Goal: Information Seeking & Learning: Learn about a topic

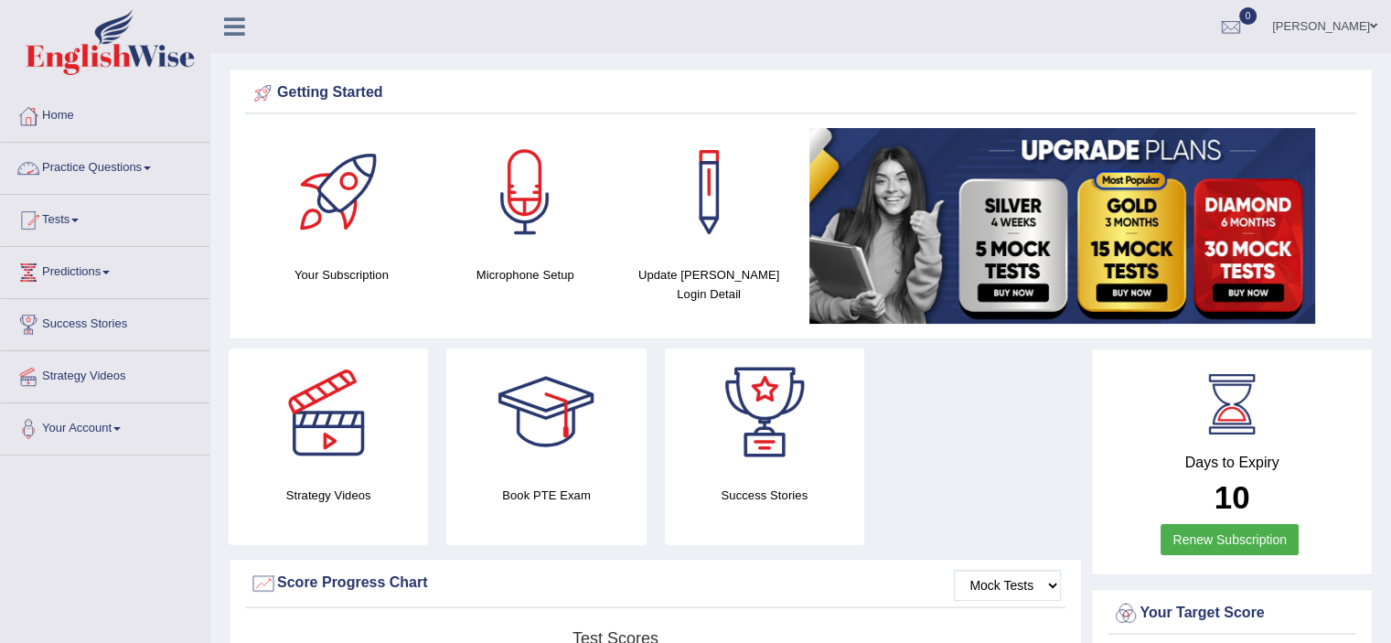
click at [131, 164] on link "Practice Questions" at bounding box center [105, 166] width 208 height 46
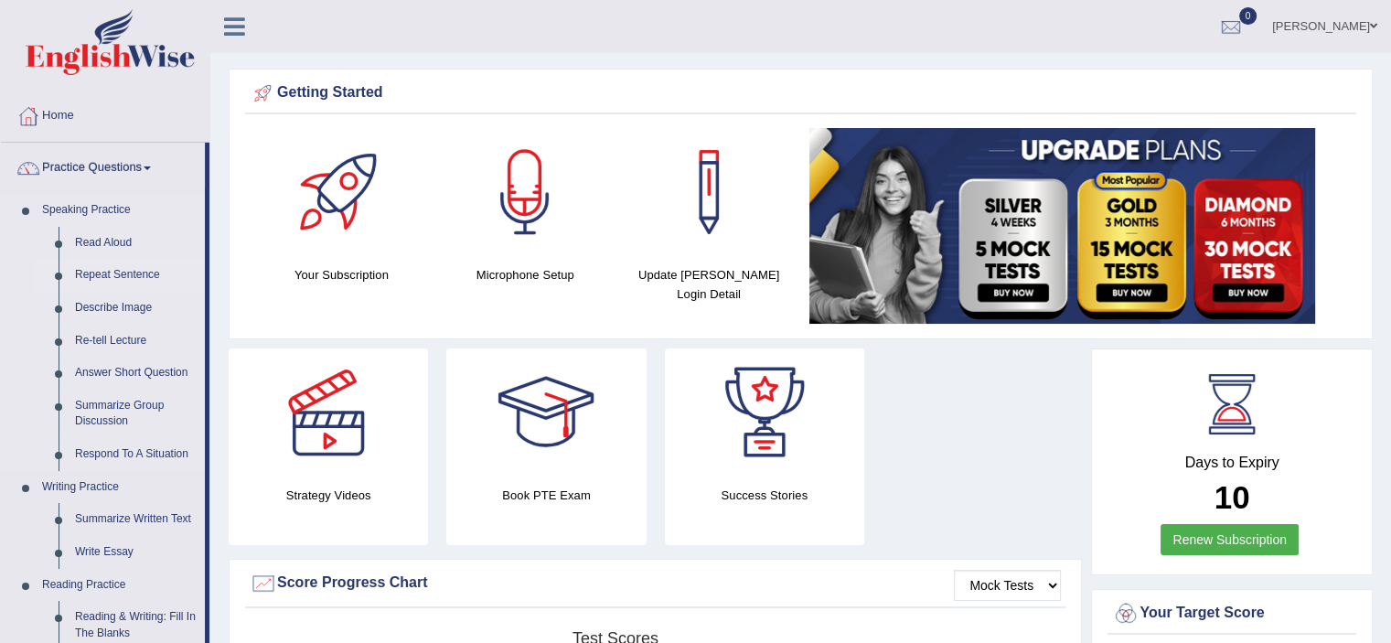
click at [125, 270] on link "Repeat Sentence" at bounding box center [136, 275] width 138 height 33
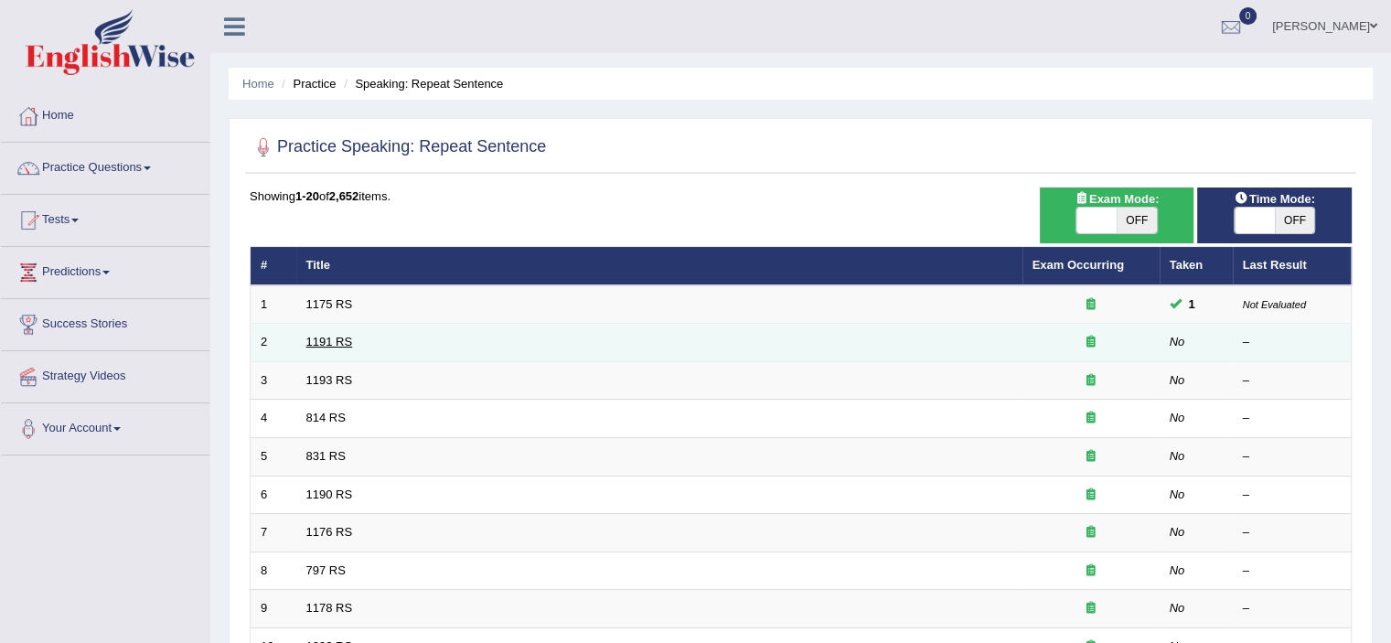
click at [313, 338] on link "1191 RS" at bounding box center [329, 342] width 47 height 14
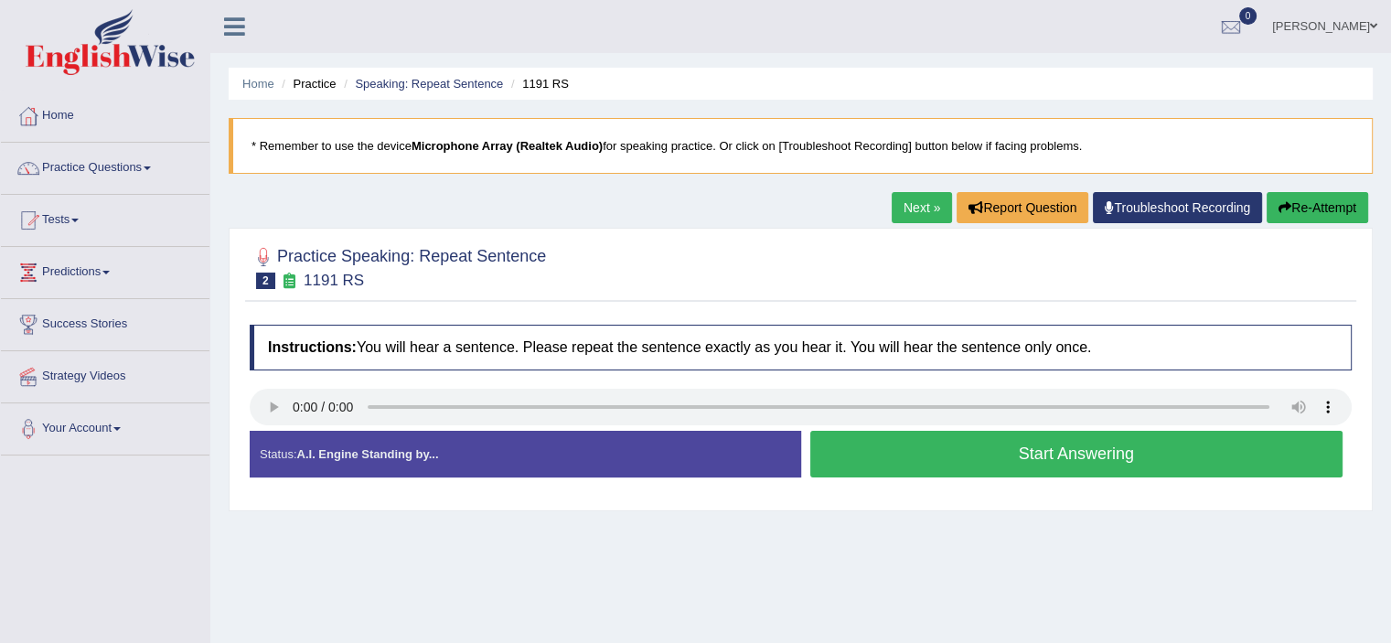
click at [1047, 460] on button "Start Answering" at bounding box center [1076, 454] width 533 height 47
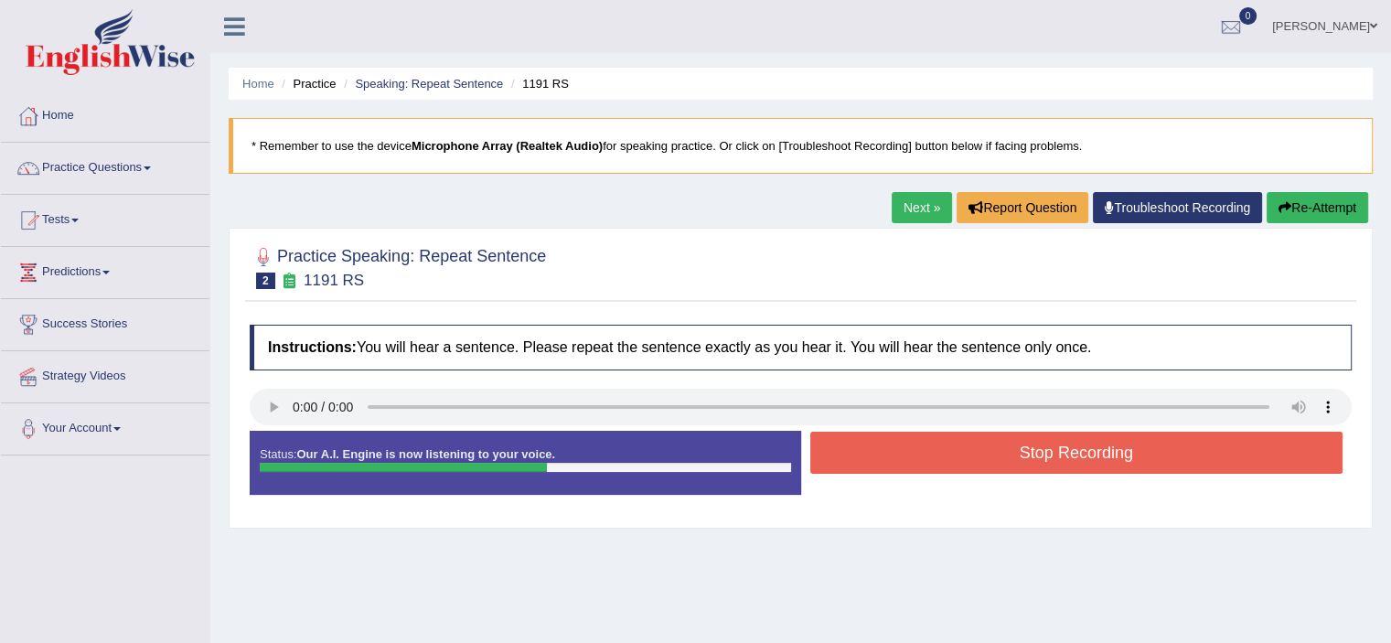
click at [1047, 460] on button "Stop Recording" at bounding box center [1076, 453] width 533 height 42
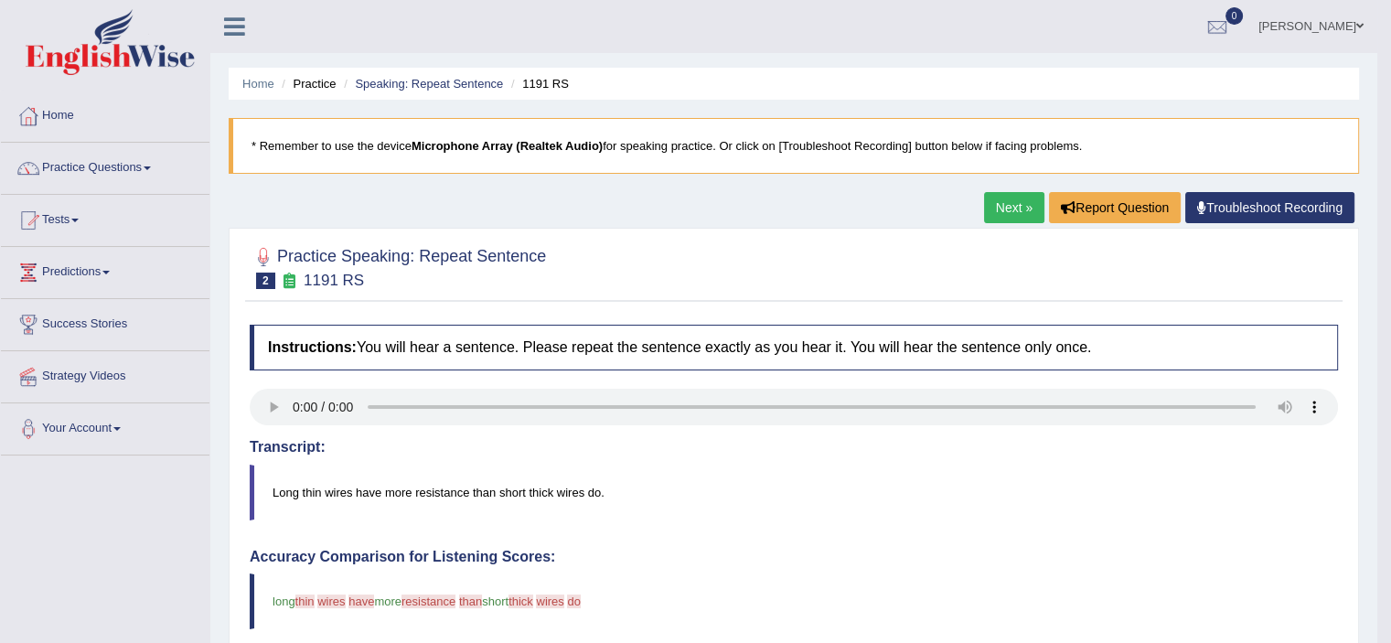
click at [1017, 197] on link "Next »" at bounding box center [1014, 207] width 60 height 31
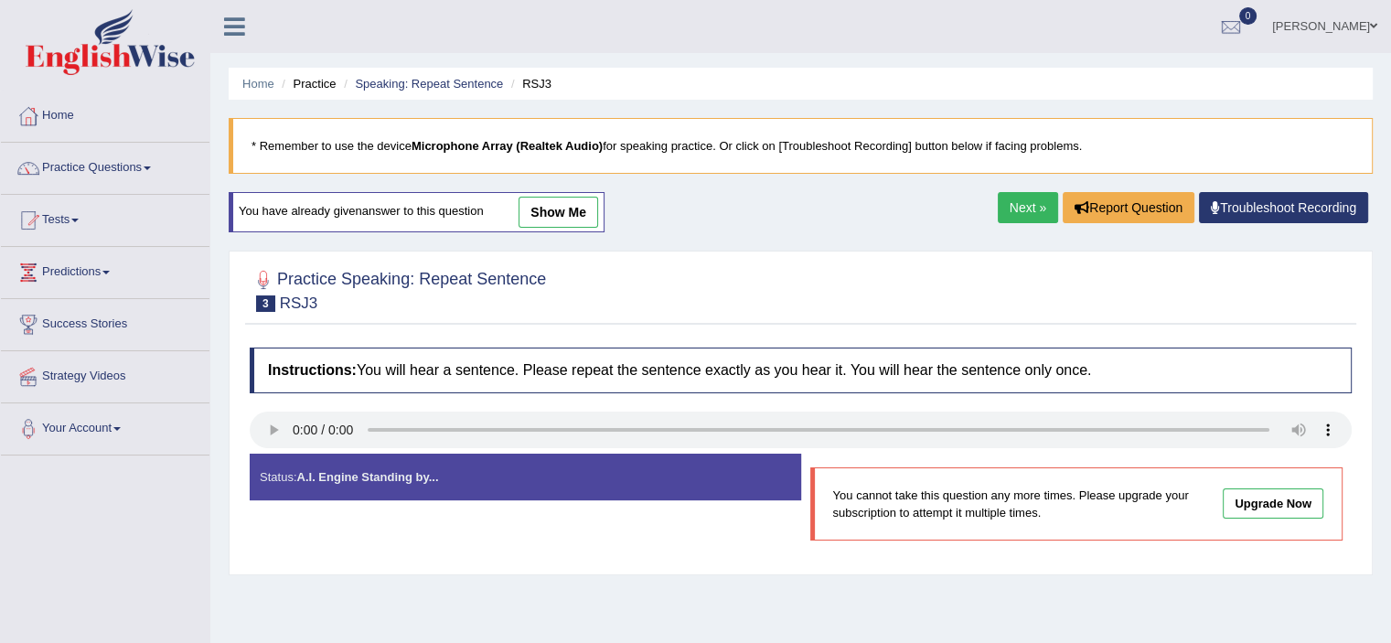
click at [1024, 208] on link "Next »" at bounding box center [1027, 207] width 60 height 31
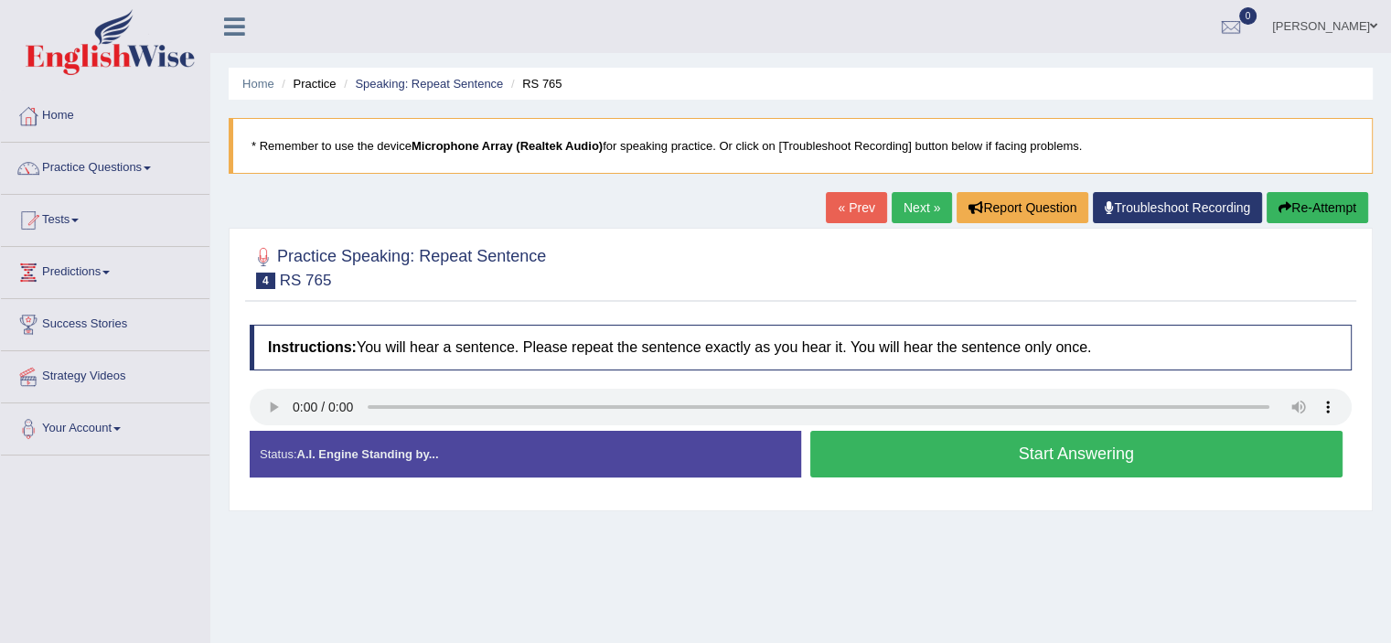
click at [1020, 448] on button "Start Answering" at bounding box center [1076, 454] width 533 height 47
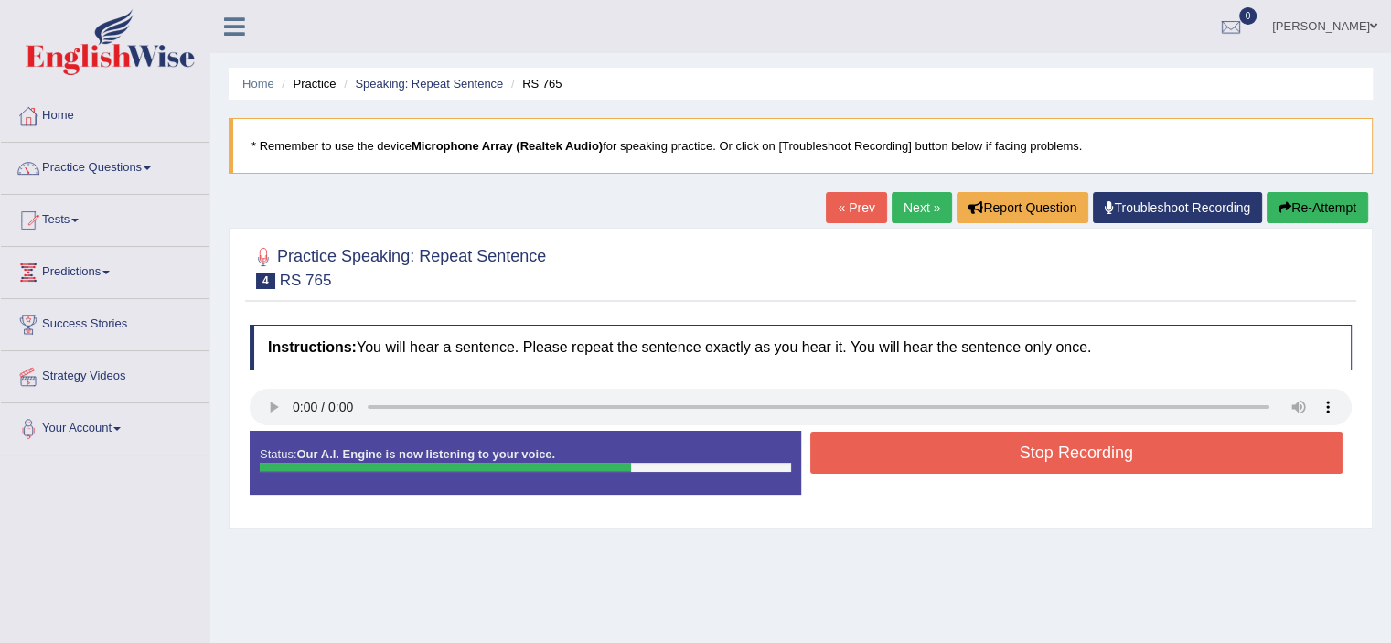
click at [1317, 211] on button "Re-Attempt" at bounding box center [1316, 207] width 101 height 31
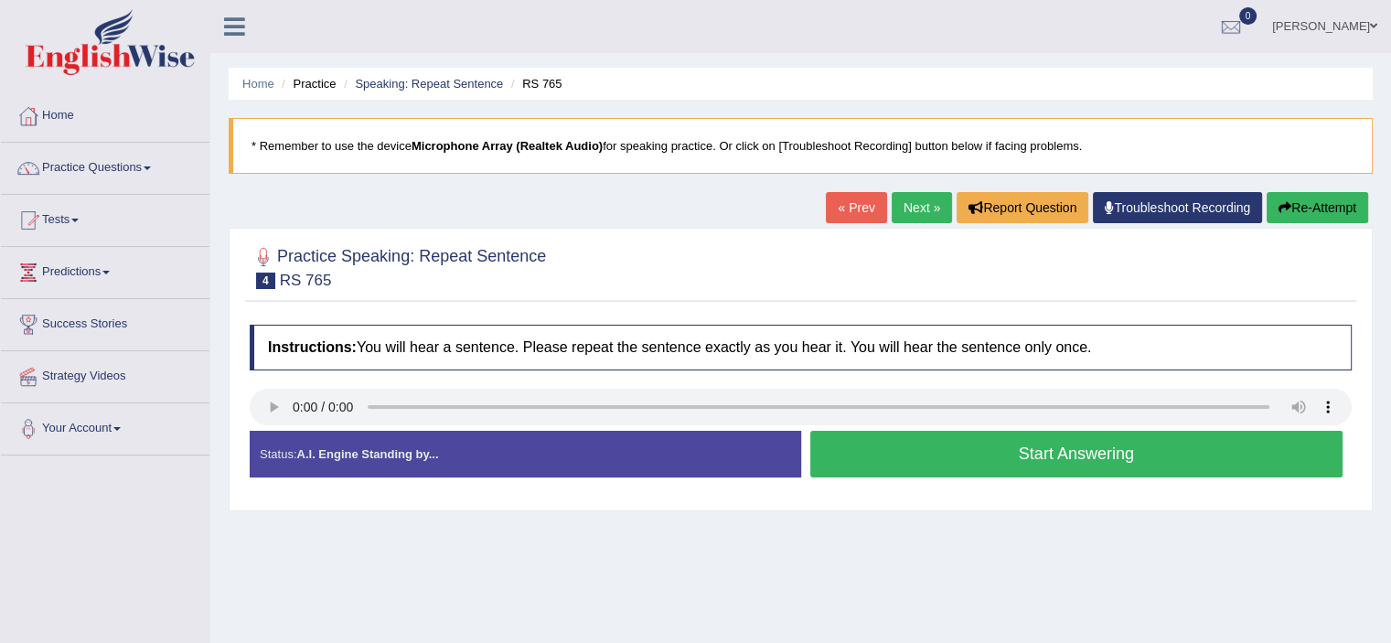
click at [940, 458] on button "Start Answering" at bounding box center [1076, 454] width 533 height 47
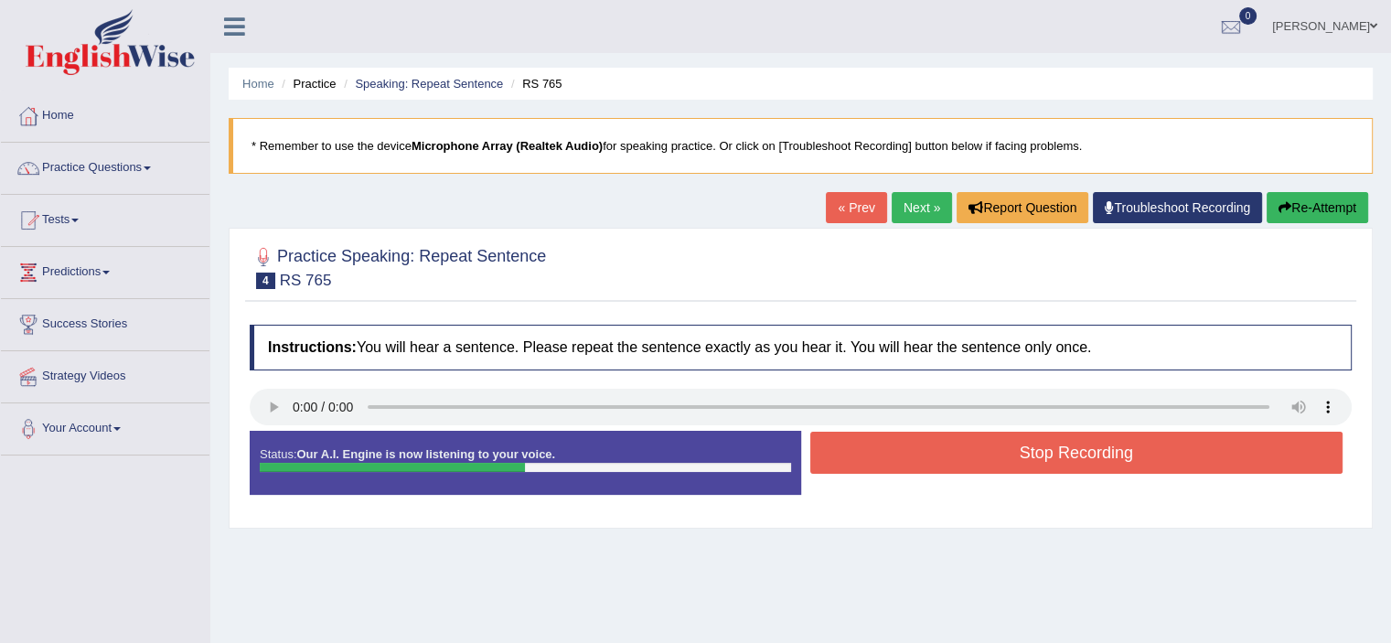
click at [1330, 209] on button "Re-Attempt" at bounding box center [1316, 207] width 101 height 31
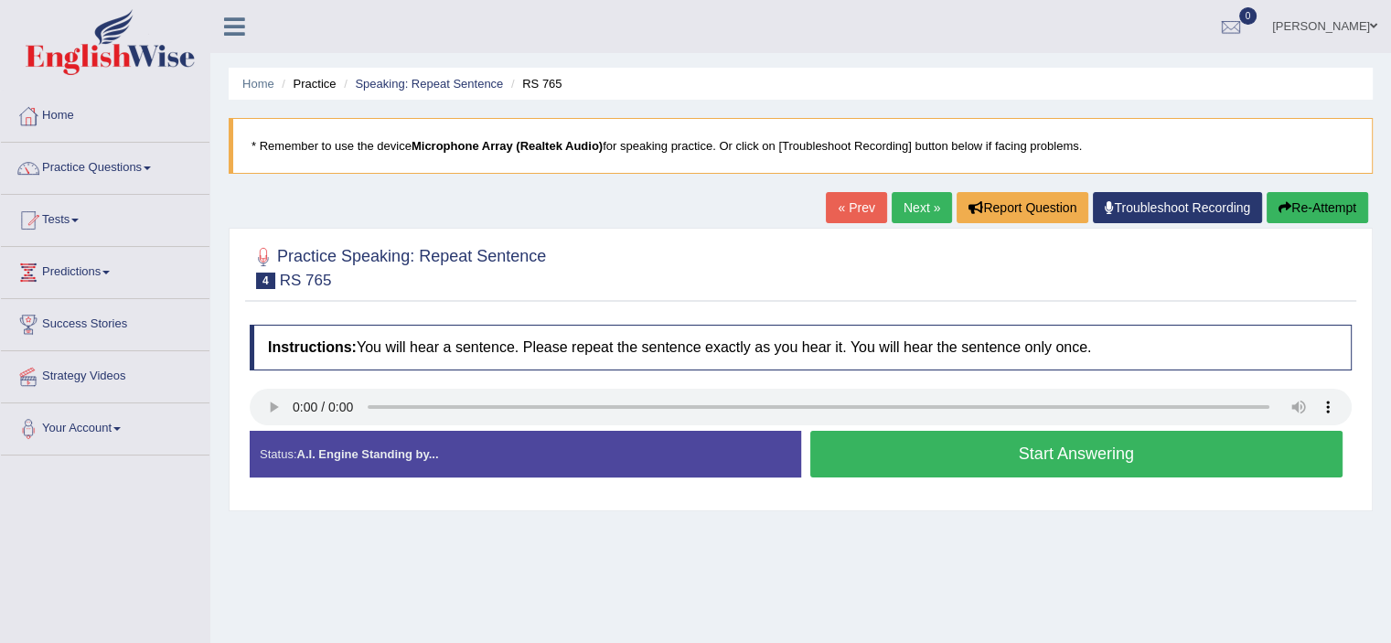
click at [987, 456] on button "Start Answering" at bounding box center [1076, 454] width 533 height 47
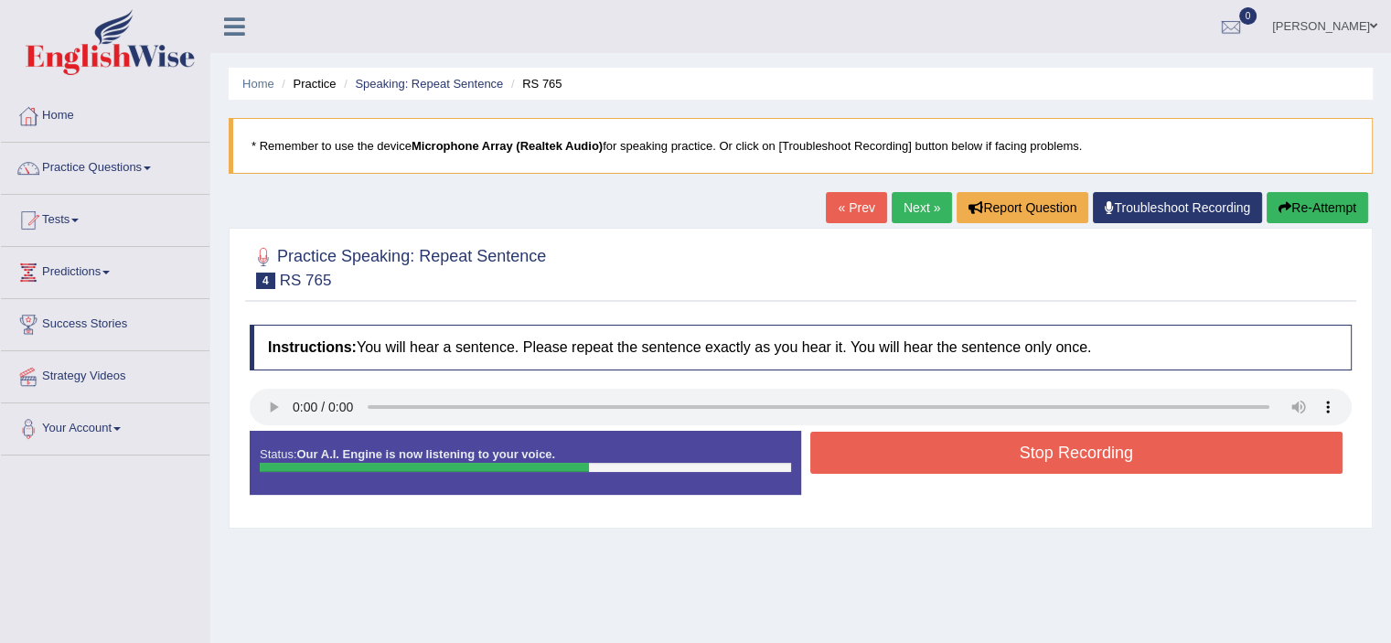
click at [987, 456] on button "Stop Recording" at bounding box center [1076, 453] width 533 height 42
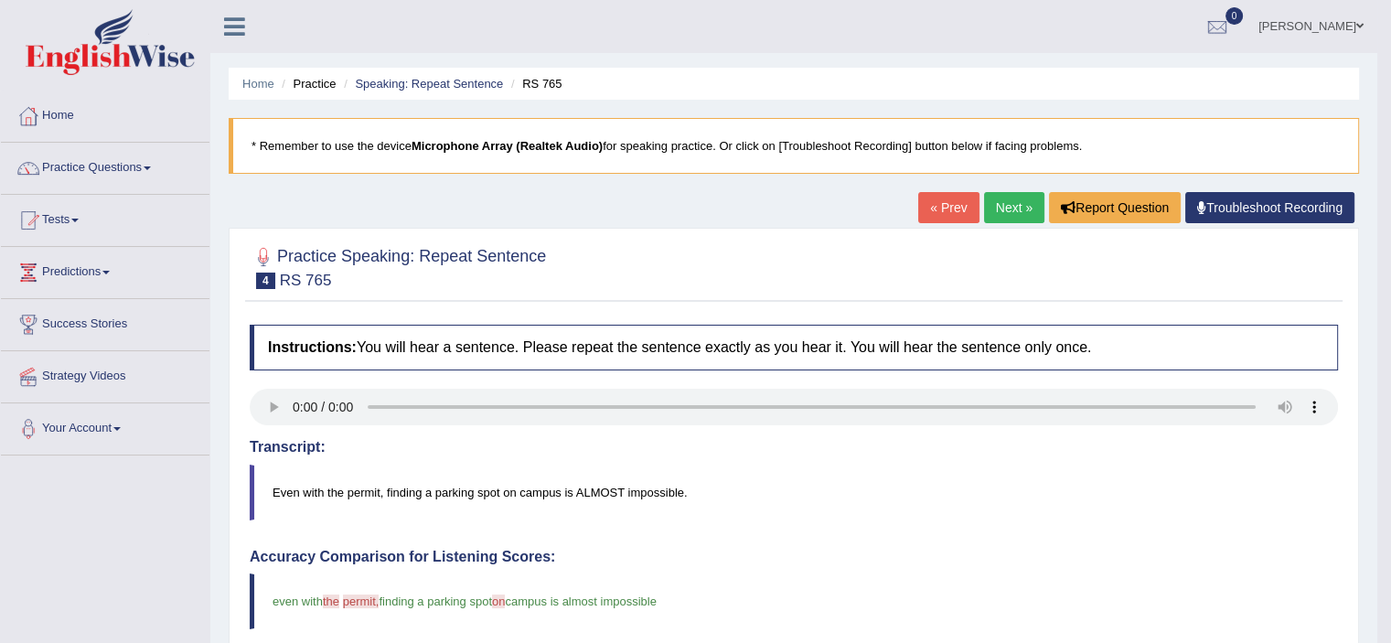
click at [1011, 204] on link "Next »" at bounding box center [1014, 207] width 60 height 31
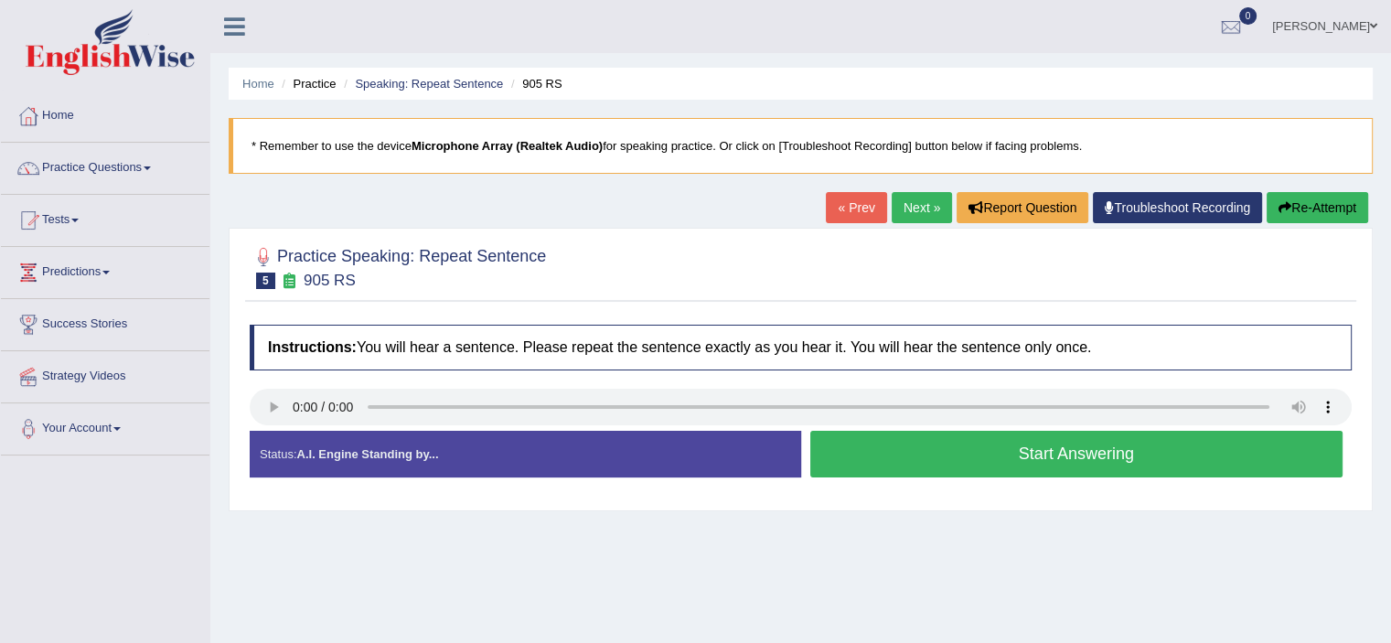
click at [907, 193] on link "Next »" at bounding box center [921, 207] width 60 height 31
click at [1089, 455] on button "Start Answering" at bounding box center [1076, 454] width 533 height 47
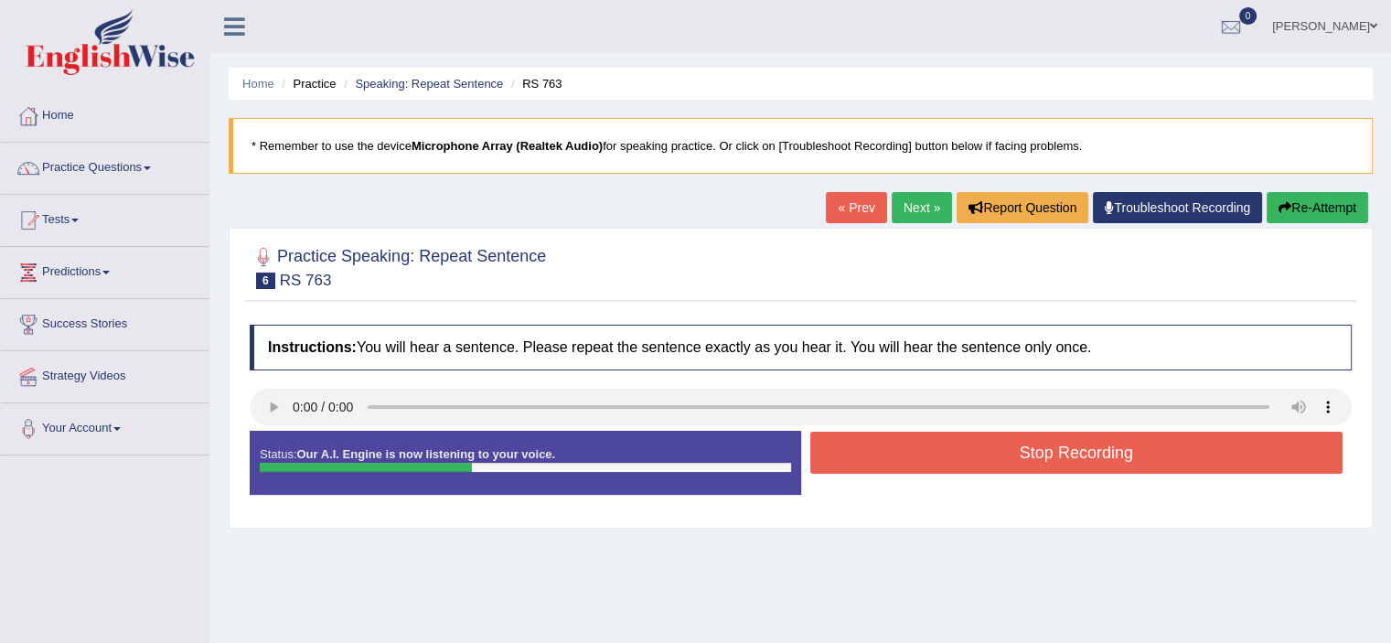
click at [1089, 455] on button "Stop Recording" at bounding box center [1076, 453] width 533 height 42
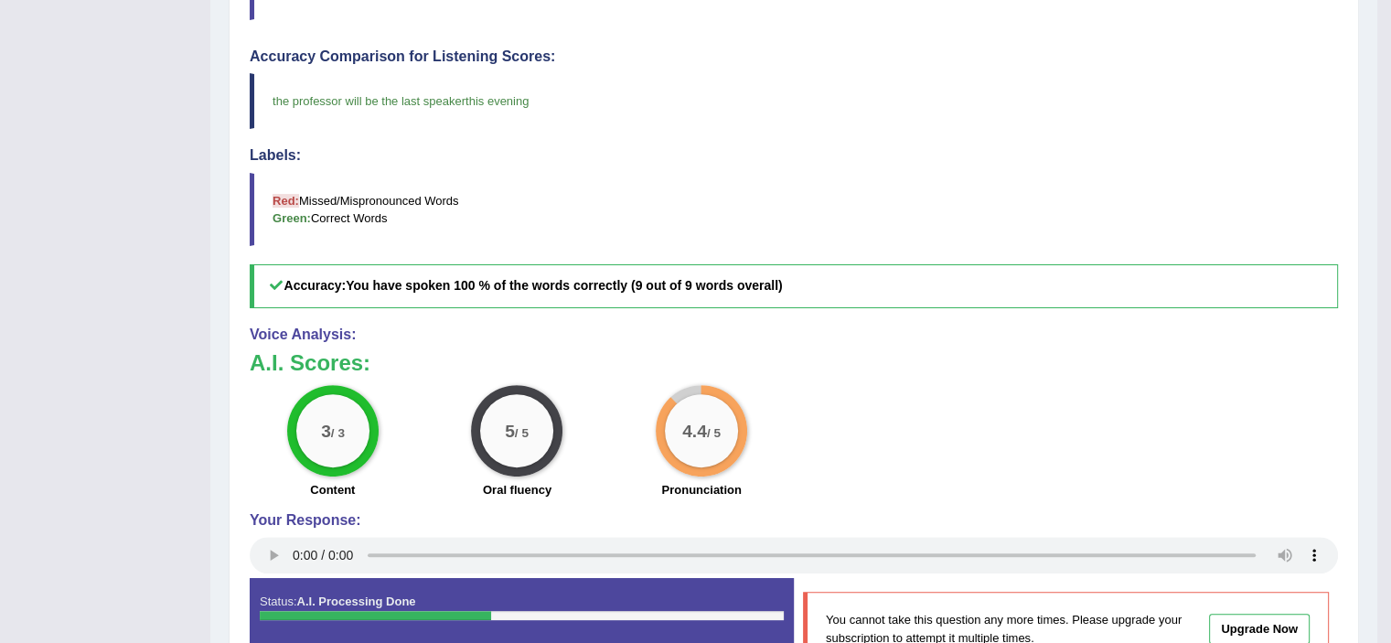
scroll to position [523, 0]
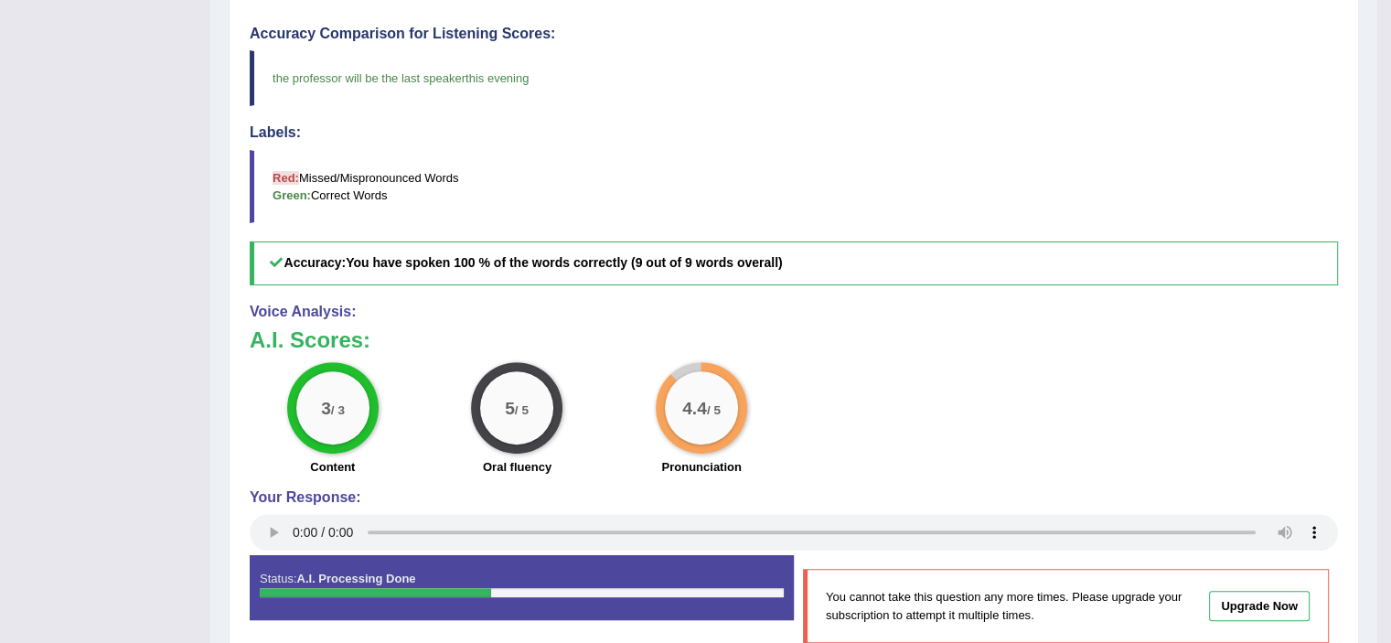
click at [706, 422] on div "4.4 / 5" at bounding box center [701, 407] width 73 height 73
drag, startPoint x: 706, startPoint y: 422, endPoint x: 729, endPoint y: 421, distance: 22.9
click at [729, 421] on div "4.4 / 5" at bounding box center [701, 407] width 73 height 73
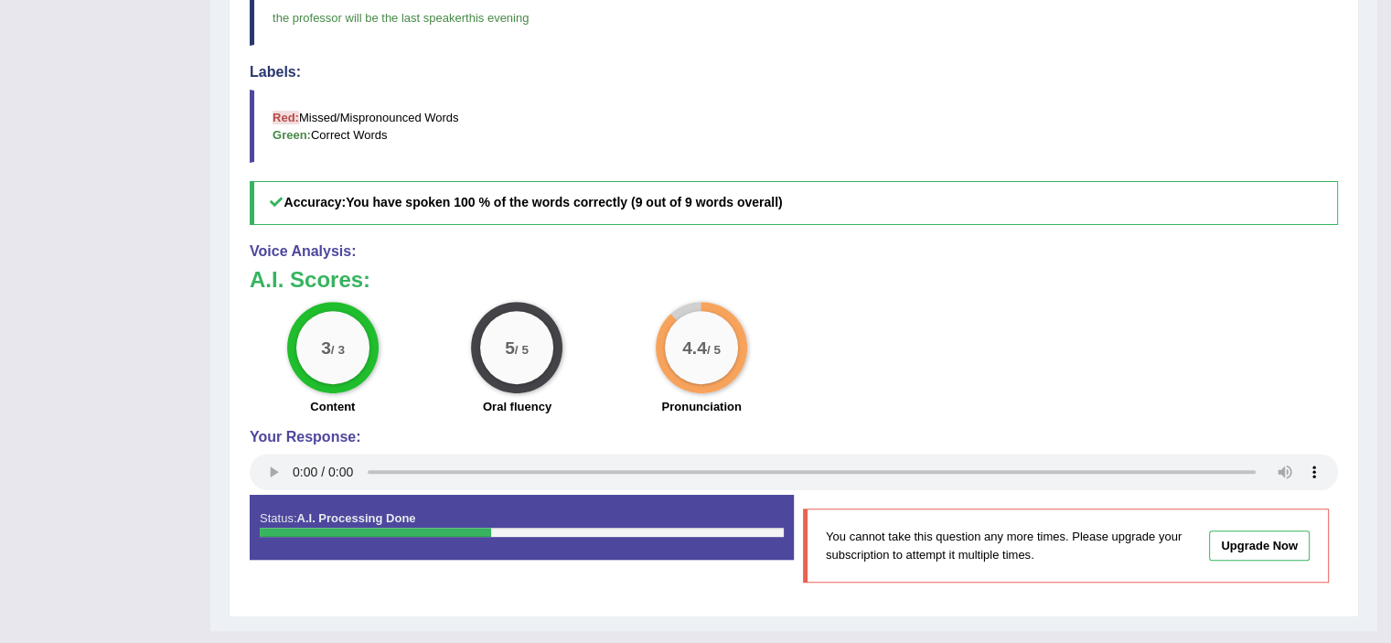
scroll to position [614, 0]
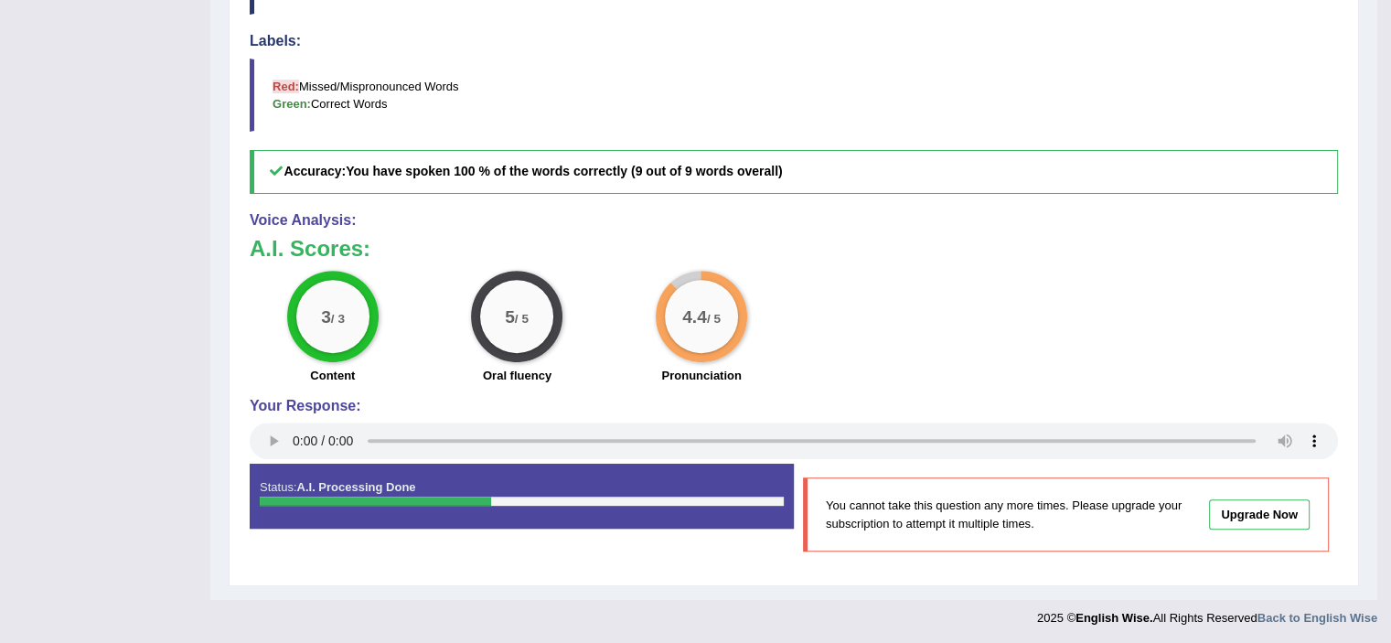
drag, startPoint x: 549, startPoint y: 509, endPoint x: 645, endPoint y: 504, distance: 96.1
click at [645, 504] on div "Status: A.I. Processing Done" at bounding box center [522, 496] width 544 height 64
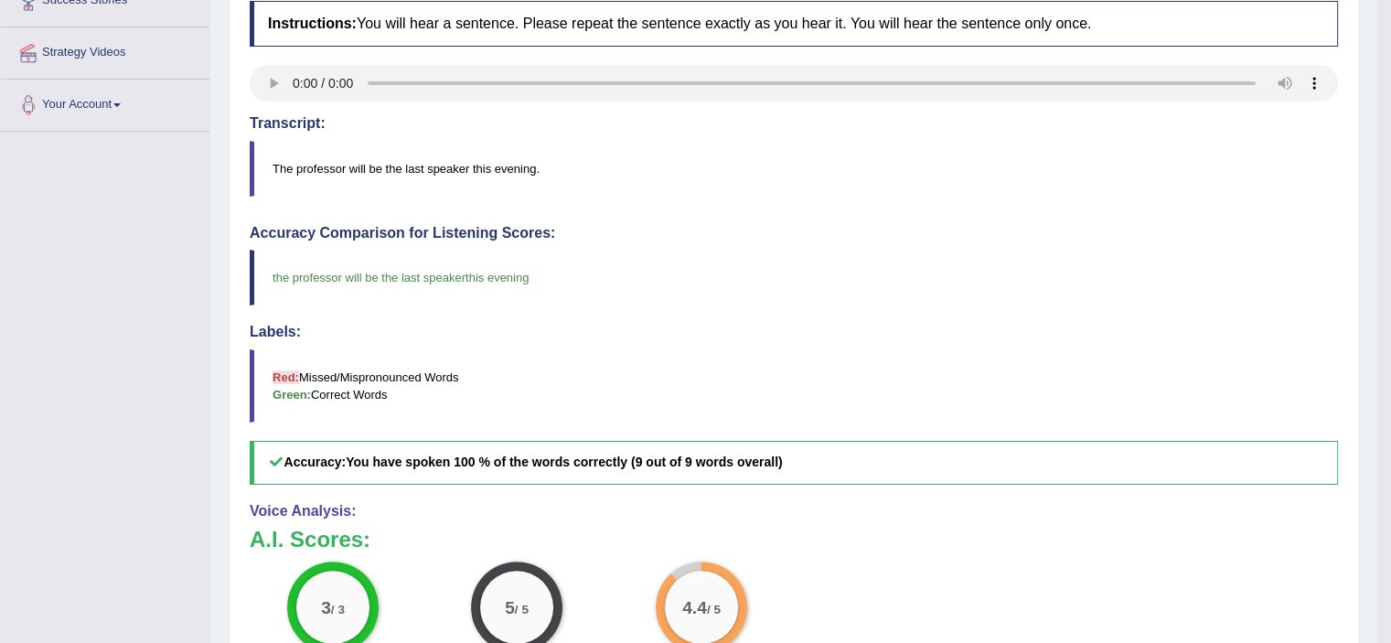
scroll to position [0, 0]
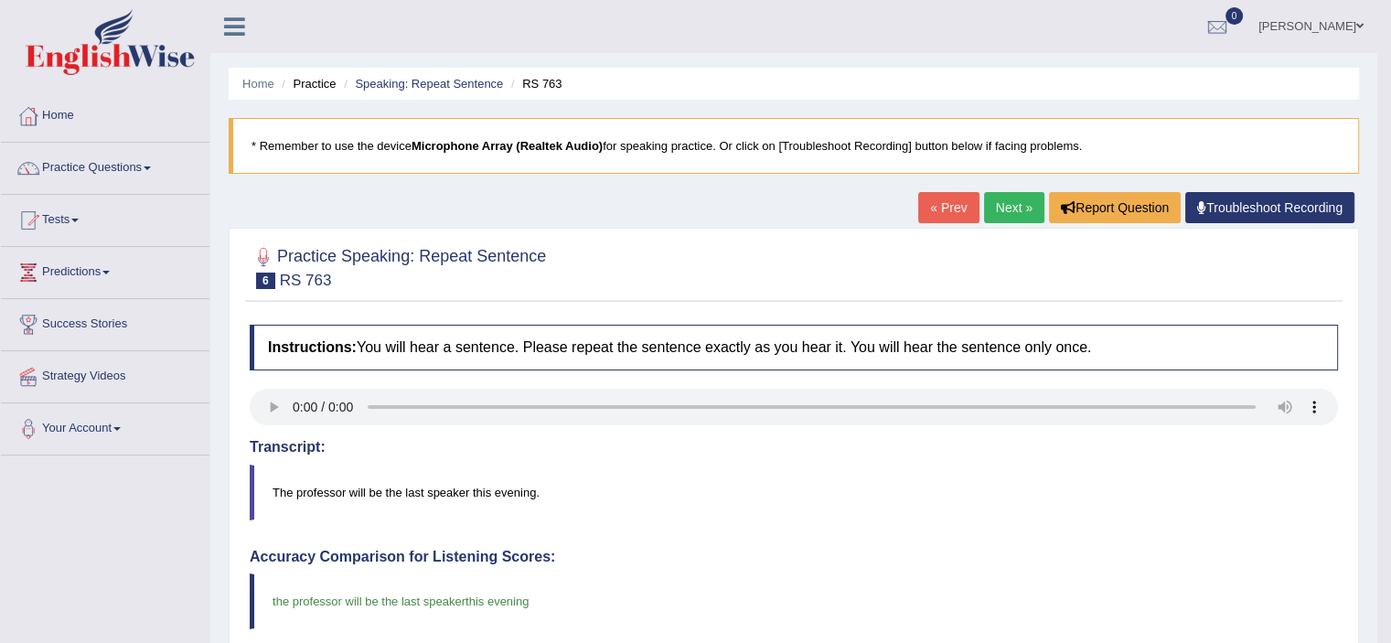
click at [998, 203] on link "Next »" at bounding box center [1014, 207] width 60 height 31
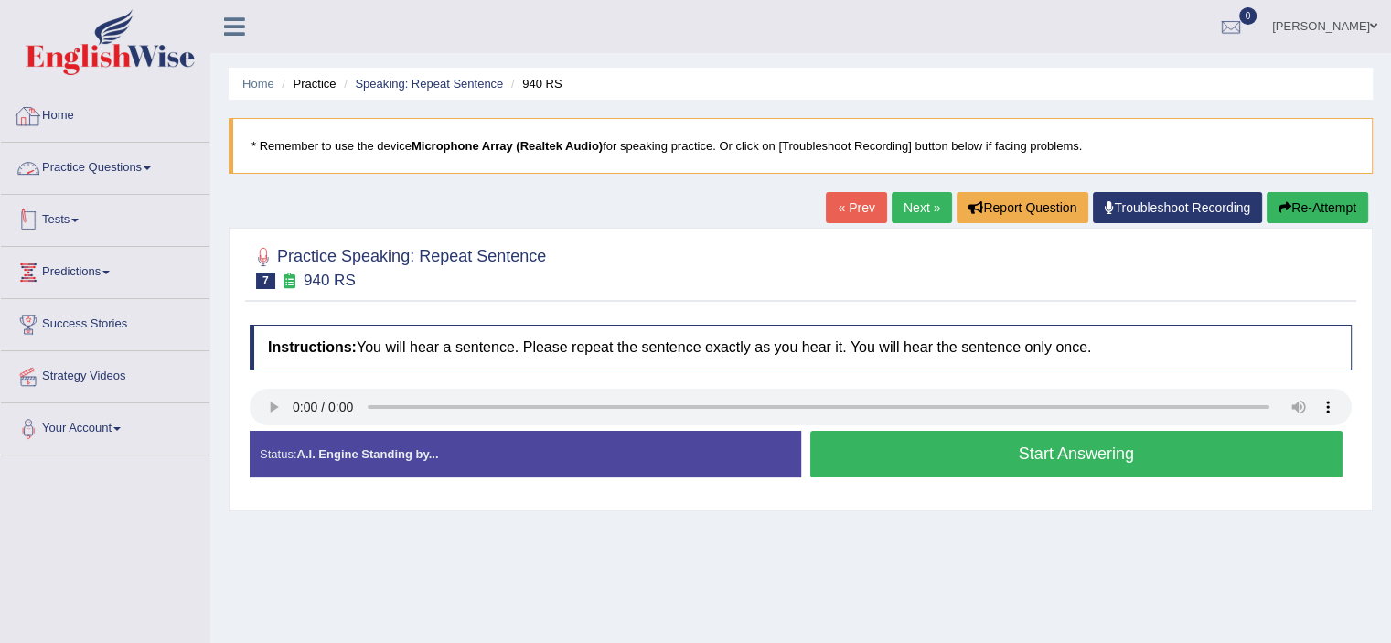
click at [113, 171] on link "Practice Questions" at bounding box center [105, 166] width 208 height 46
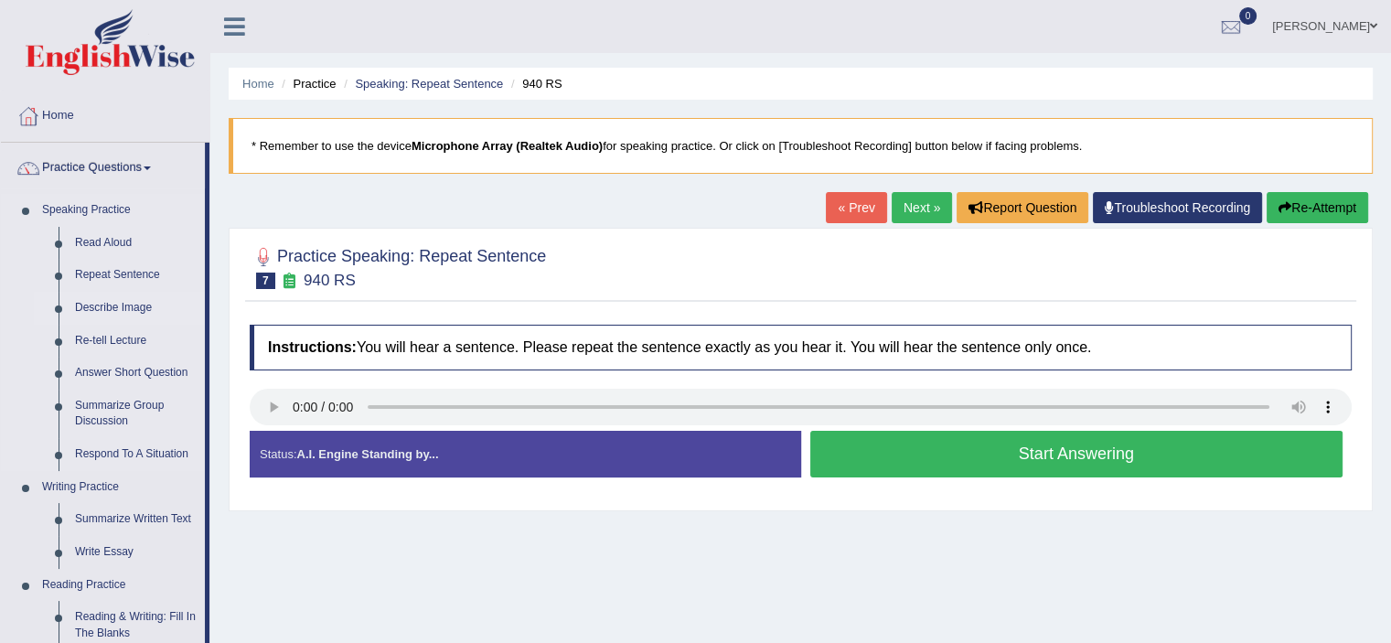
click at [137, 309] on link "Describe Image" at bounding box center [136, 308] width 138 height 33
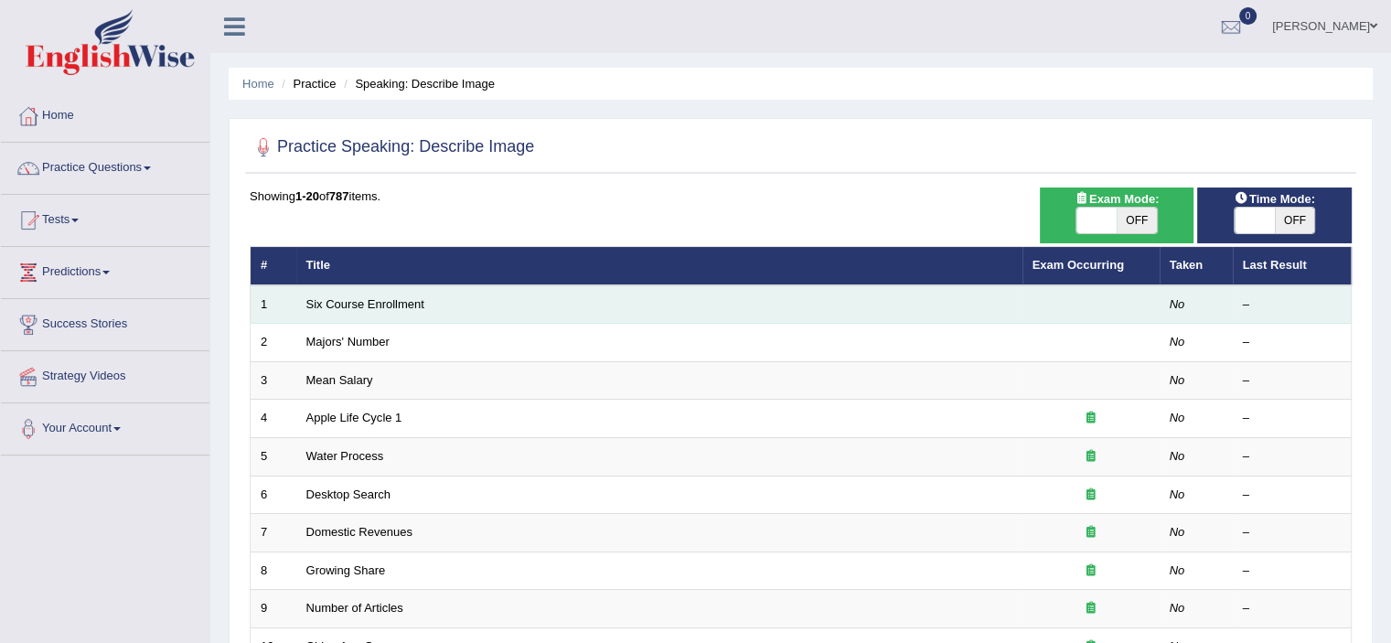
click at [466, 301] on td "Six Course Enrollment" at bounding box center [659, 304] width 726 height 38
click at [399, 297] on link "Six Course Enrollment" at bounding box center [365, 304] width 118 height 14
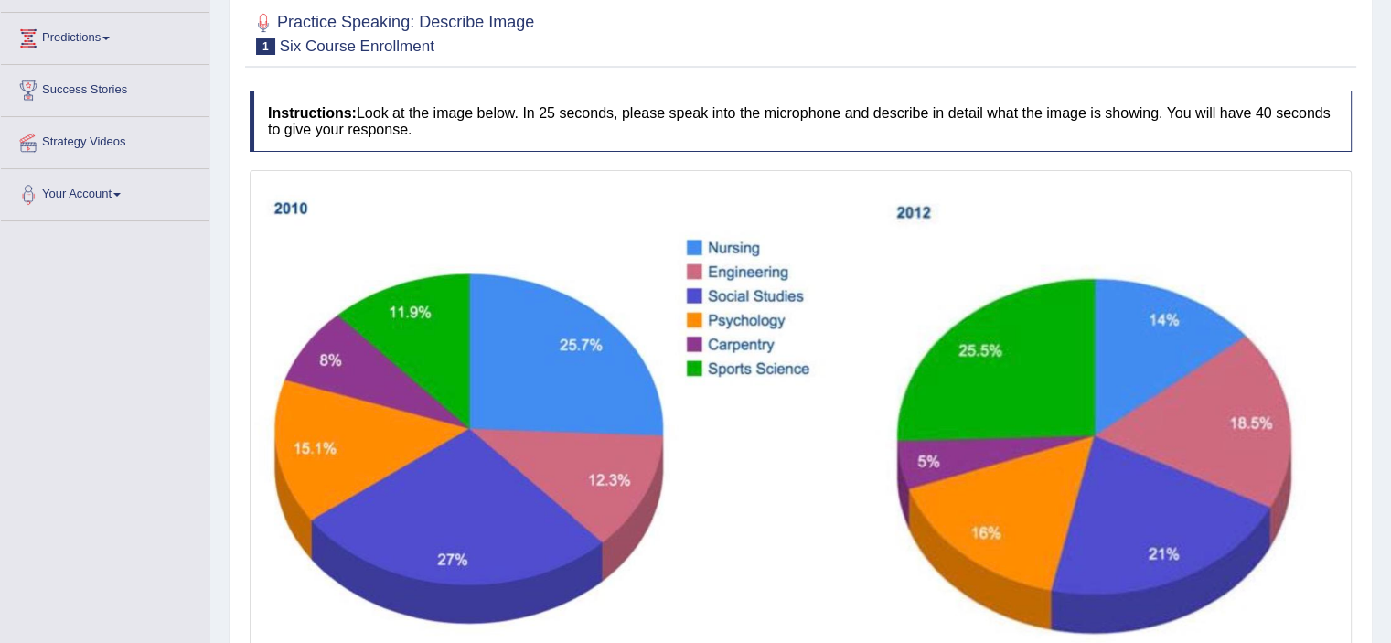
scroll to position [417, 0]
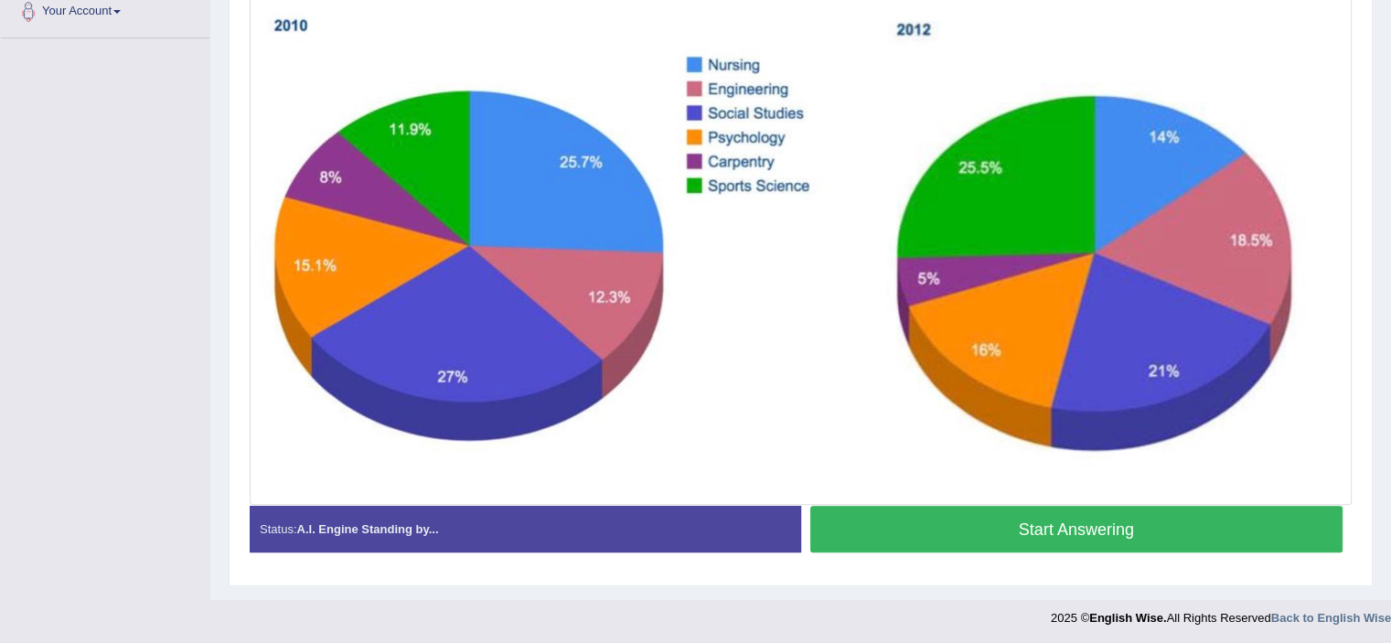
click at [880, 534] on button "Start Answering" at bounding box center [1076, 529] width 533 height 47
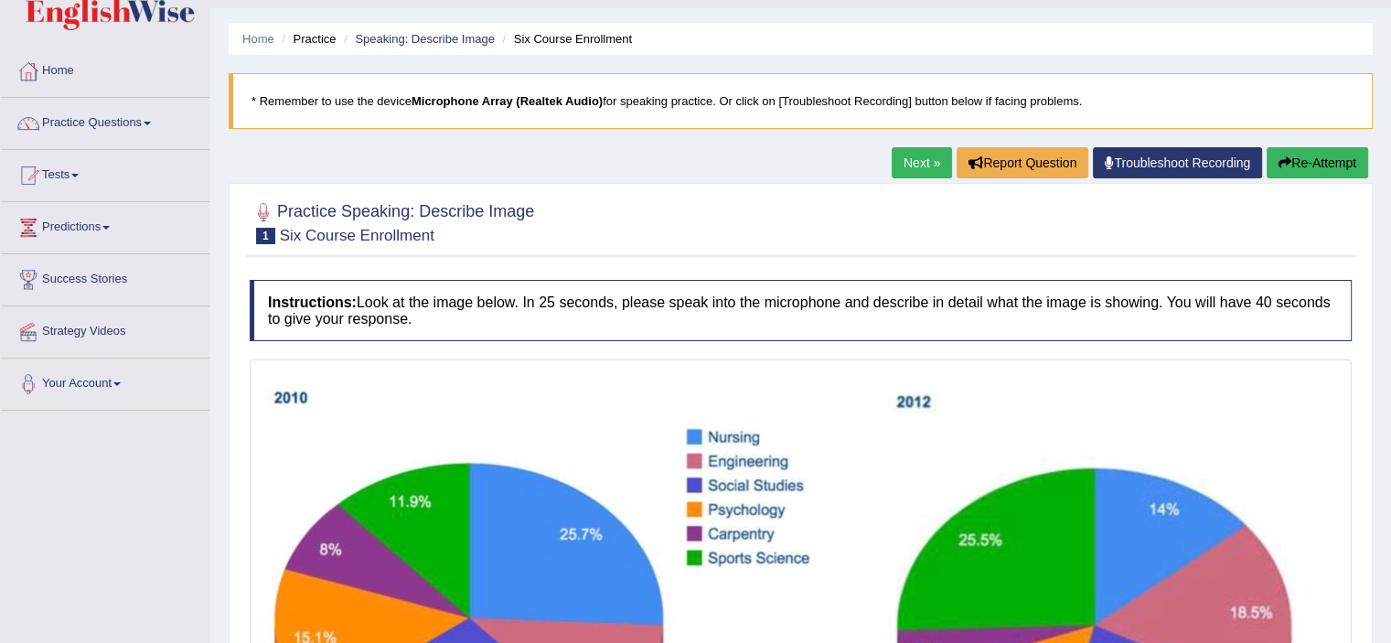
scroll to position [0, 0]
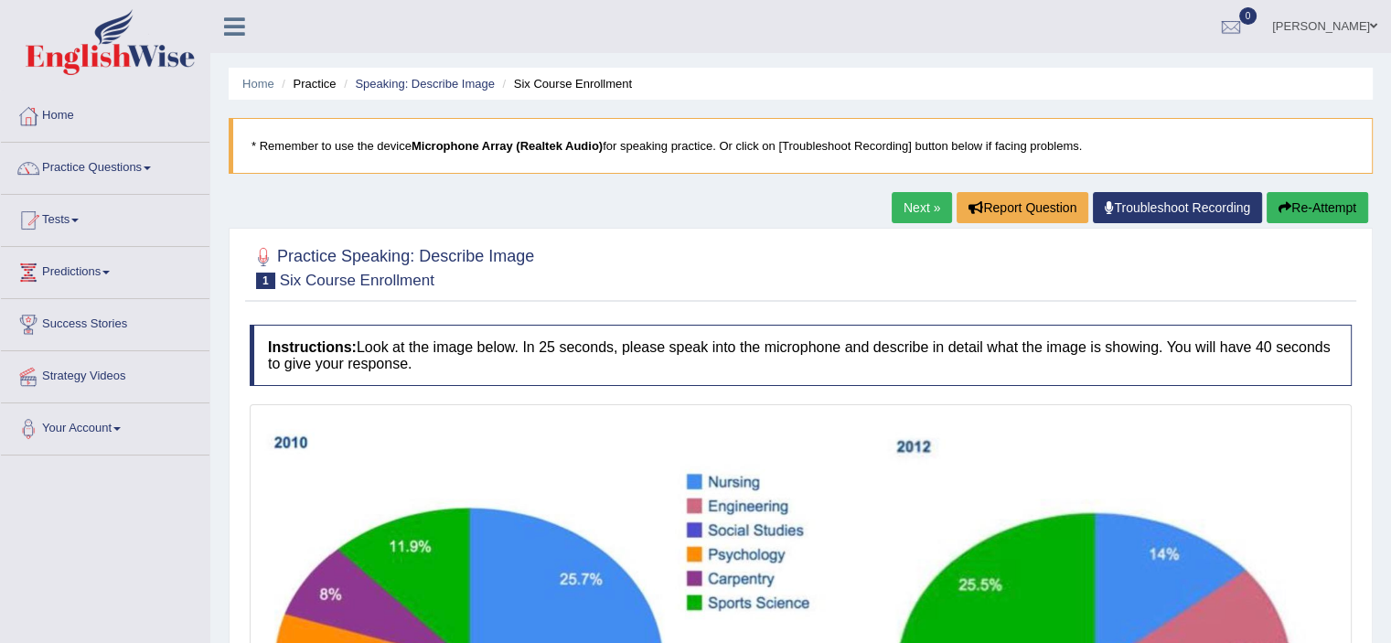
click at [1302, 209] on button "Re-Attempt" at bounding box center [1316, 207] width 101 height 31
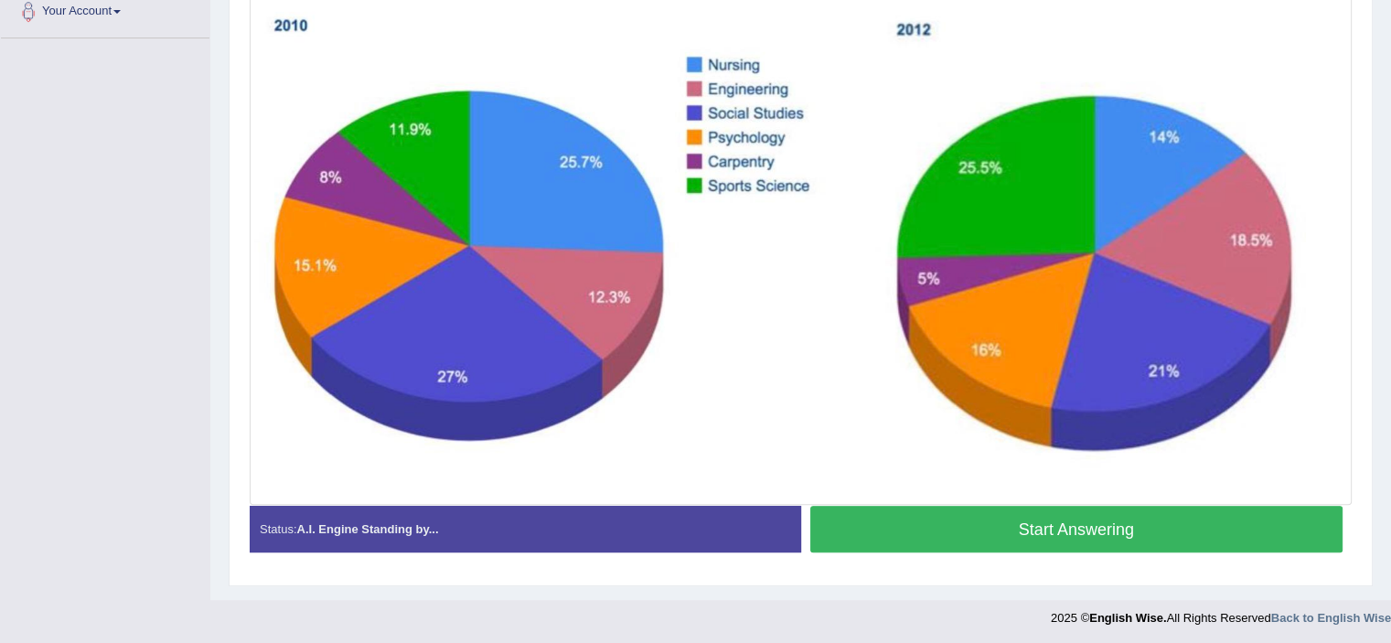
click at [890, 540] on button "Start Answering" at bounding box center [1076, 529] width 533 height 47
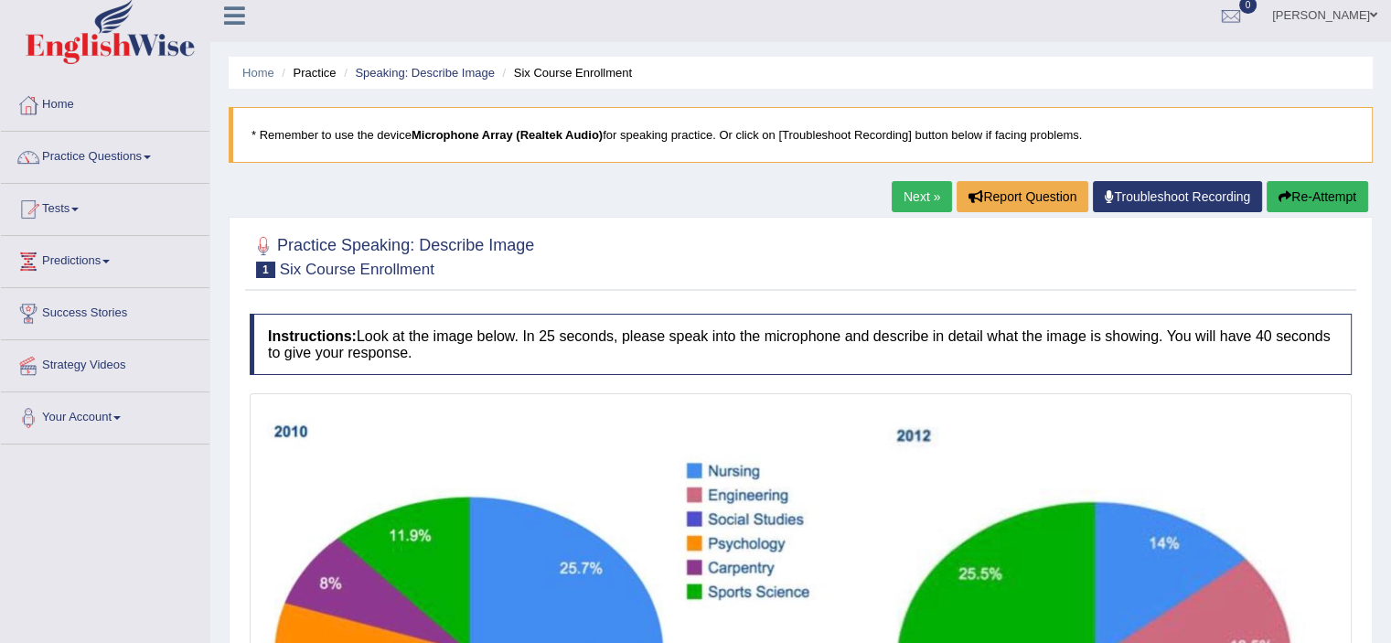
scroll to position [0, 0]
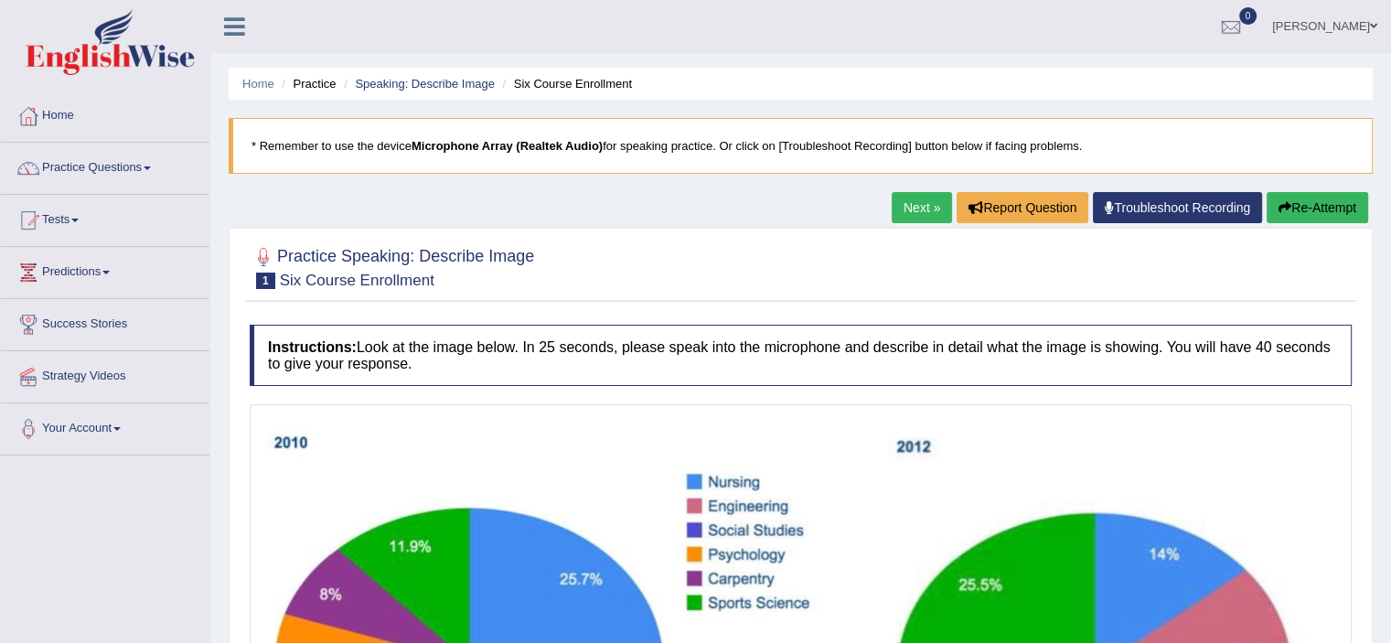
click at [1326, 211] on button "Re-Attempt" at bounding box center [1316, 207] width 101 height 31
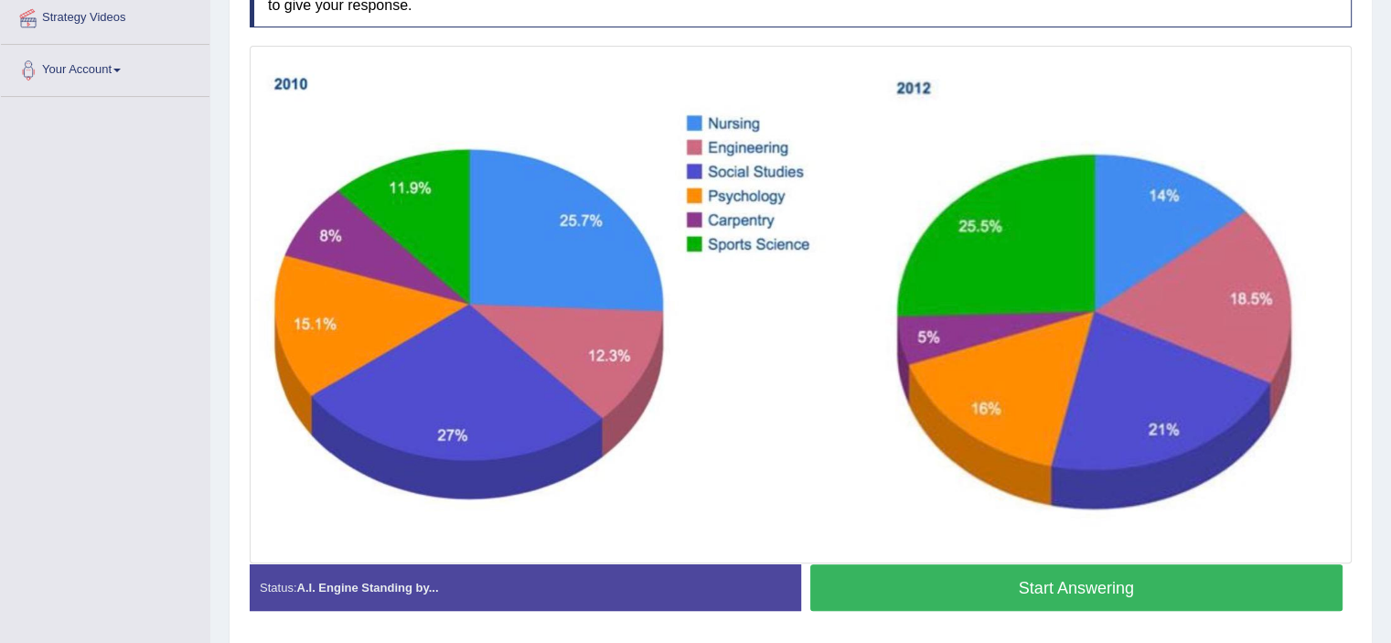
scroll to position [417, 0]
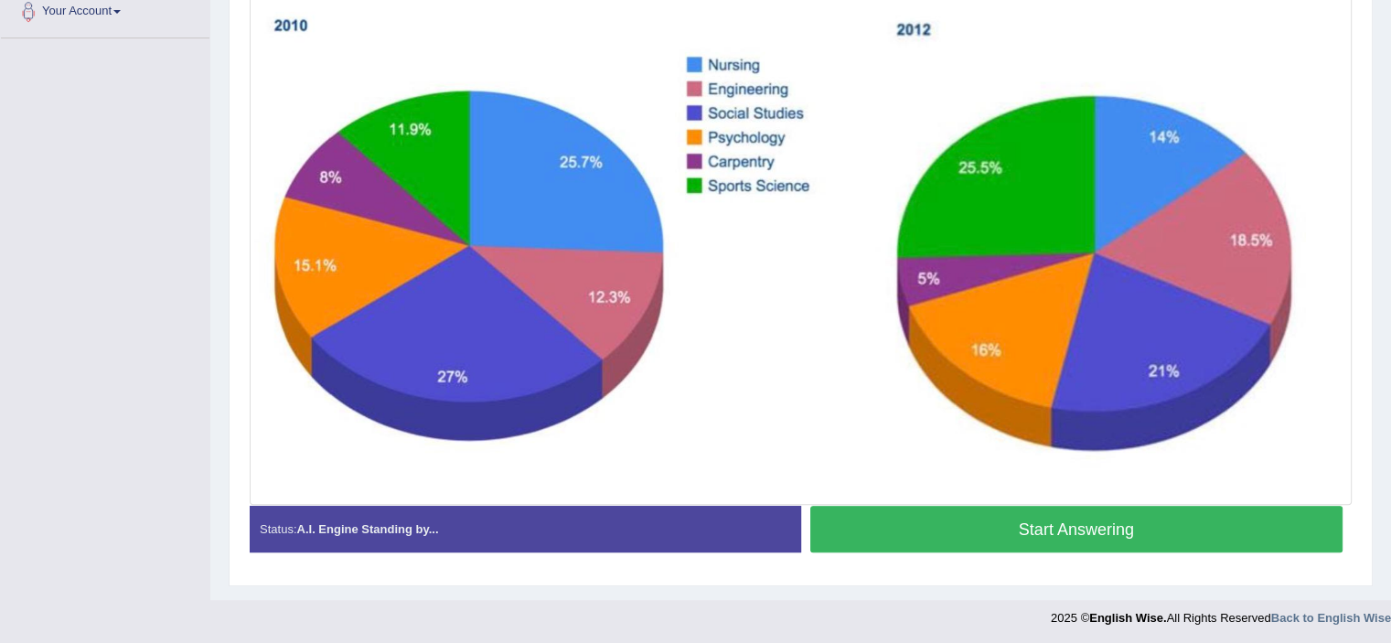
click at [936, 525] on button "Start Answering" at bounding box center [1076, 529] width 533 height 47
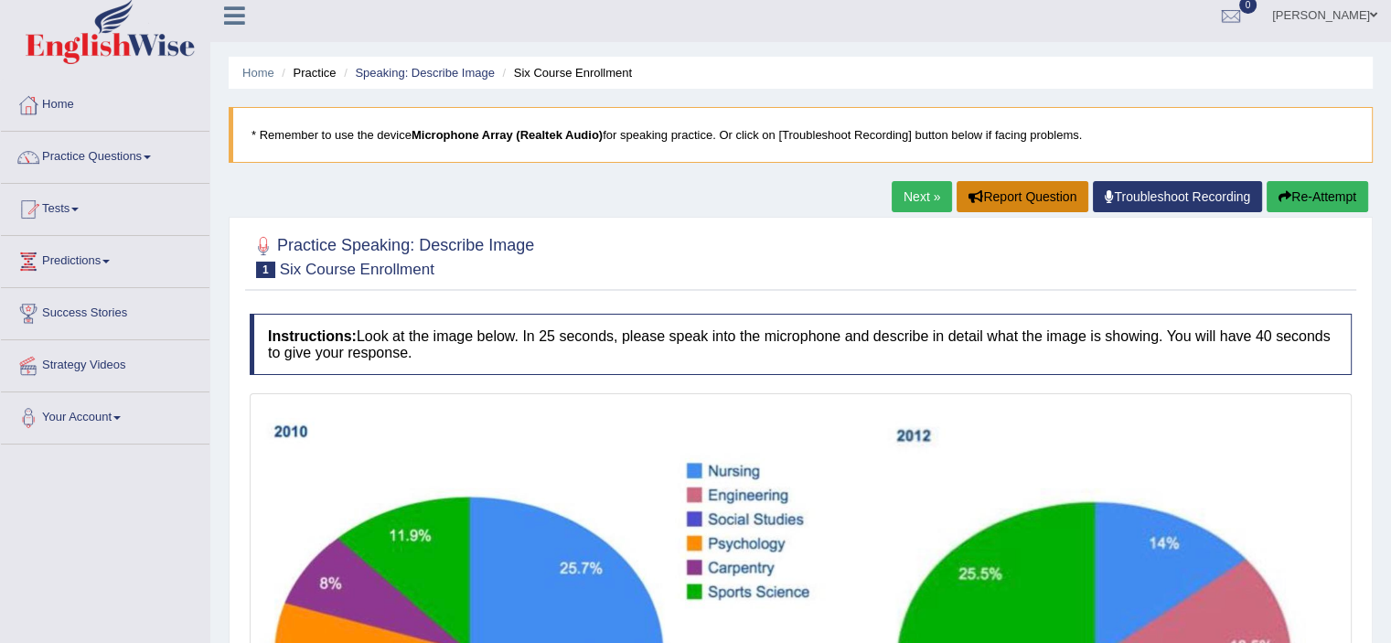
scroll to position [0, 0]
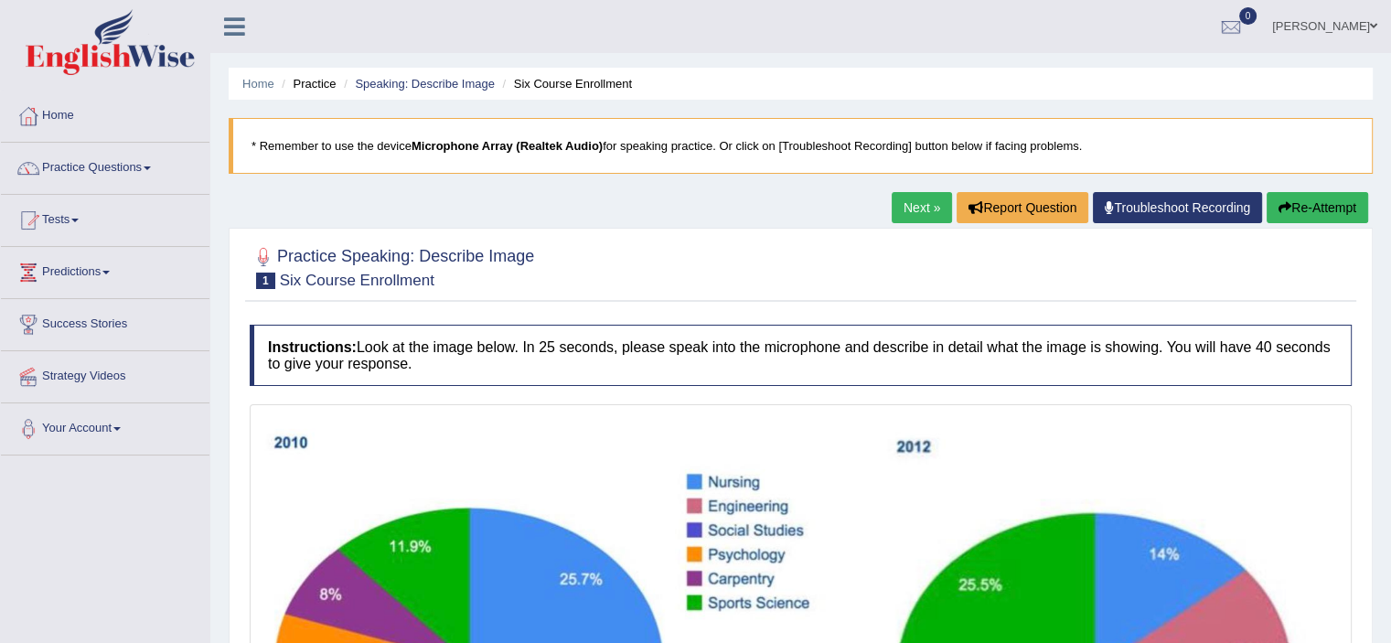
click at [1290, 199] on button "Re-Attempt" at bounding box center [1316, 207] width 101 height 31
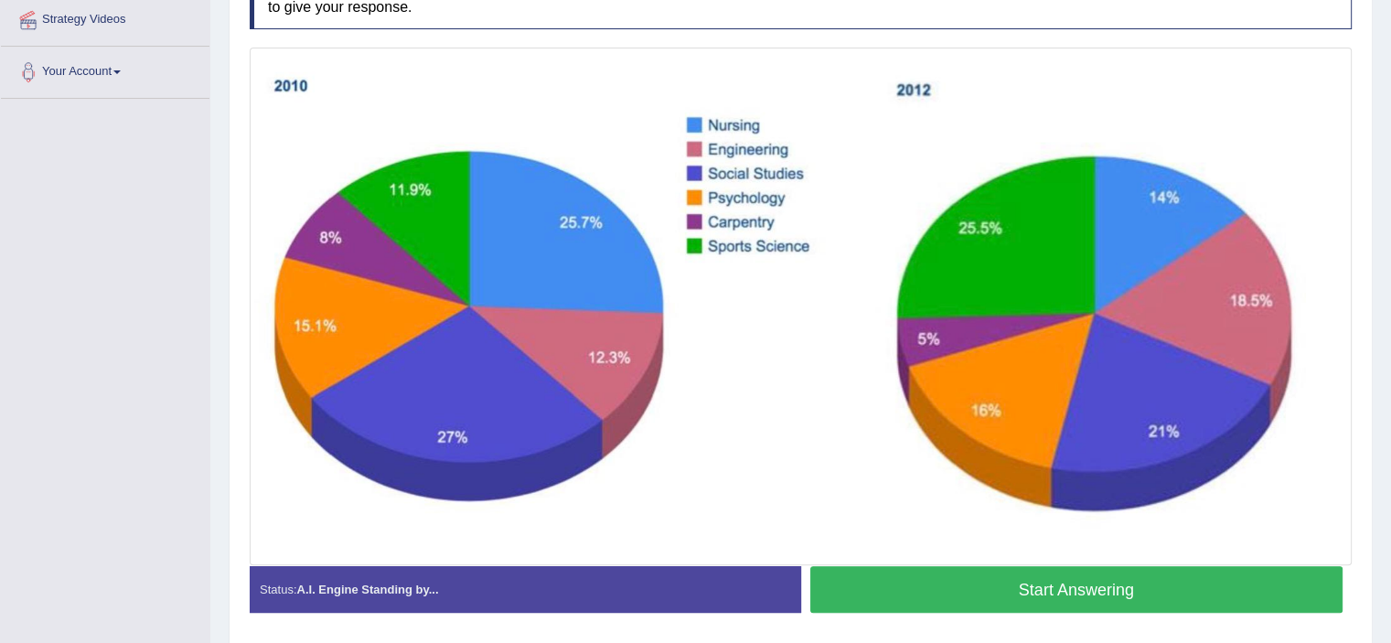
scroll to position [366, 0]
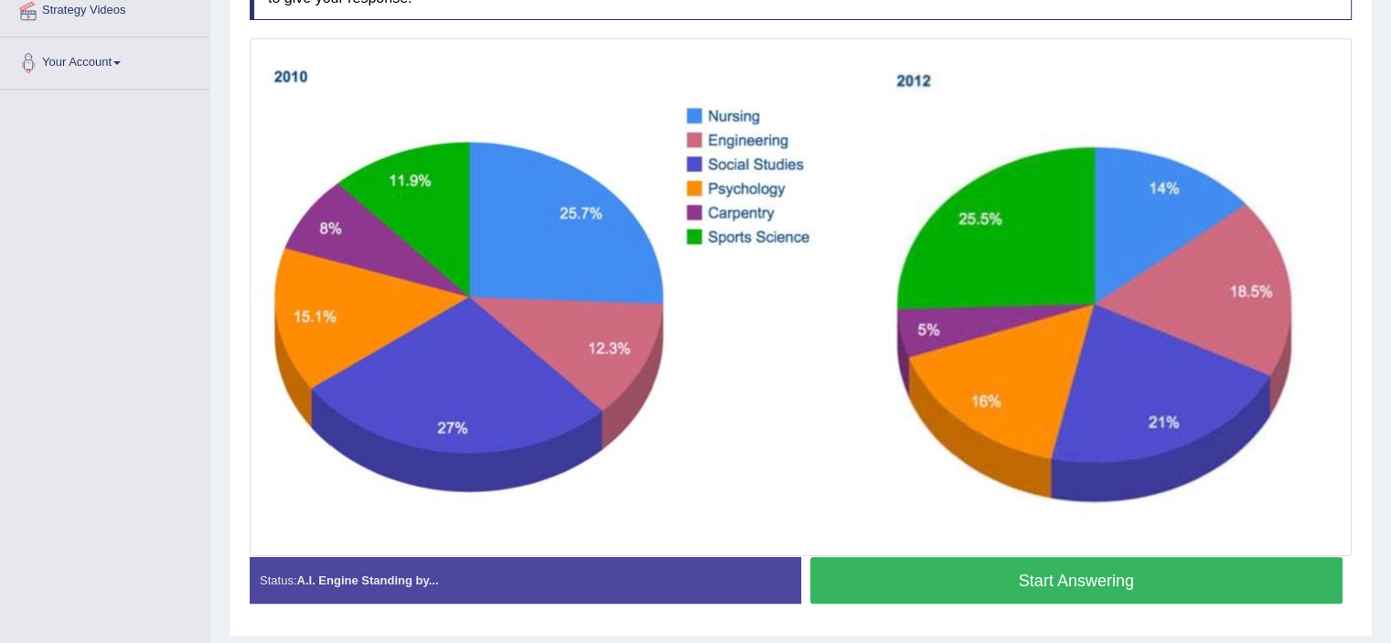
click at [918, 583] on button "Start Answering" at bounding box center [1076, 580] width 533 height 47
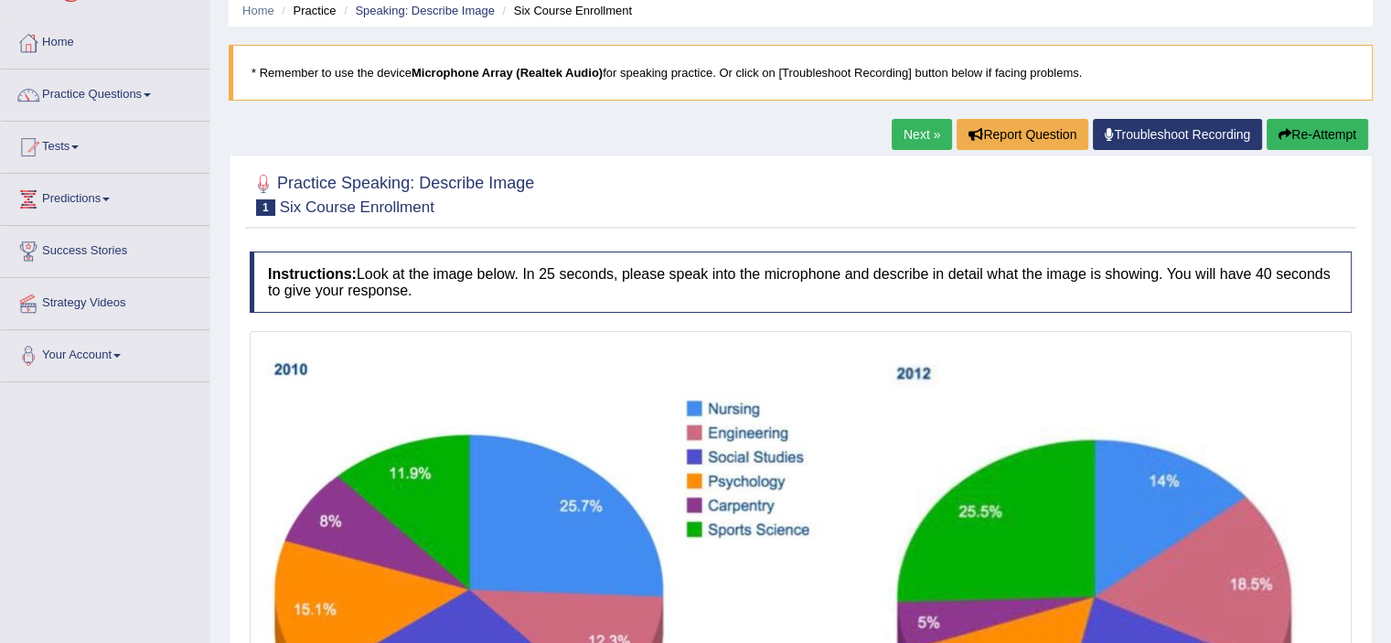
scroll to position [0, 0]
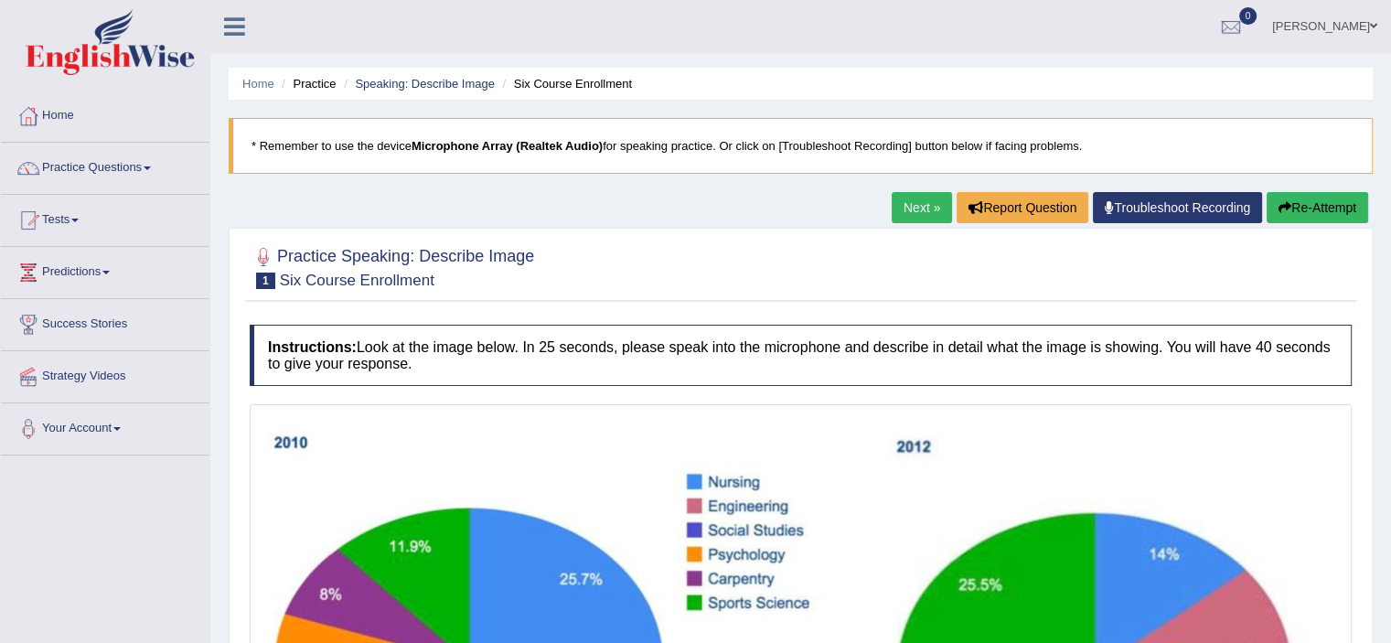
click at [1320, 193] on button "Re-Attempt" at bounding box center [1316, 207] width 101 height 31
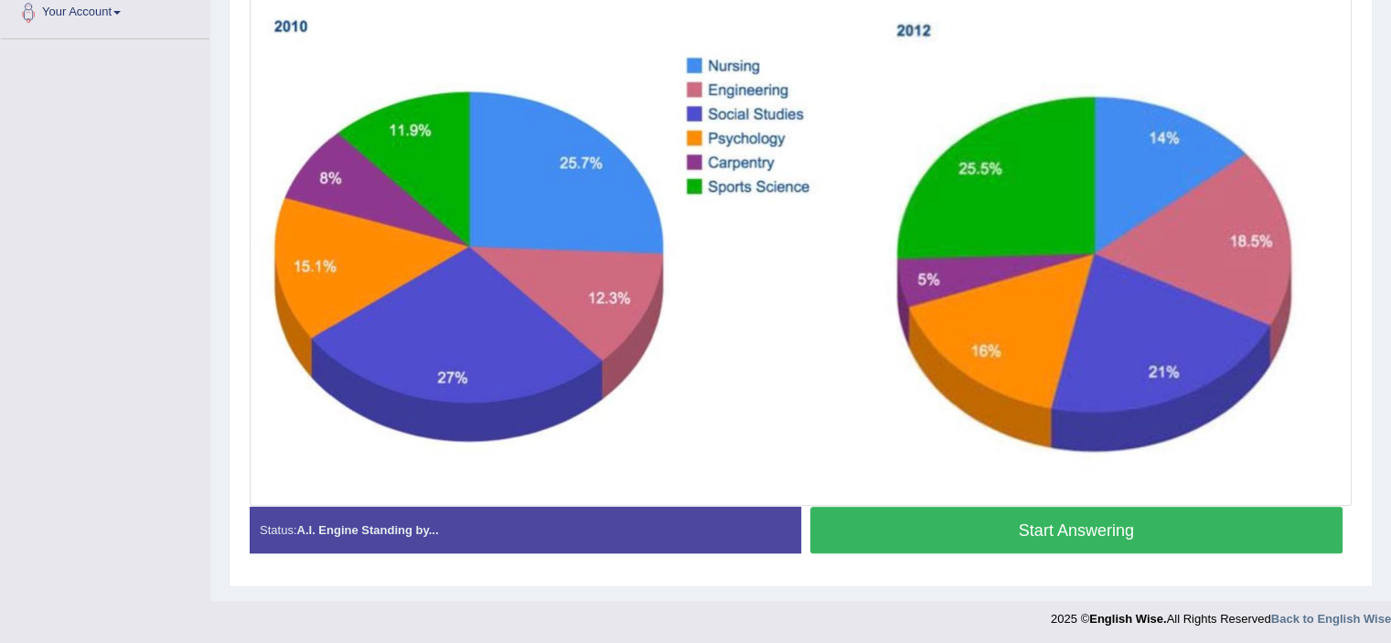
scroll to position [417, 0]
click at [973, 522] on button "Start Answering" at bounding box center [1076, 529] width 533 height 47
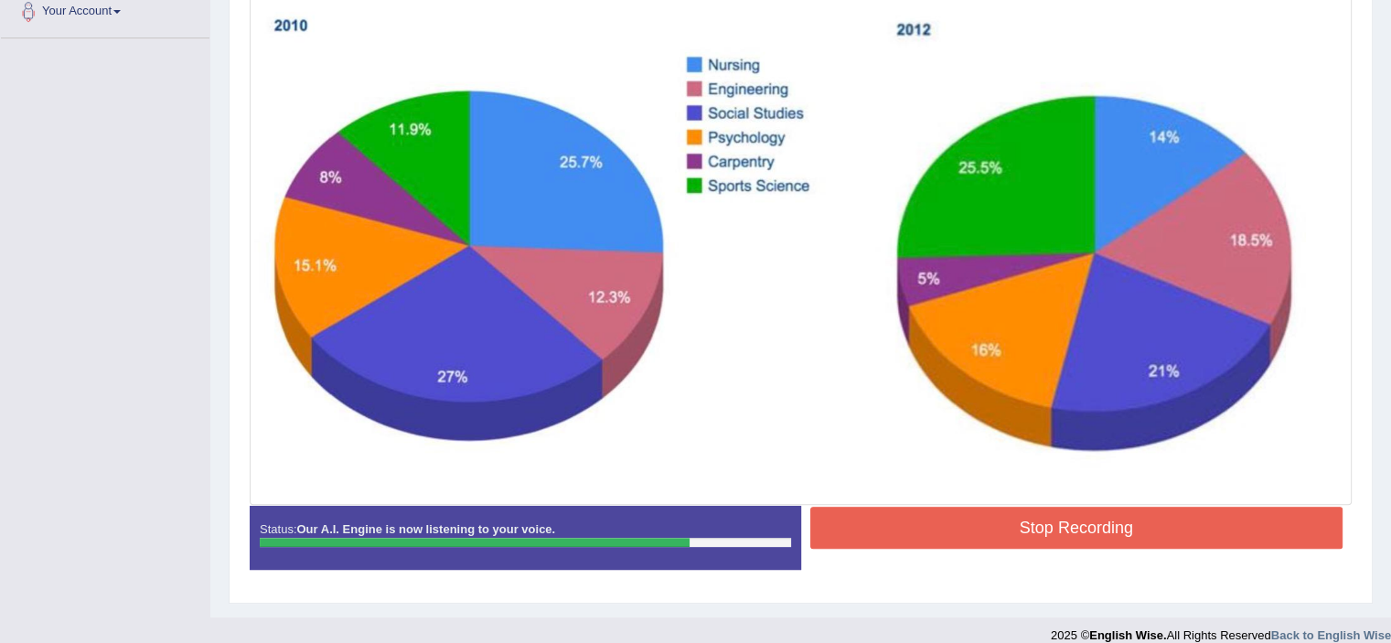
click at [1021, 531] on button "Stop Recording" at bounding box center [1076, 527] width 533 height 42
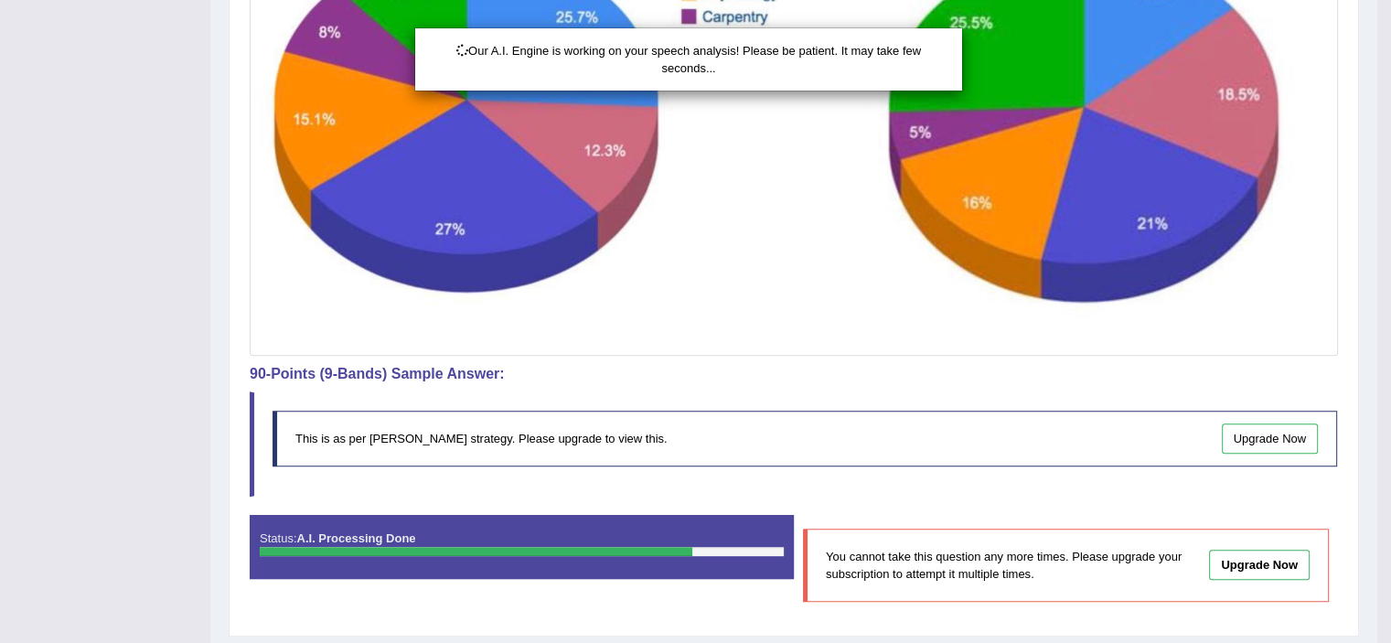
scroll to position [610, 0]
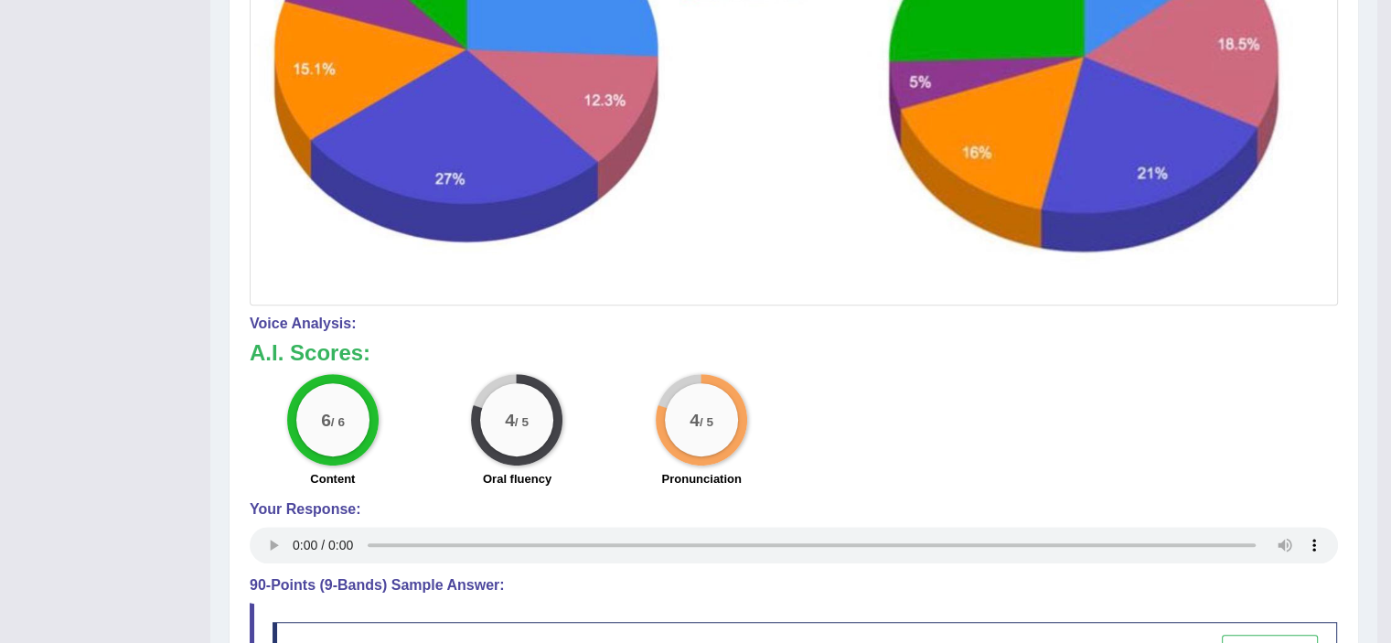
drag, startPoint x: 1396, startPoint y: 413, endPoint x: 1352, endPoint y: 581, distance: 173.0
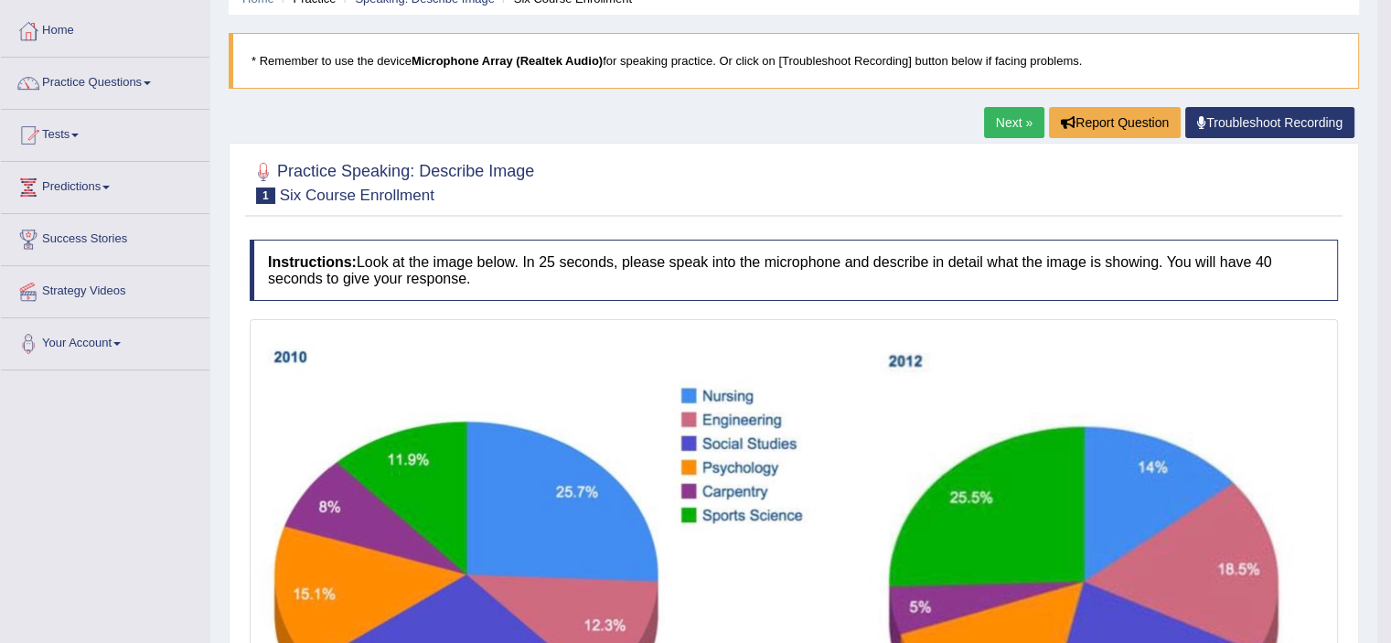
scroll to position [0, 0]
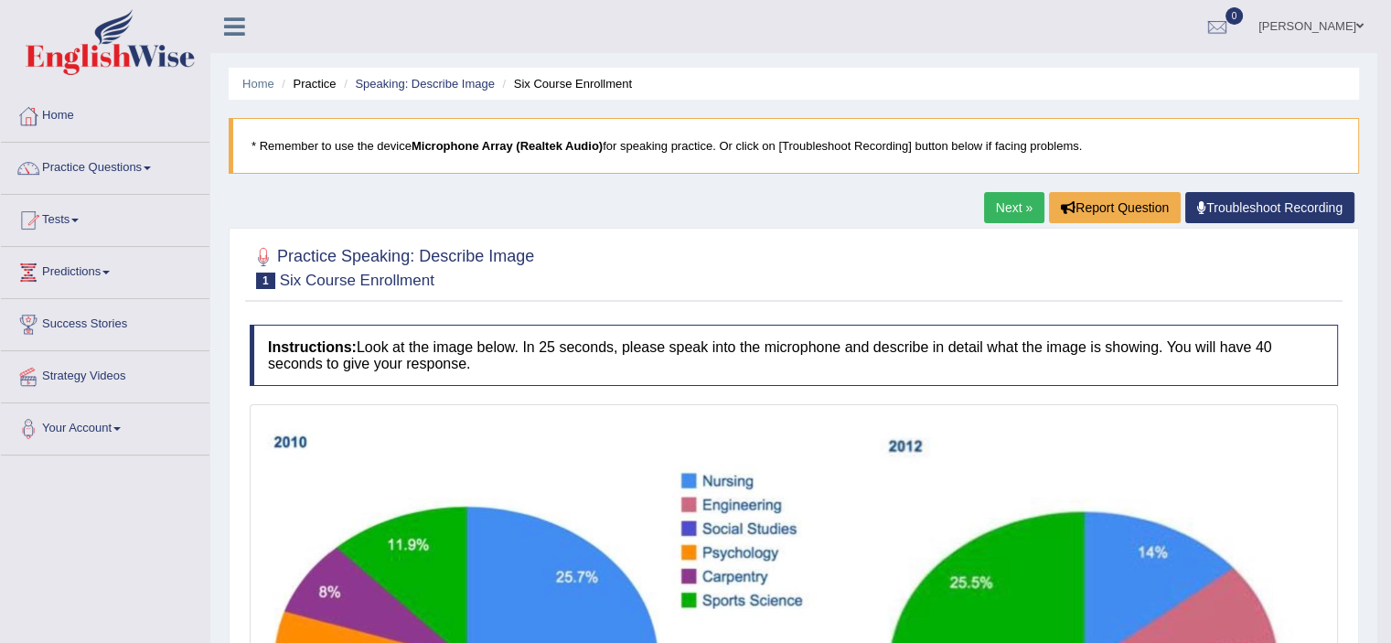
click at [1010, 218] on link "Next »" at bounding box center [1014, 207] width 60 height 31
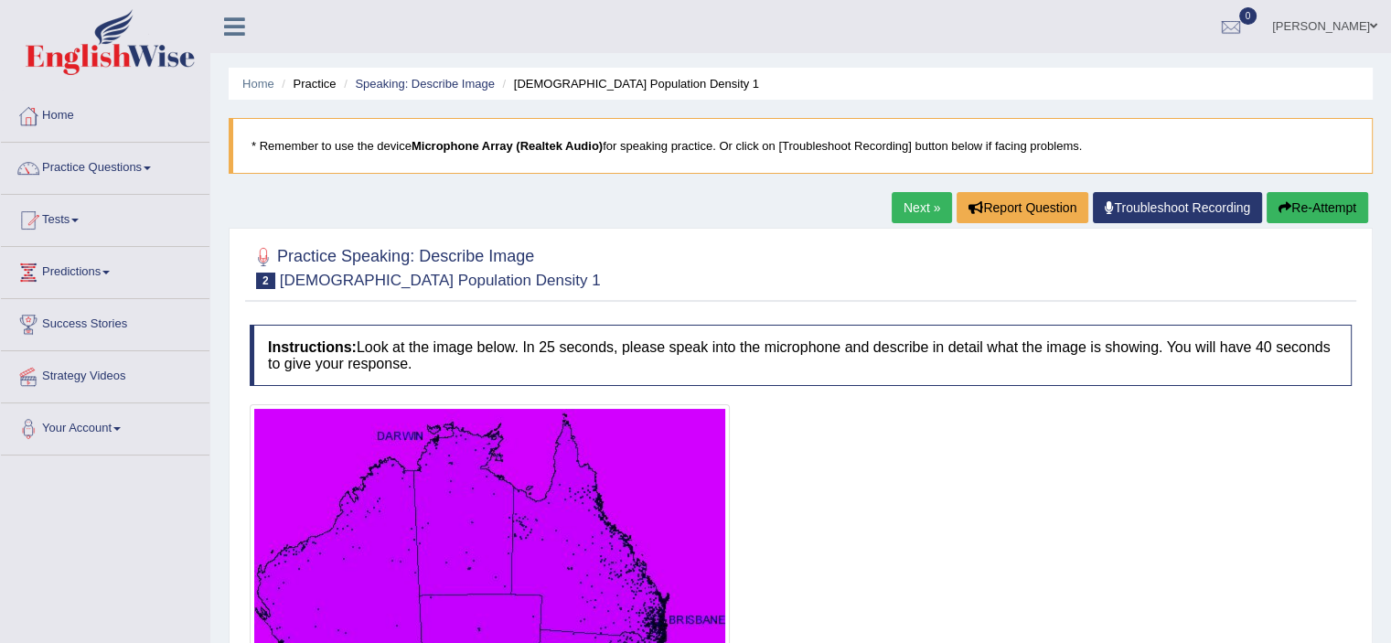
click at [911, 196] on link "Next »" at bounding box center [921, 207] width 60 height 31
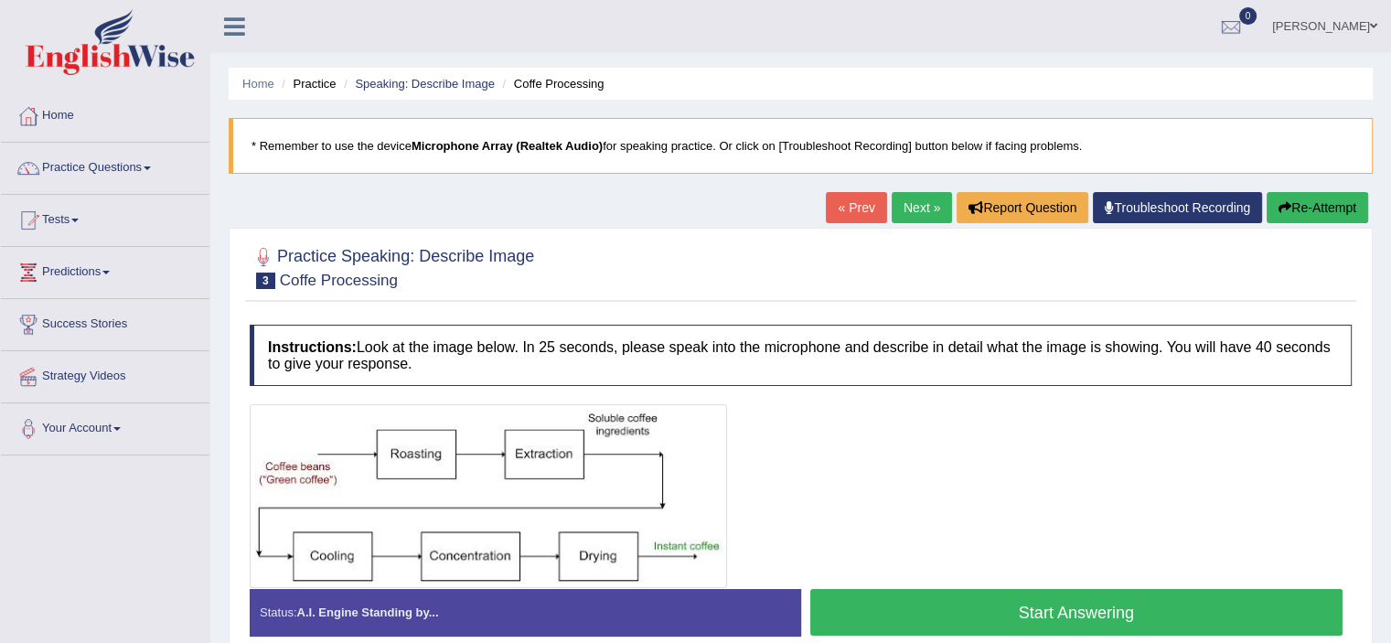
click at [907, 204] on link "Next »" at bounding box center [921, 207] width 60 height 31
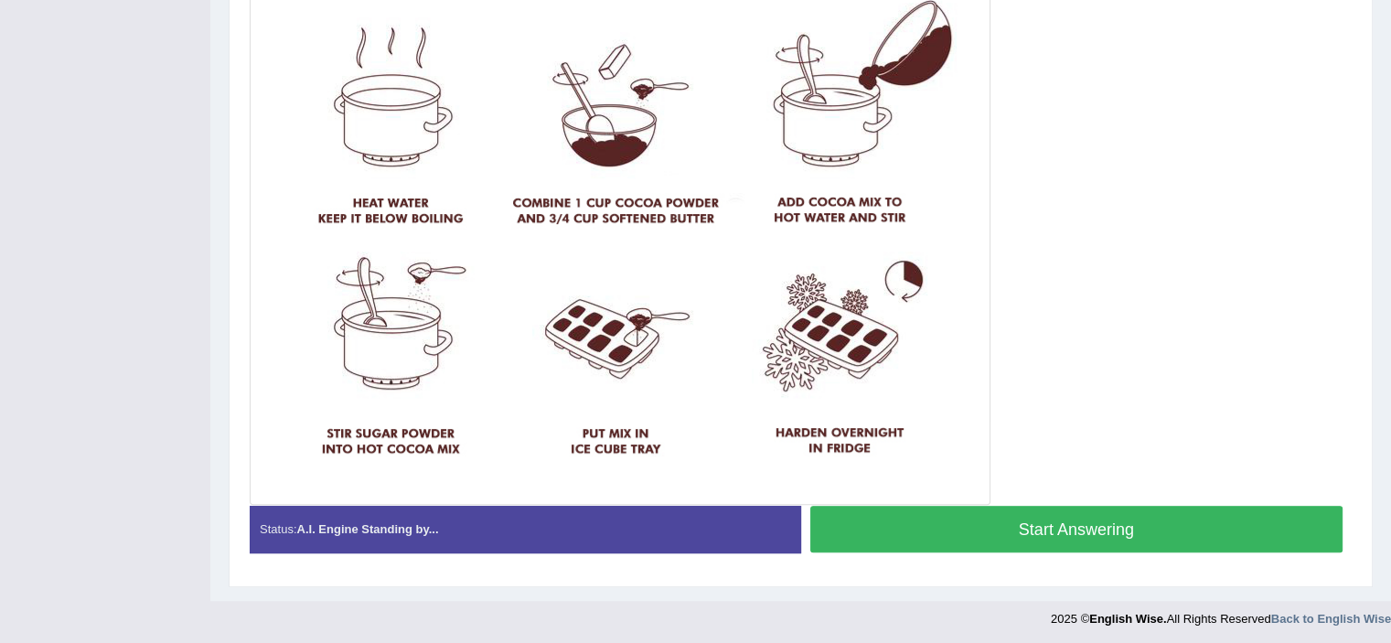
scroll to position [417, 0]
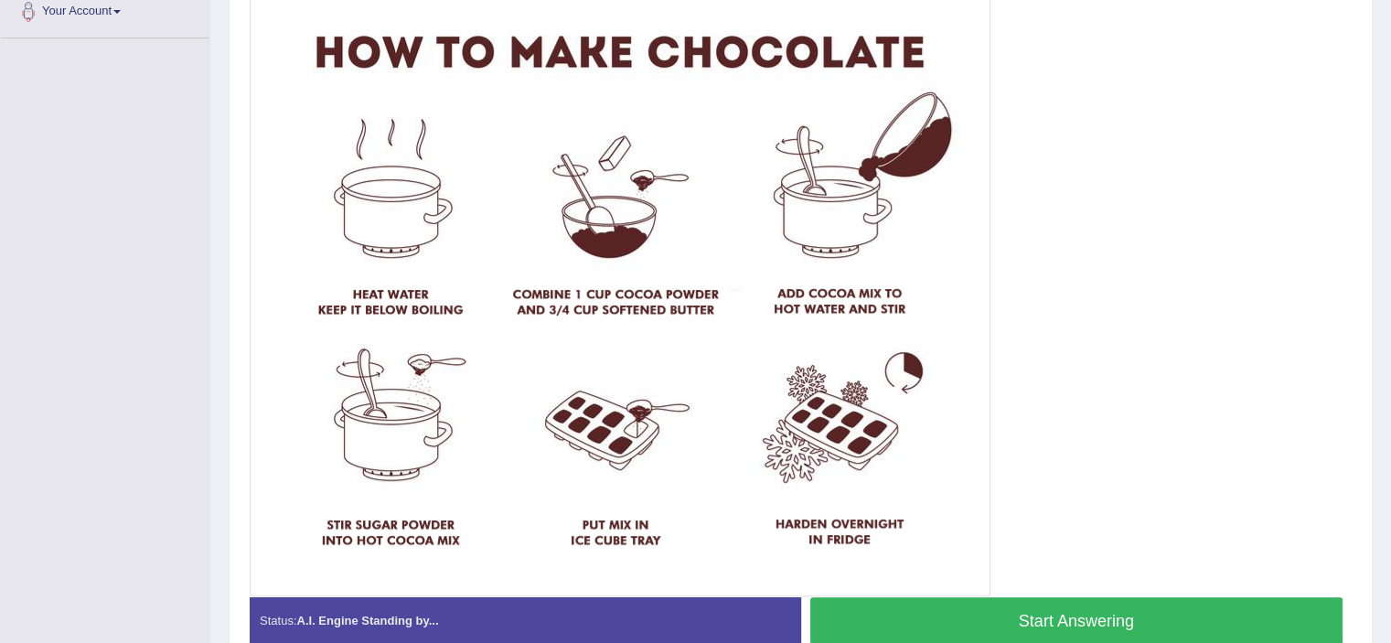
click at [1039, 610] on button "Start Answering" at bounding box center [1076, 620] width 533 height 47
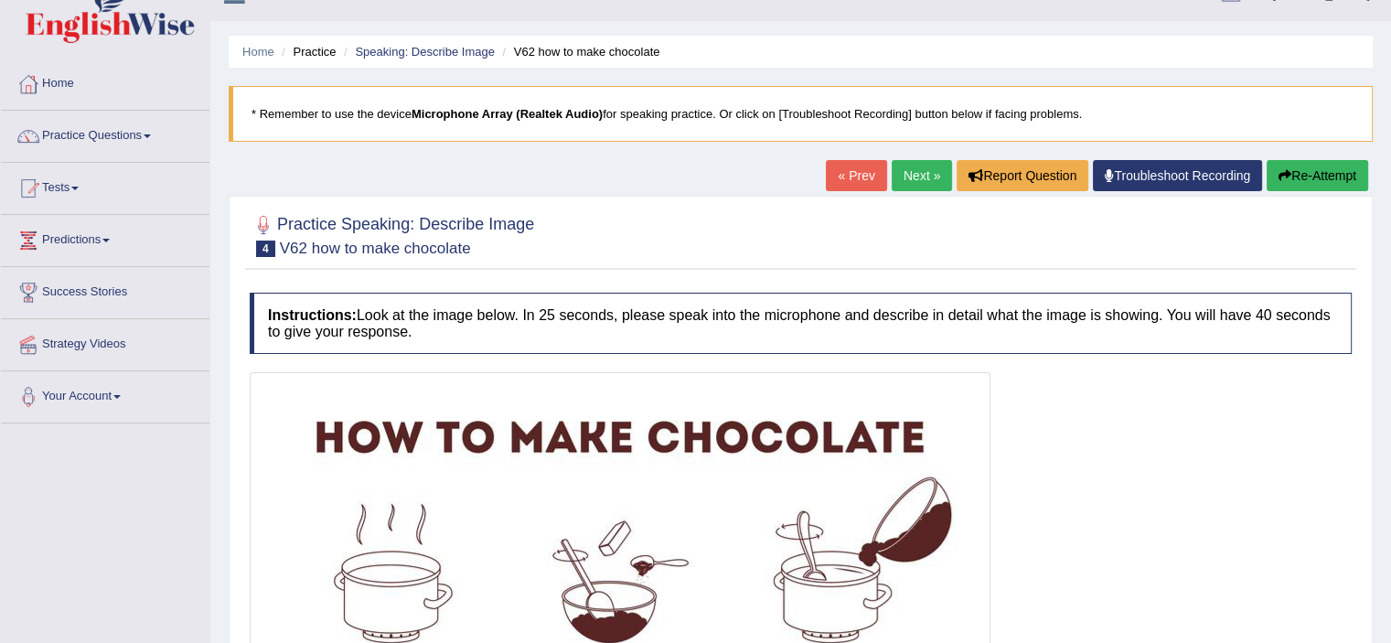
scroll to position [0, 0]
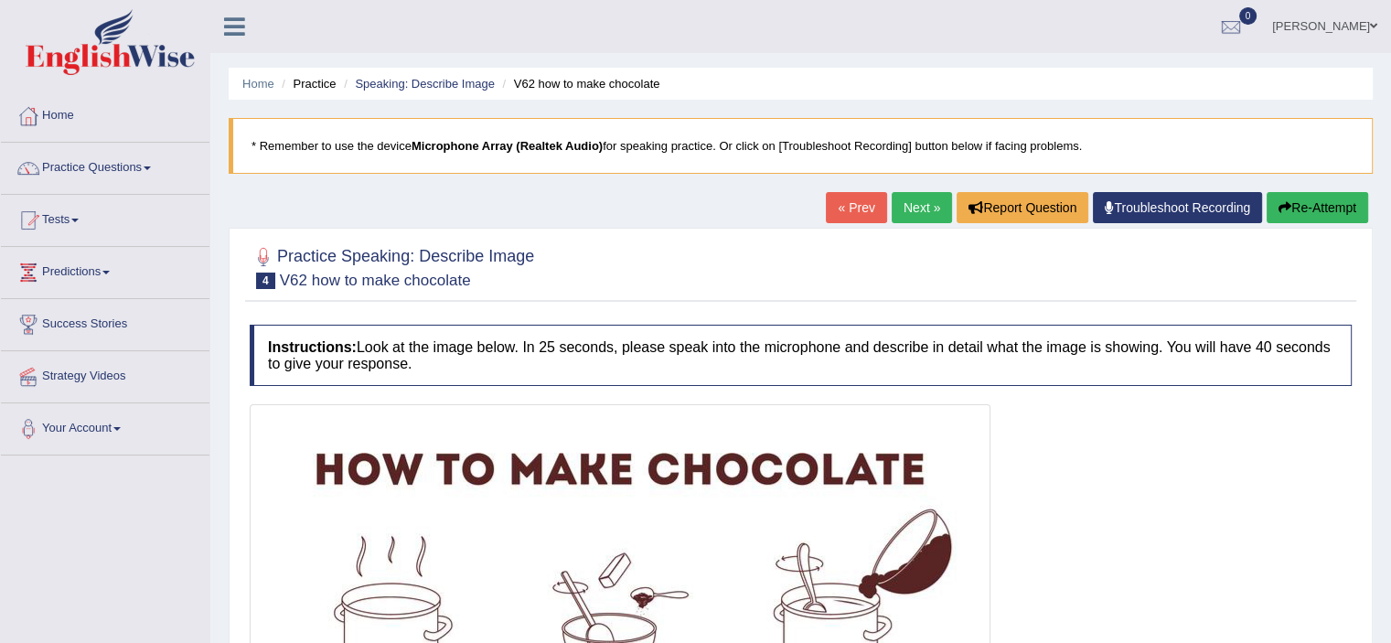
click at [1295, 207] on button "Re-Attempt" at bounding box center [1316, 207] width 101 height 31
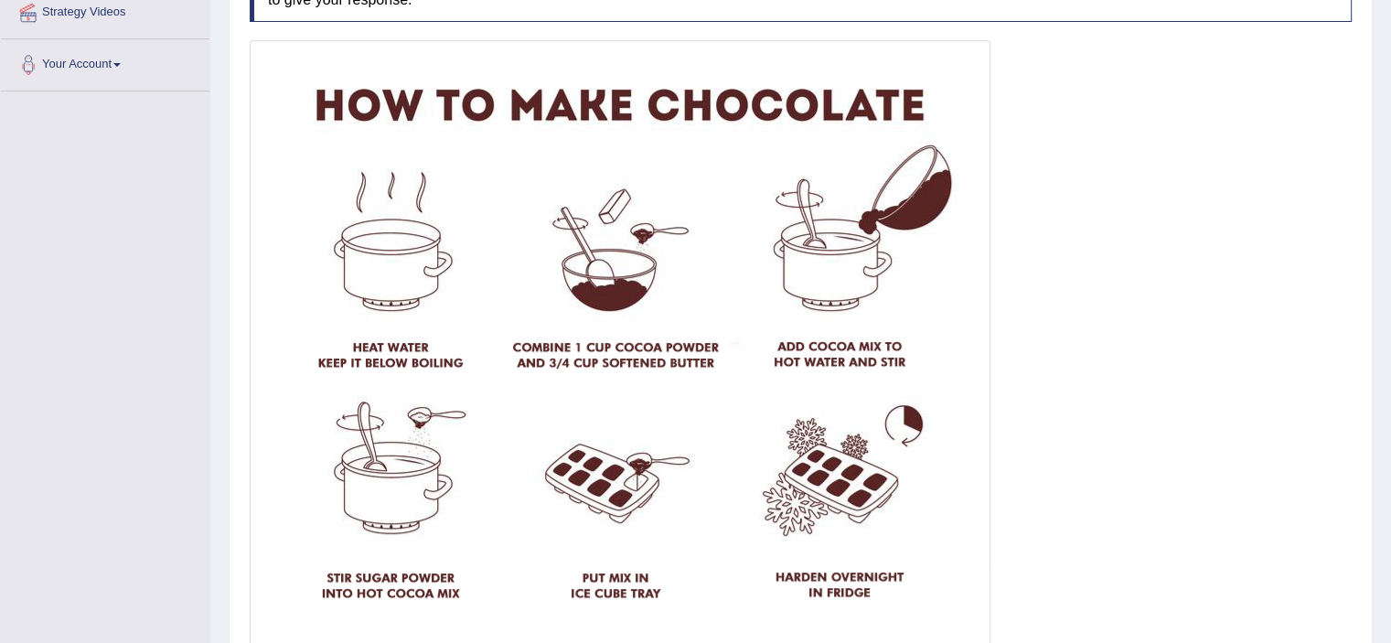
scroll to position [366, 0]
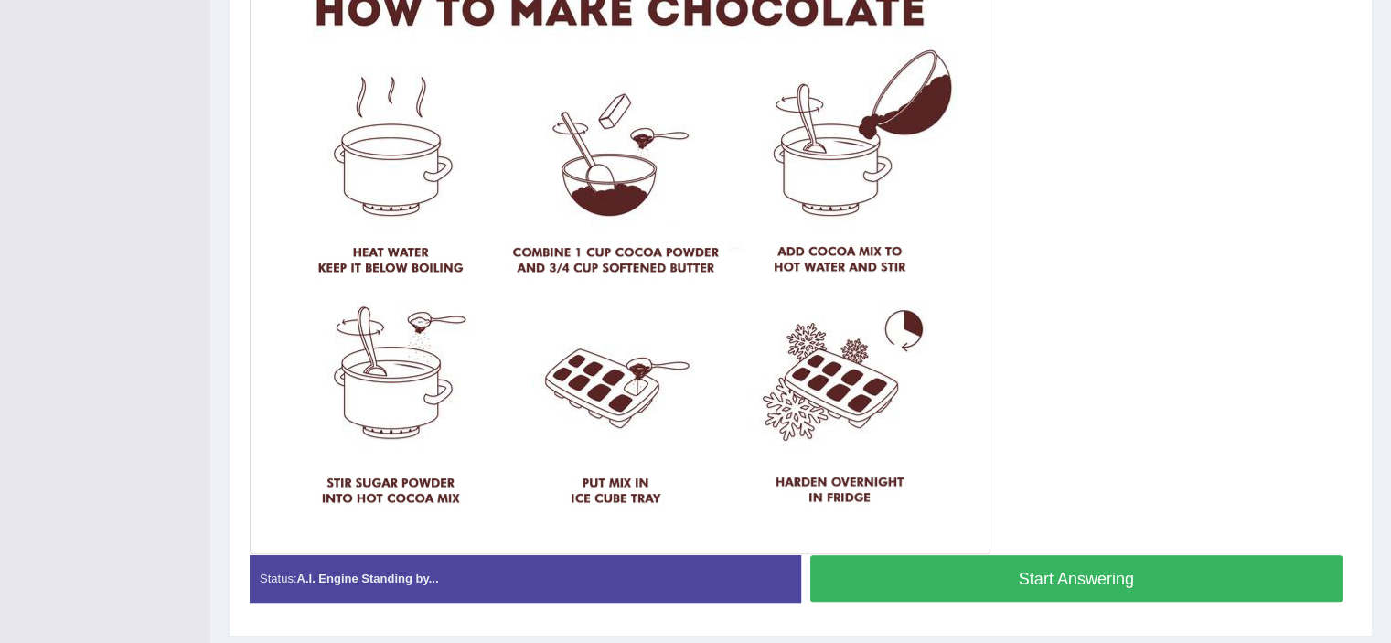
scroll to position [417, 0]
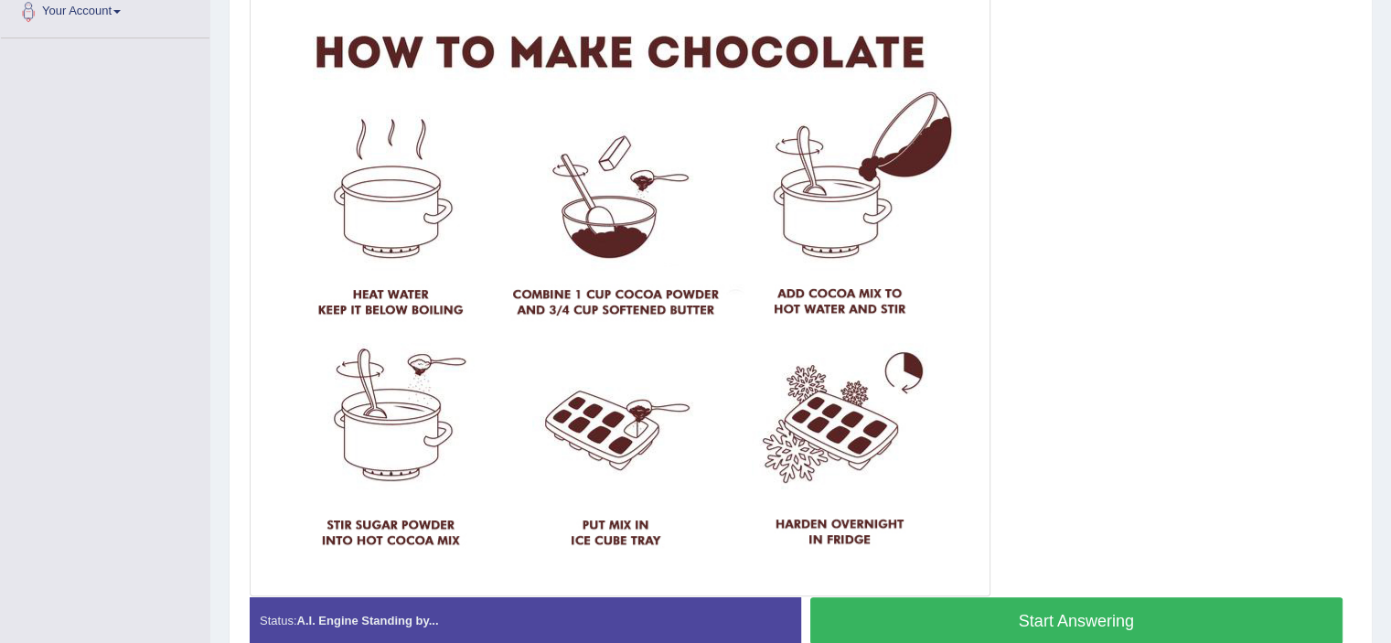
click at [1052, 602] on button "Start Answering" at bounding box center [1076, 620] width 533 height 47
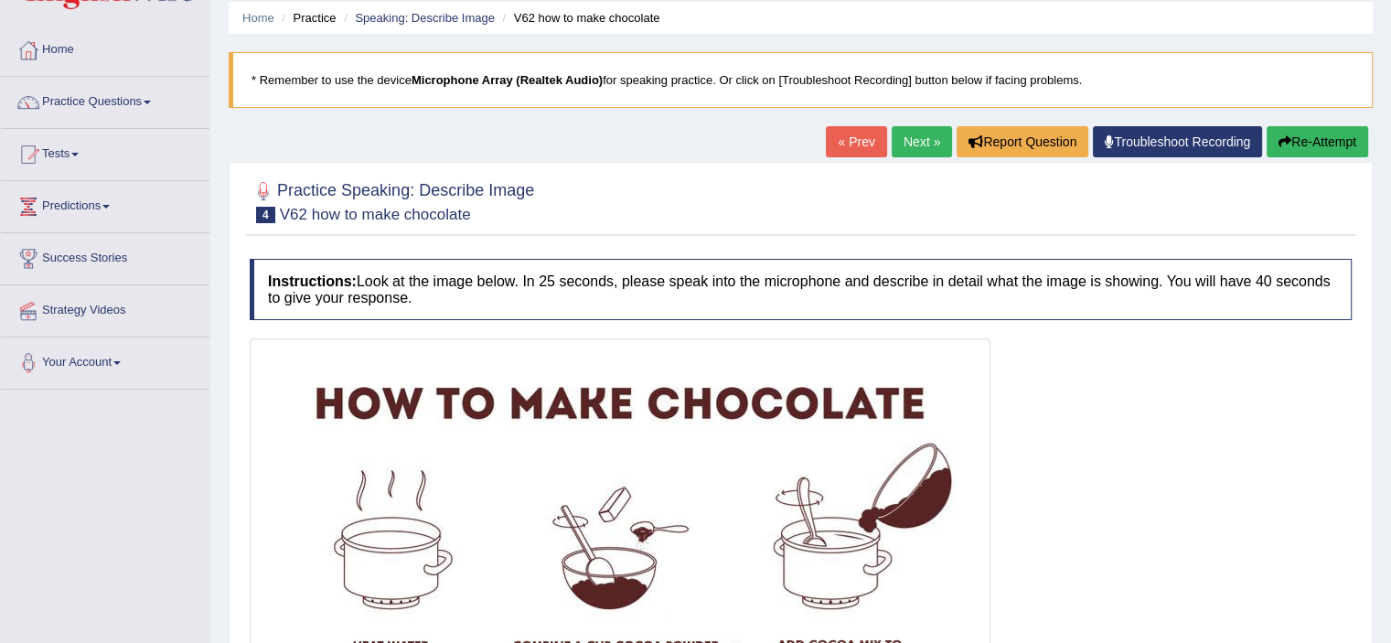
scroll to position [51, 0]
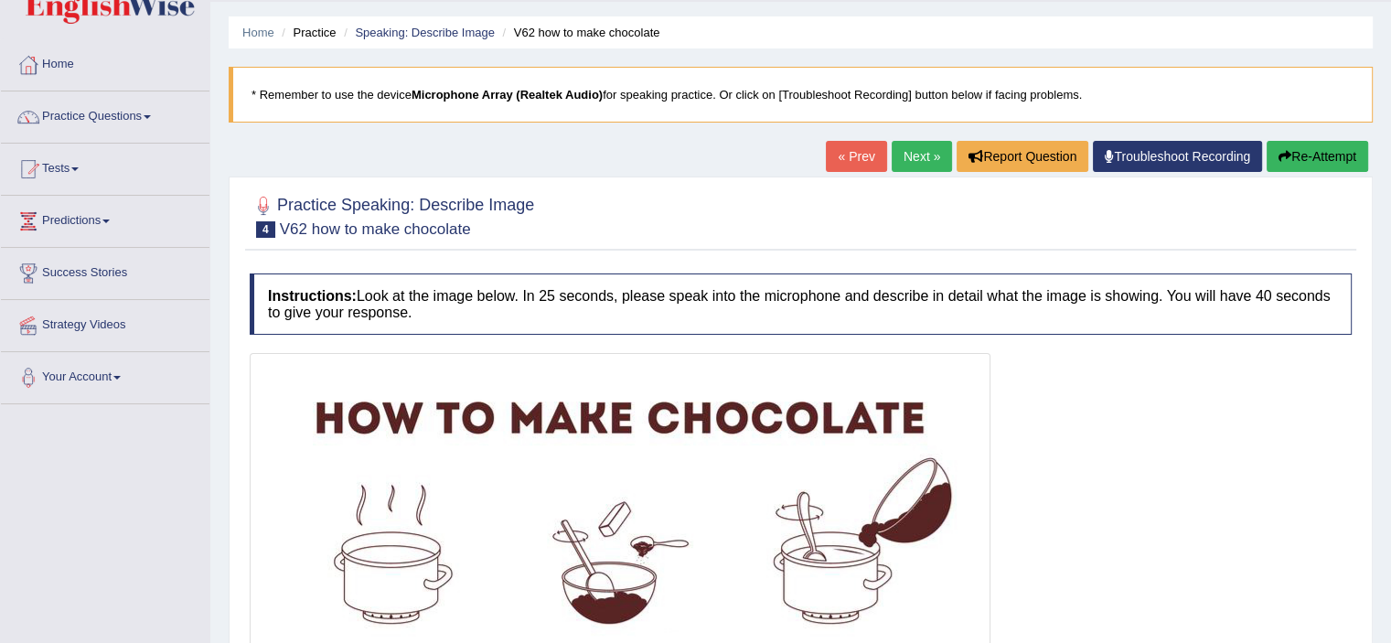
click at [1297, 164] on button "Re-Attempt" at bounding box center [1316, 156] width 101 height 31
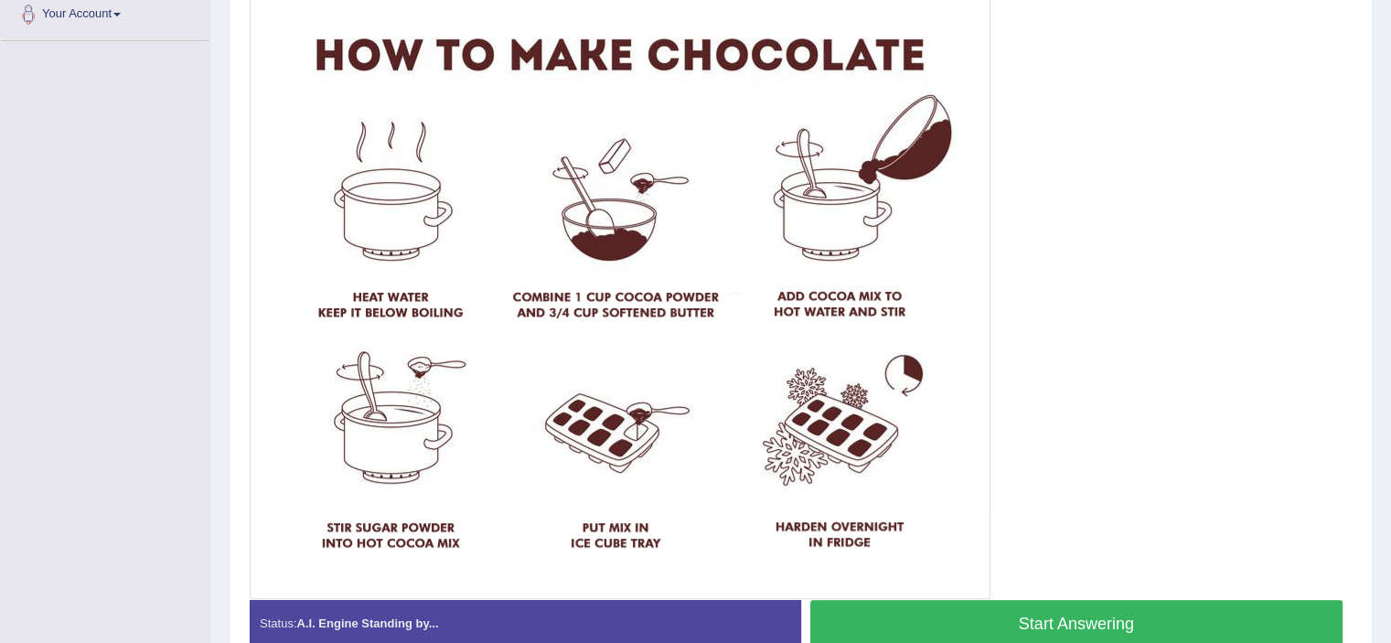
scroll to position [508, 0]
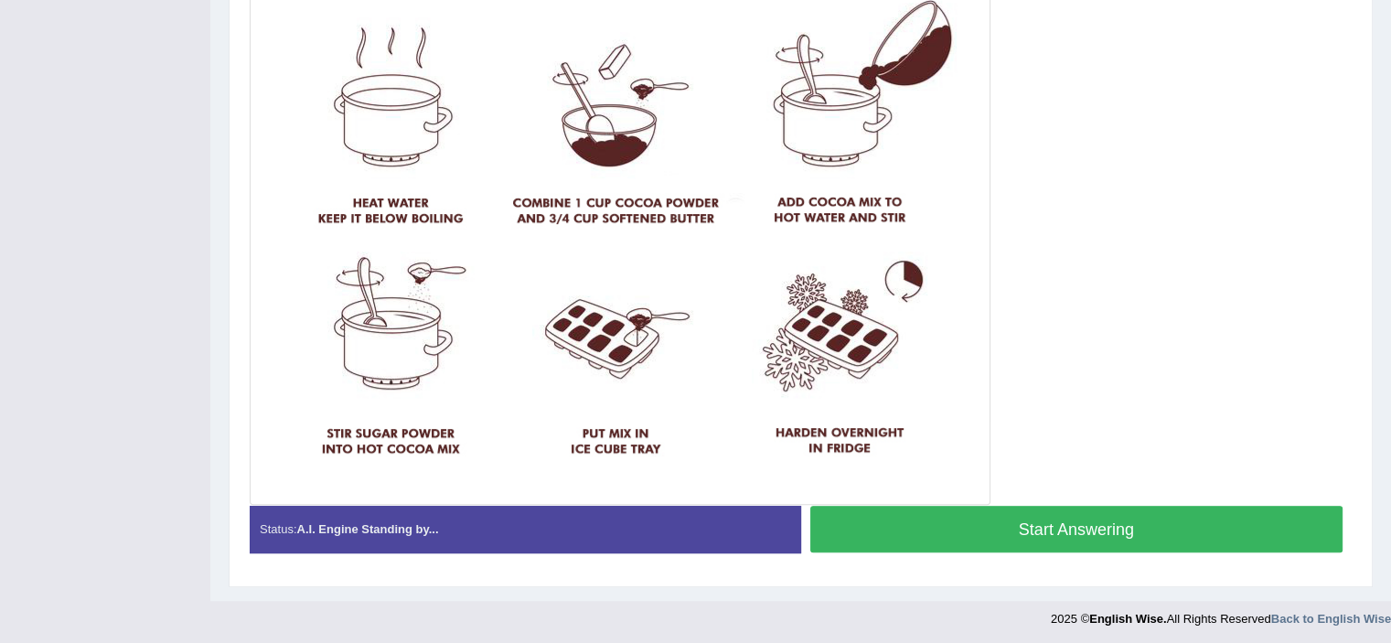
click at [1013, 515] on button "Start Answering" at bounding box center [1076, 529] width 533 height 47
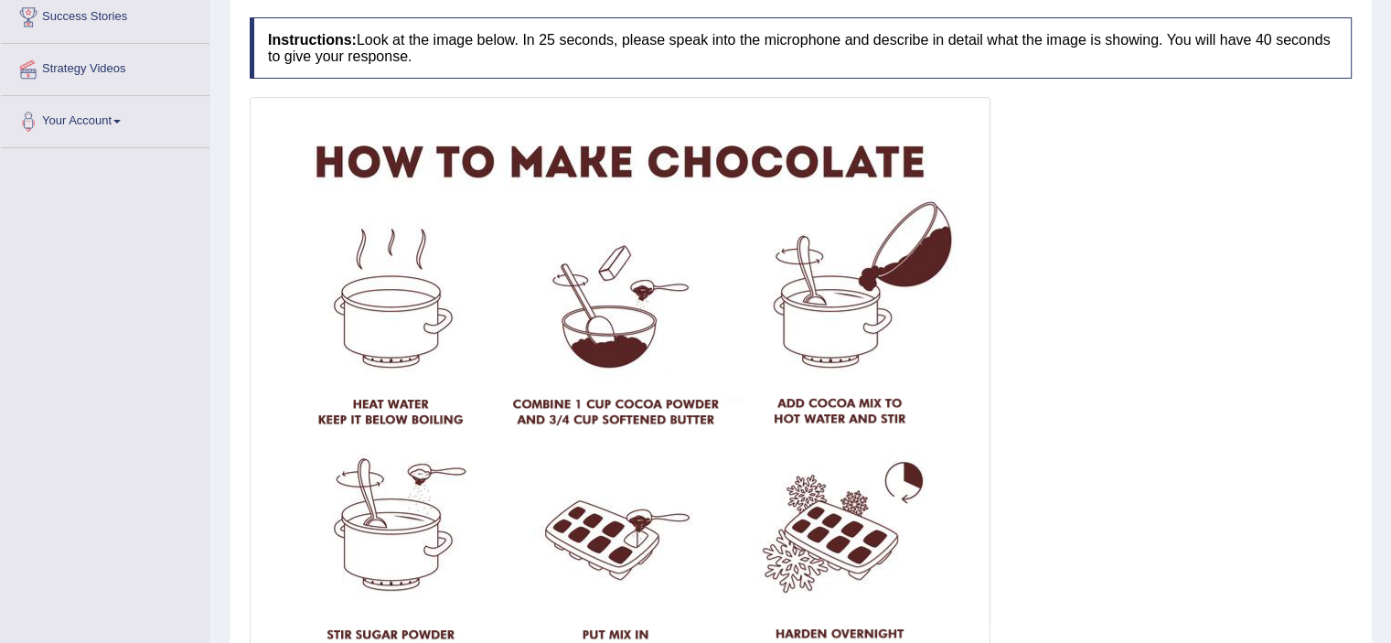
scroll to position [0, 0]
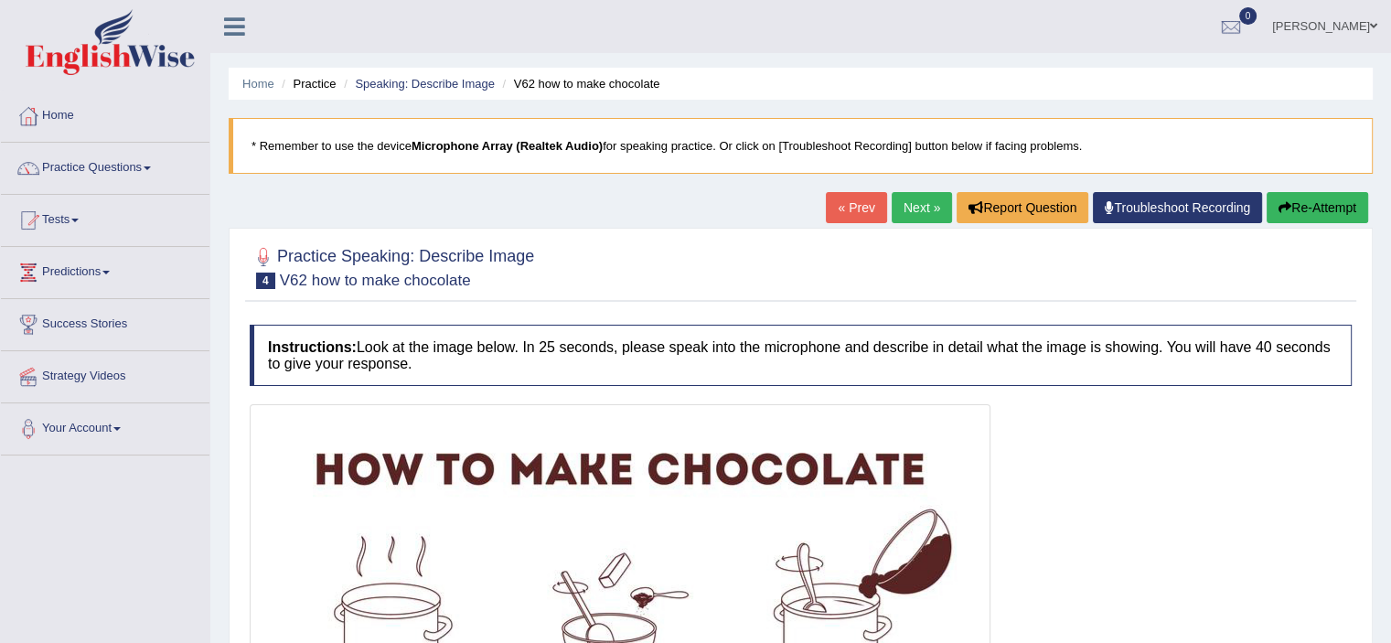
click at [1326, 203] on button "Re-Attempt" at bounding box center [1316, 207] width 101 height 31
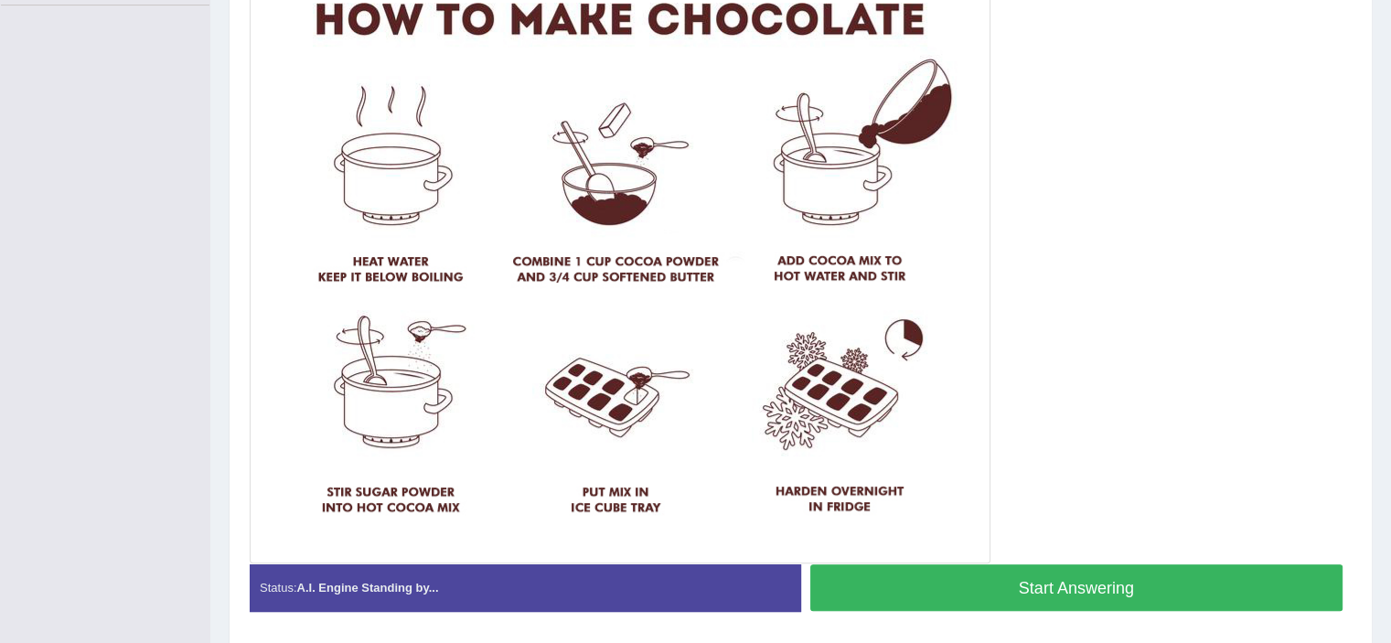
scroll to position [417, 0]
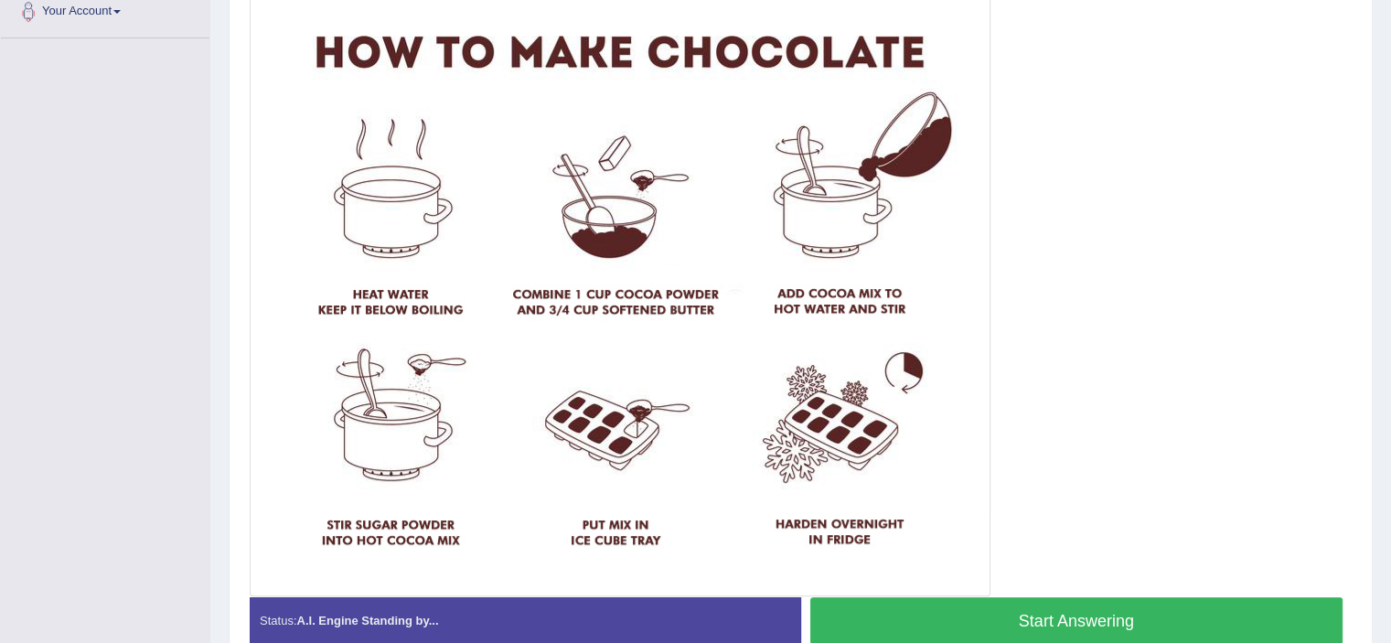
click at [1094, 609] on button "Start Answering" at bounding box center [1076, 620] width 533 height 47
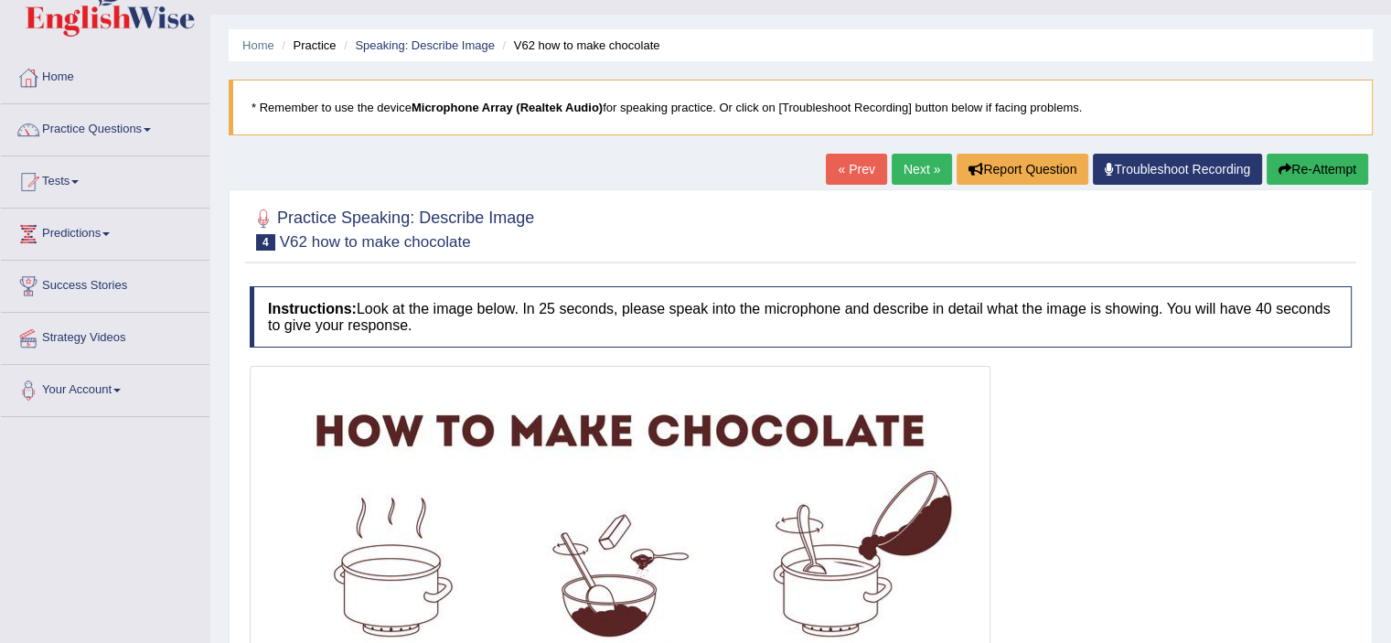
scroll to position [0, 0]
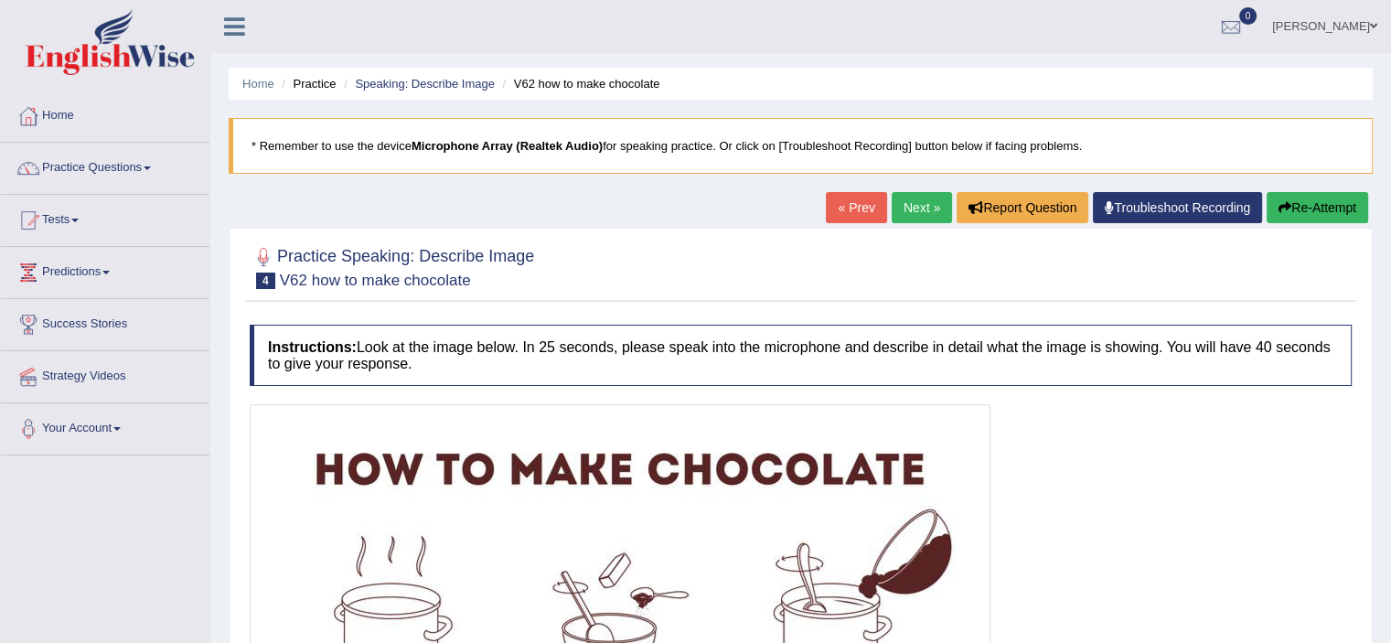
click at [1325, 187] on div "Home Practice Speaking: Describe Image V62 how to make chocolate * Remember to …" at bounding box center [800, 563] width 1180 height 1126
click at [1326, 212] on button "Re-Attempt" at bounding box center [1316, 207] width 101 height 31
click at [904, 204] on link "Next »" at bounding box center [921, 207] width 60 height 31
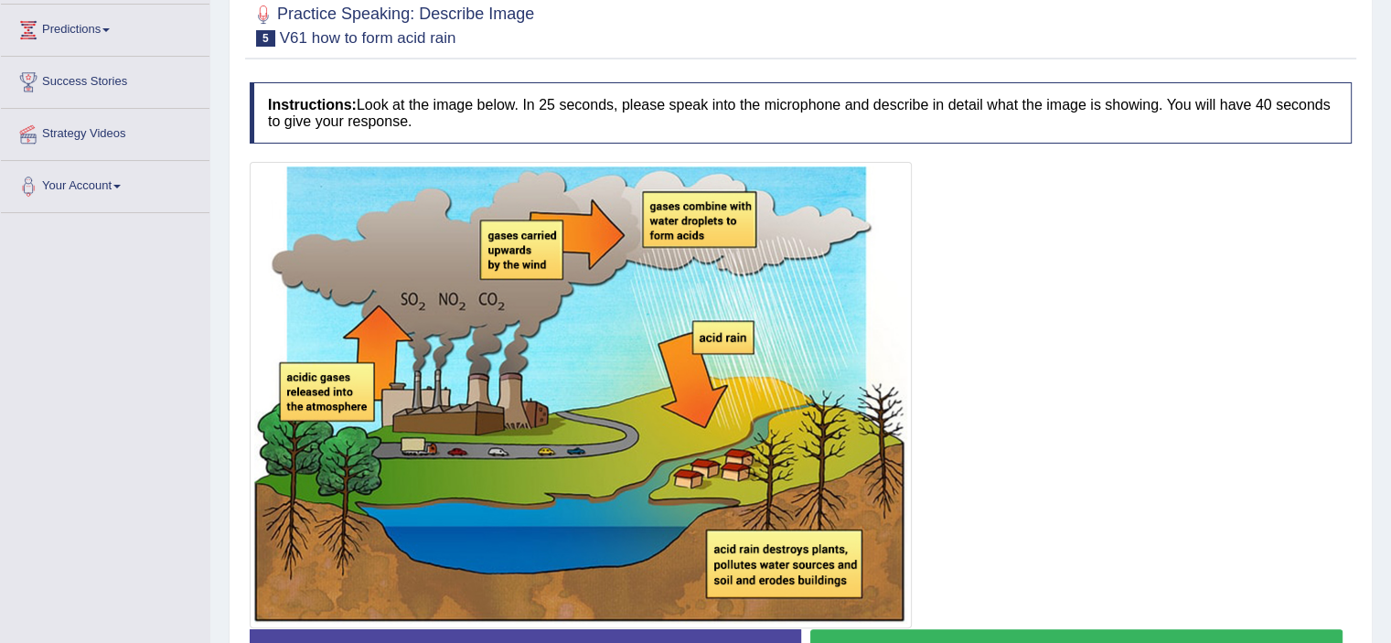
scroll to position [274, 0]
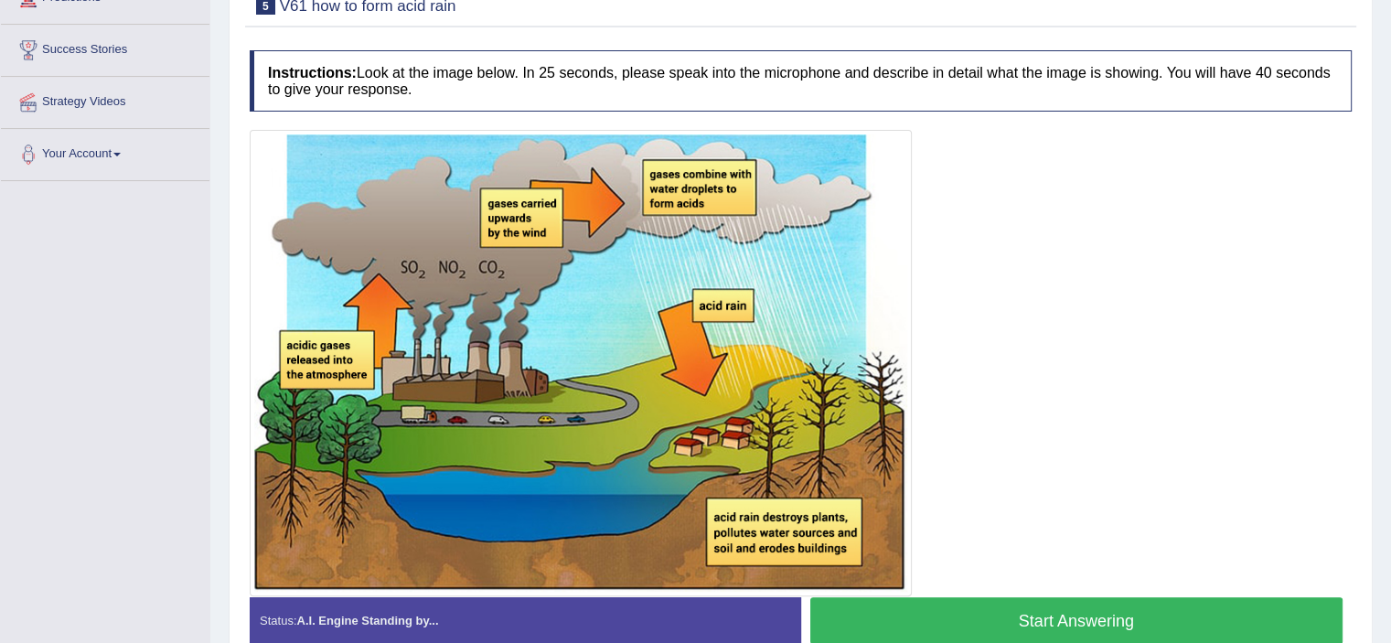
click at [1050, 622] on button "Start Answering" at bounding box center [1076, 620] width 533 height 47
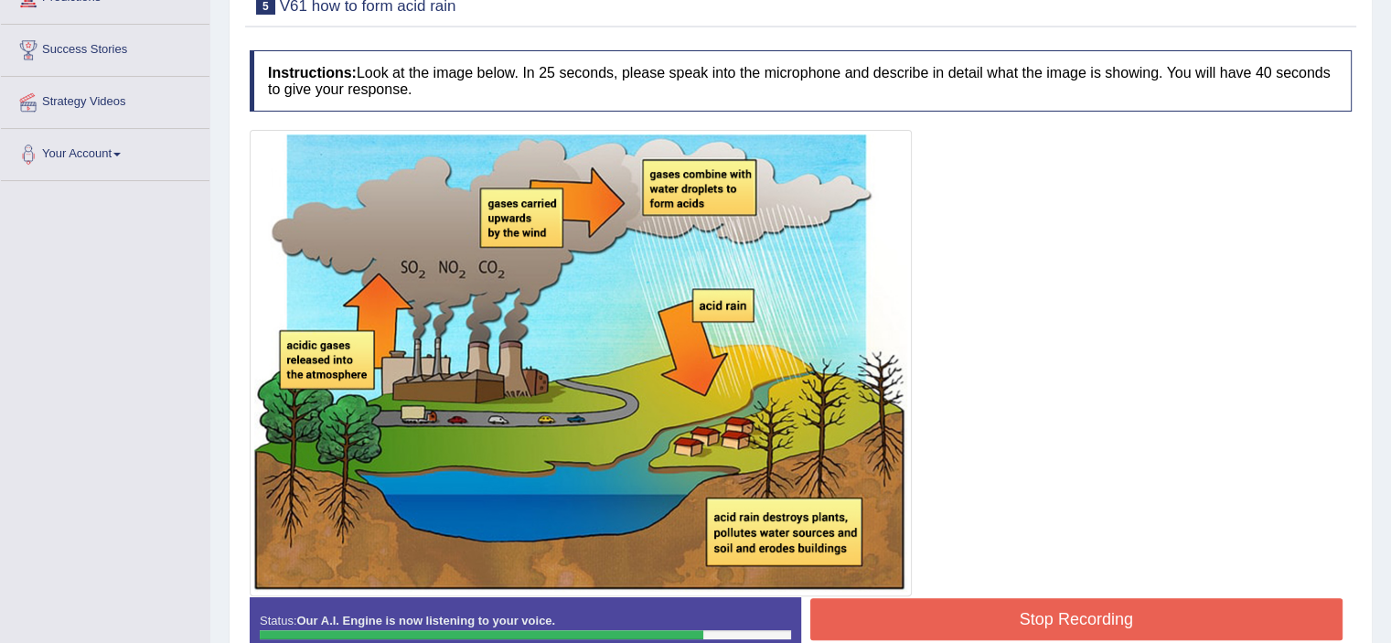
click at [1055, 606] on button "Stop Recording" at bounding box center [1076, 619] width 533 height 42
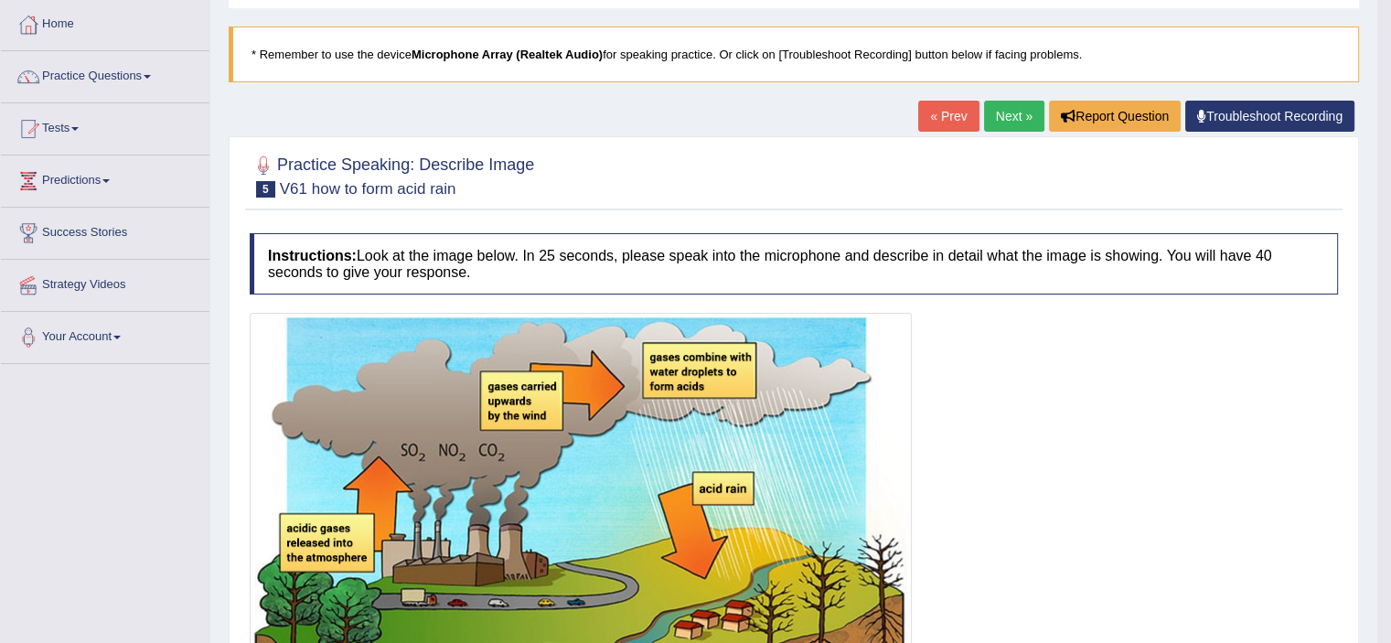
scroll to position [0, 0]
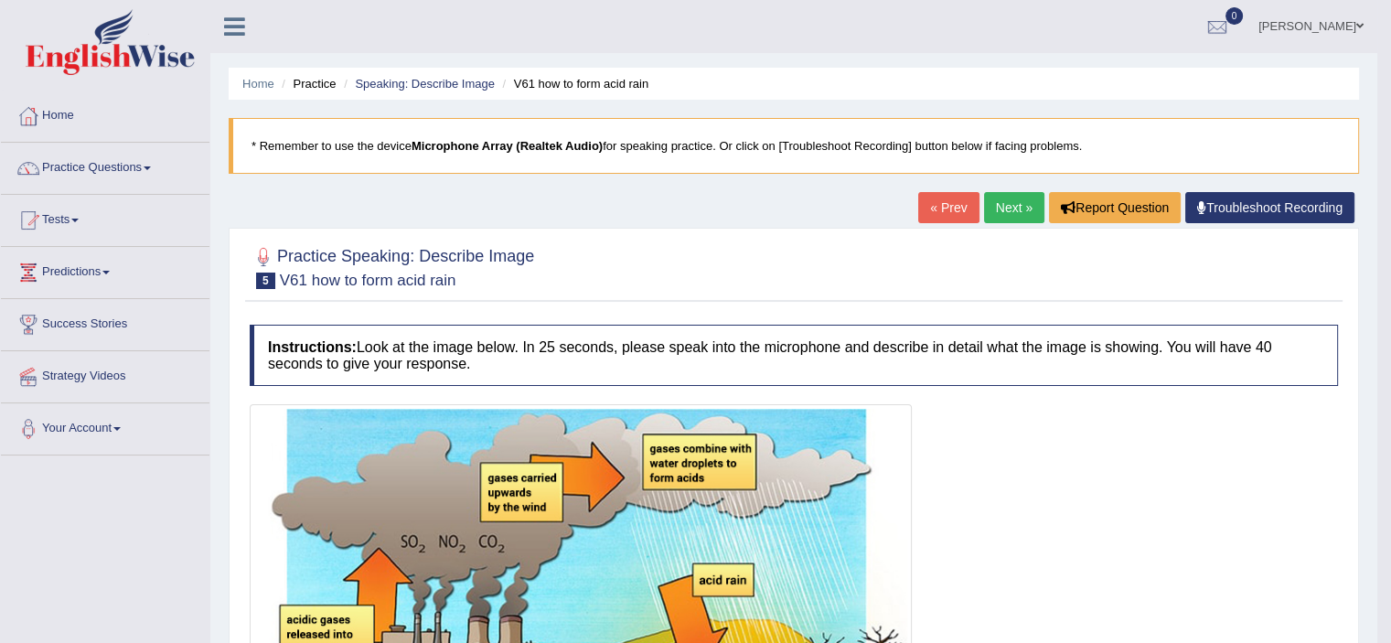
click at [1011, 198] on link "Next »" at bounding box center [1014, 207] width 60 height 31
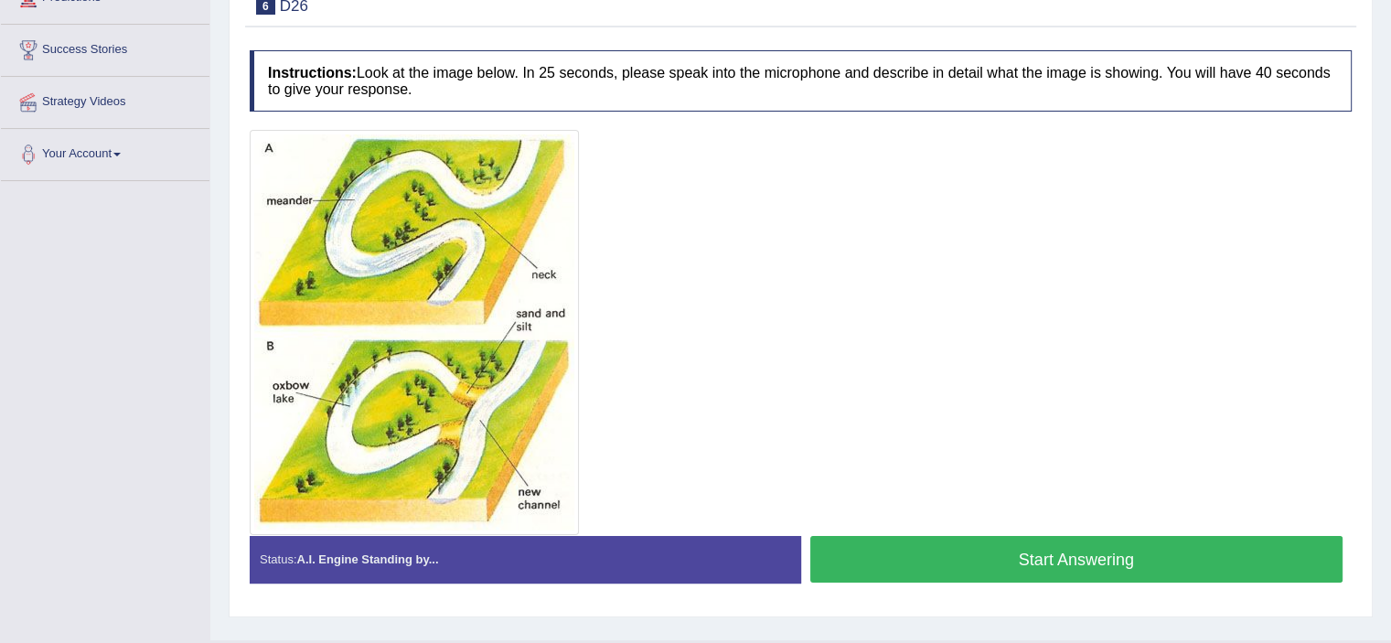
scroll to position [274, 0]
click at [1071, 546] on button "Start Answering" at bounding box center [1076, 559] width 533 height 47
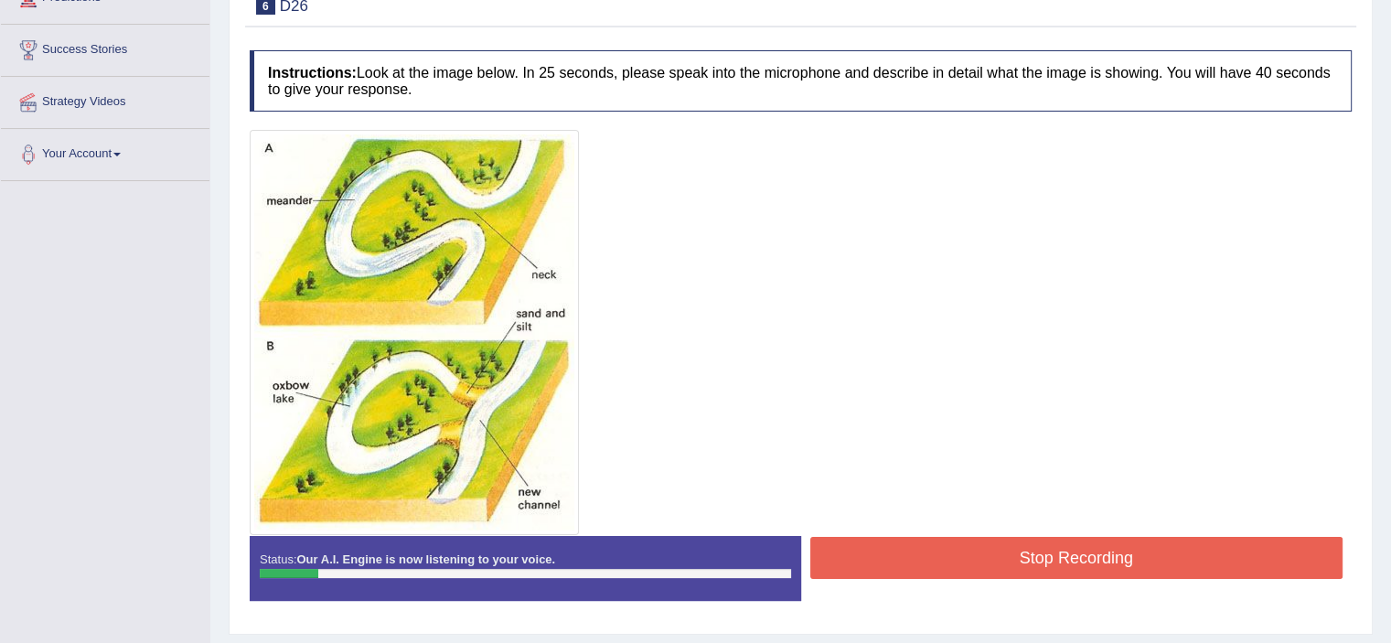
scroll to position [0, 0]
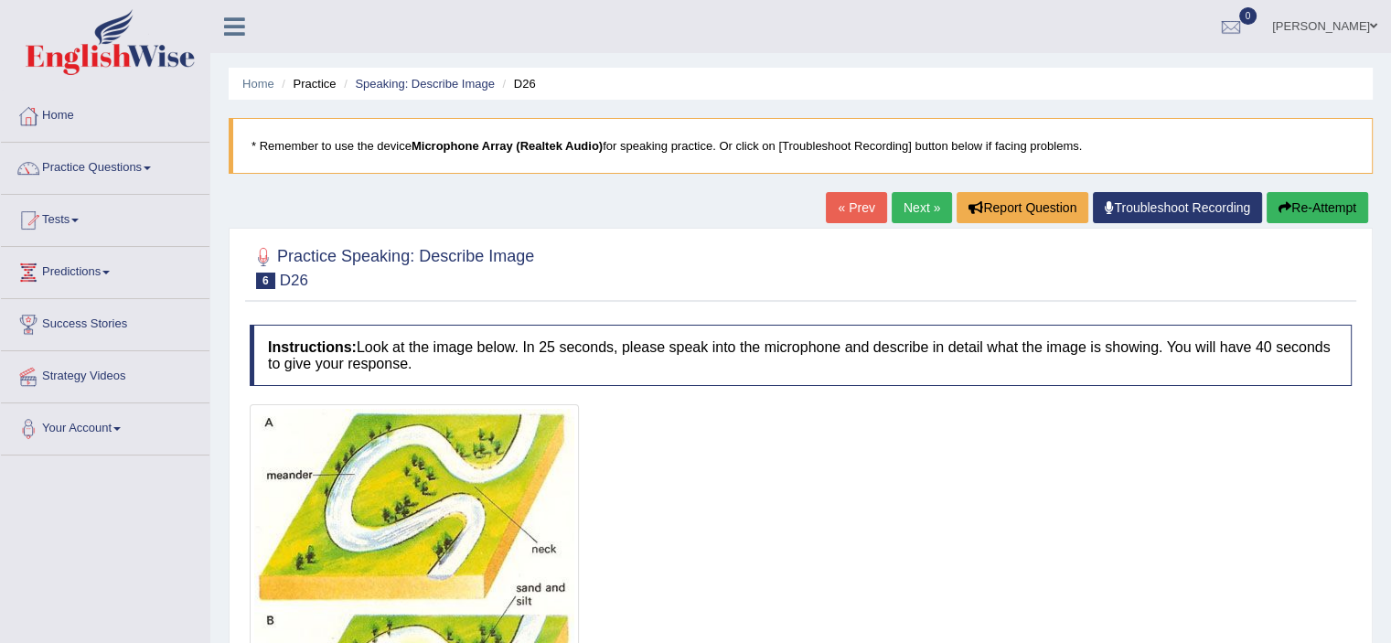
click at [909, 195] on link "Next »" at bounding box center [921, 207] width 60 height 31
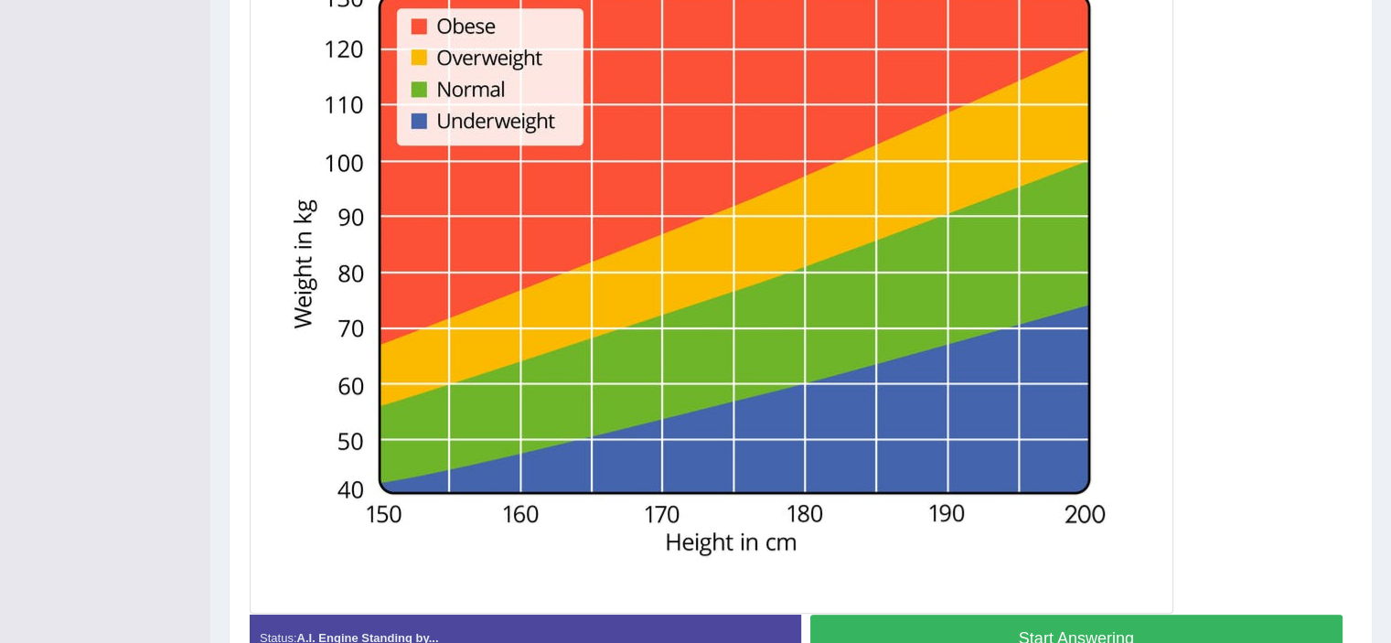
scroll to position [549, 0]
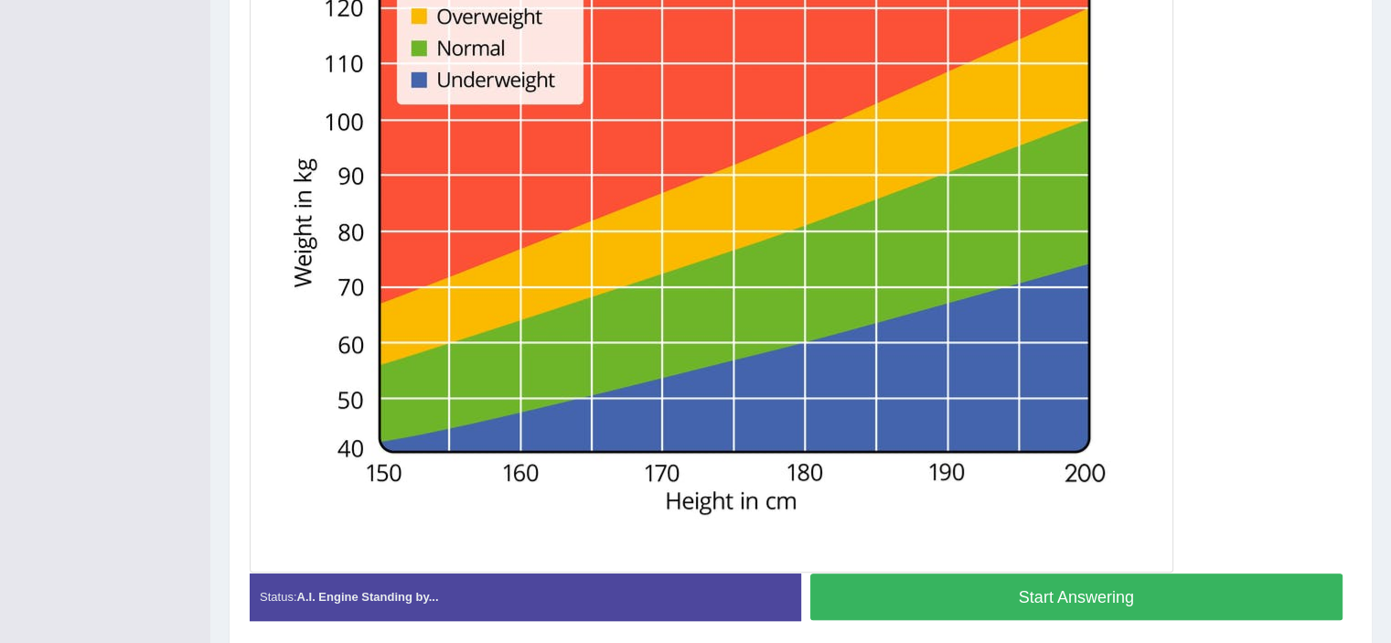
click at [1162, 594] on button "Start Answering" at bounding box center [1076, 596] width 533 height 47
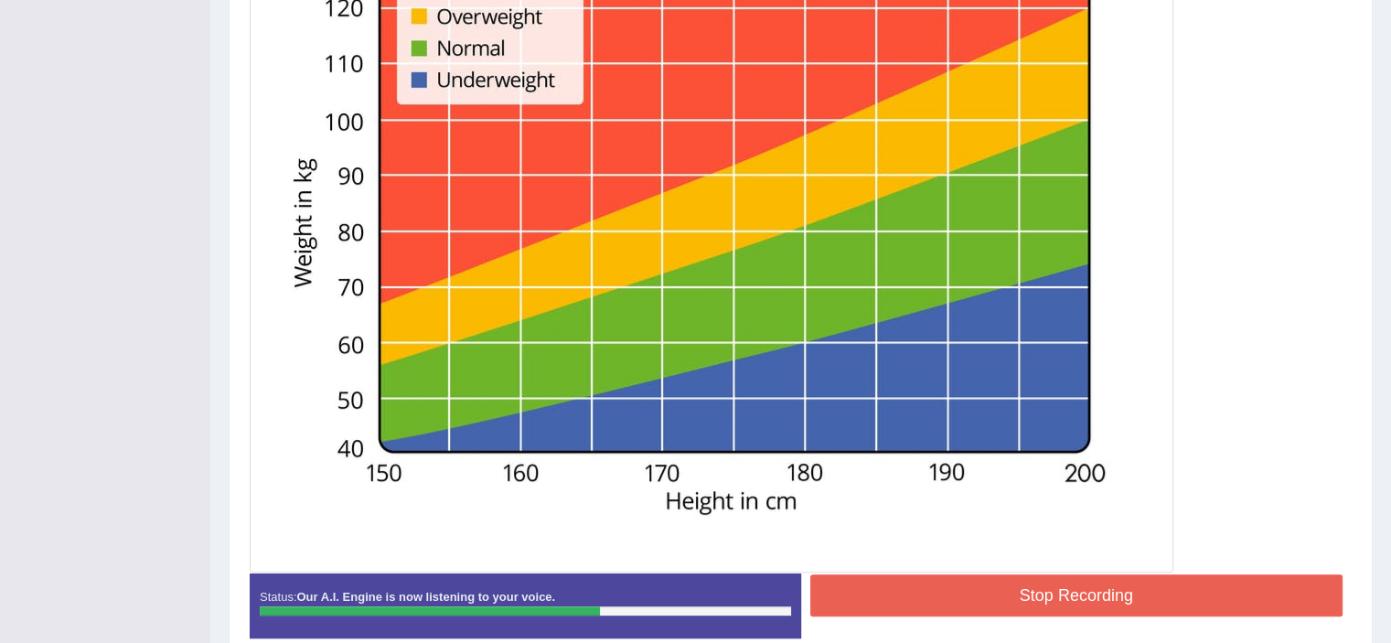
scroll to position [85, 0]
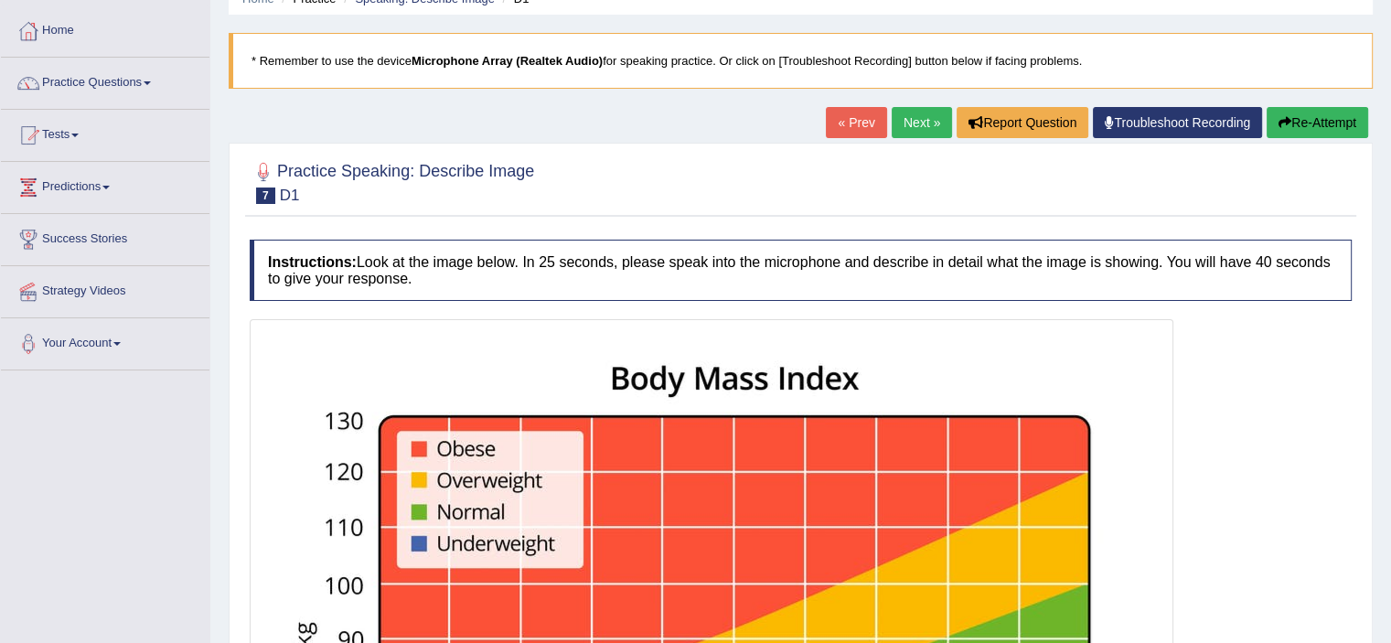
click at [1327, 117] on button "Re-Attempt" at bounding box center [1316, 122] width 101 height 31
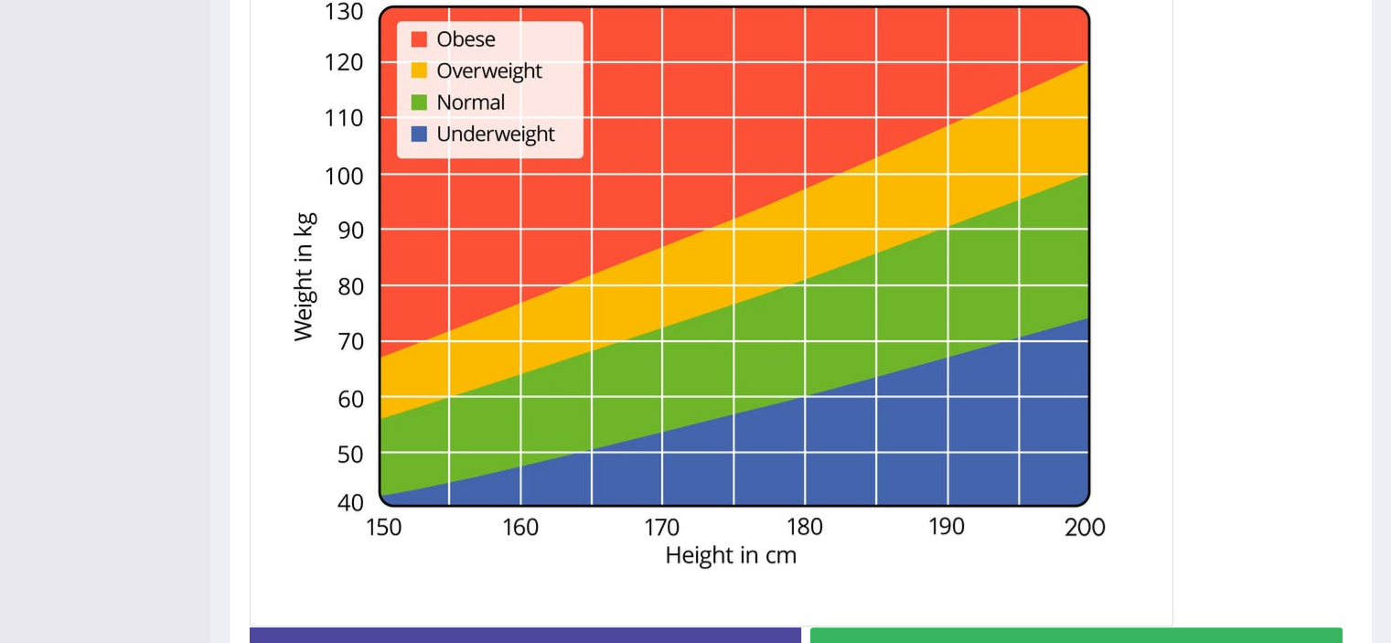
scroll to position [526, 0]
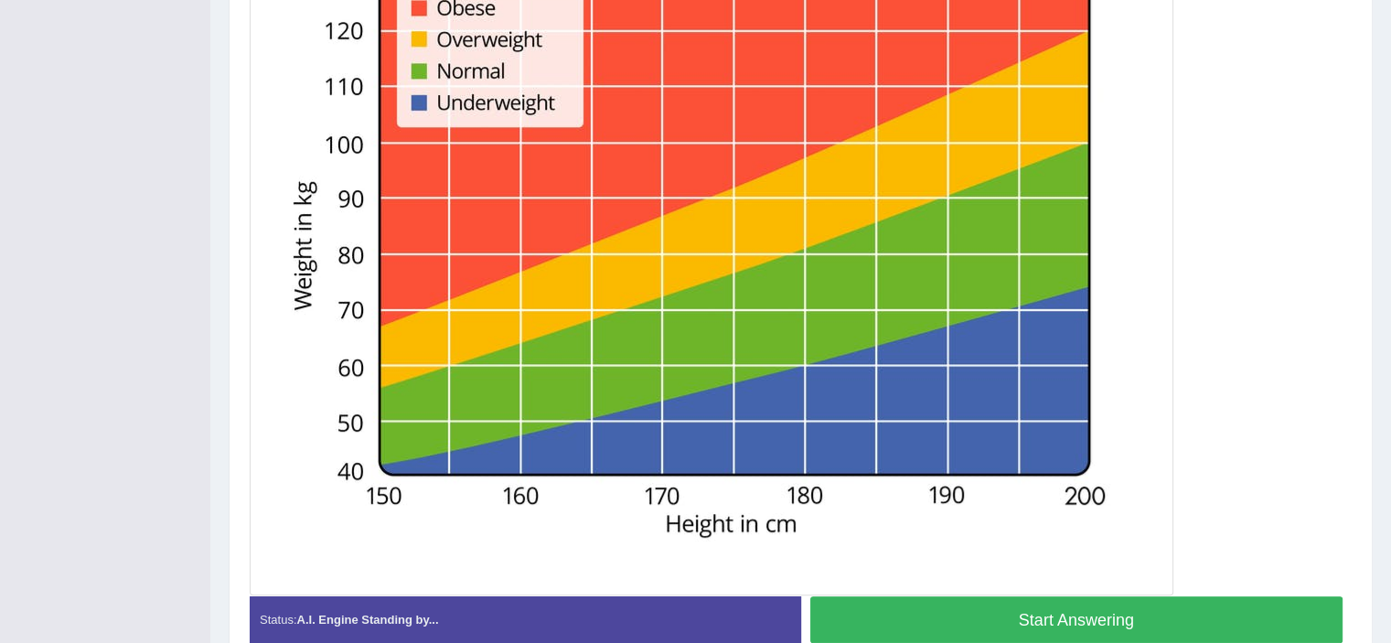
click at [1115, 598] on button "Start Answering" at bounding box center [1076, 619] width 533 height 47
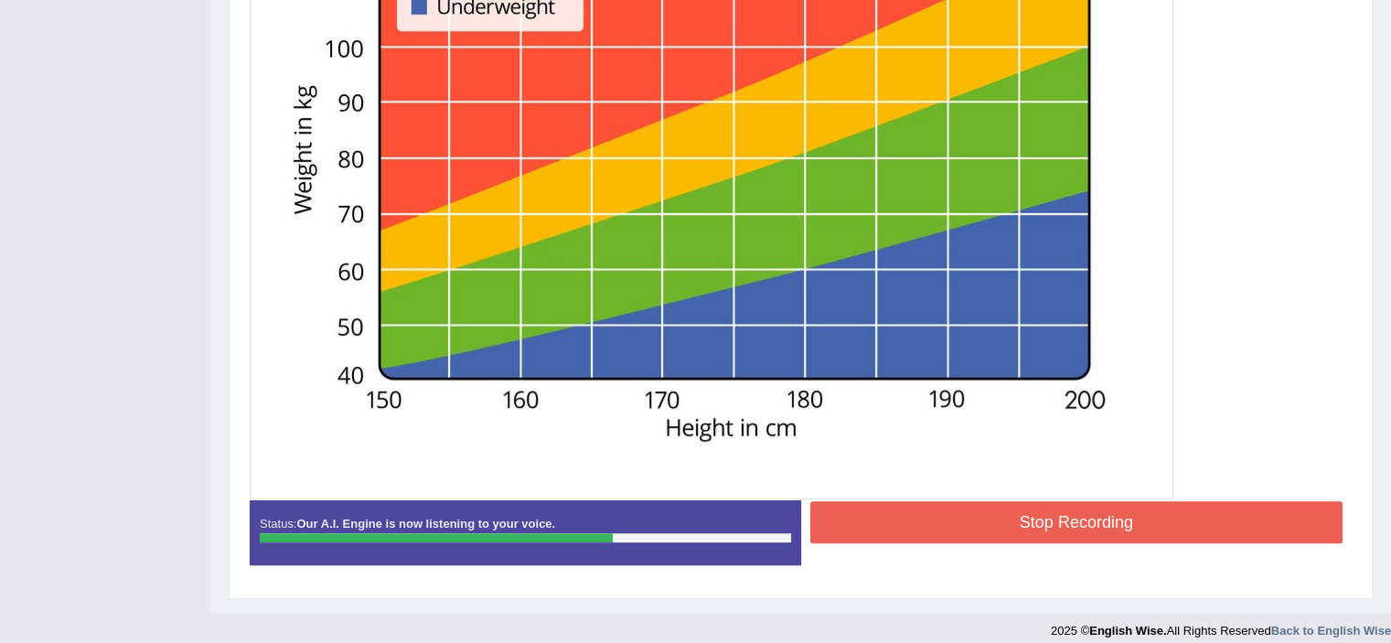
scroll to position [634, 0]
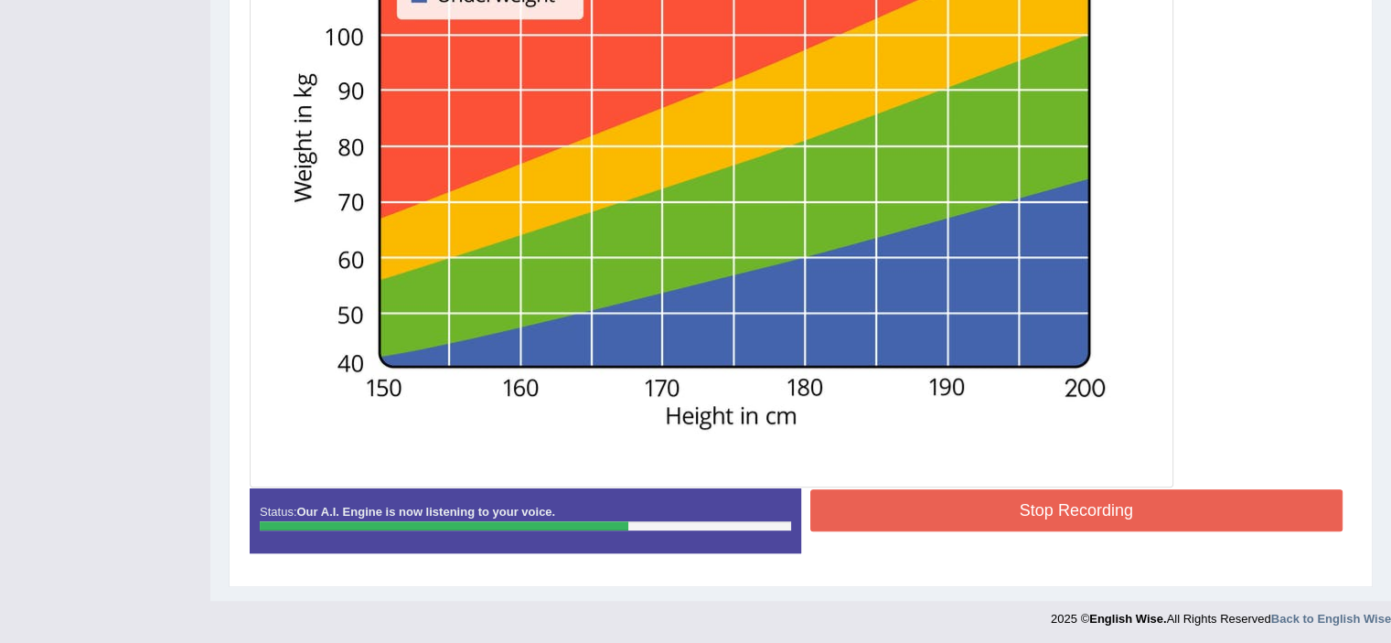
click at [923, 502] on button "Stop Recording" at bounding box center [1076, 510] width 533 height 42
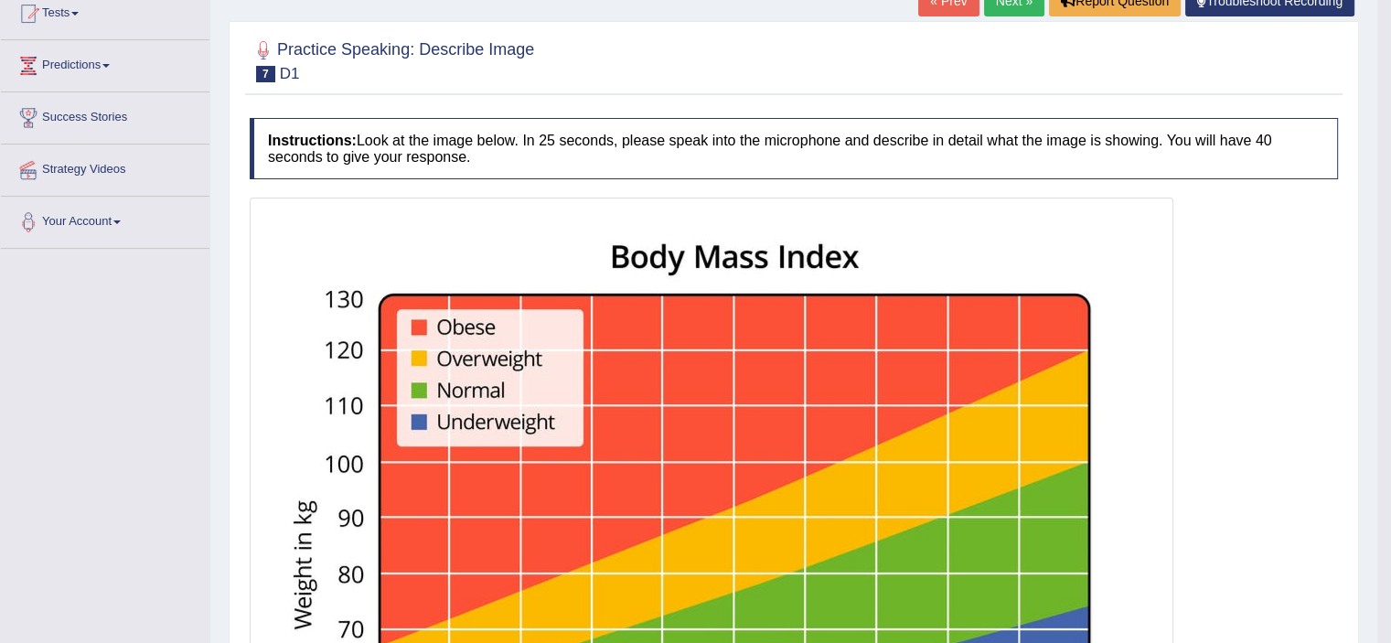
scroll to position [163, 0]
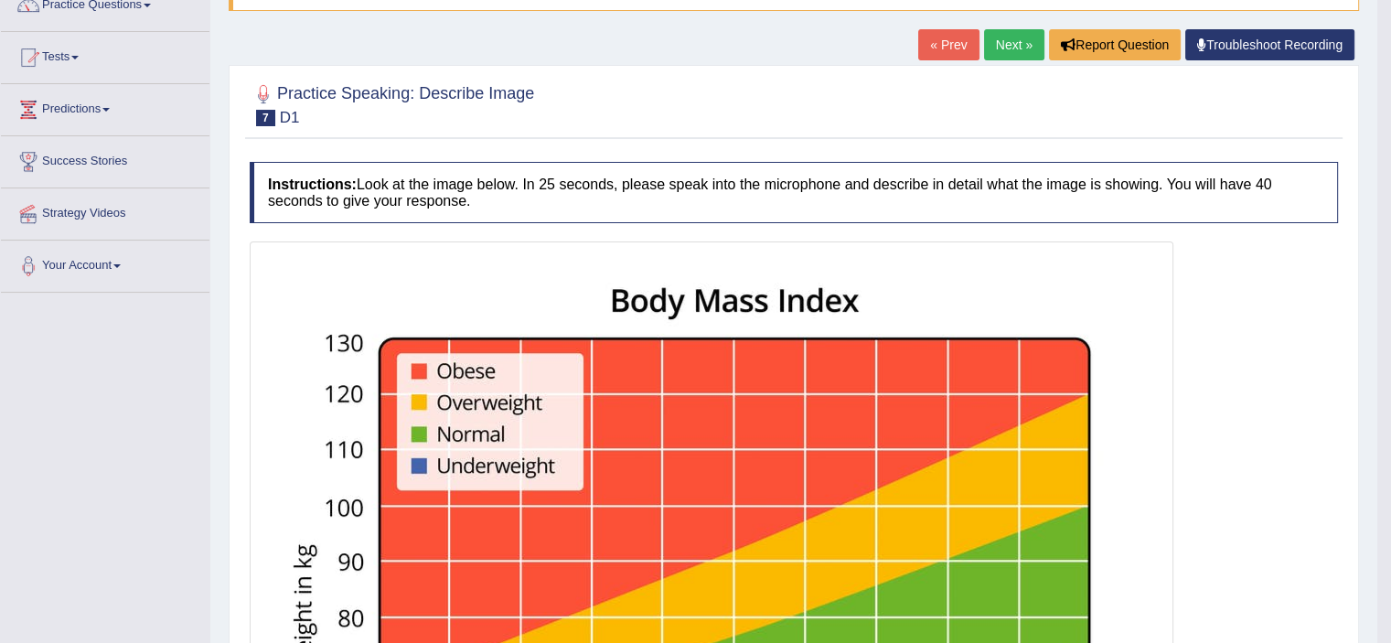
click at [1005, 36] on link "Next »" at bounding box center [1014, 44] width 60 height 31
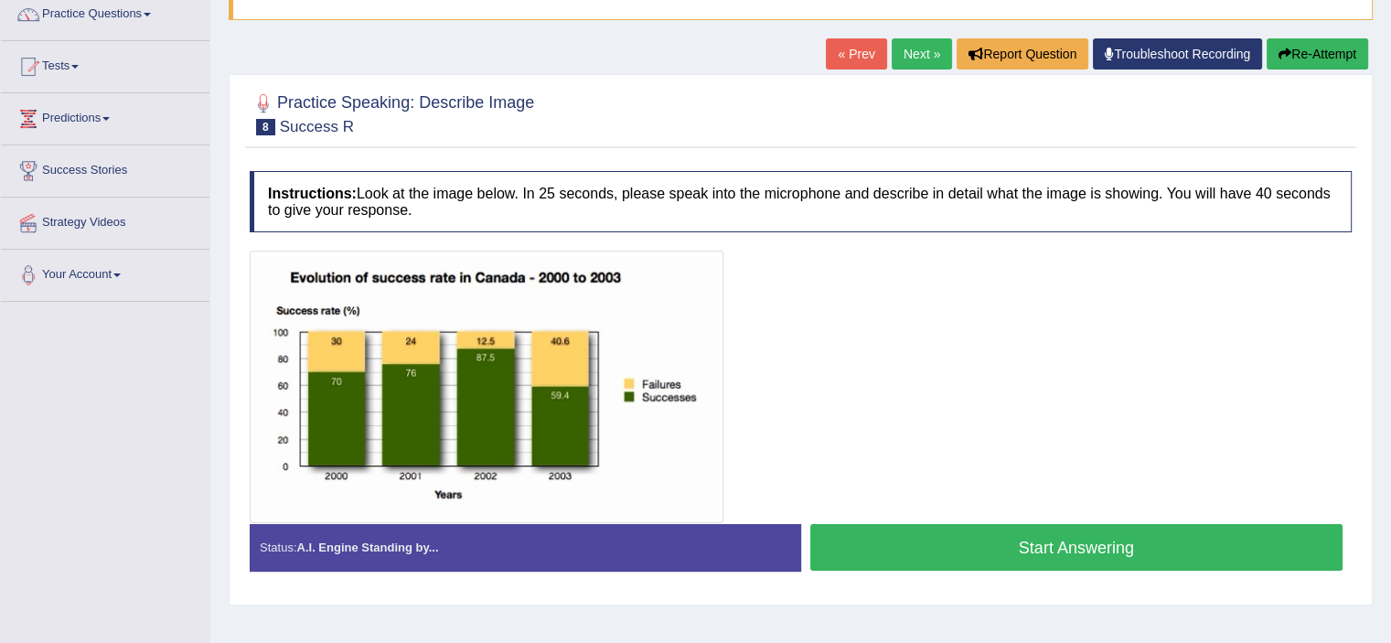
scroll to position [183, 0]
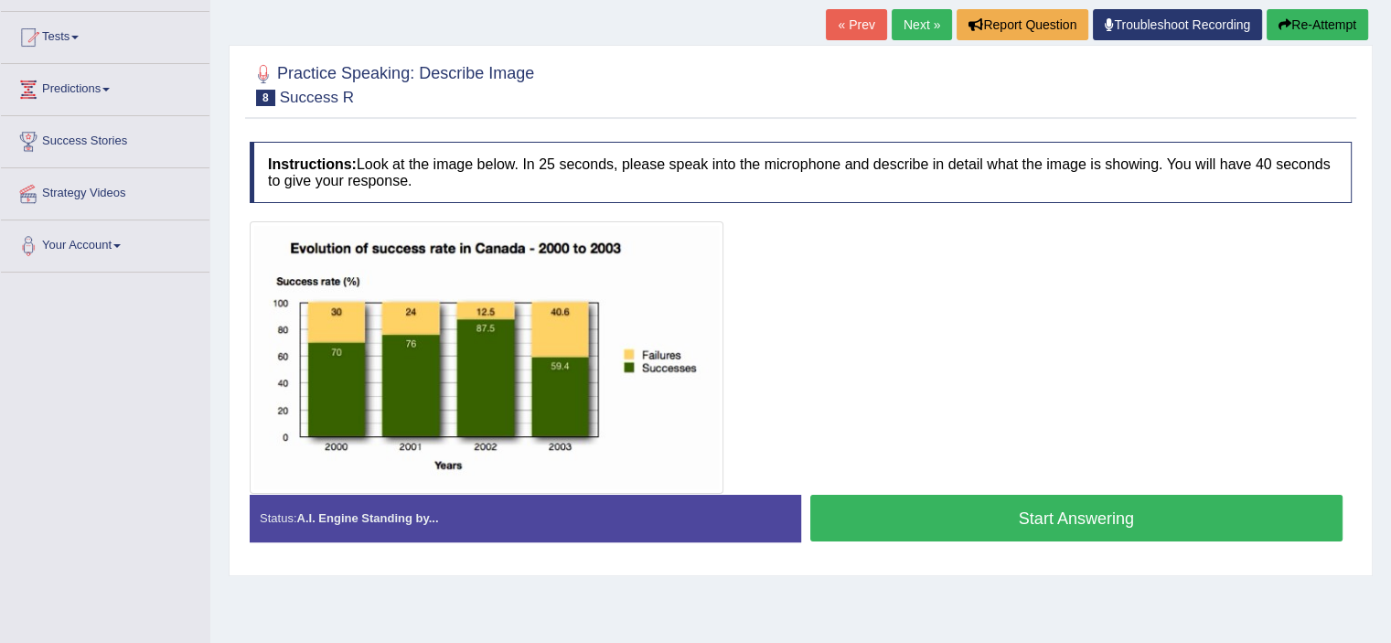
click at [985, 507] on button "Start Answering" at bounding box center [1076, 518] width 533 height 47
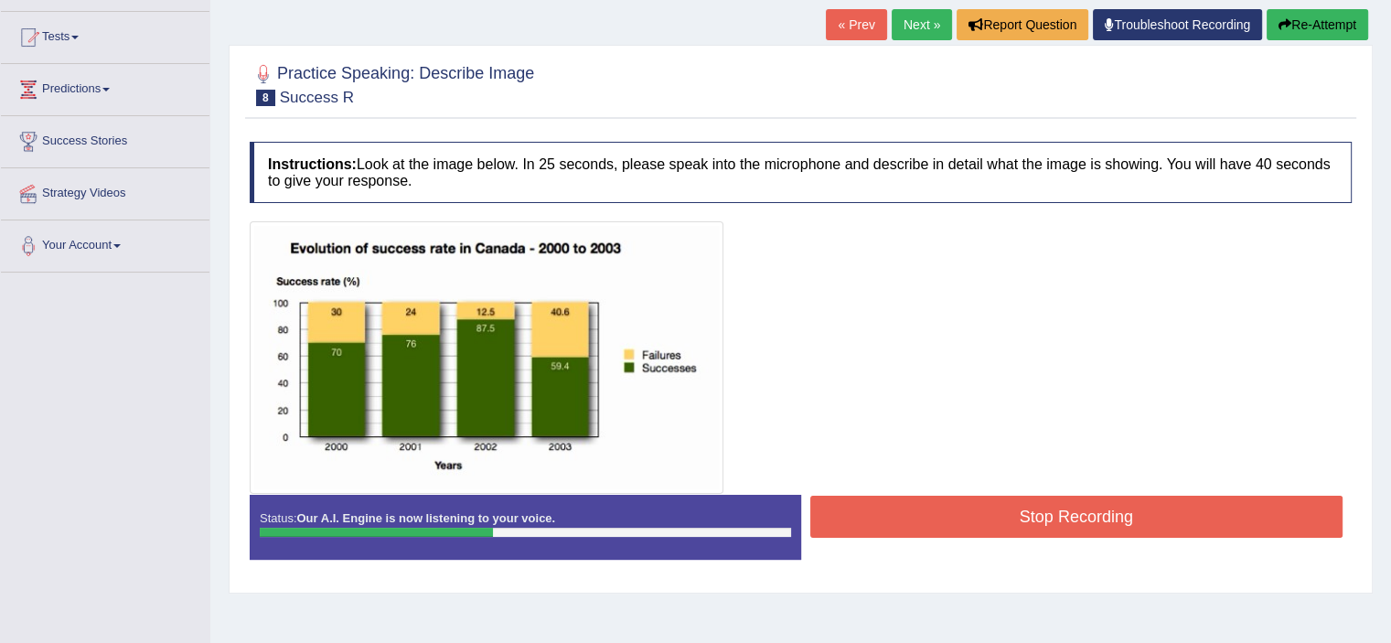
click at [1304, 17] on button "Re-Attempt" at bounding box center [1316, 24] width 101 height 31
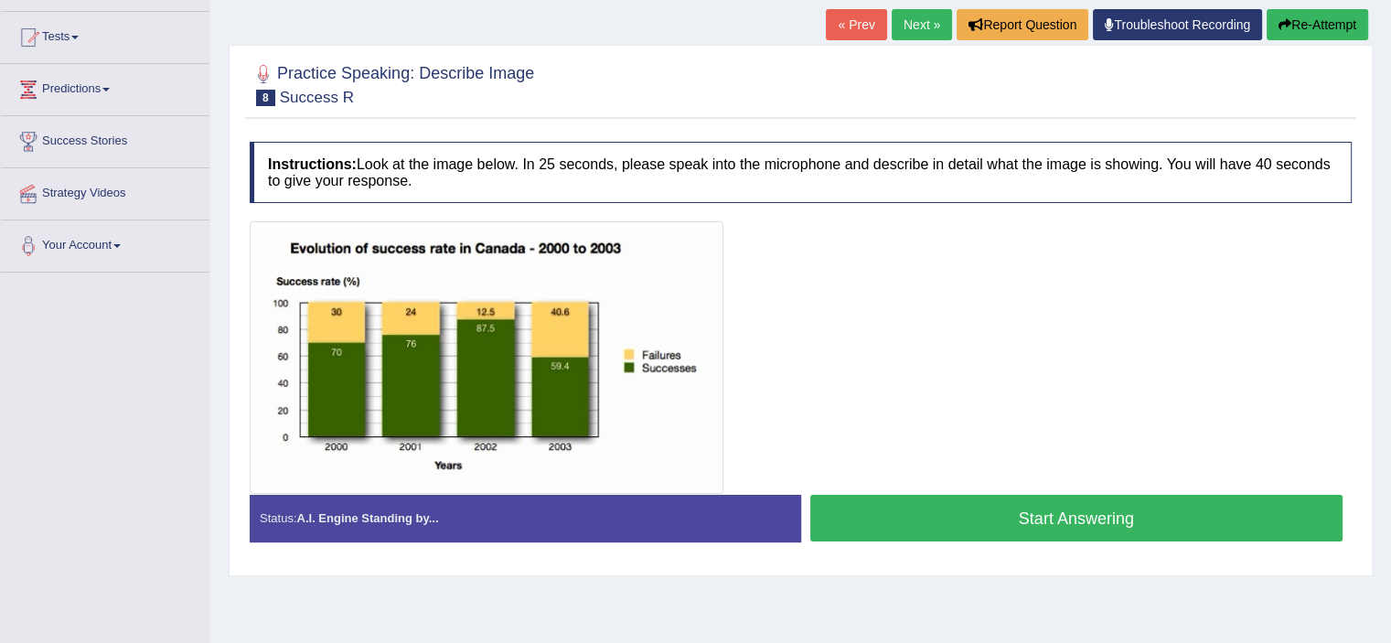
click at [1064, 512] on button "Start Answering" at bounding box center [1076, 518] width 533 height 47
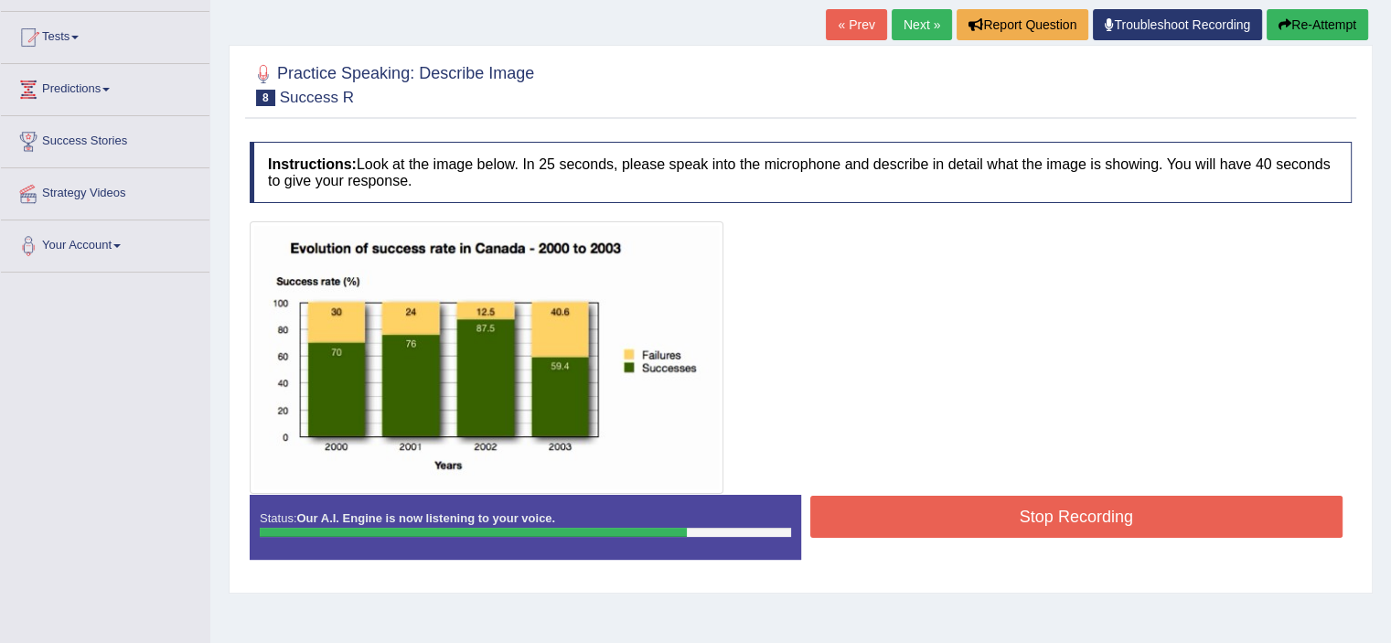
click at [1052, 500] on button "Stop Recording" at bounding box center [1076, 517] width 533 height 42
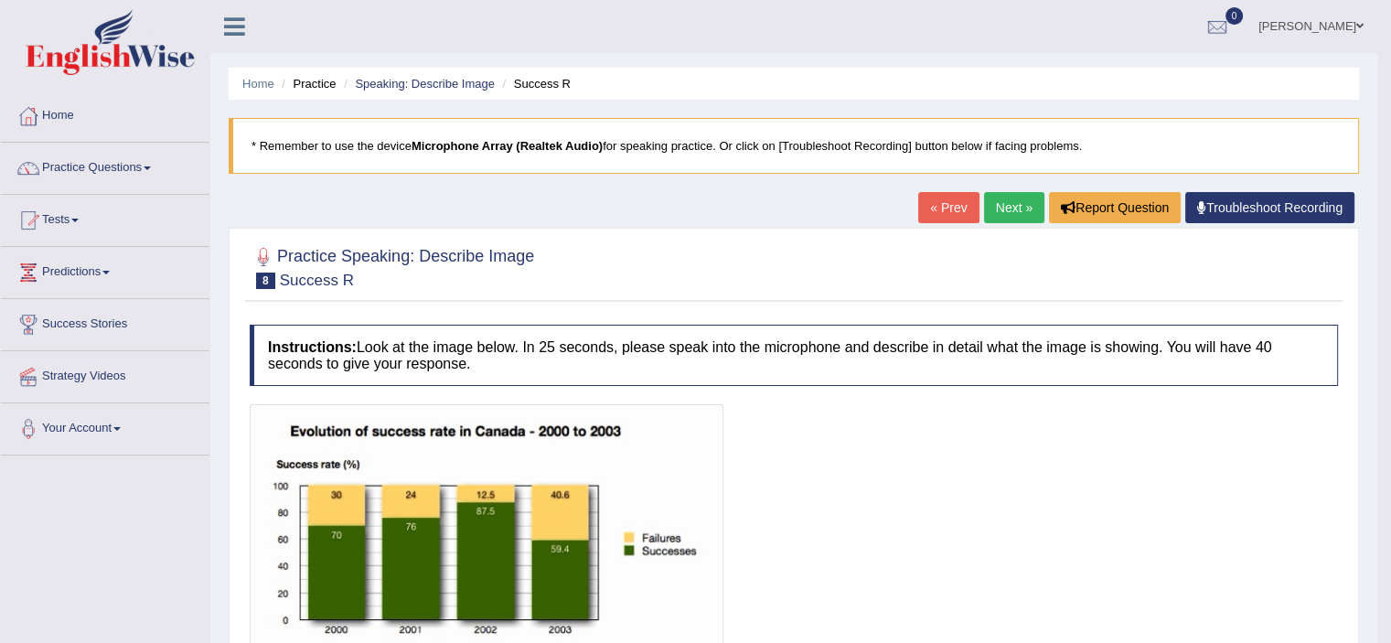
click at [1005, 197] on link "Next »" at bounding box center [1014, 207] width 60 height 31
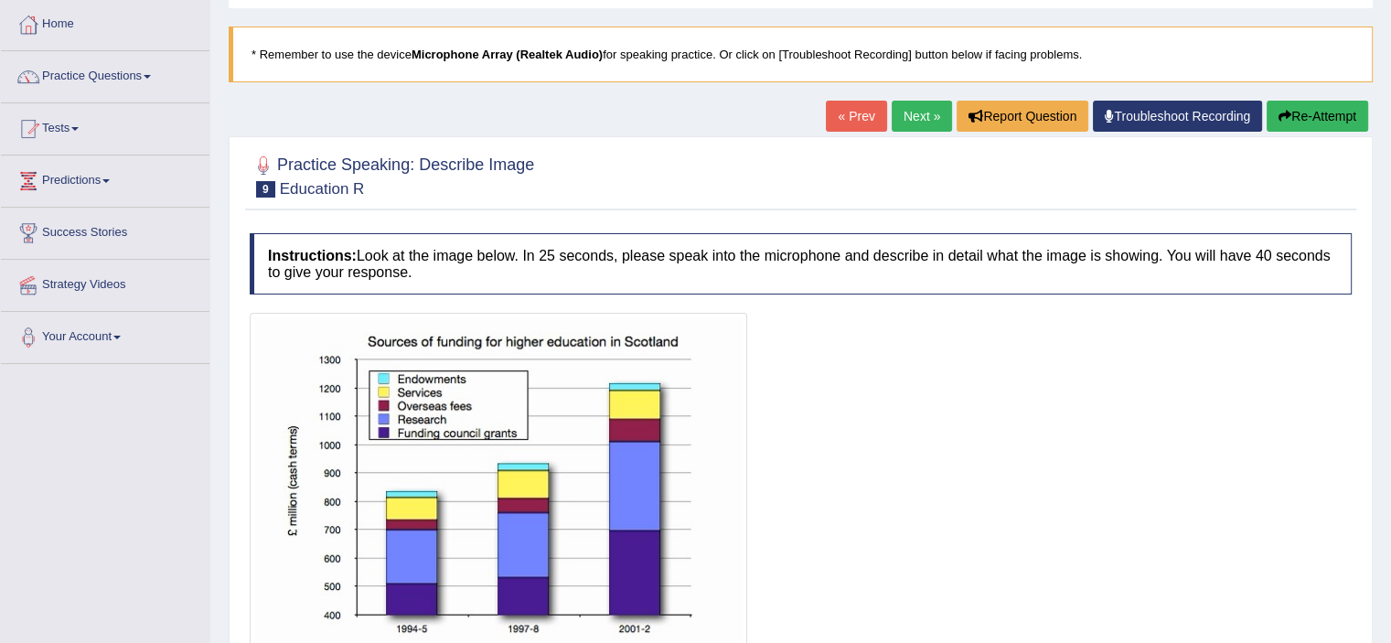
scroll to position [183, 0]
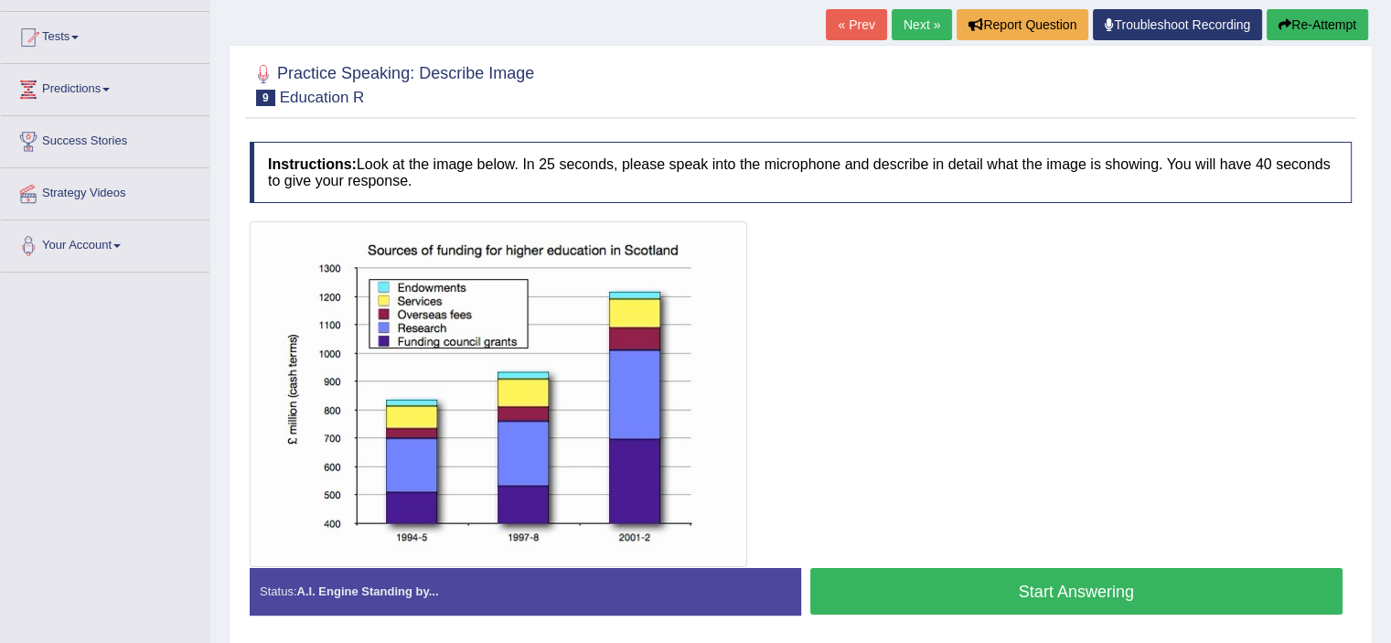
click at [1162, 583] on button "Start Answering" at bounding box center [1076, 591] width 533 height 47
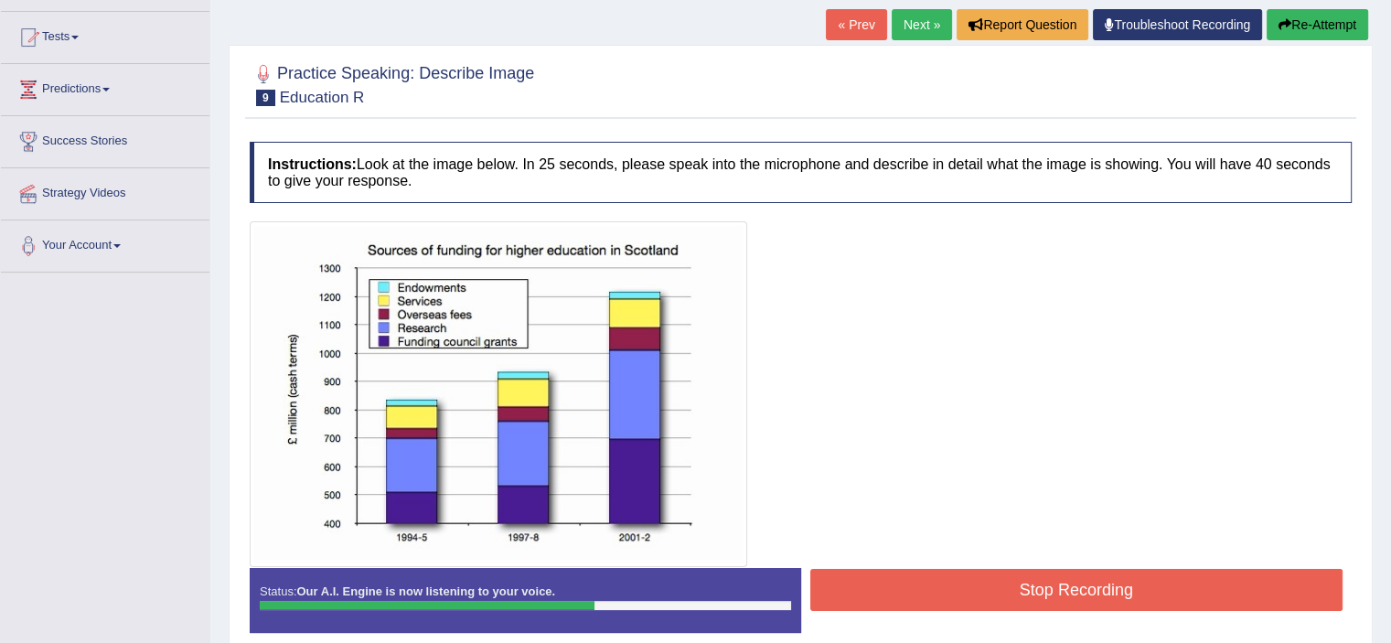
click at [1299, 19] on button "Re-Attempt" at bounding box center [1316, 24] width 101 height 31
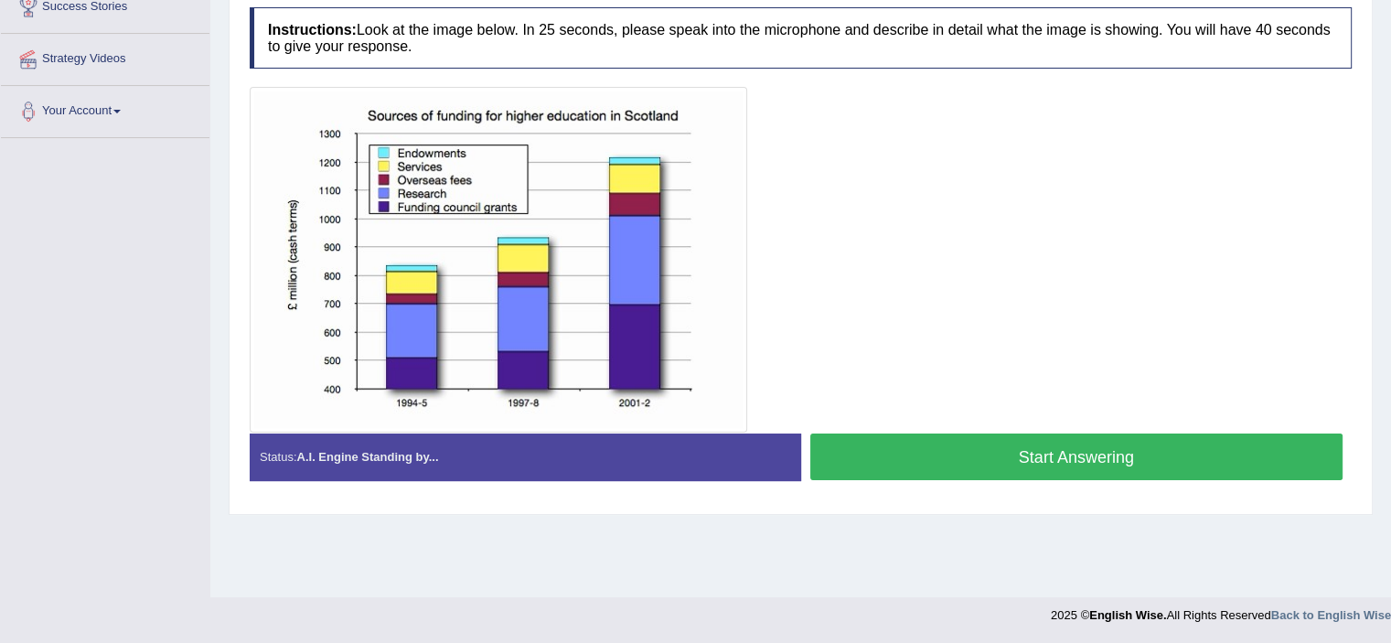
scroll to position [226, 0]
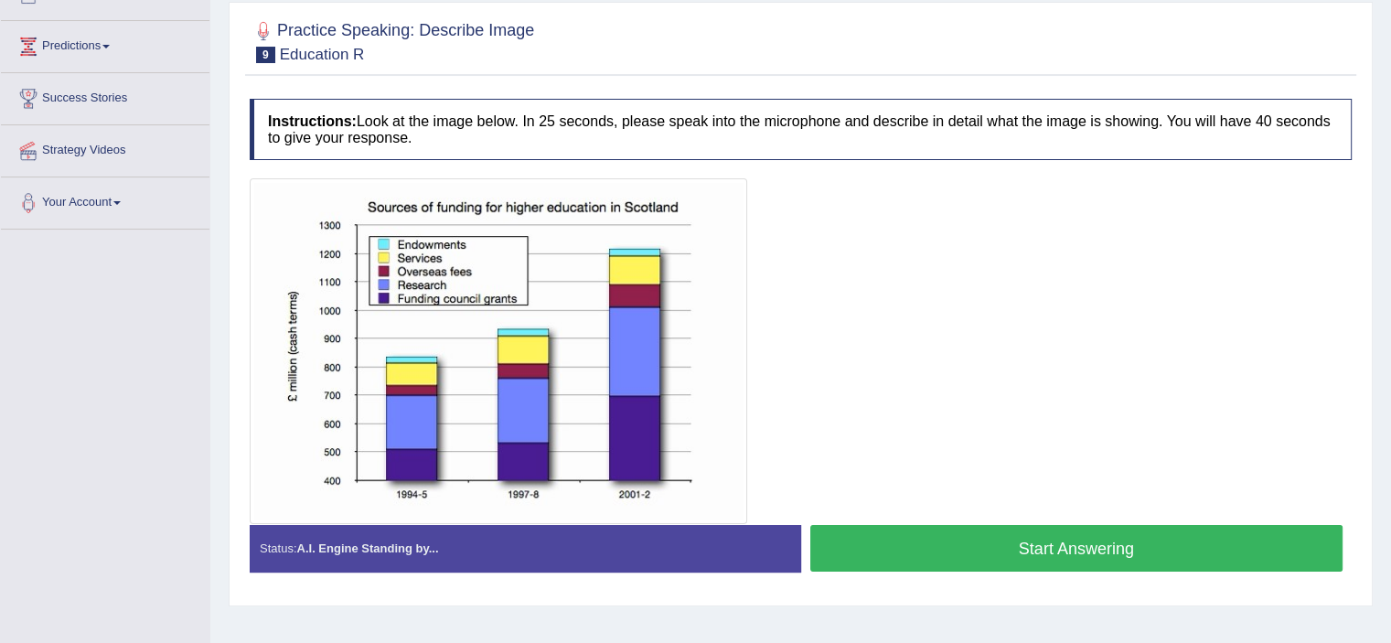
click at [935, 542] on button "Start Answering" at bounding box center [1076, 548] width 533 height 47
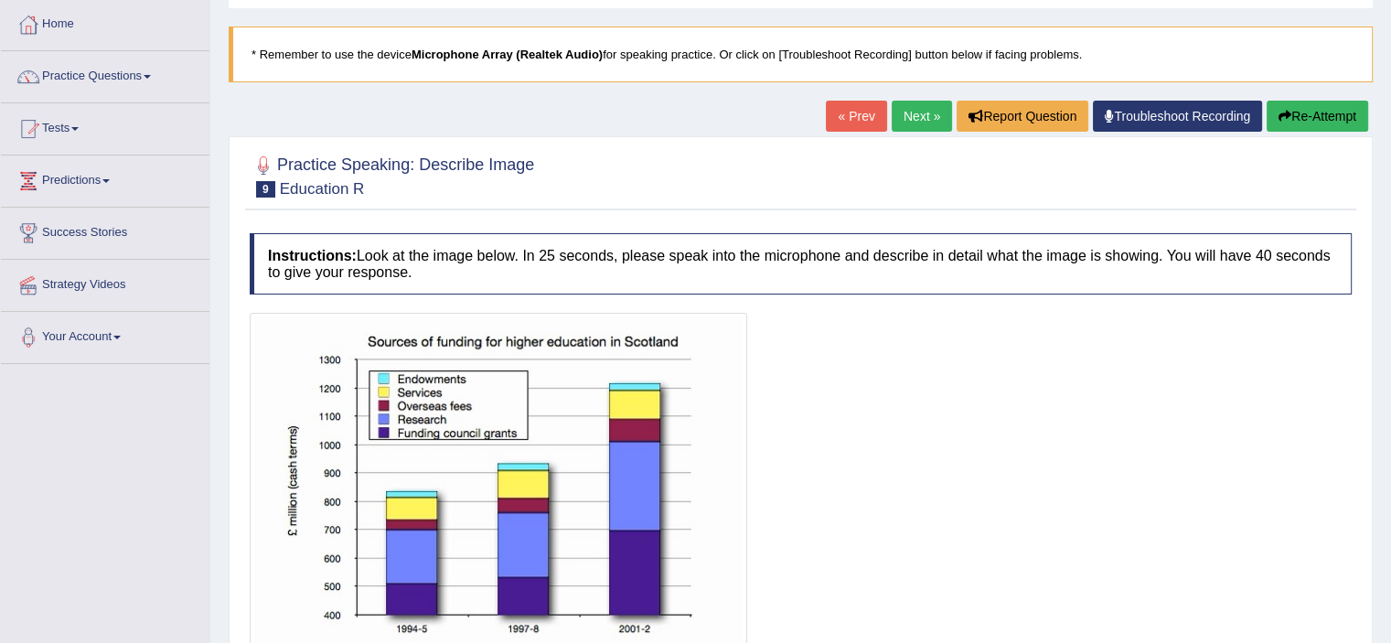
scroll to position [0, 0]
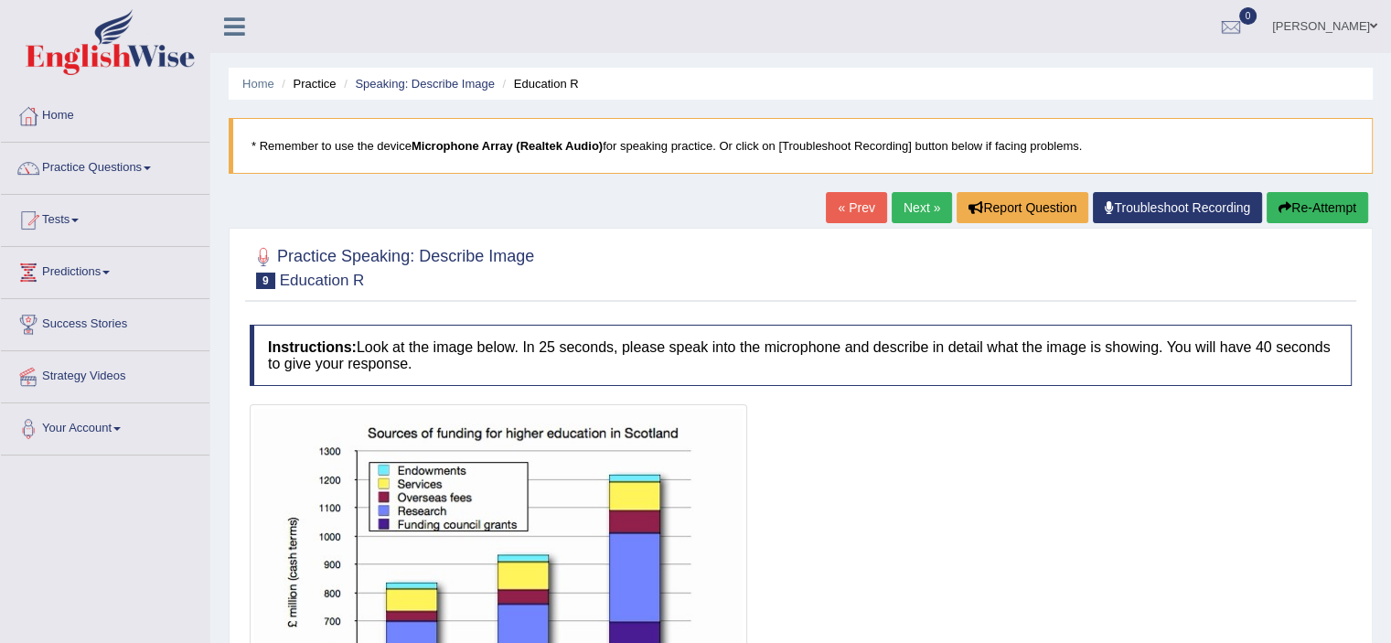
click at [1306, 211] on button "Re-Attempt" at bounding box center [1316, 207] width 101 height 31
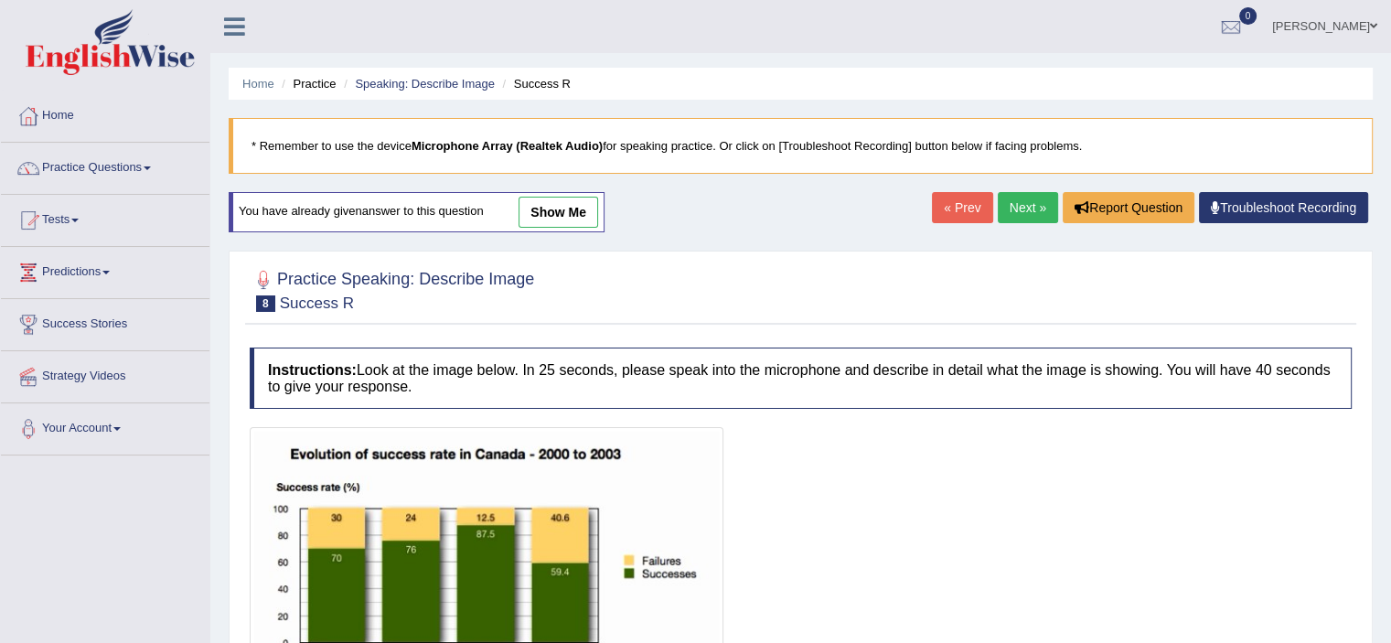
click at [1020, 208] on link "Next »" at bounding box center [1027, 207] width 60 height 31
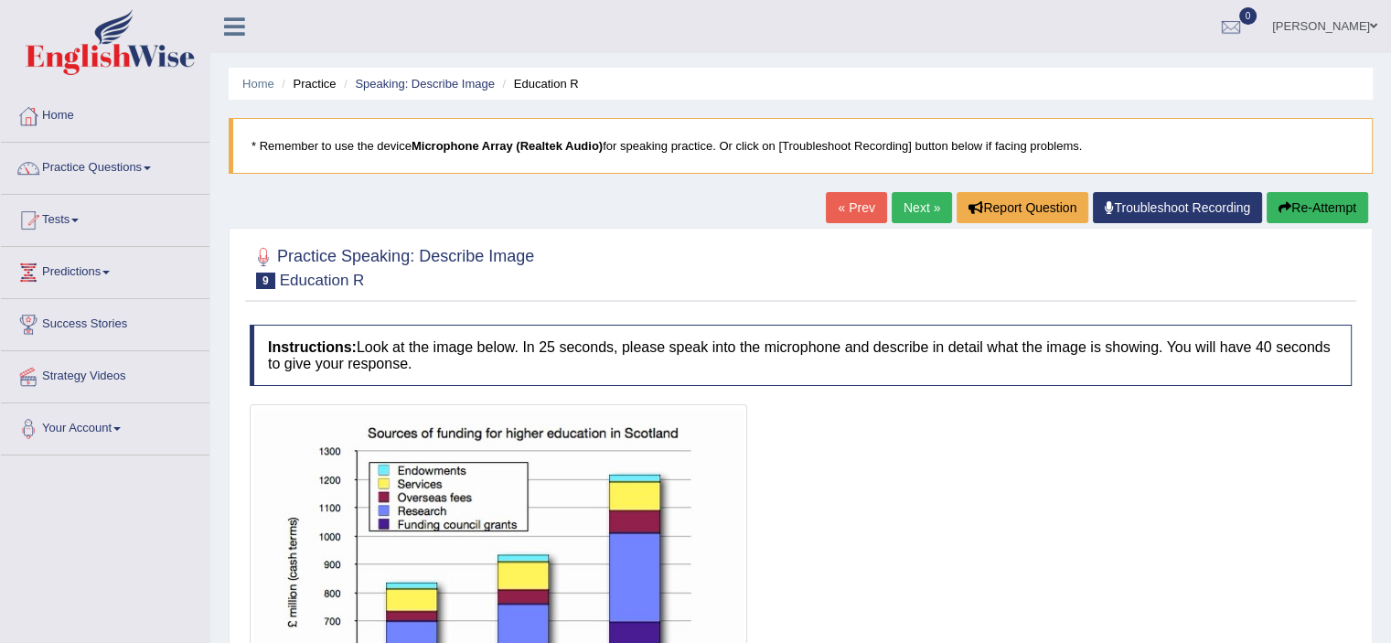
click at [911, 211] on link "Next »" at bounding box center [921, 207] width 60 height 31
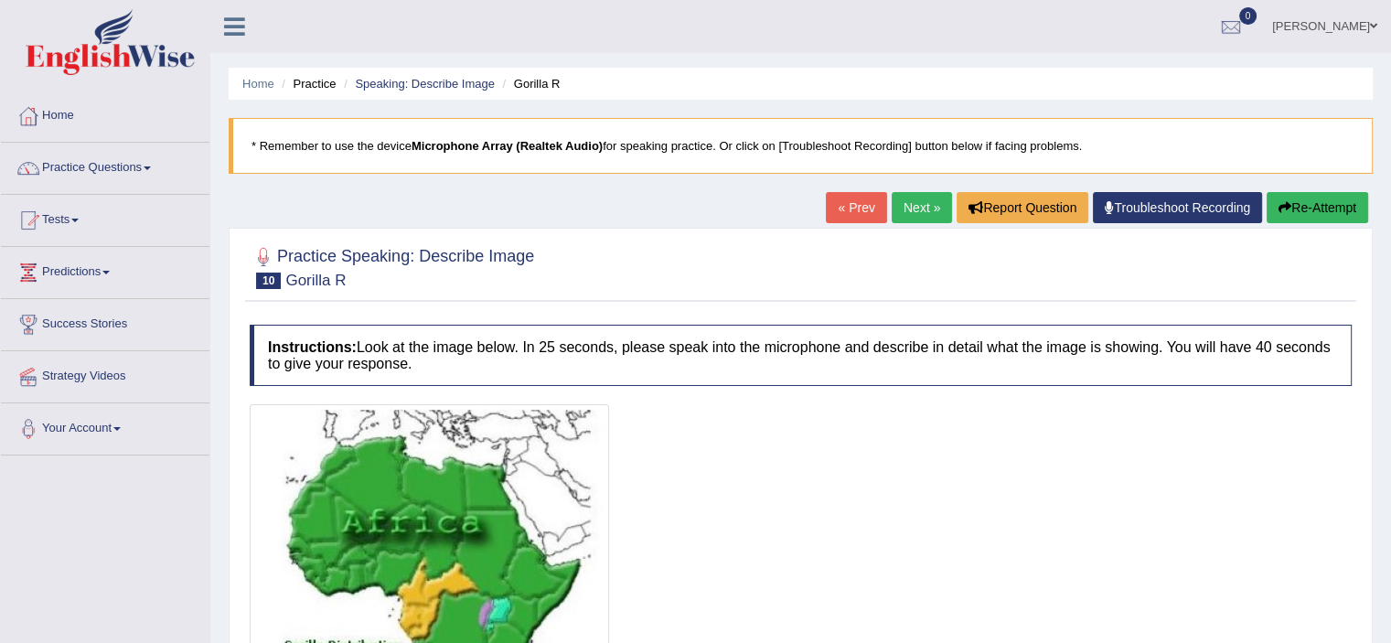
click at [902, 204] on link "Next »" at bounding box center [921, 207] width 60 height 31
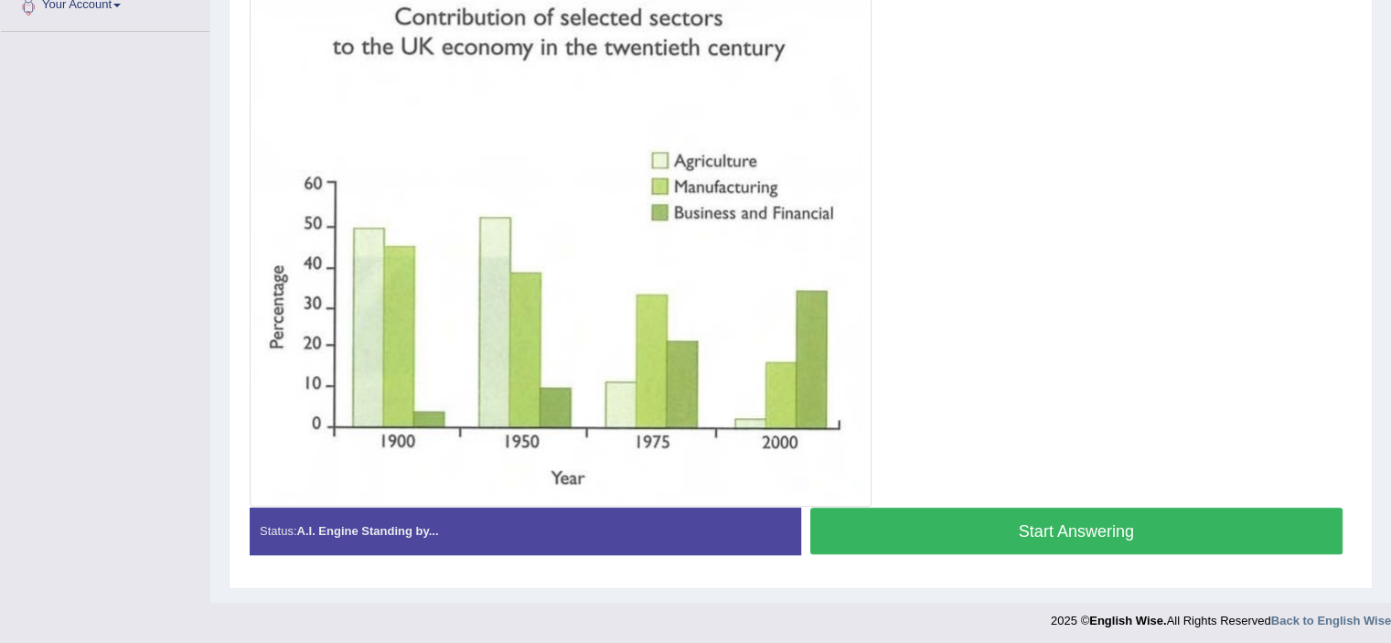
scroll to position [425, 0]
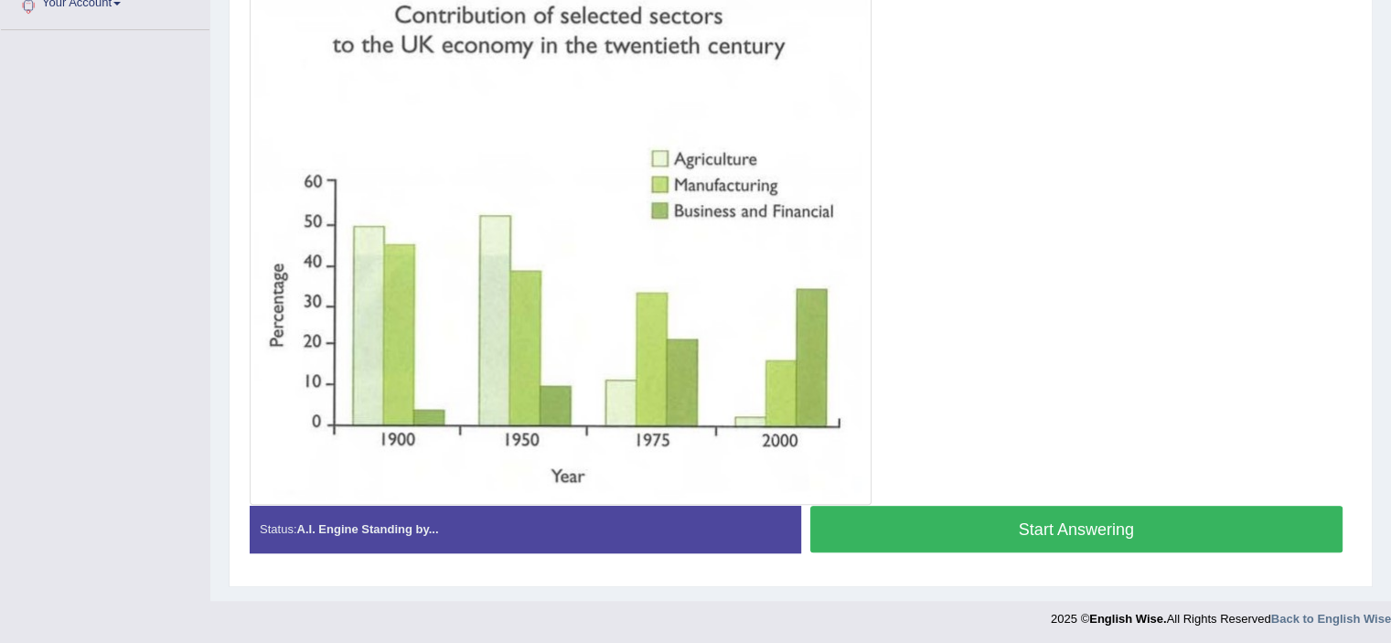
click at [938, 522] on button "Start Answering" at bounding box center [1076, 529] width 533 height 47
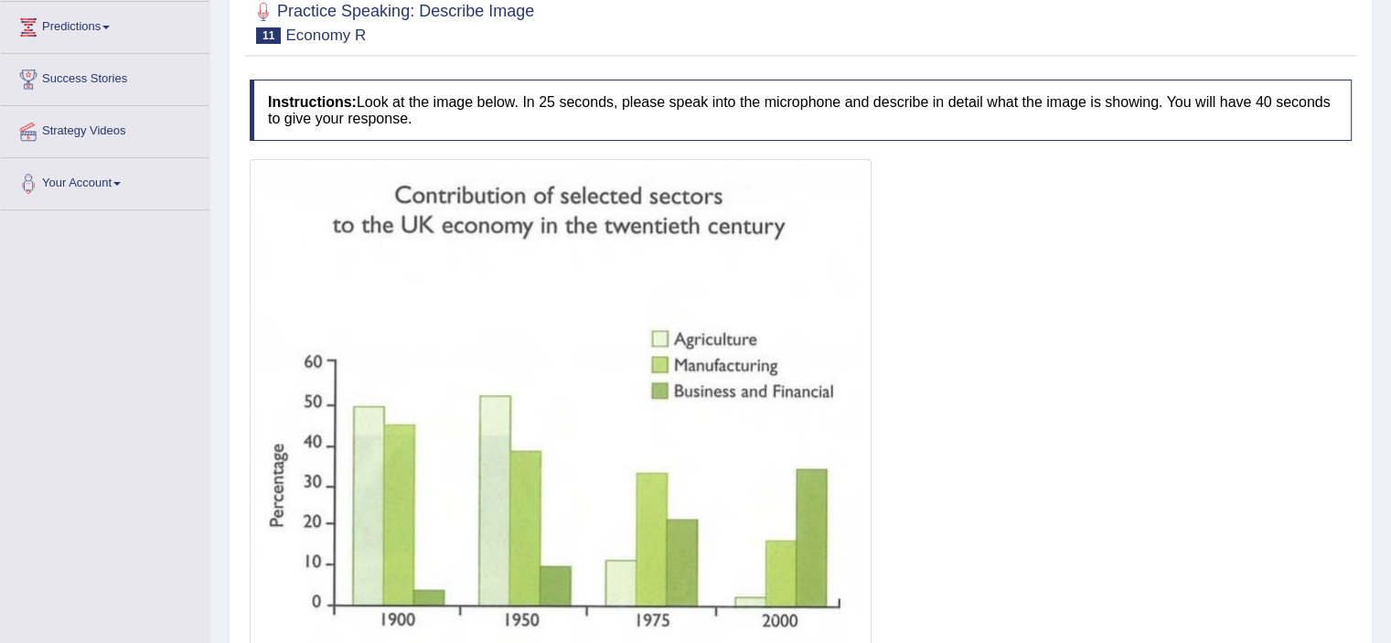
scroll to position [0, 0]
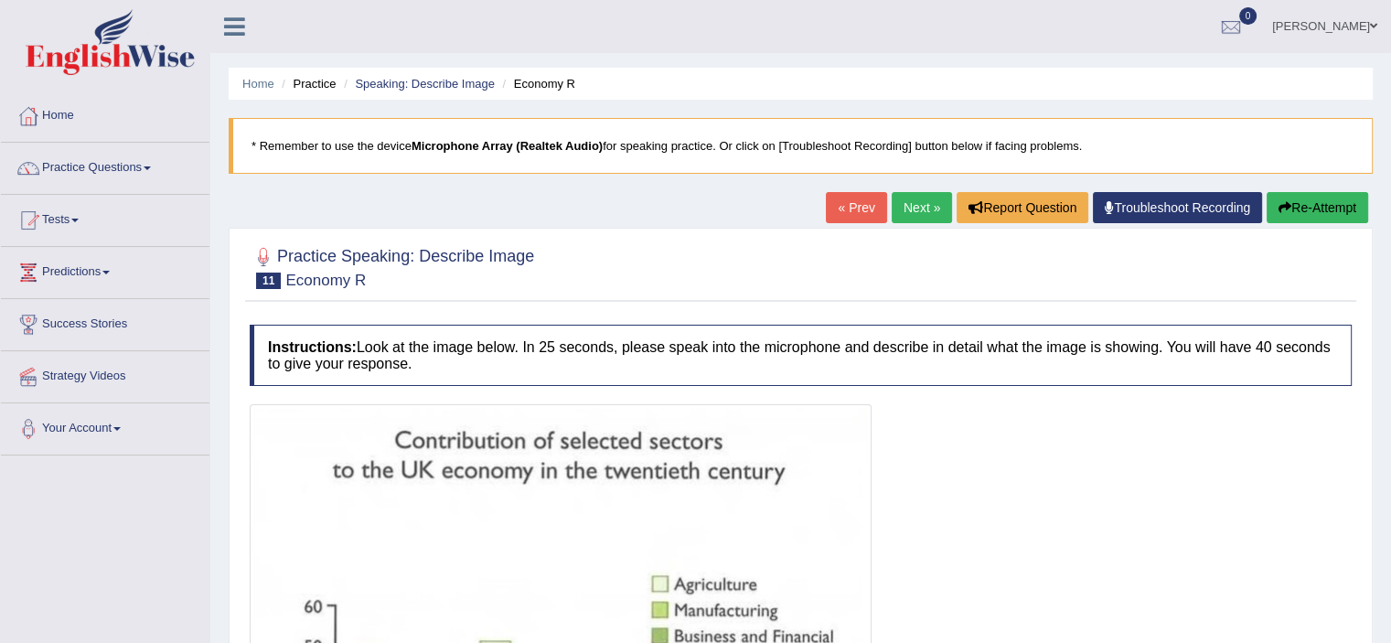
click at [1306, 206] on button "Re-Attempt" at bounding box center [1316, 207] width 101 height 31
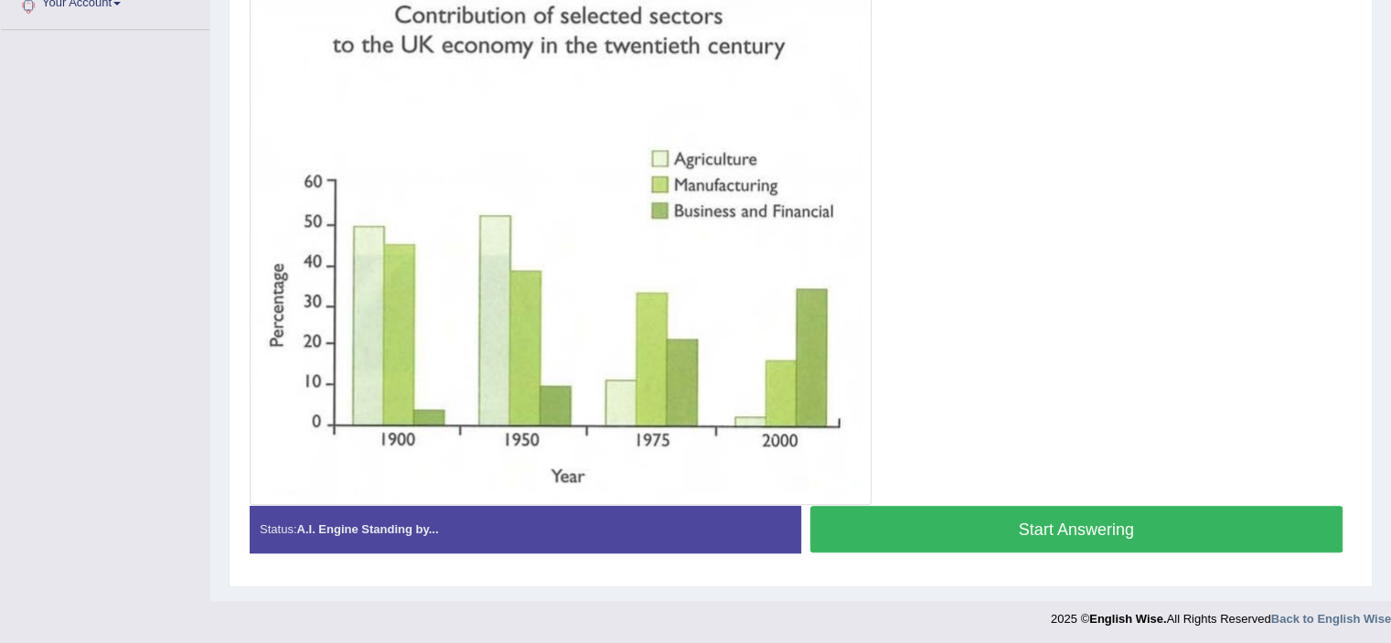
click at [935, 518] on button "Start Answering" at bounding box center [1076, 529] width 533 height 47
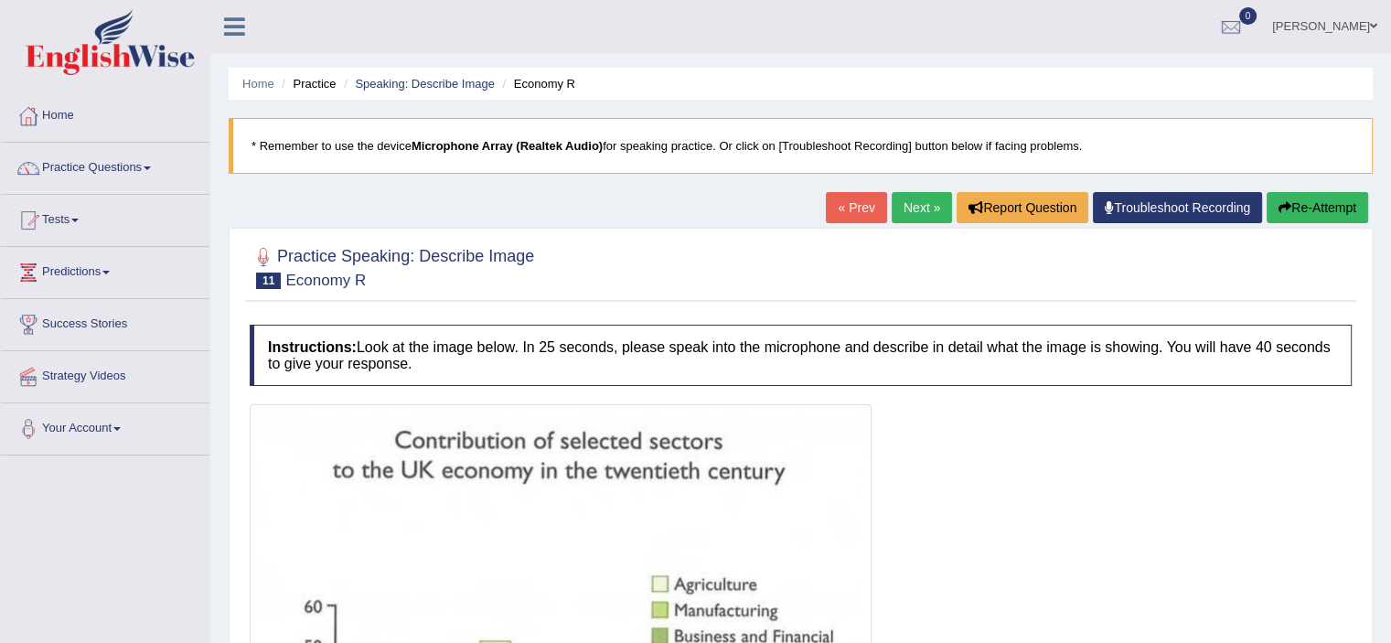
click at [1287, 197] on button "Re-Attempt" at bounding box center [1316, 207] width 101 height 31
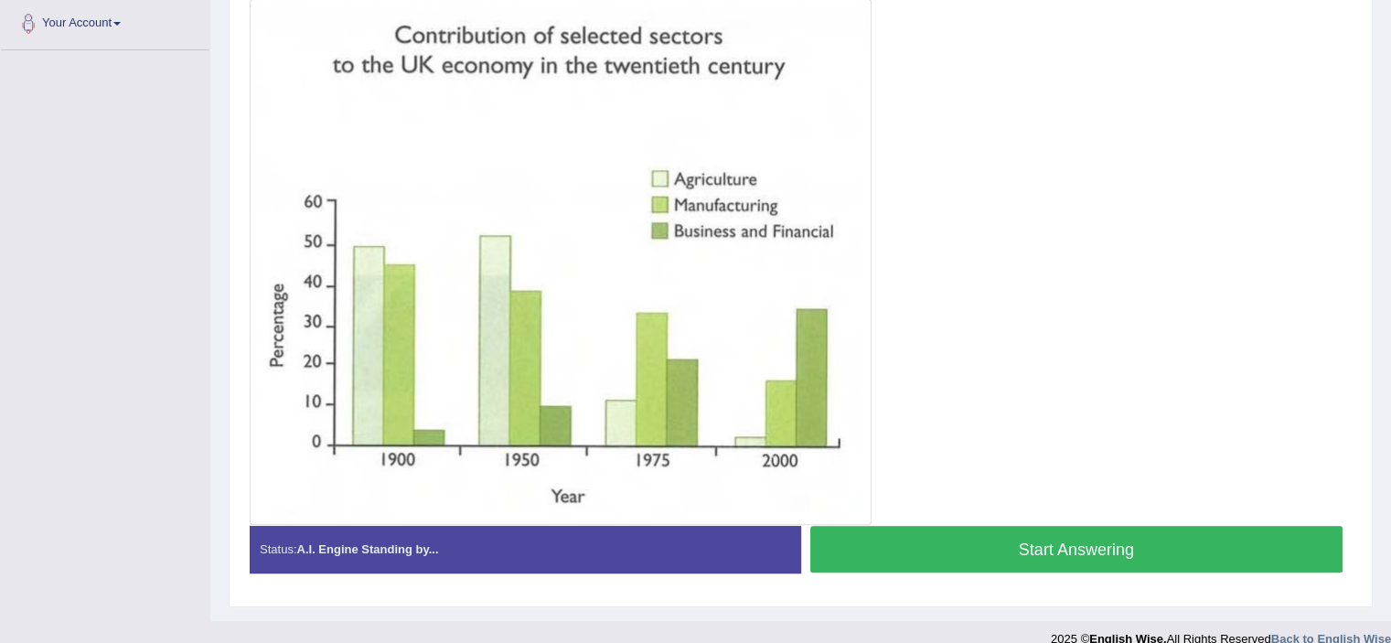
scroll to position [425, 0]
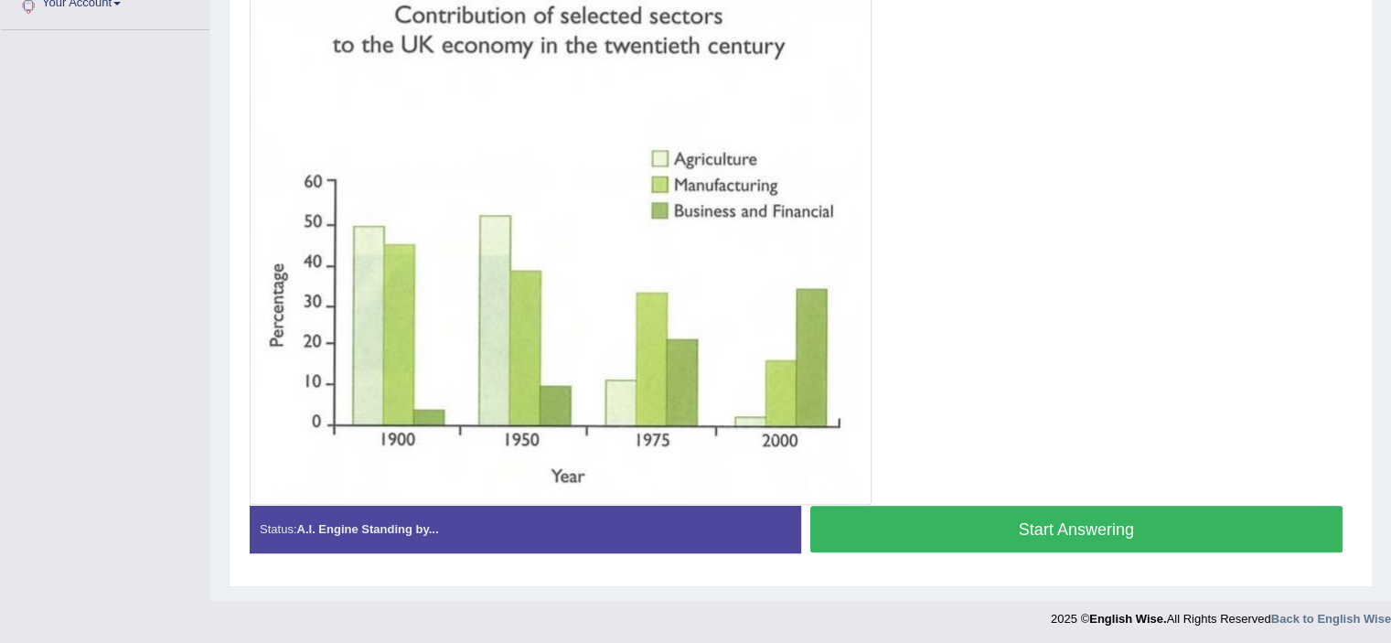
click at [997, 528] on button "Start Answering" at bounding box center [1076, 529] width 533 height 47
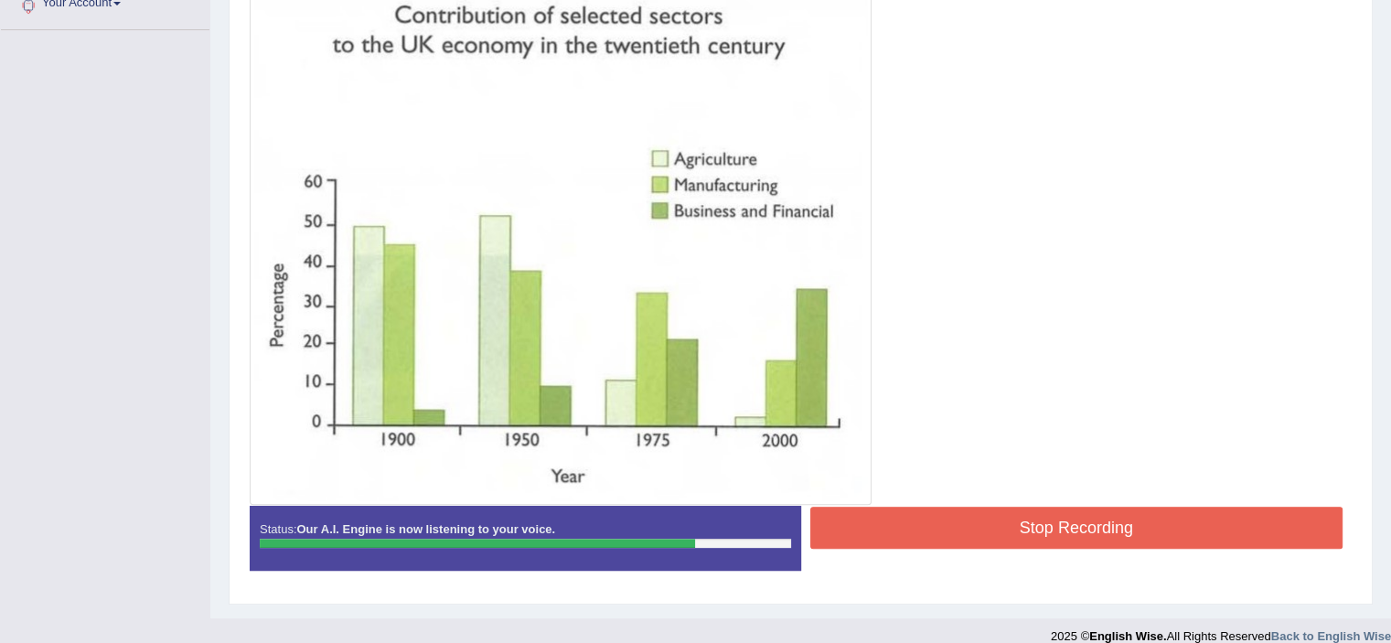
click at [991, 523] on button "Stop Recording" at bounding box center [1076, 527] width 533 height 42
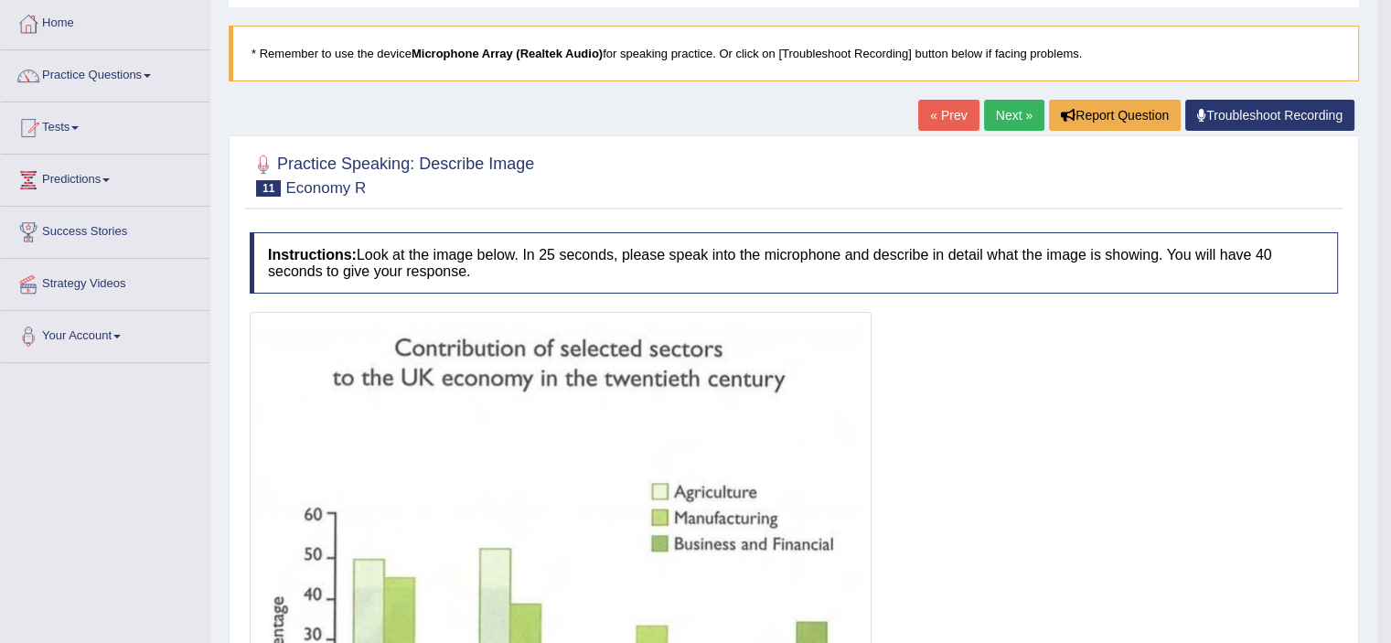
scroll to position [59, 0]
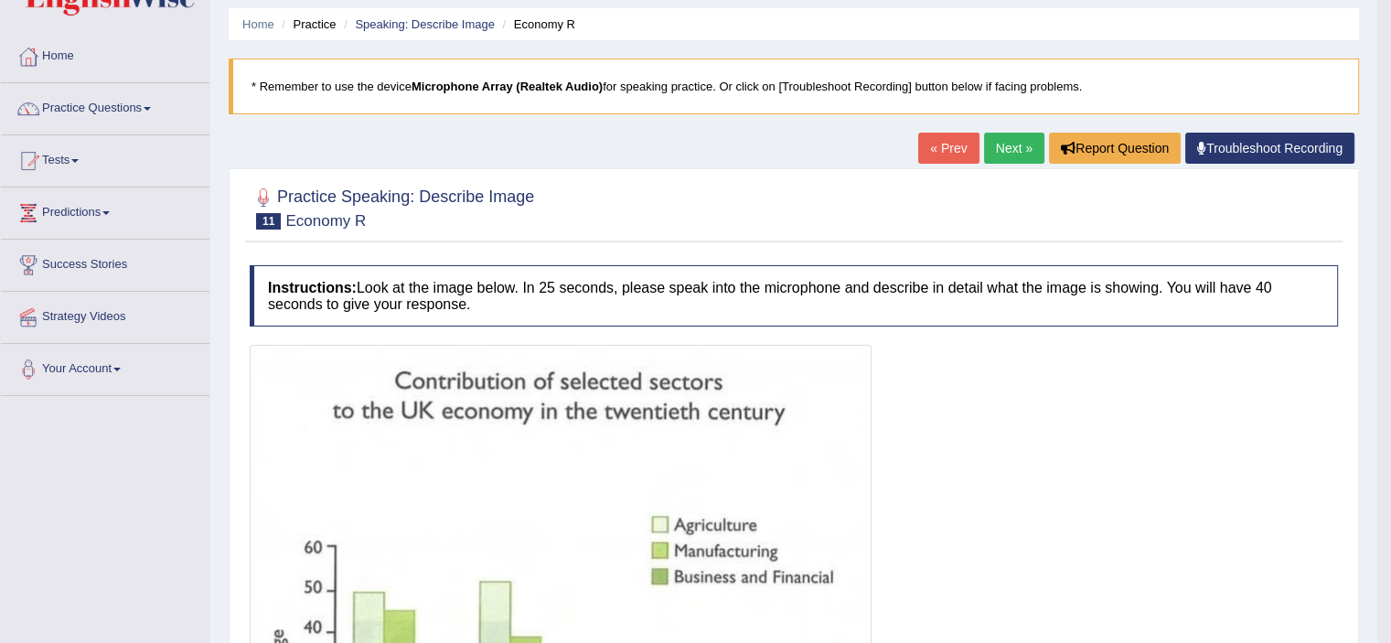
click at [992, 137] on link "Next »" at bounding box center [1014, 148] width 60 height 31
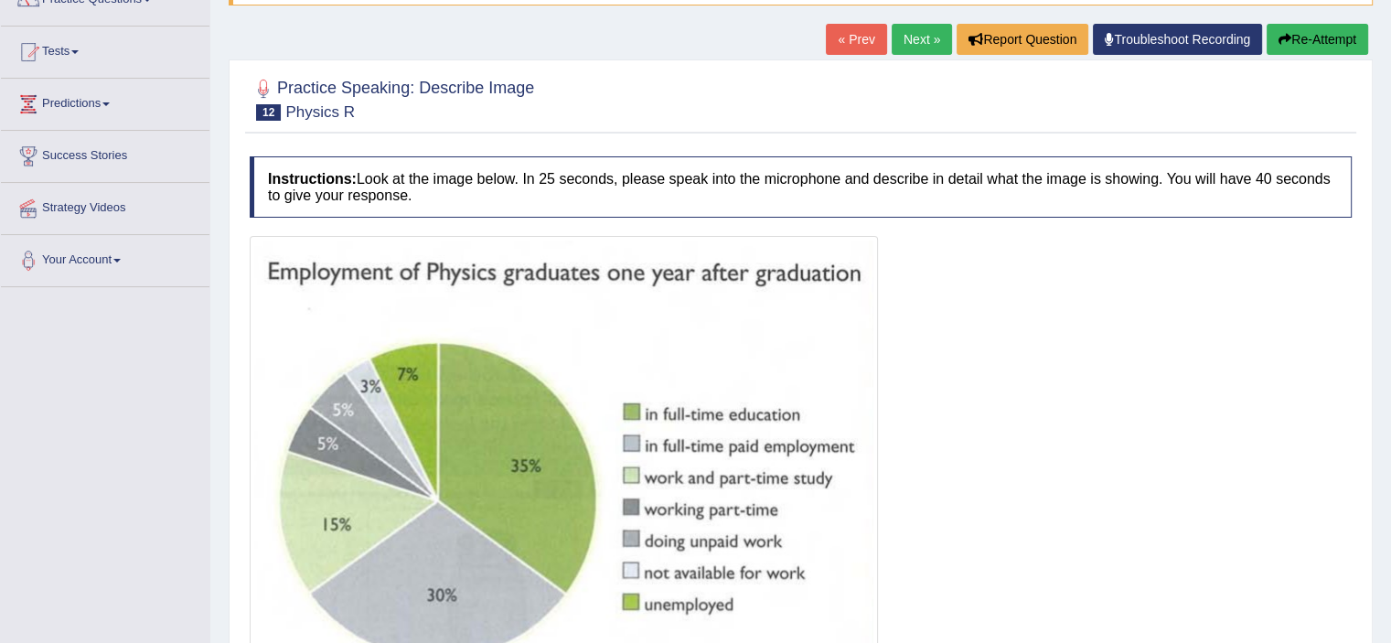
scroll to position [274, 0]
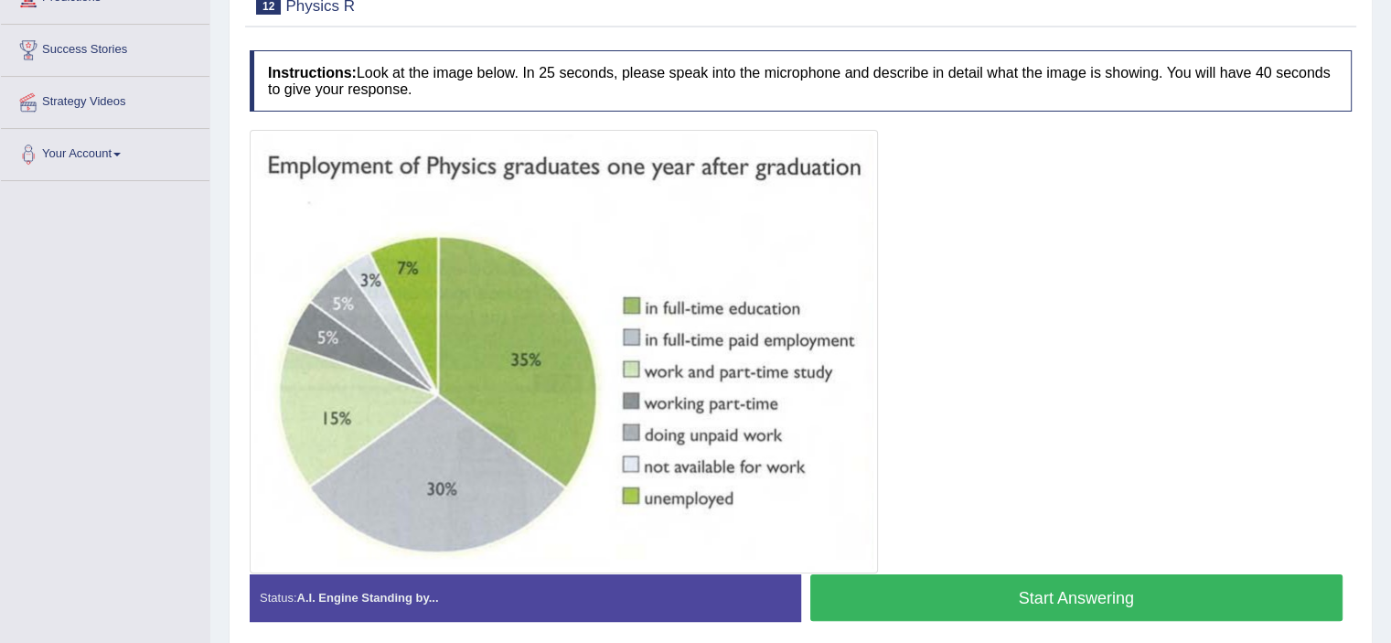
click at [1008, 602] on button "Start Answering" at bounding box center [1076, 597] width 533 height 47
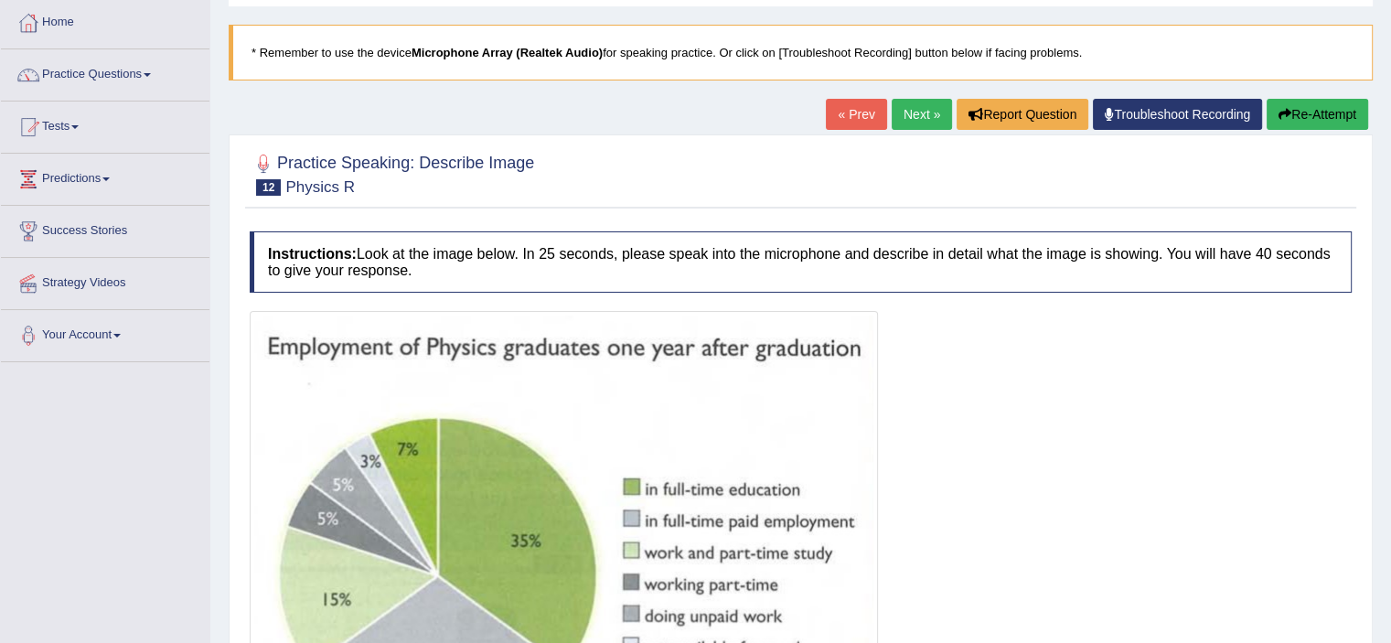
scroll to position [0, 0]
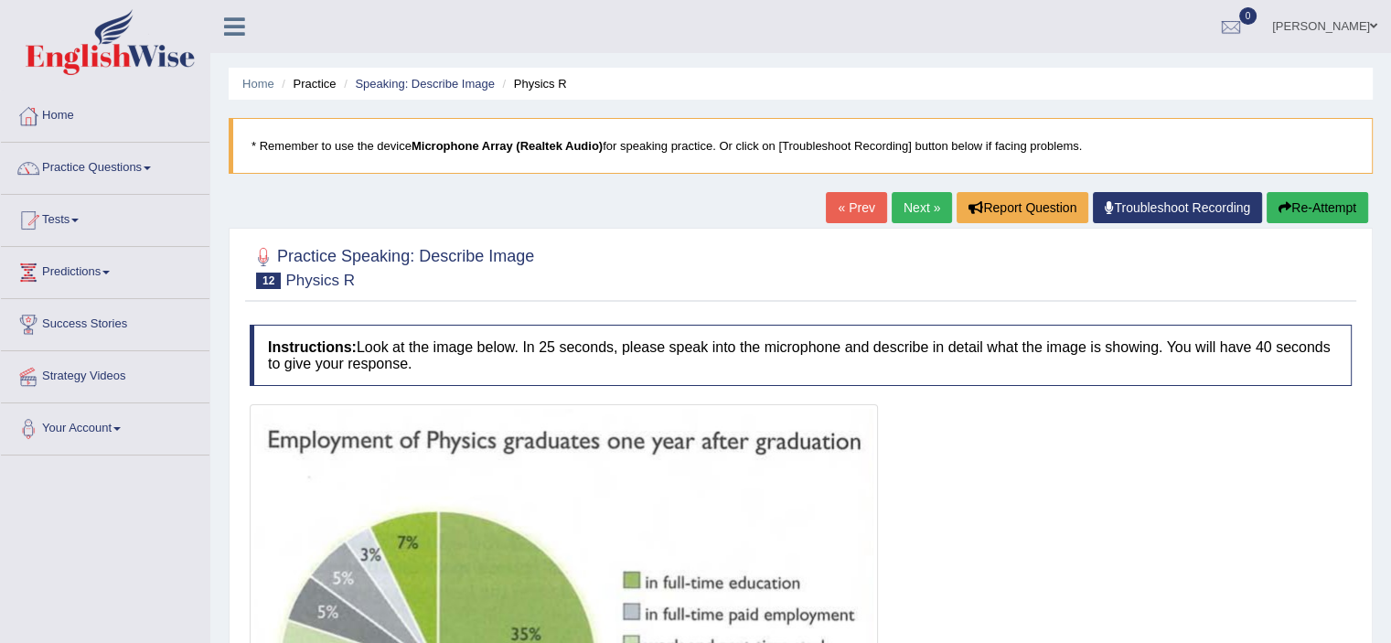
click at [1289, 195] on button "Re-Attempt" at bounding box center [1316, 207] width 101 height 31
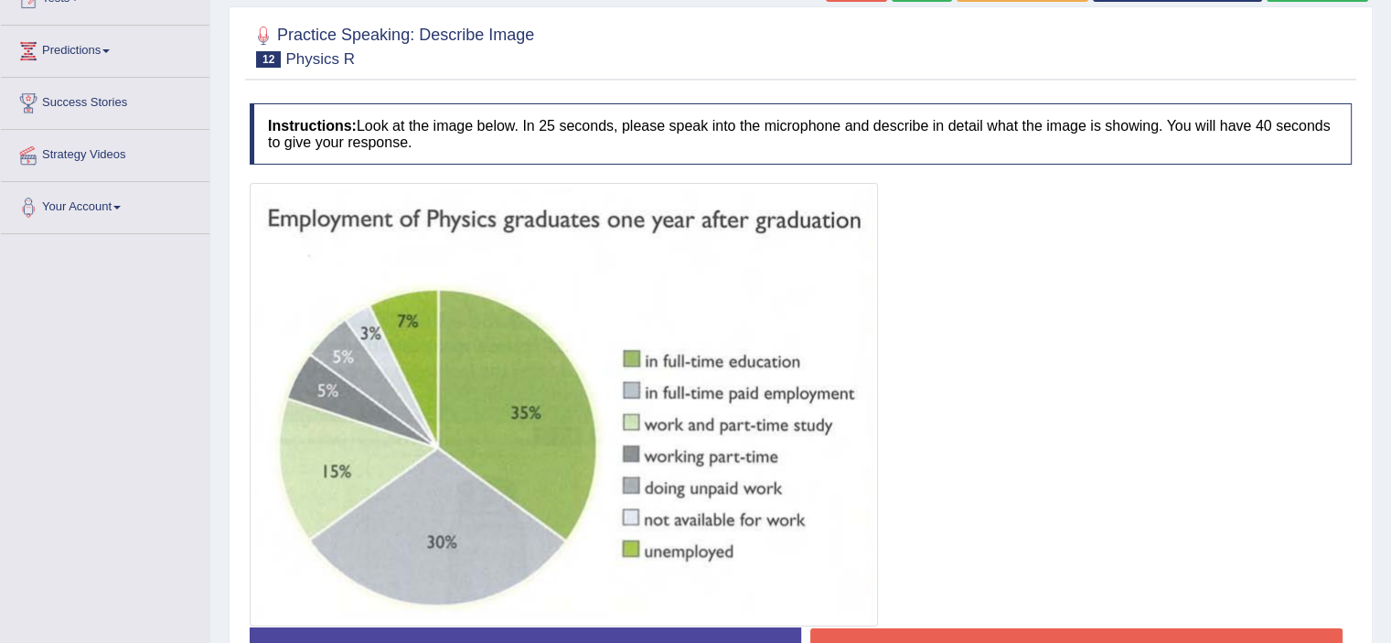
scroll to position [361, 0]
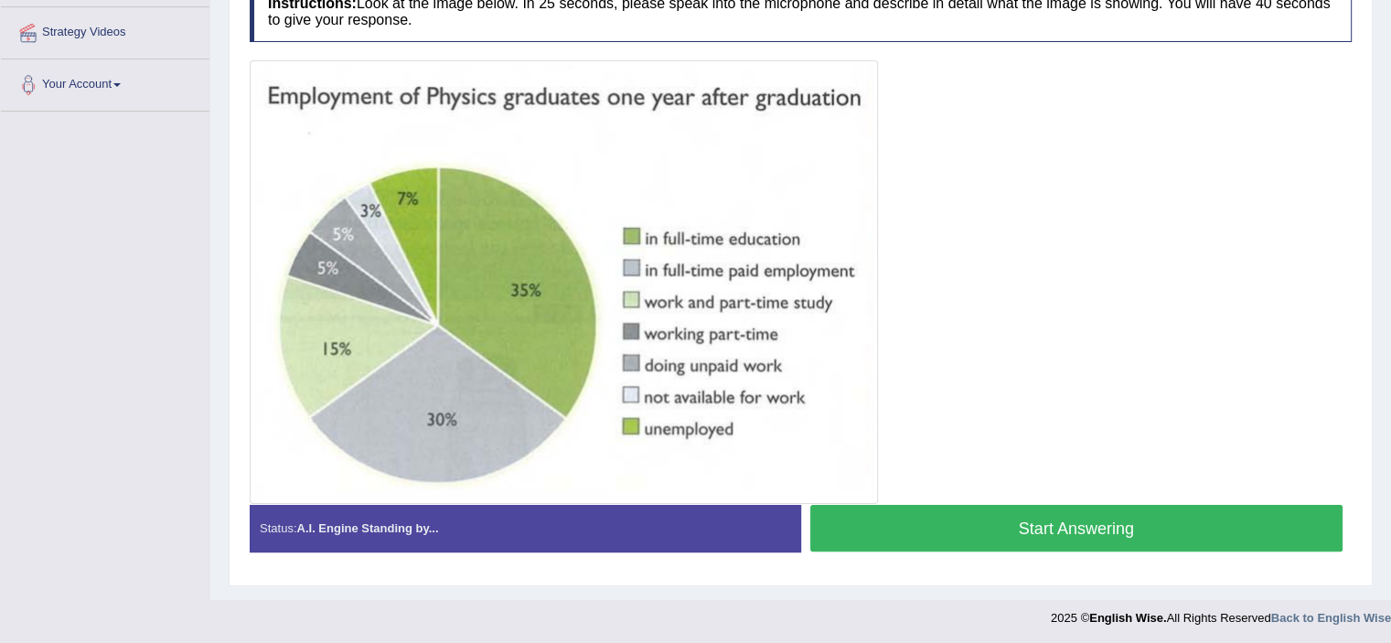
click at [1100, 536] on button "Start Answering" at bounding box center [1076, 528] width 533 height 47
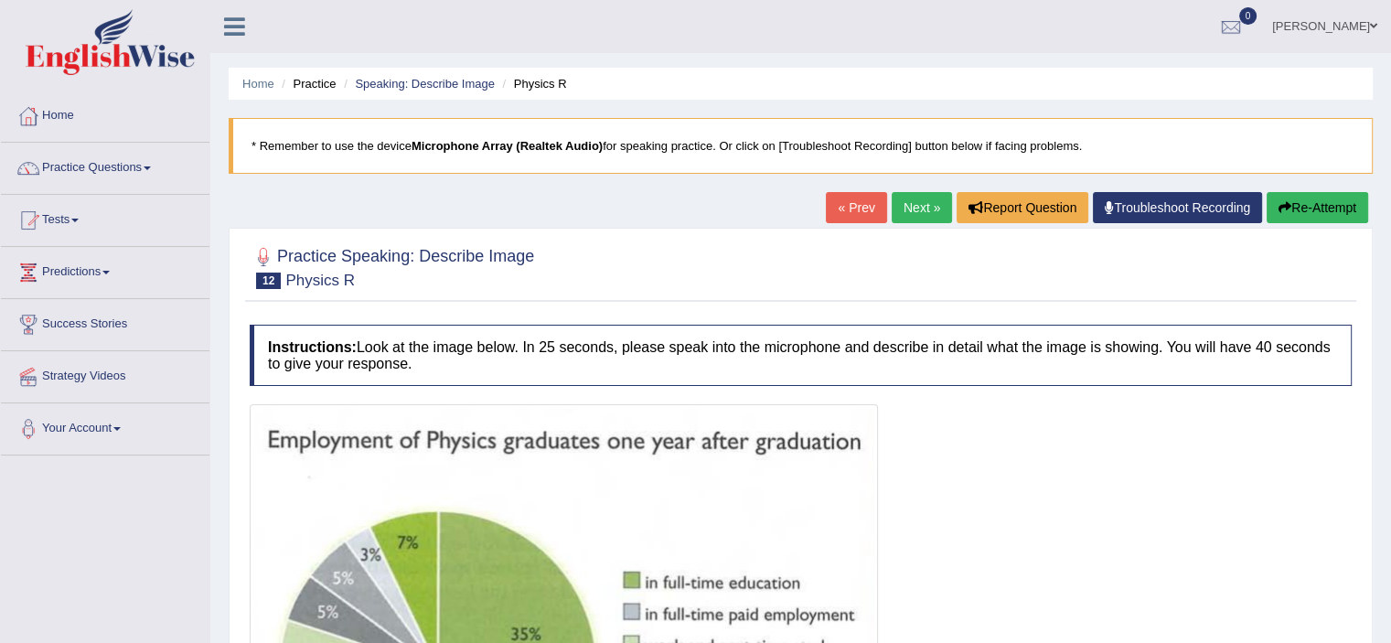
click at [1274, 197] on button "Re-Attempt" at bounding box center [1316, 207] width 101 height 31
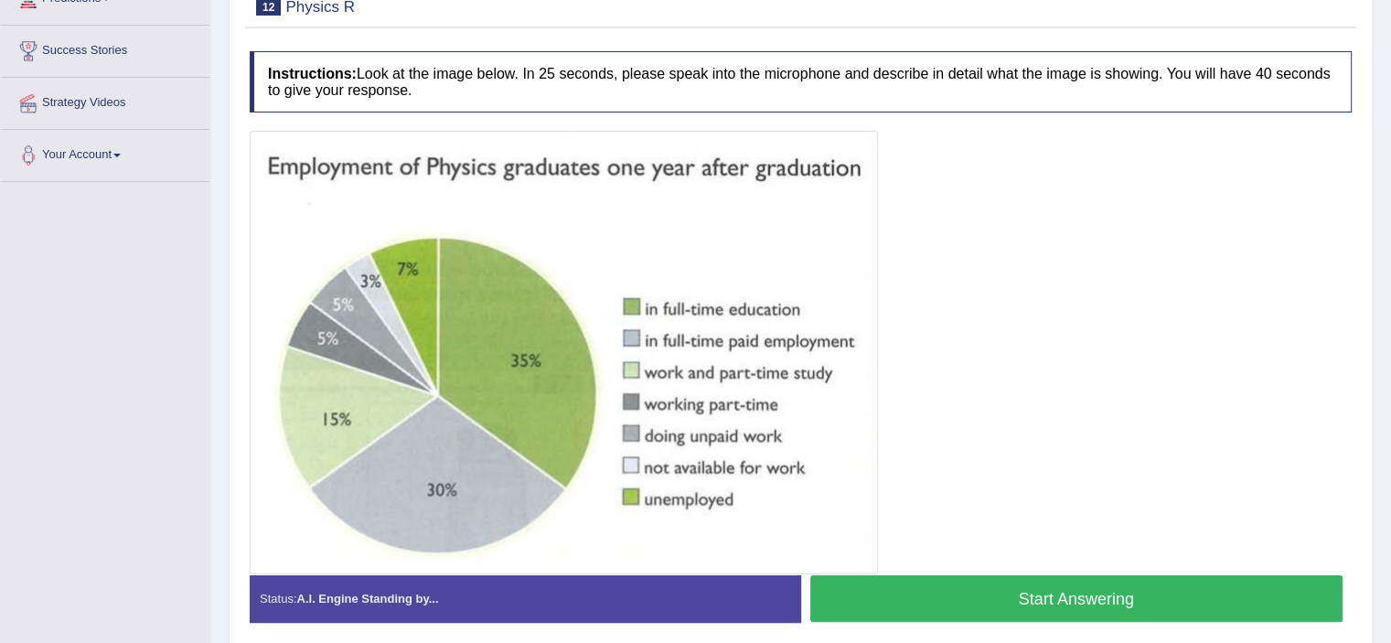
scroll to position [274, 0]
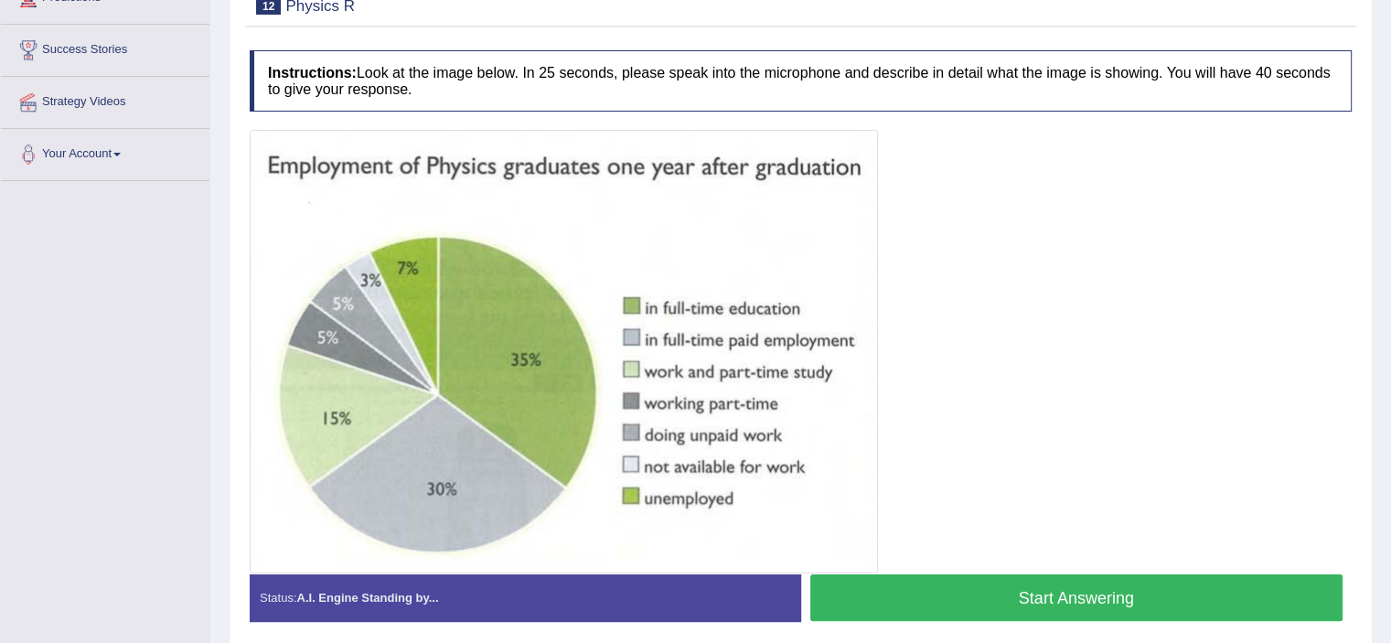
click at [1007, 592] on button "Start Answering" at bounding box center [1076, 597] width 533 height 47
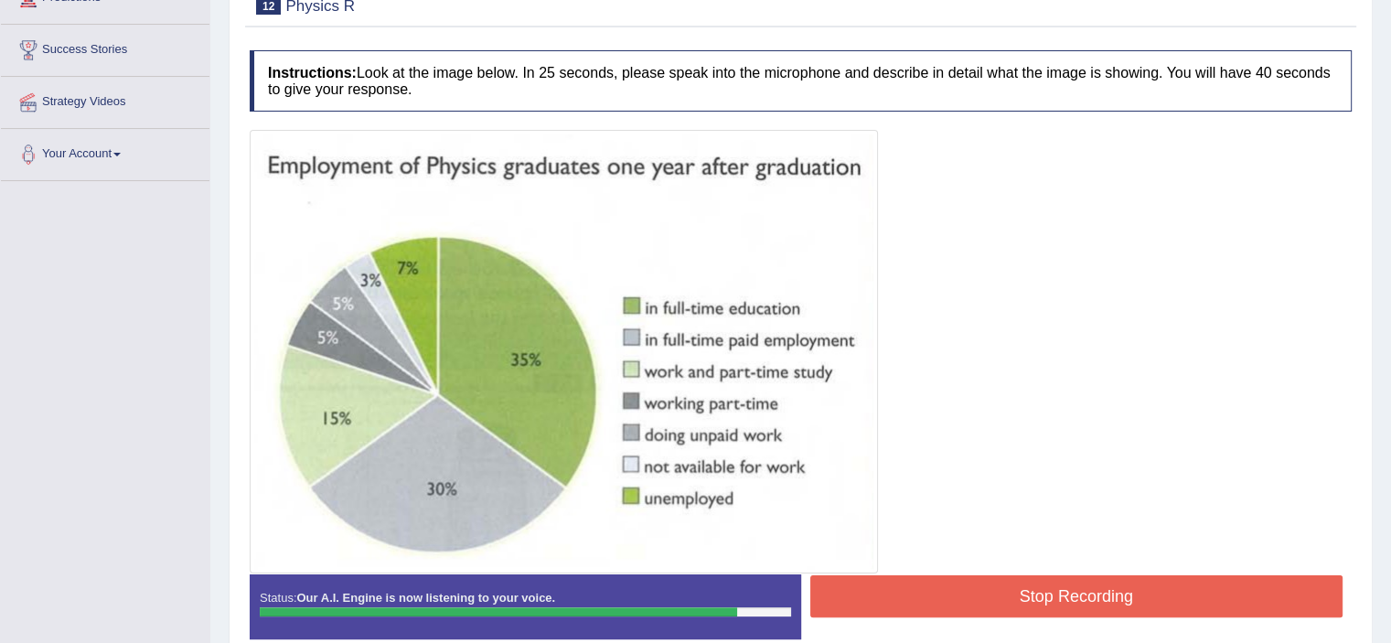
click at [1007, 592] on button "Stop Recording" at bounding box center [1076, 596] width 533 height 42
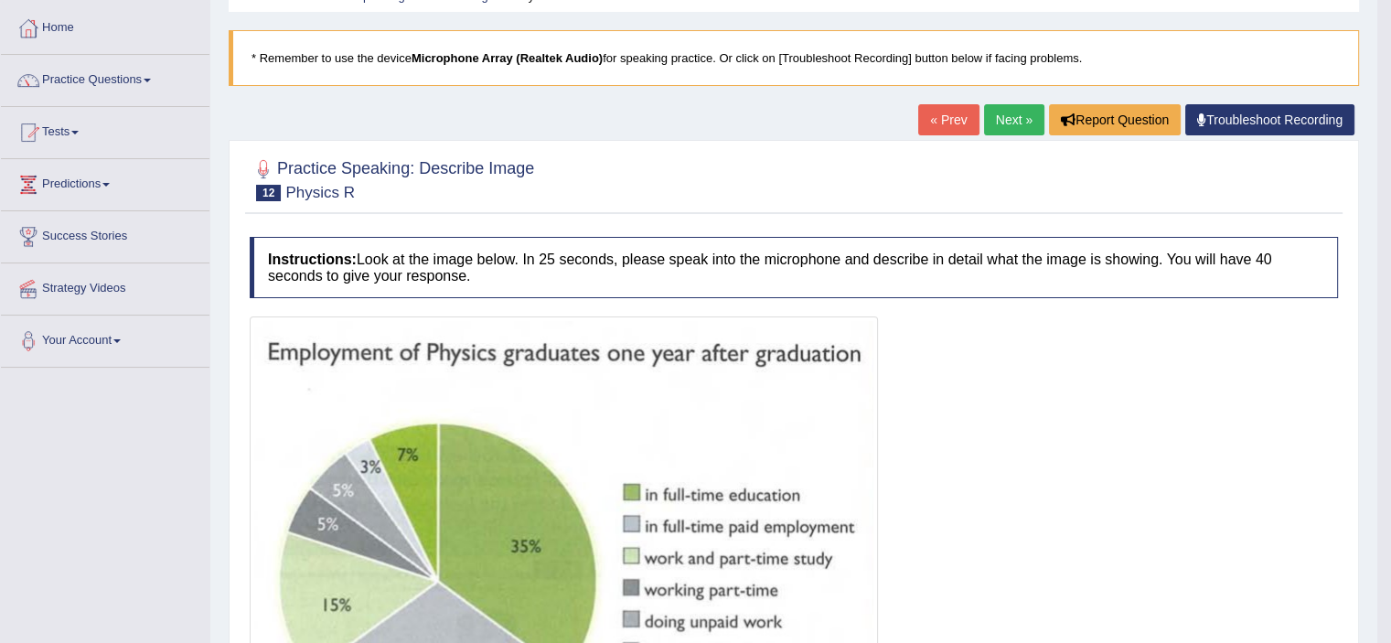
scroll to position [0, 0]
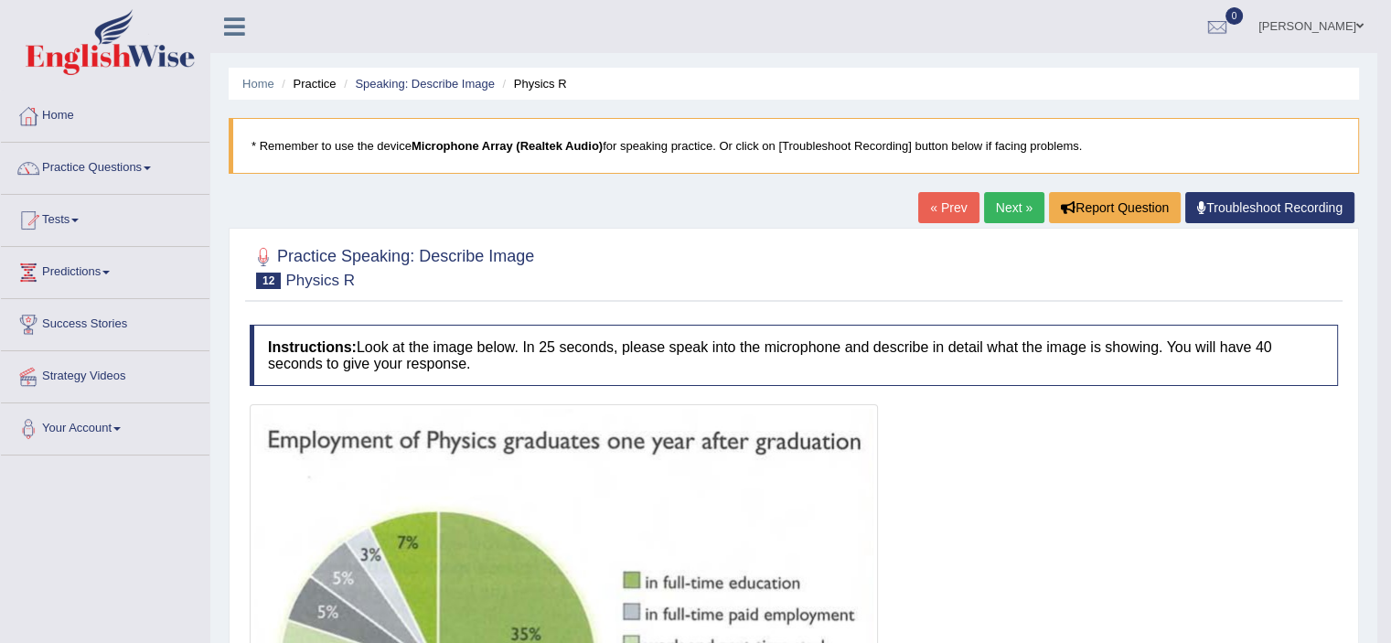
click at [1019, 208] on link "Next »" at bounding box center [1014, 207] width 60 height 31
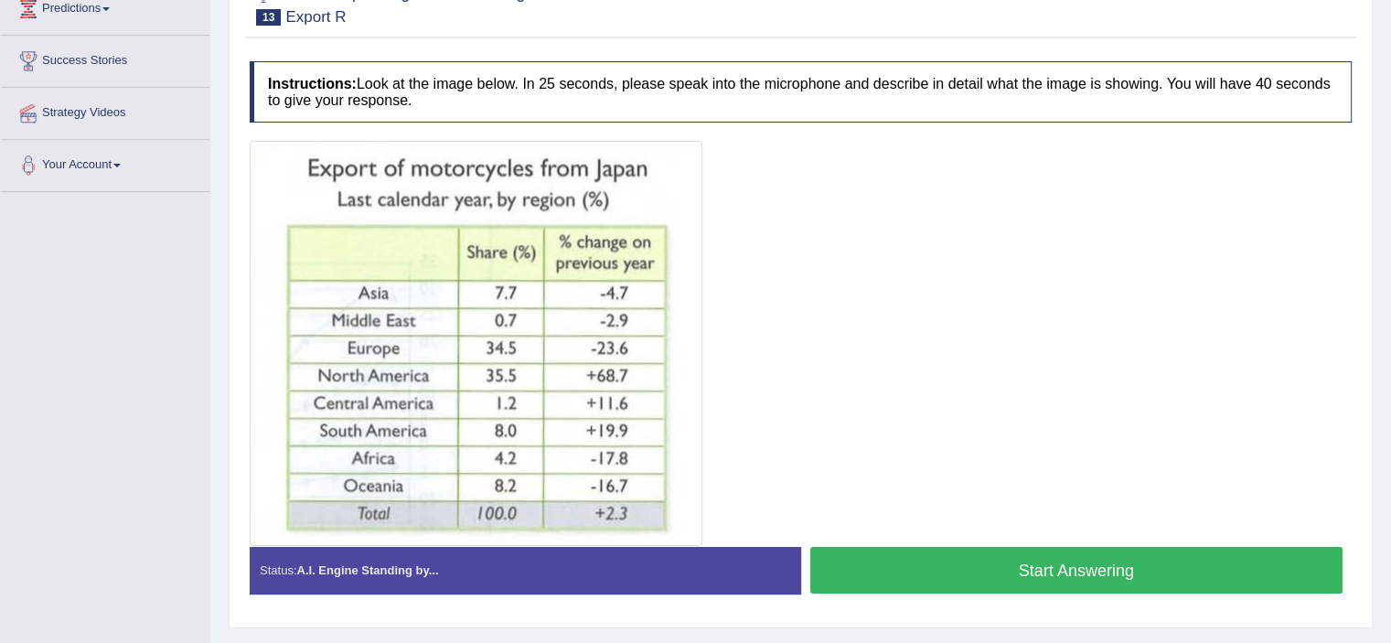
scroll to position [274, 0]
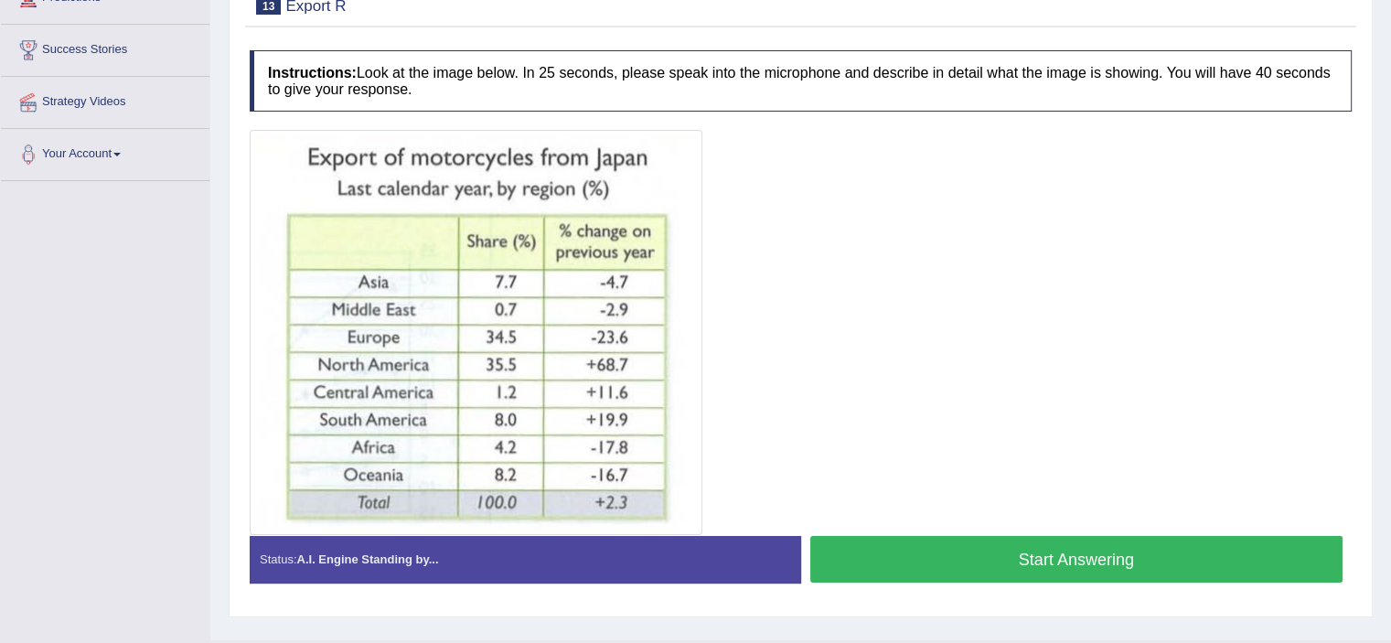
click at [1014, 554] on button "Start Answering" at bounding box center [1076, 559] width 533 height 47
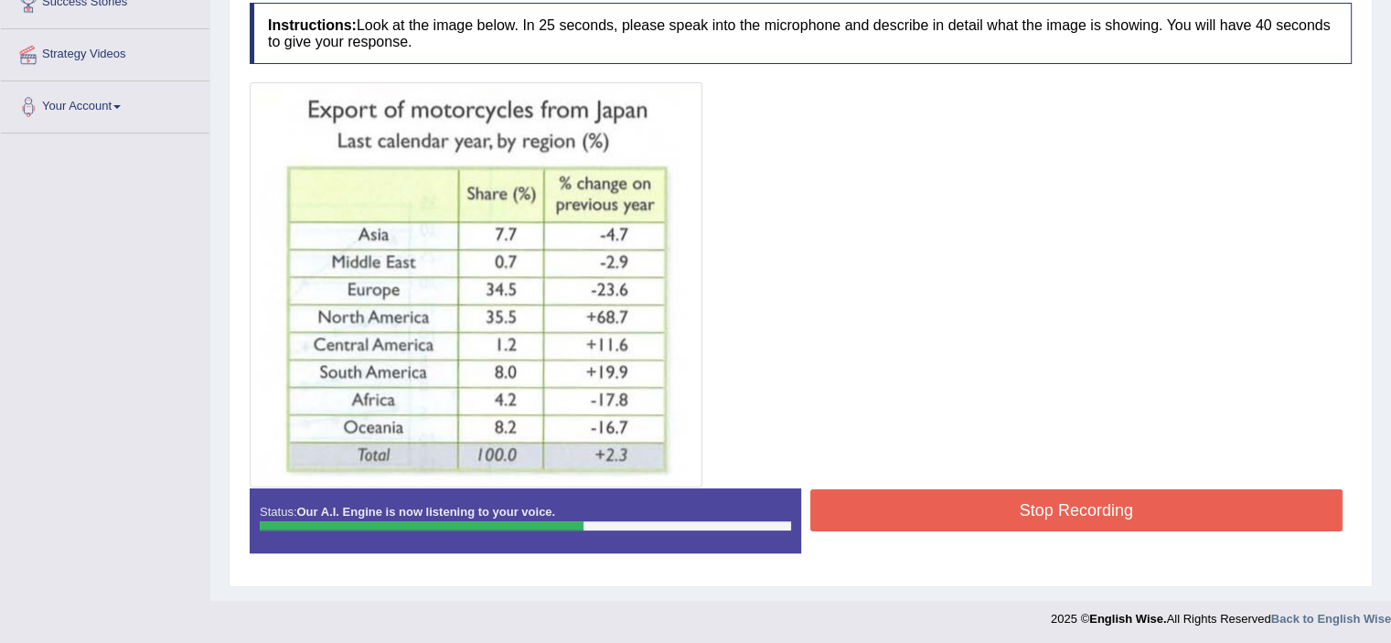
scroll to position [0, 0]
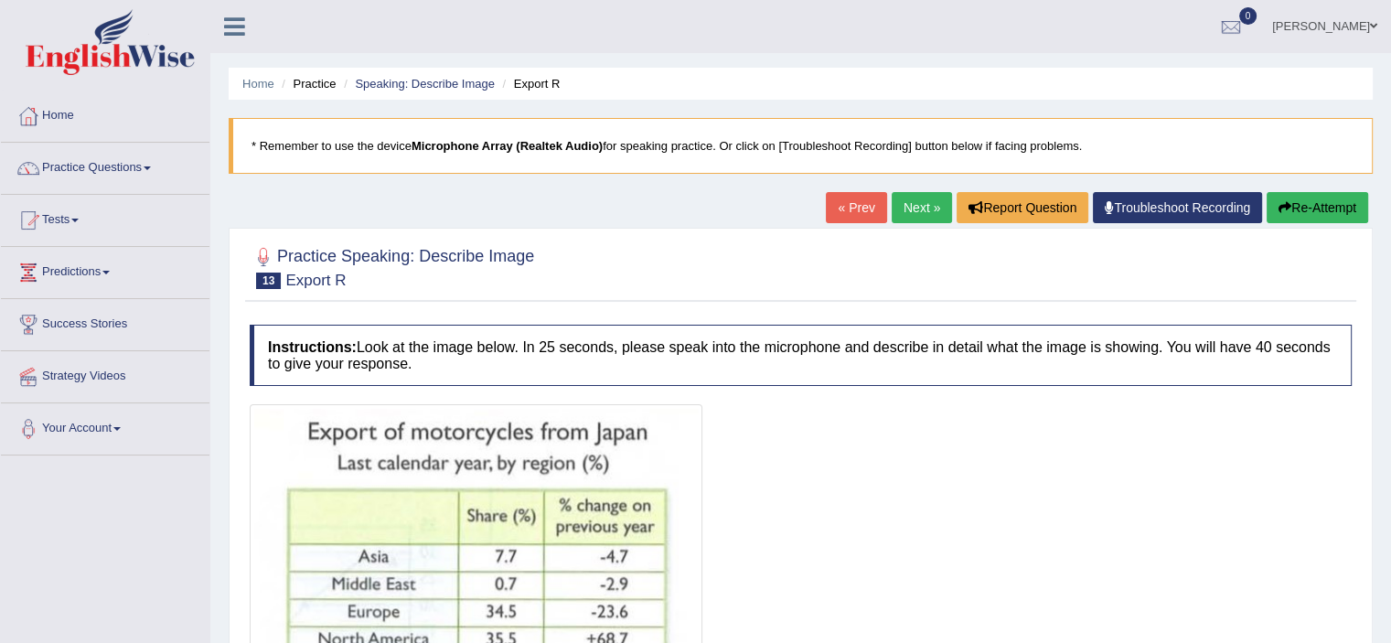
drag, startPoint x: 1293, startPoint y: 202, endPoint x: 1286, endPoint y: 213, distance: 12.7
click at [1293, 203] on button "Re-Attempt" at bounding box center [1316, 207] width 101 height 31
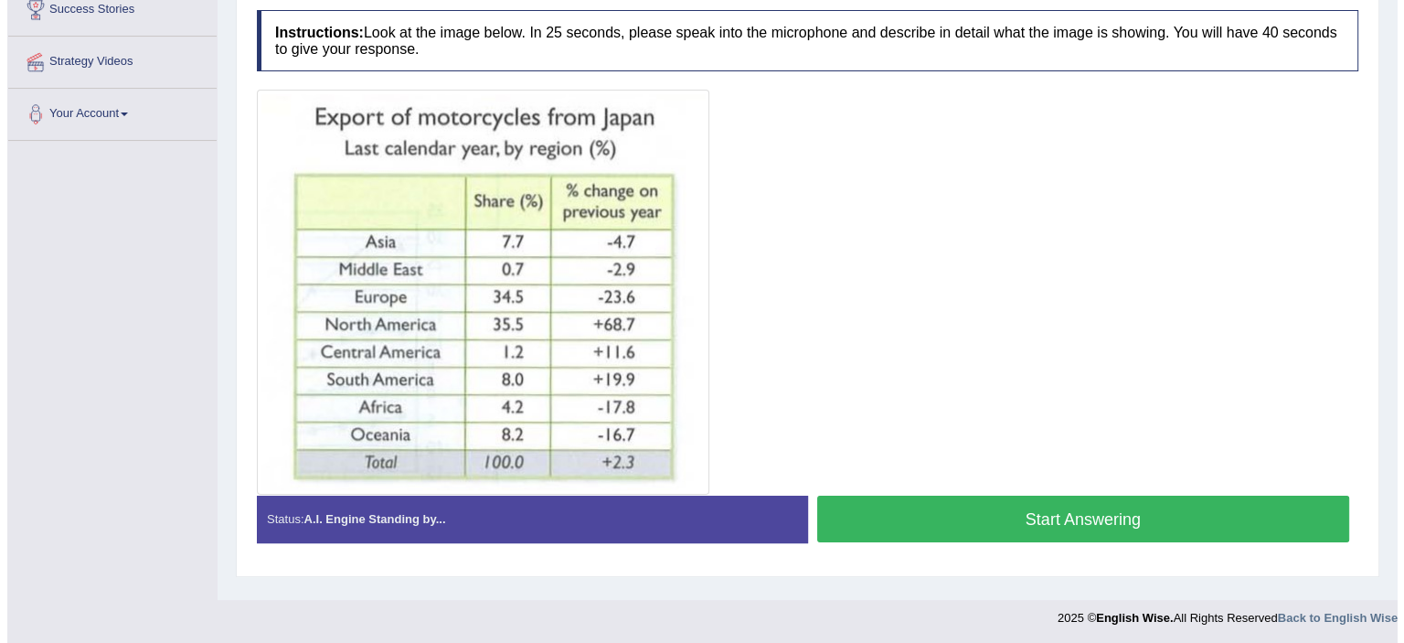
scroll to position [317, 0]
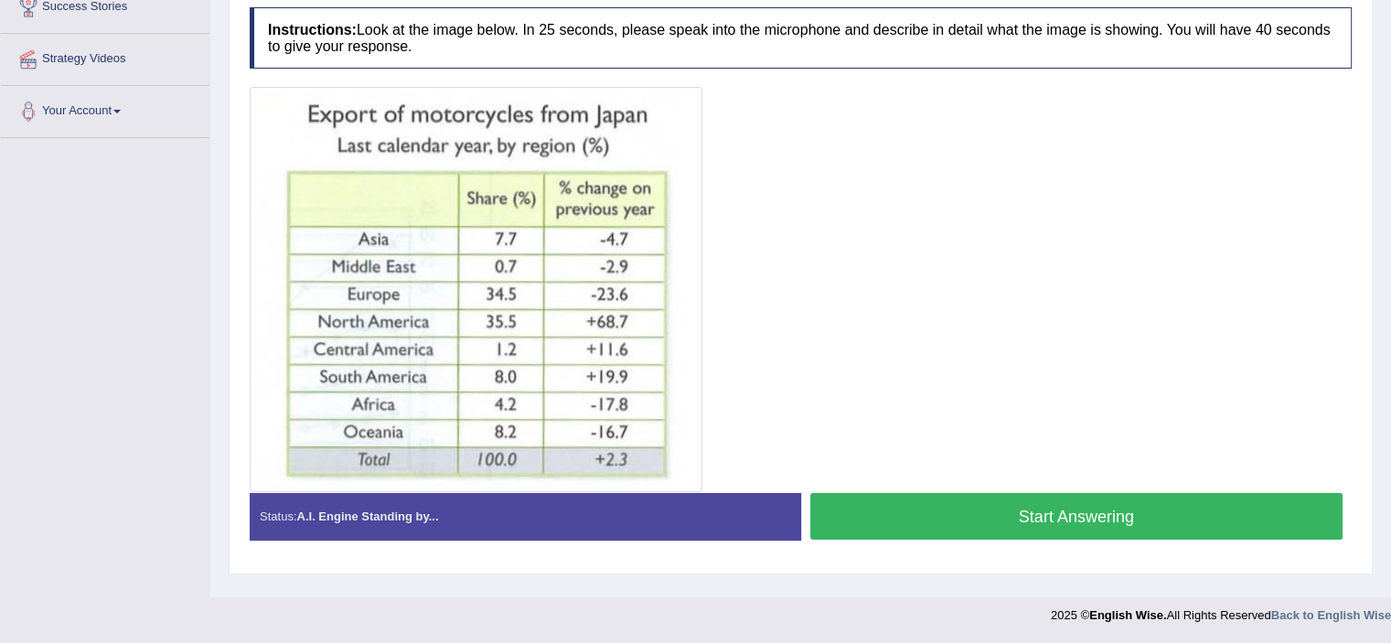
click at [967, 516] on button "Start Answering" at bounding box center [1076, 516] width 533 height 47
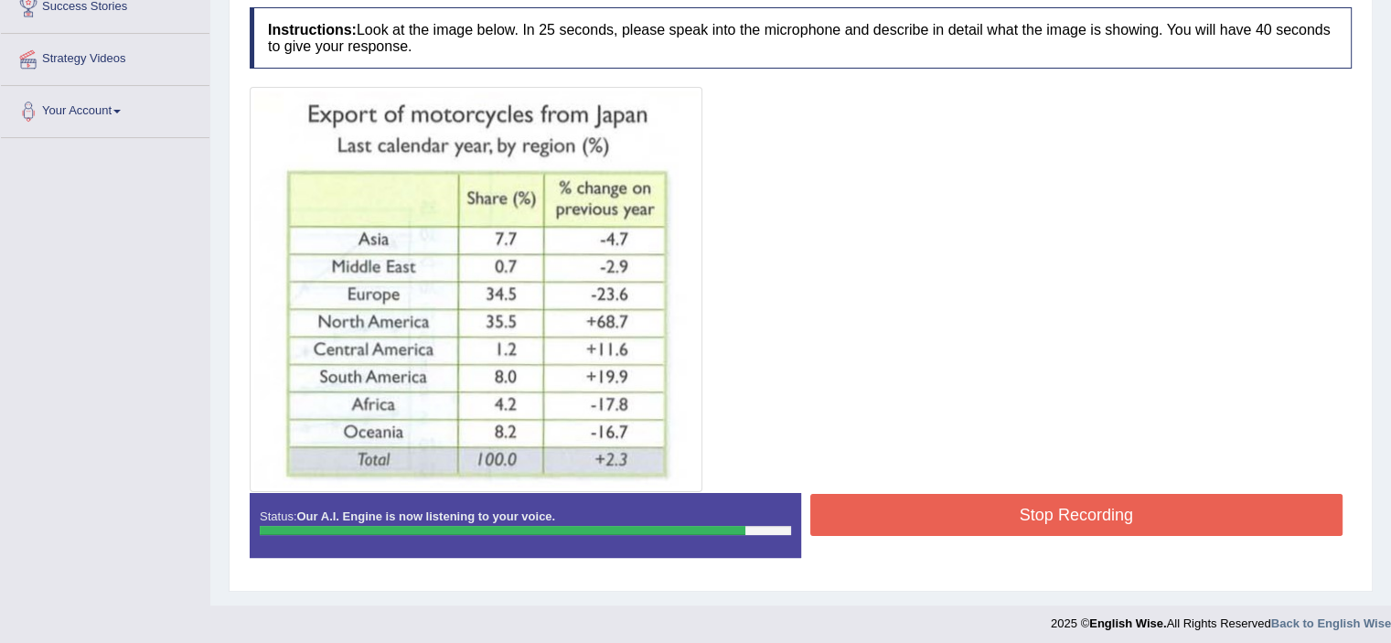
click at [967, 516] on button "Stop Recording" at bounding box center [1076, 515] width 533 height 42
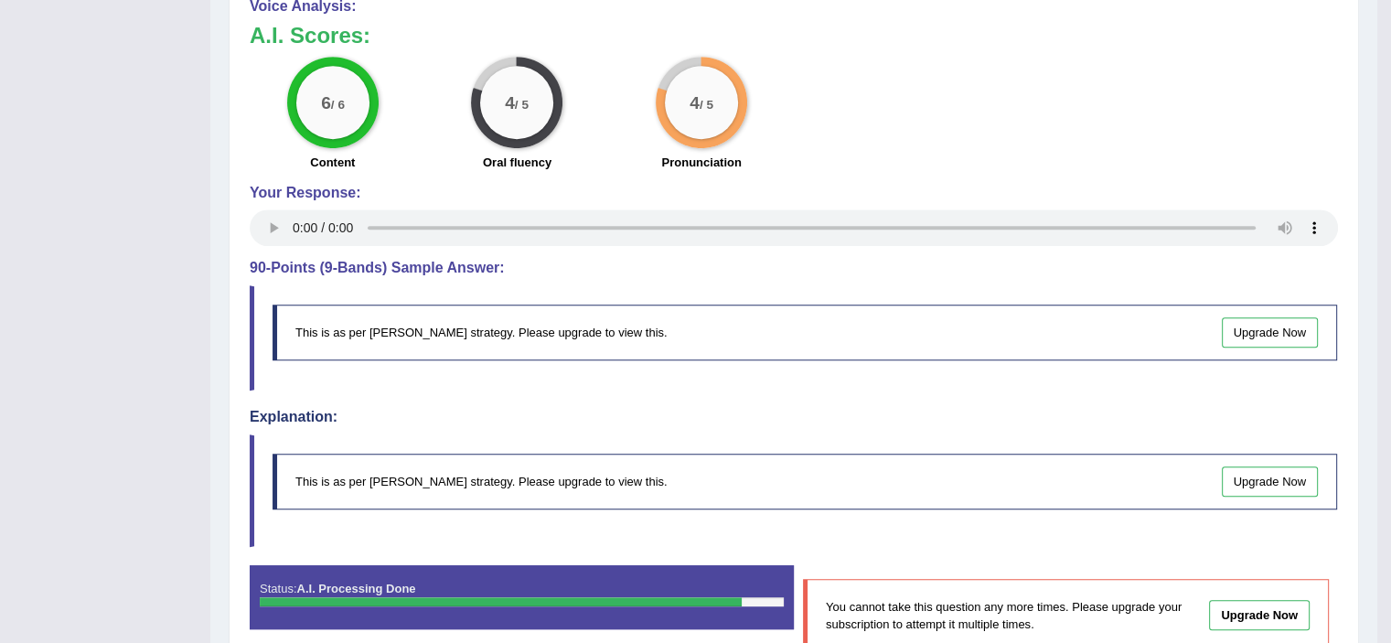
scroll to position [921, 0]
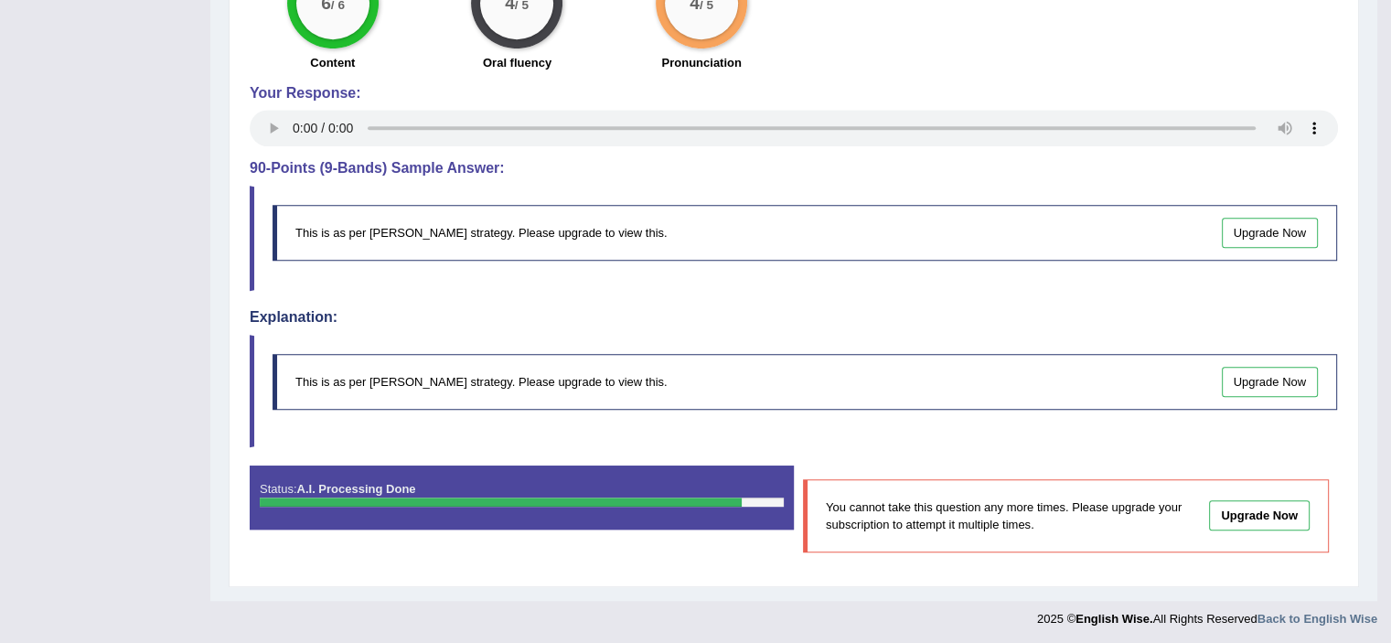
drag, startPoint x: 742, startPoint y: 505, endPoint x: 776, endPoint y: 505, distance: 33.8
click at [776, 505] on div "Status: A.I. Processing Done" at bounding box center [522, 497] width 544 height 64
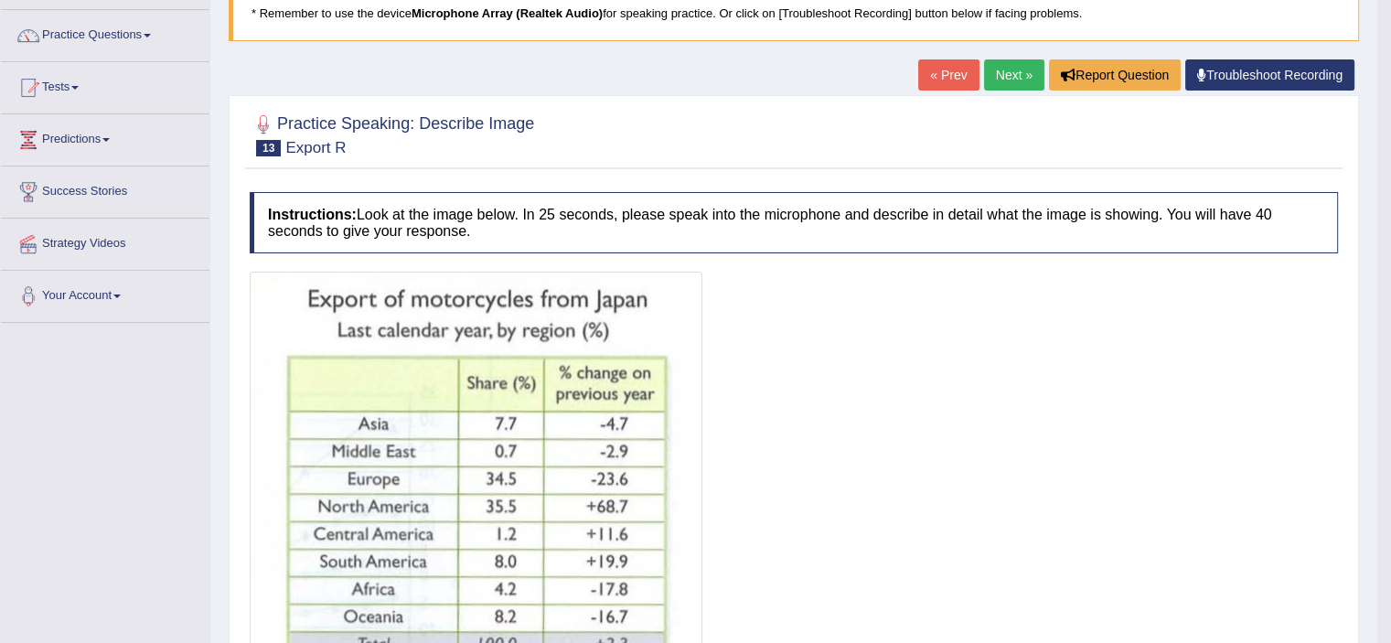
scroll to position [0, 0]
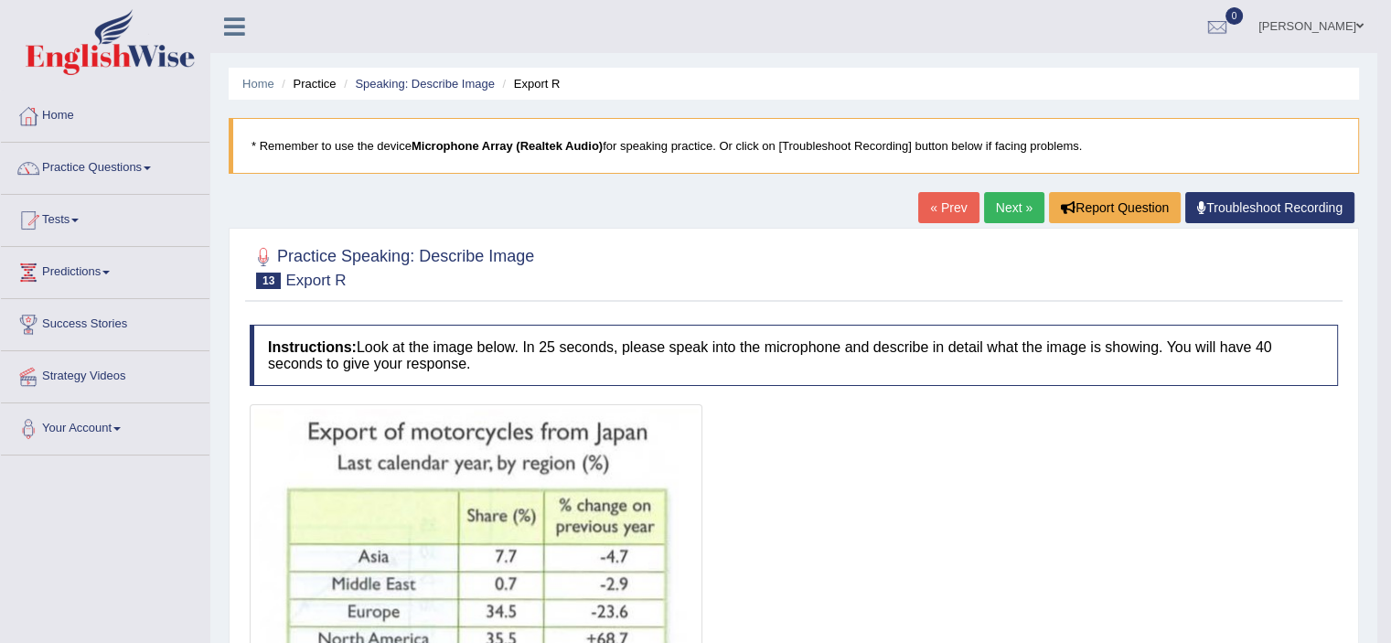
click at [1014, 201] on link "Next »" at bounding box center [1014, 207] width 60 height 31
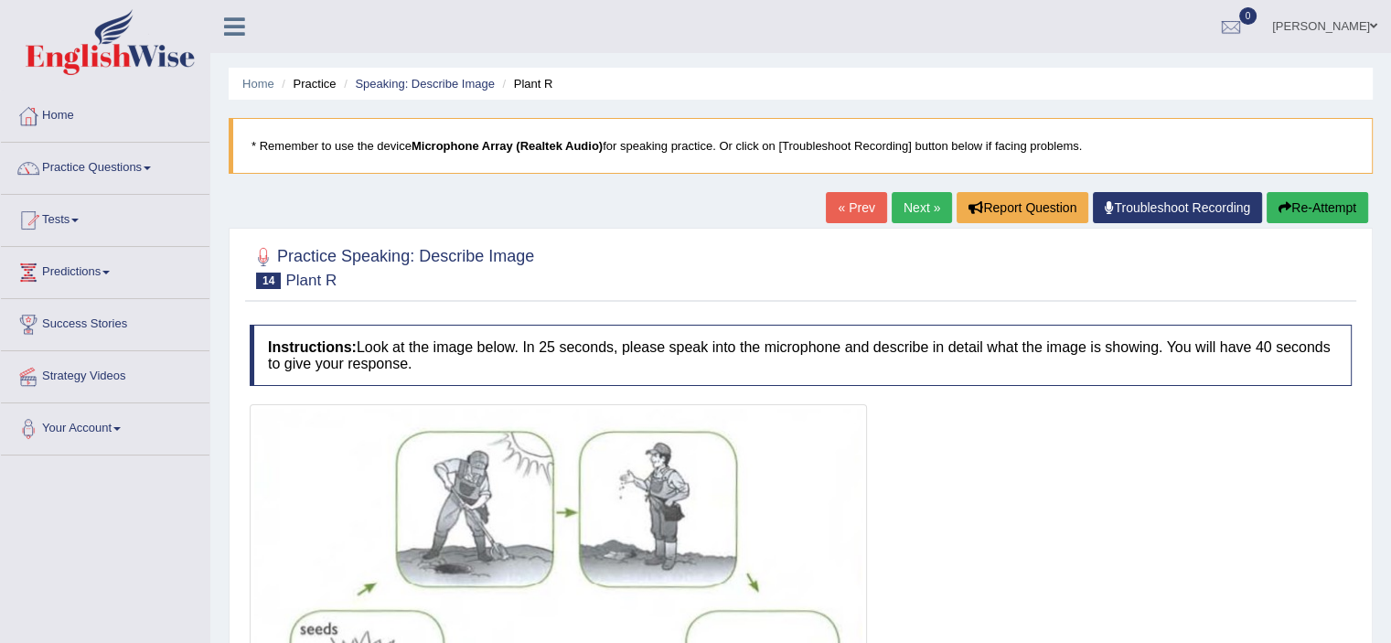
click at [913, 211] on link "Next »" at bounding box center [921, 207] width 60 height 31
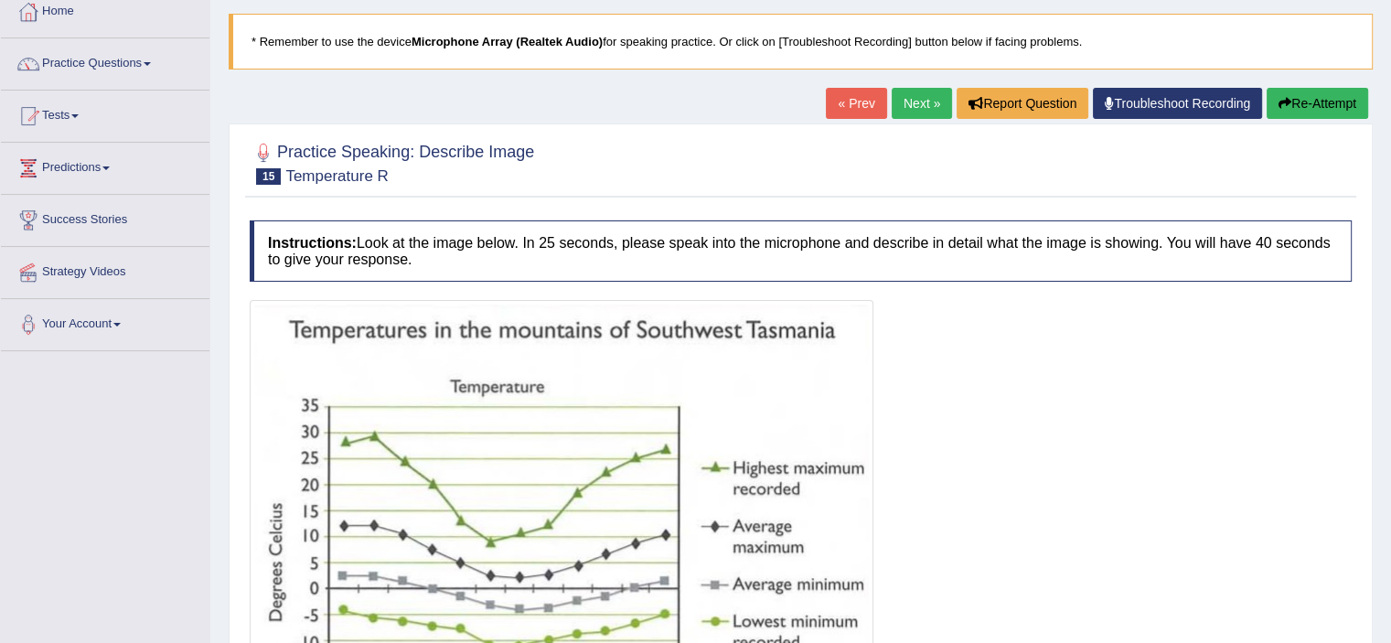
scroll to position [43, 0]
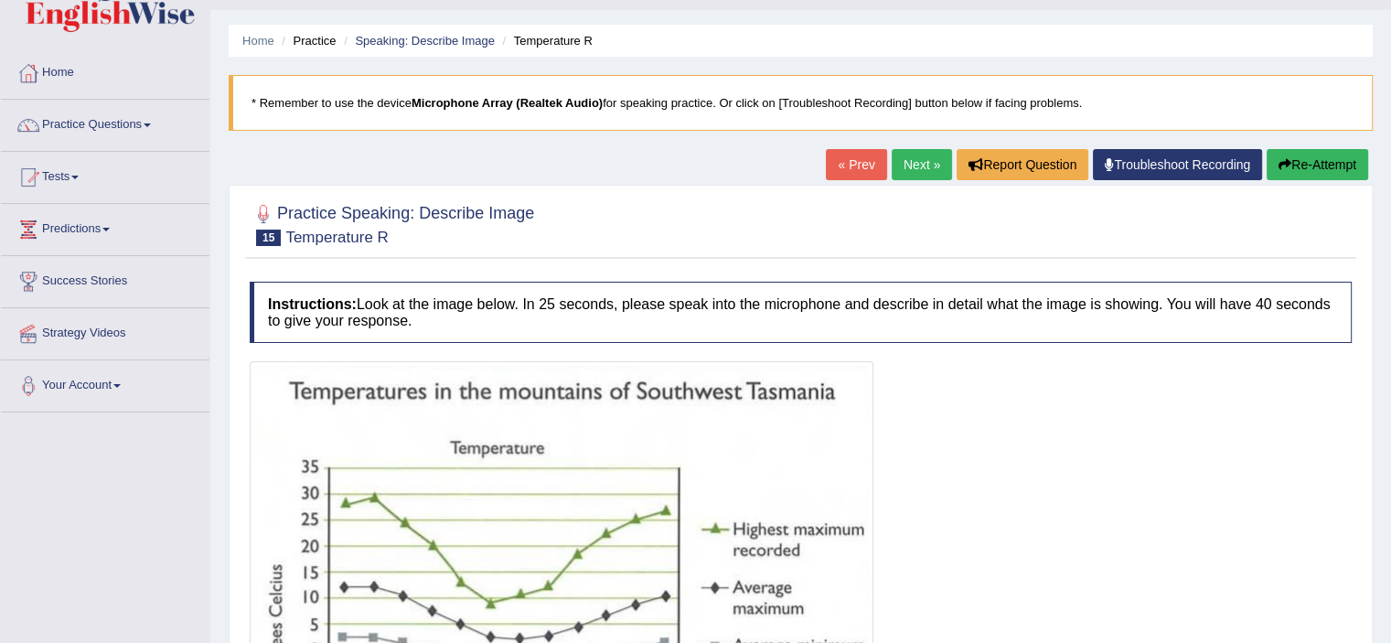
click at [918, 159] on link "Next »" at bounding box center [921, 164] width 60 height 31
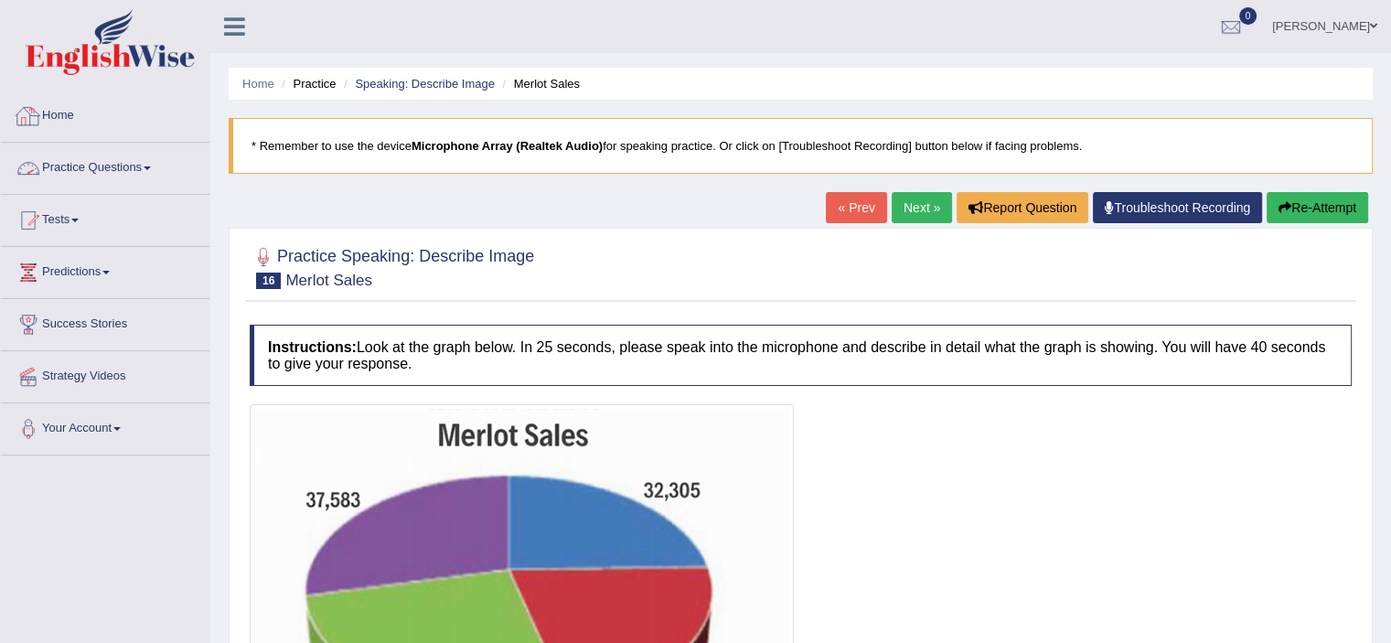
click at [150, 171] on link "Practice Questions" at bounding box center [105, 166] width 208 height 46
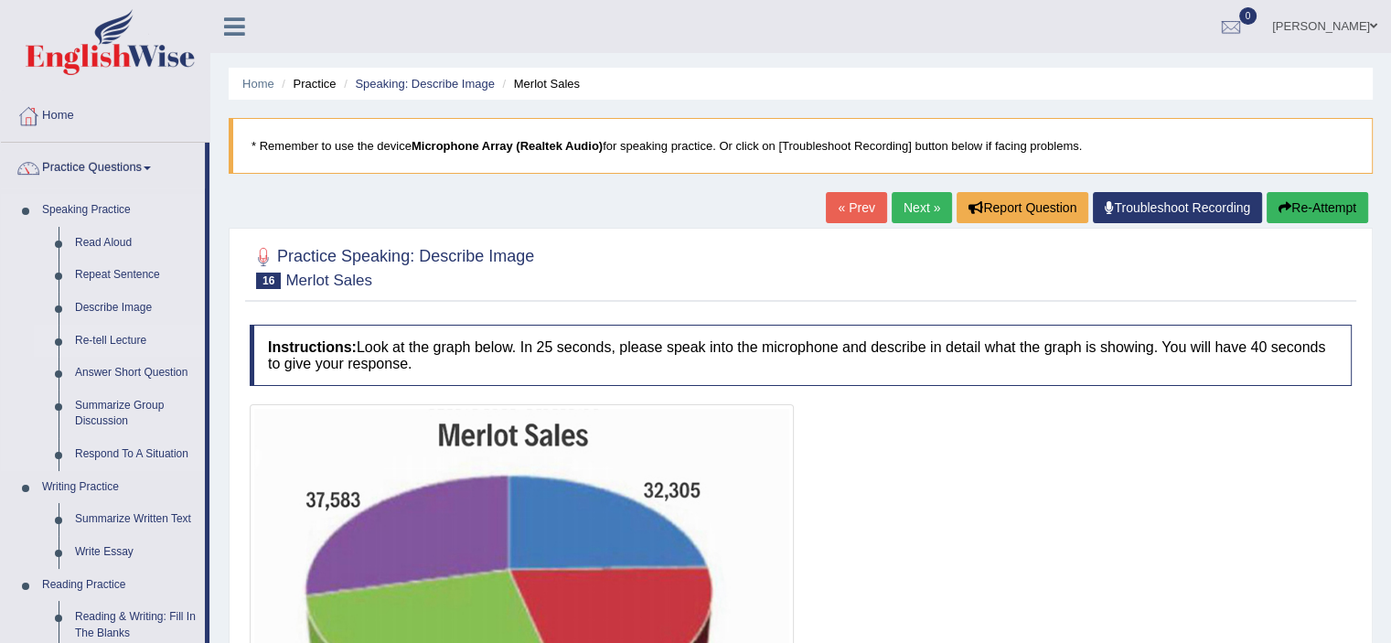
click at [146, 336] on link "Re-tell Lecture" at bounding box center [136, 341] width 138 height 33
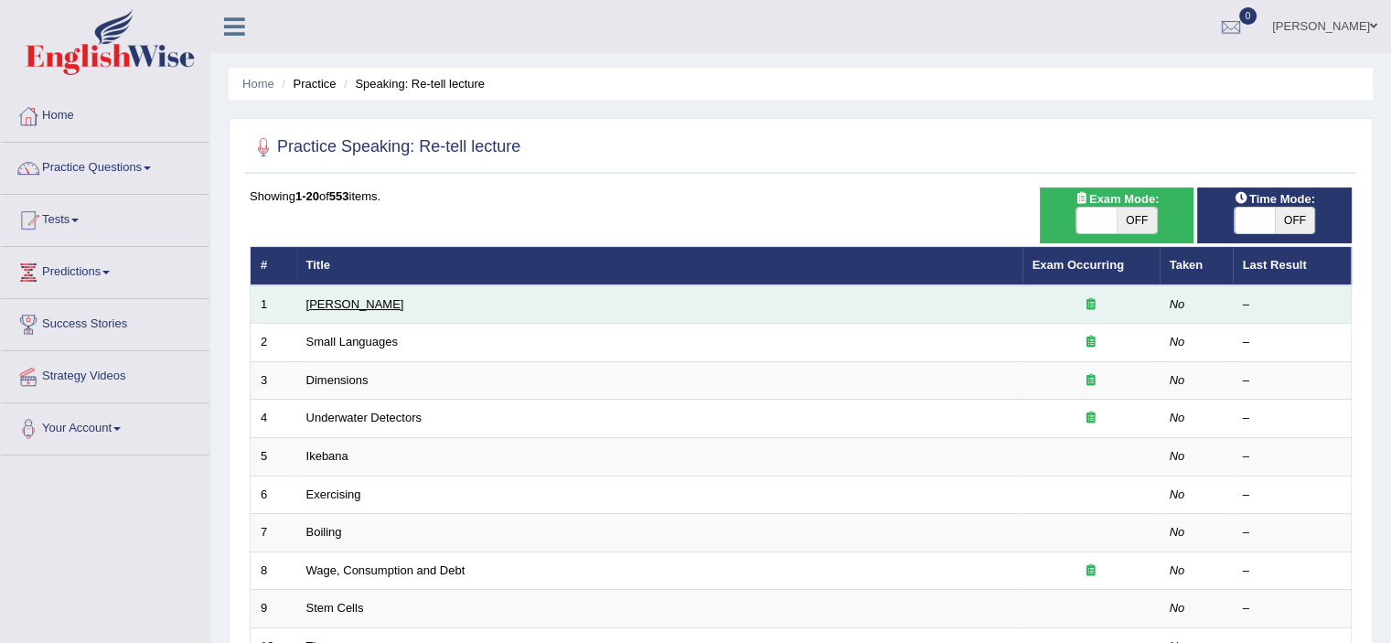
click at [353, 299] on link "[PERSON_NAME]" at bounding box center [355, 304] width 98 height 14
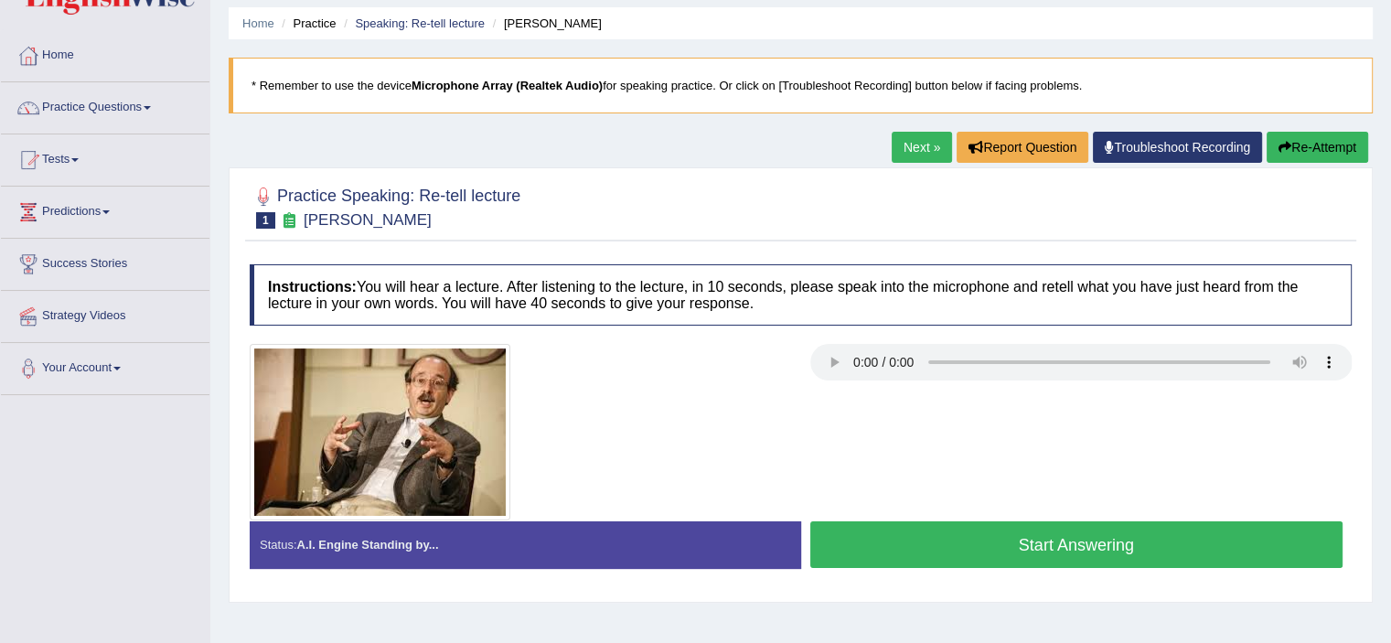
scroll to position [183, 0]
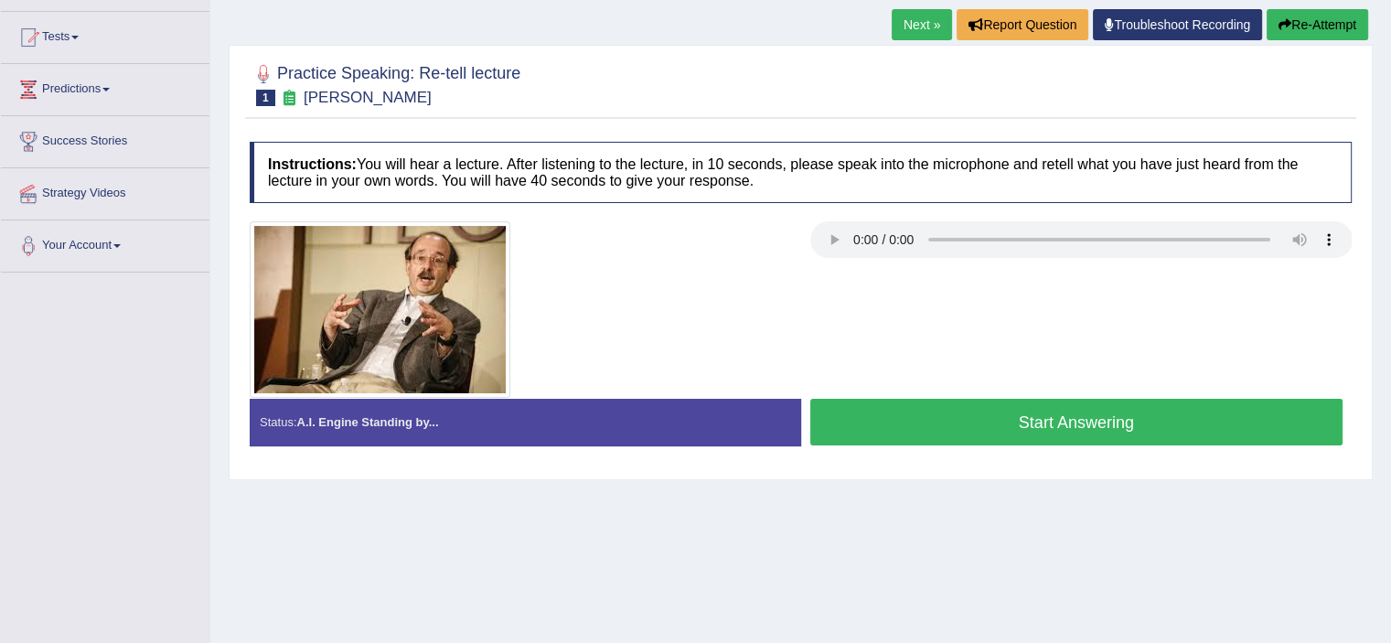
click at [1046, 422] on button "Start Answering" at bounding box center [1076, 422] width 533 height 47
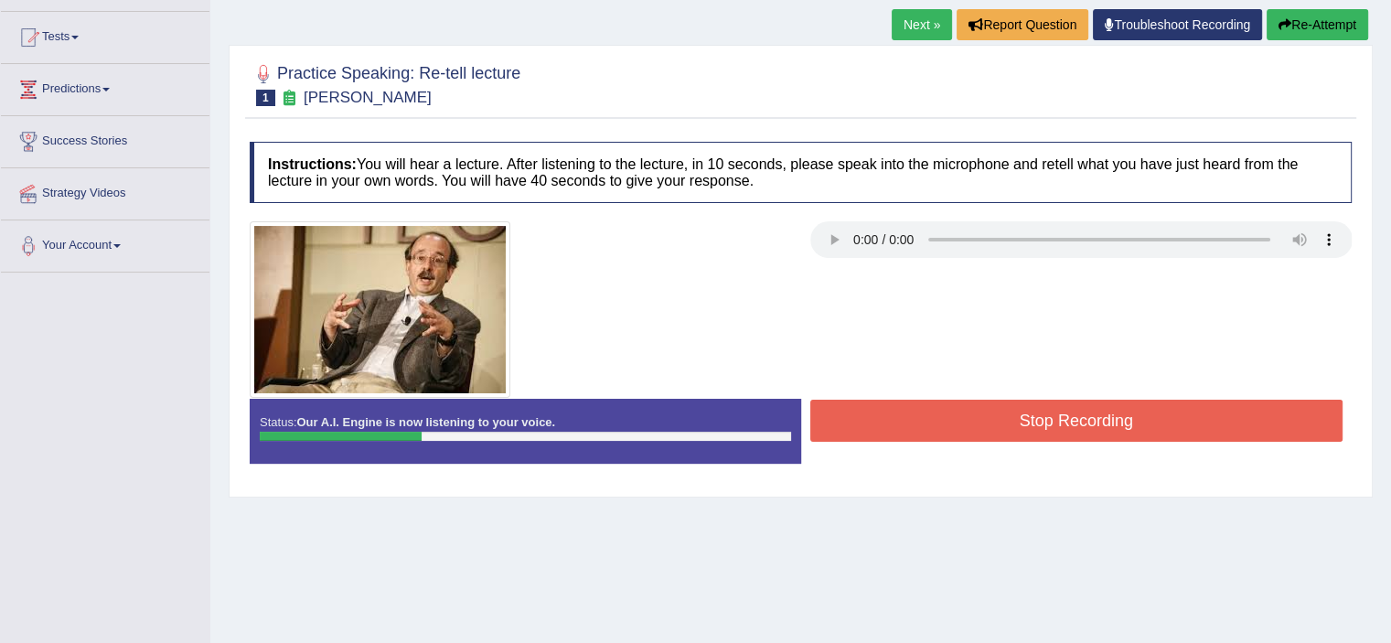
click at [1300, 28] on button "Re-Attempt" at bounding box center [1316, 24] width 101 height 31
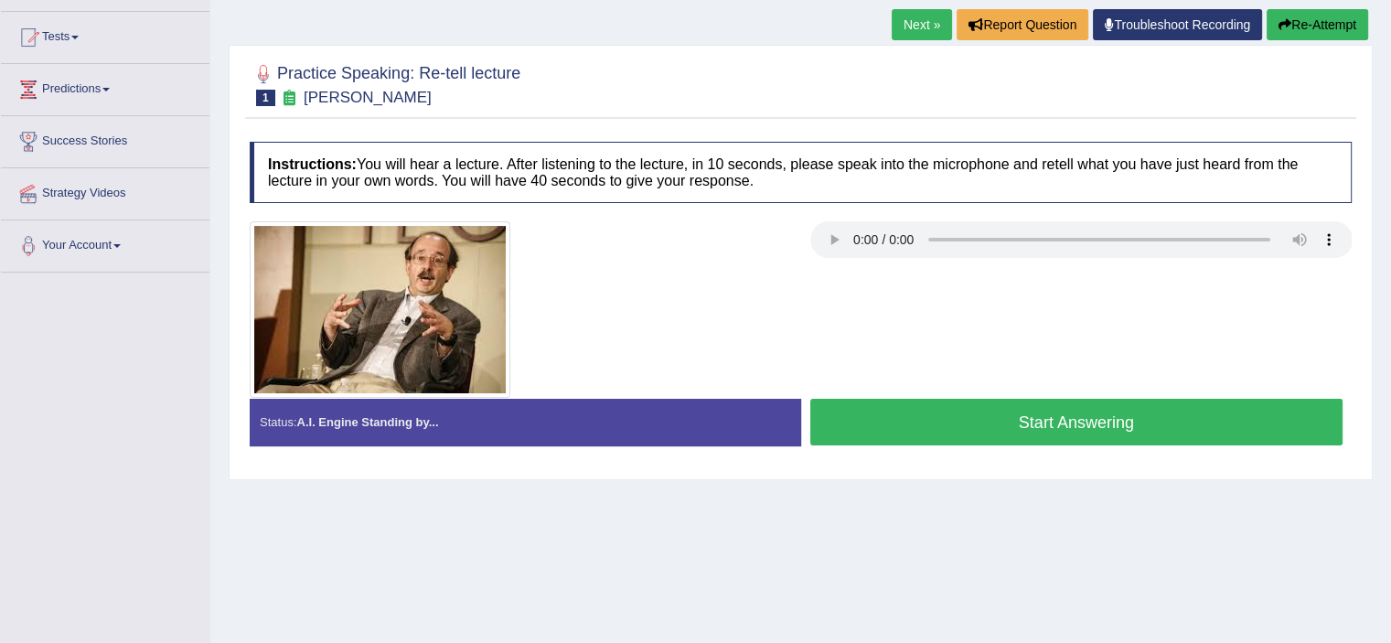
click at [1115, 419] on button "Start Answering" at bounding box center [1076, 422] width 533 height 47
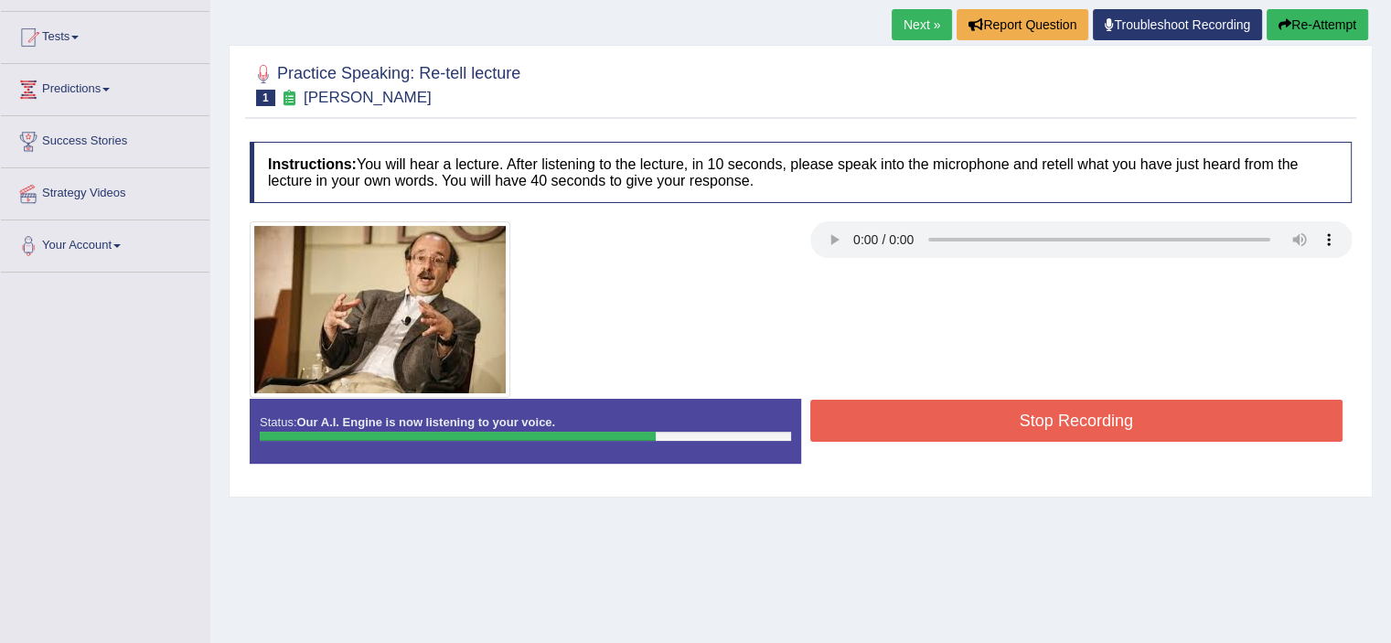
click at [1115, 419] on button "Stop Recording" at bounding box center [1076, 421] width 533 height 42
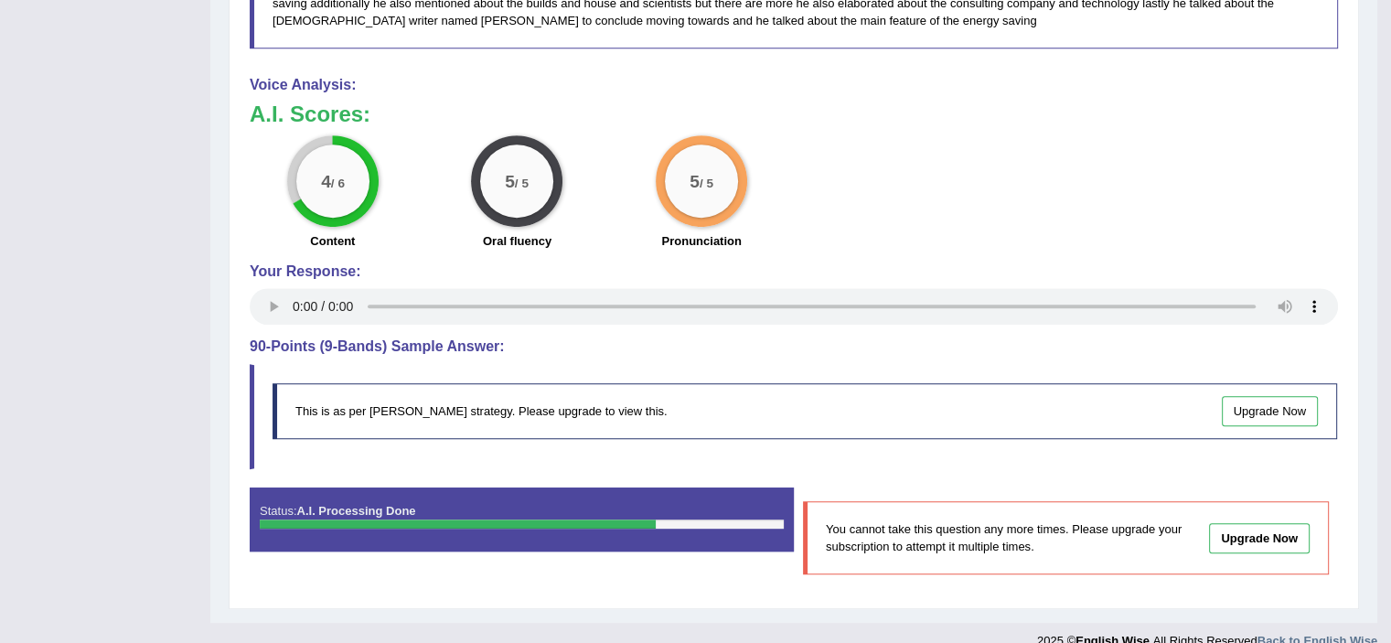
scroll to position [831, 0]
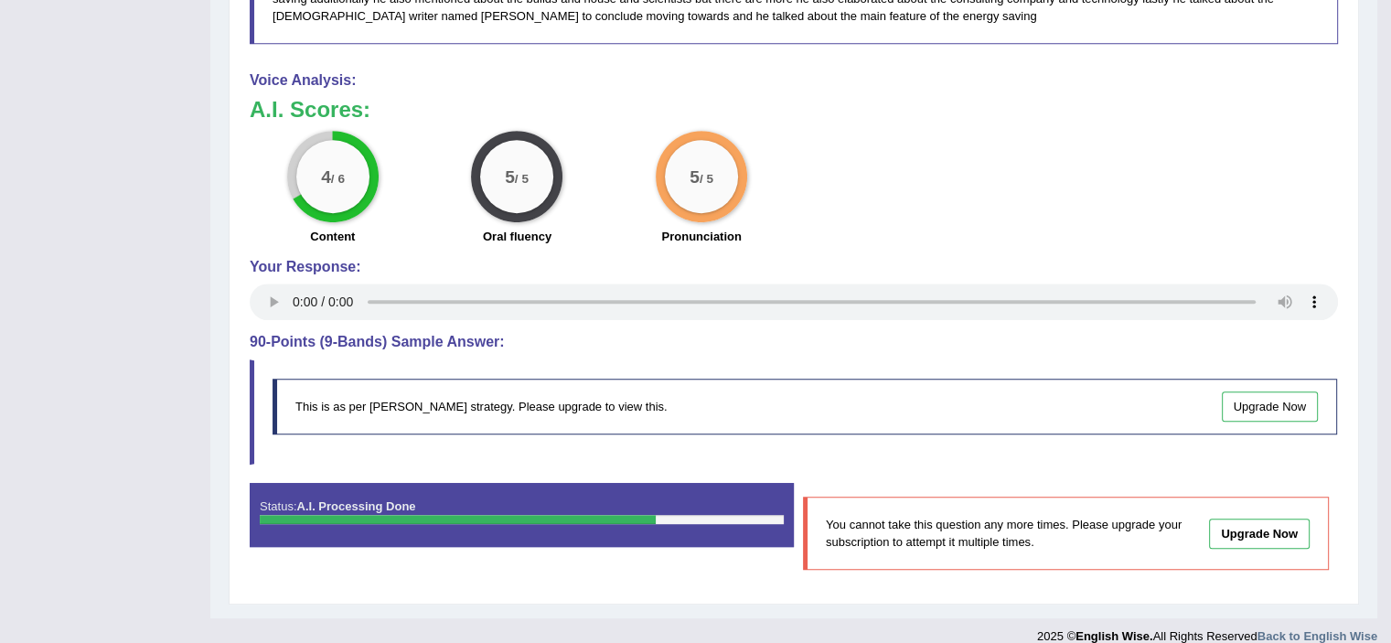
drag, startPoint x: 322, startPoint y: 166, endPoint x: 370, endPoint y: 177, distance: 49.7
click at [387, 158] on div "4 / 6 Content" at bounding box center [332, 190] width 185 height 118
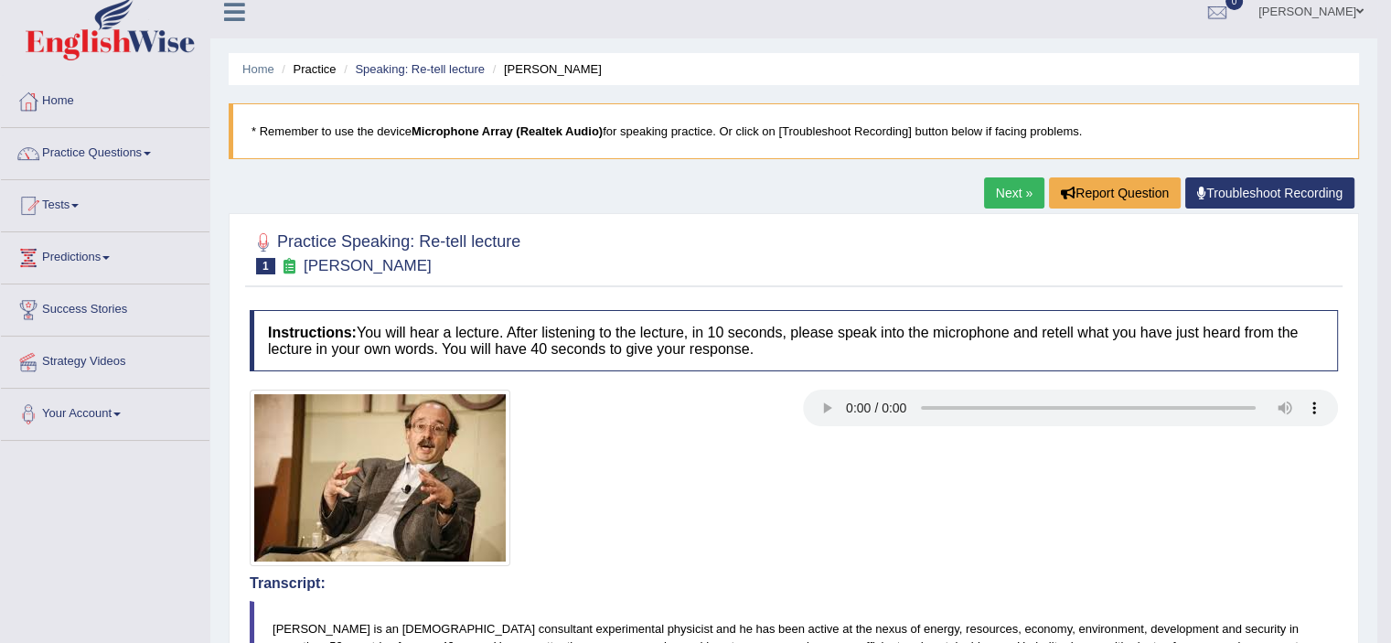
scroll to position [0, 0]
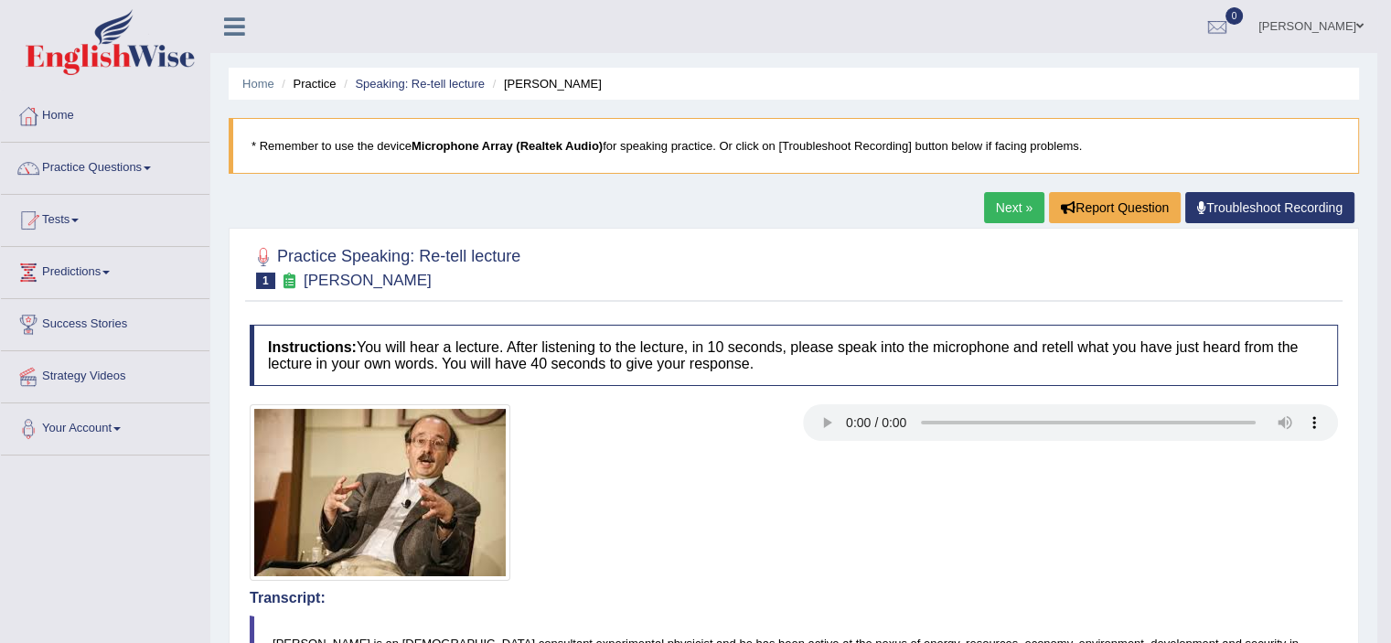
click at [986, 211] on link "Next »" at bounding box center [1014, 207] width 60 height 31
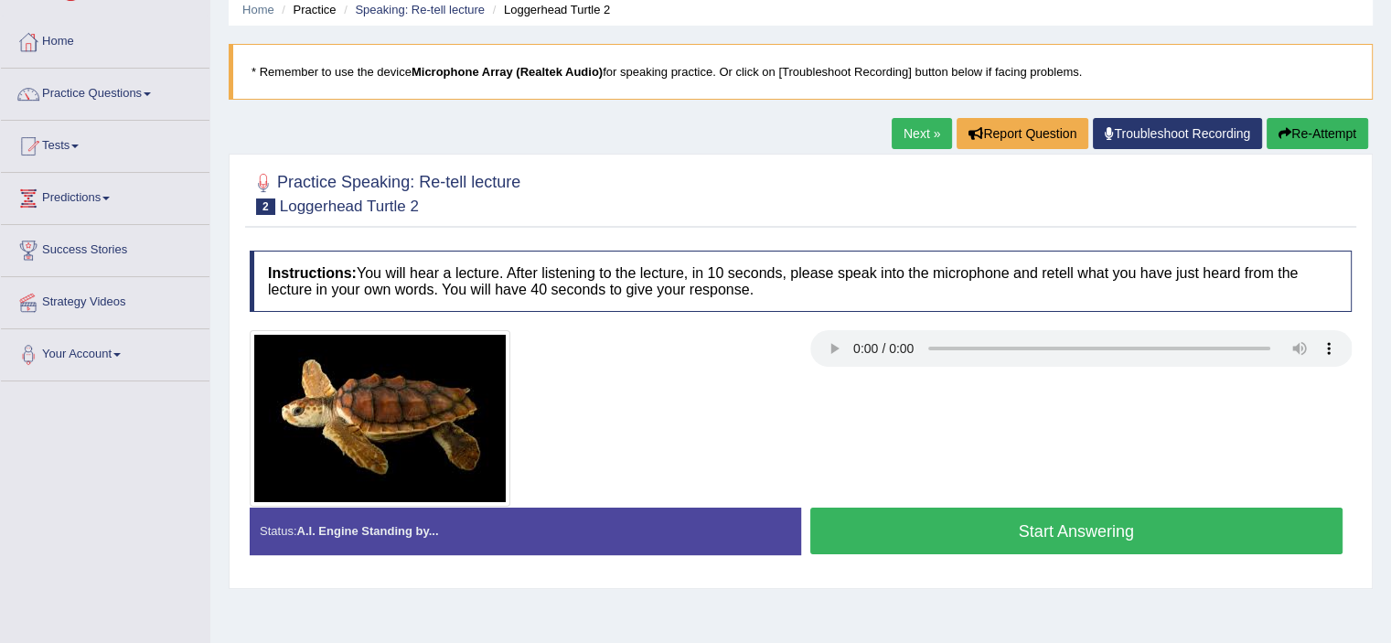
scroll to position [183, 0]
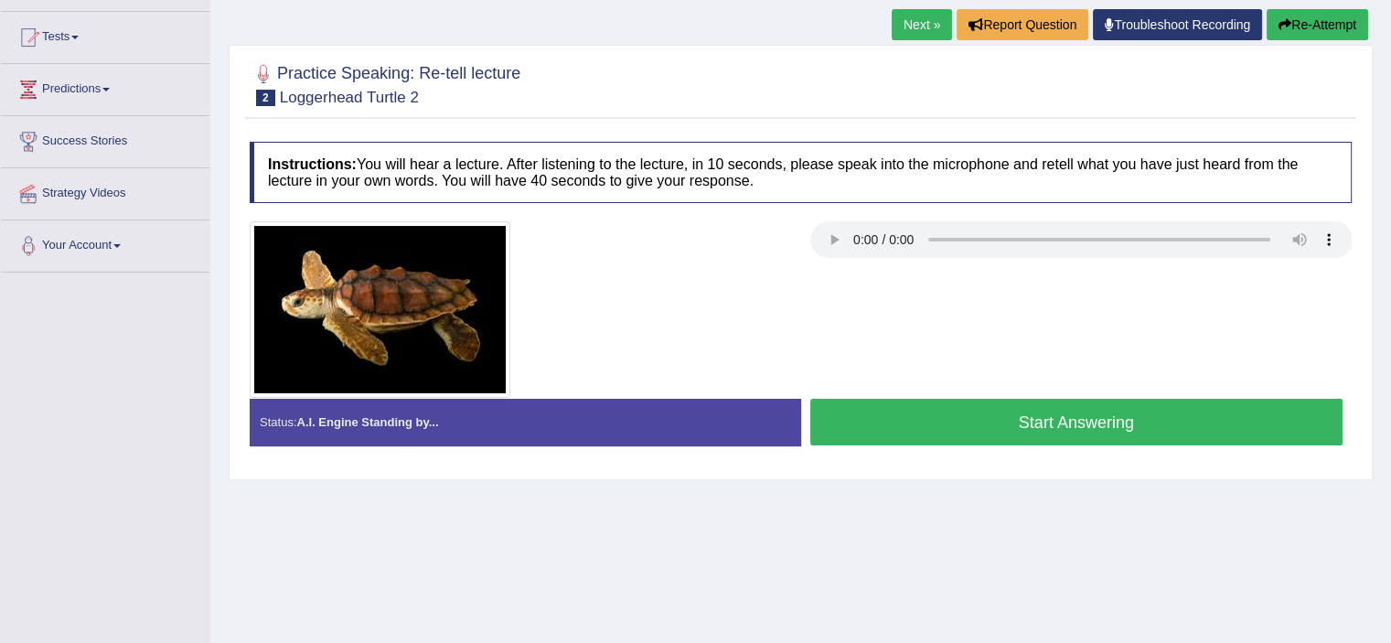
click at [923, 416] on button "Start Answering" at bounding box center [1076, 422] width 533 height 47
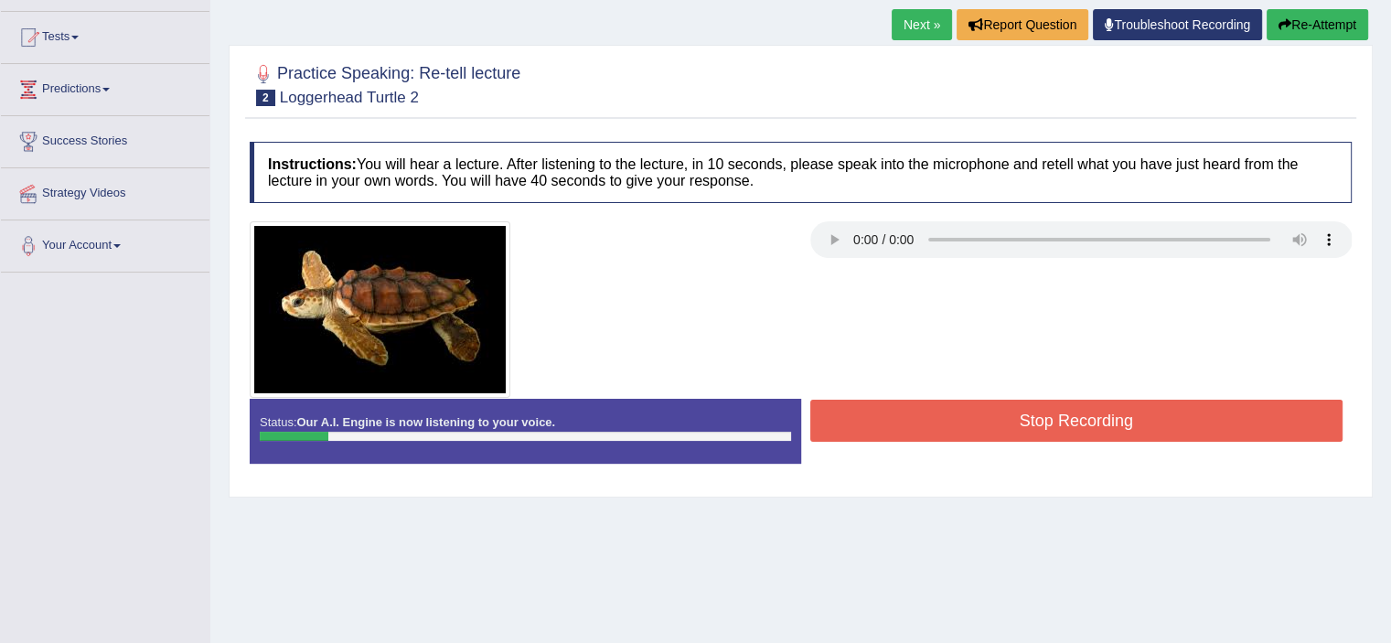
click at [1285, 37] on button "Re-Attempt" at bounding box center [1316, 24] width 101 height 31
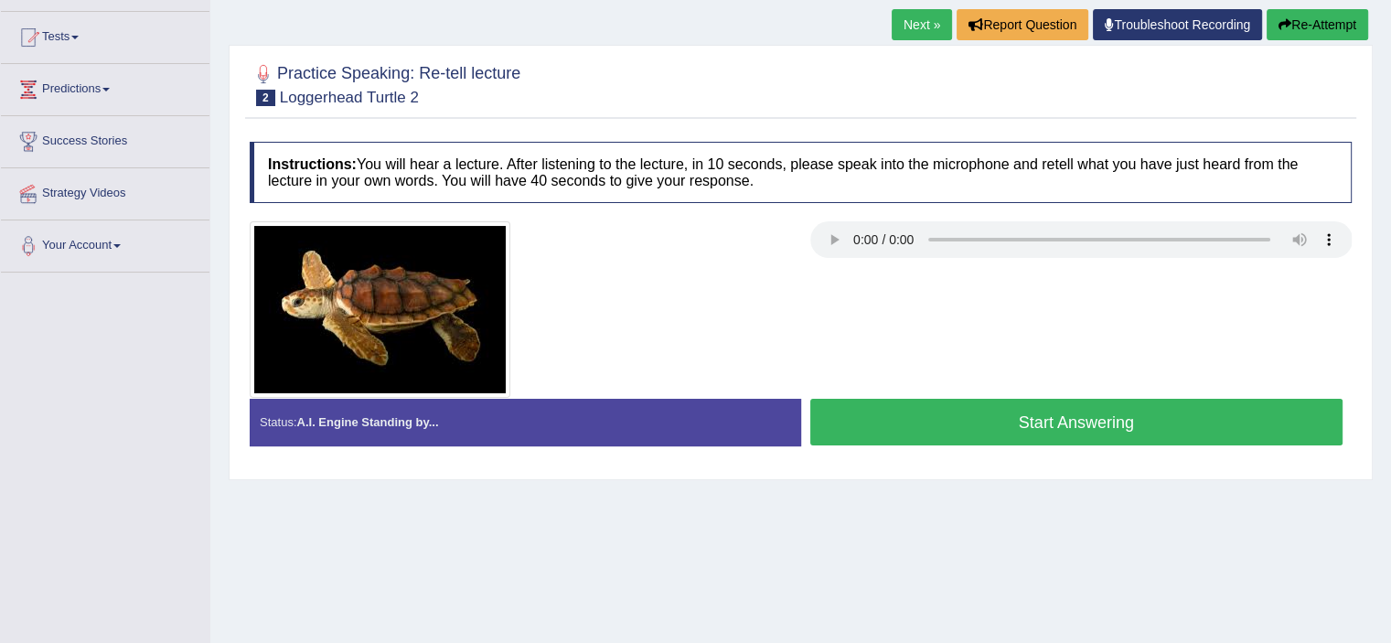
click at [937, 434] on button "Start Answering" at bounding box center [1076, 422] width 533 height 47
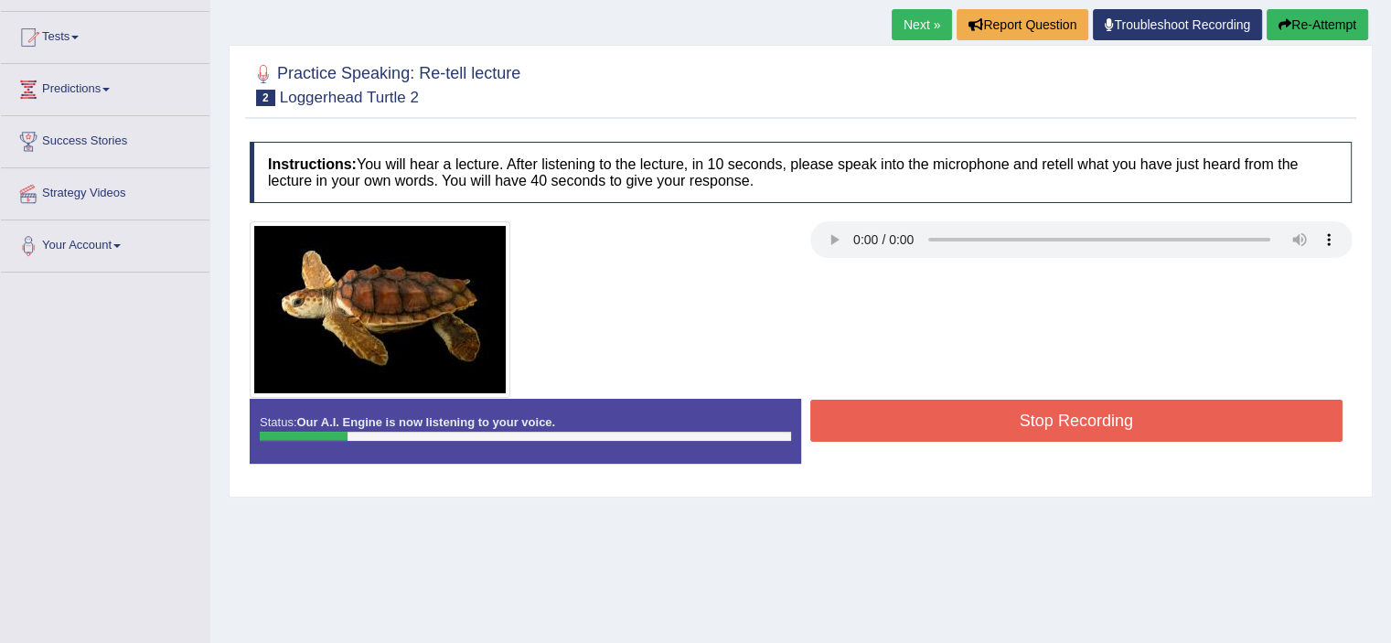
click at [1312, 14] on button "Re-Attempt" at bounding box center [1316, 24] width 101 height 31
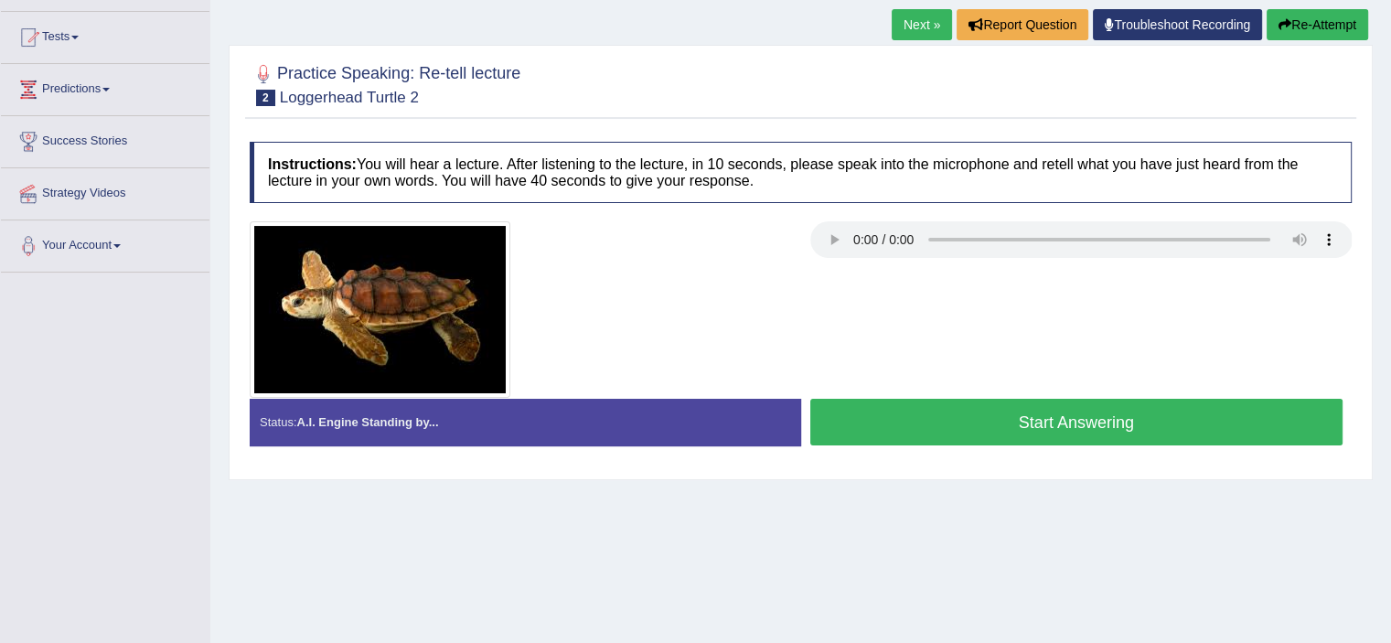
click at [923, 413] on button "Start Answering" at bounding box center [1076, 422] width 533 height 47
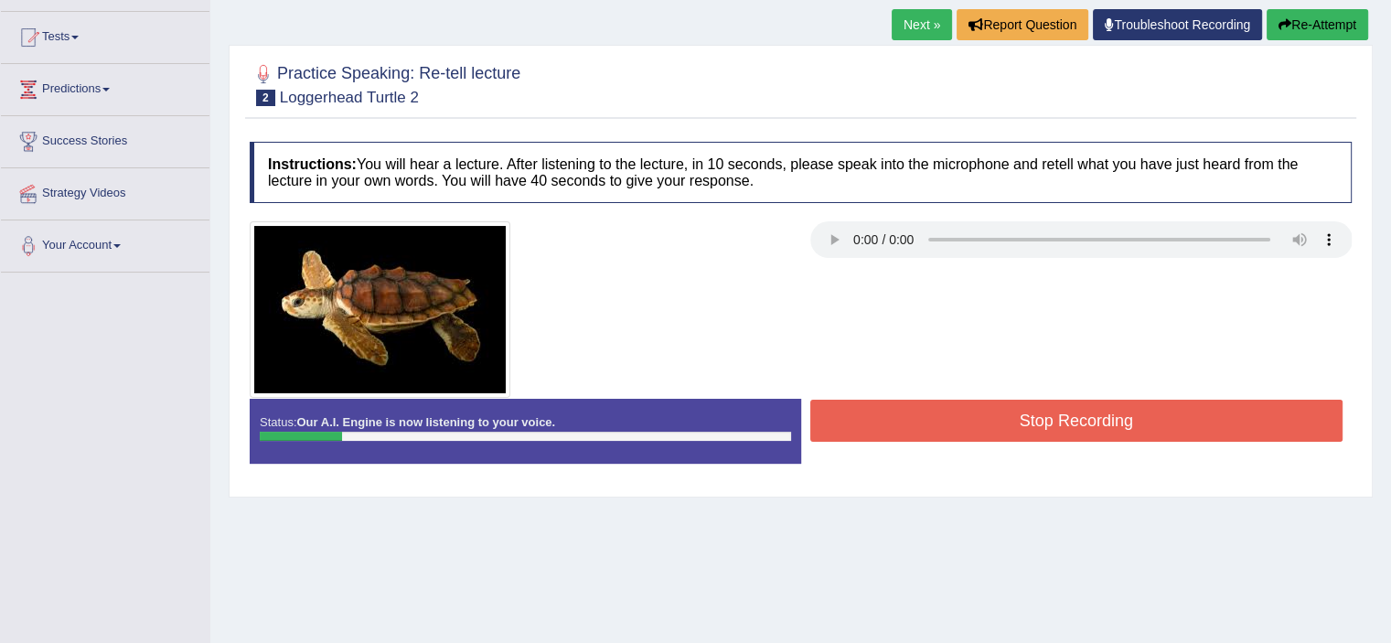
click at [1335, 16] on button "Re-Attempt" at bounding box center [1316, 24] width 101 height 31
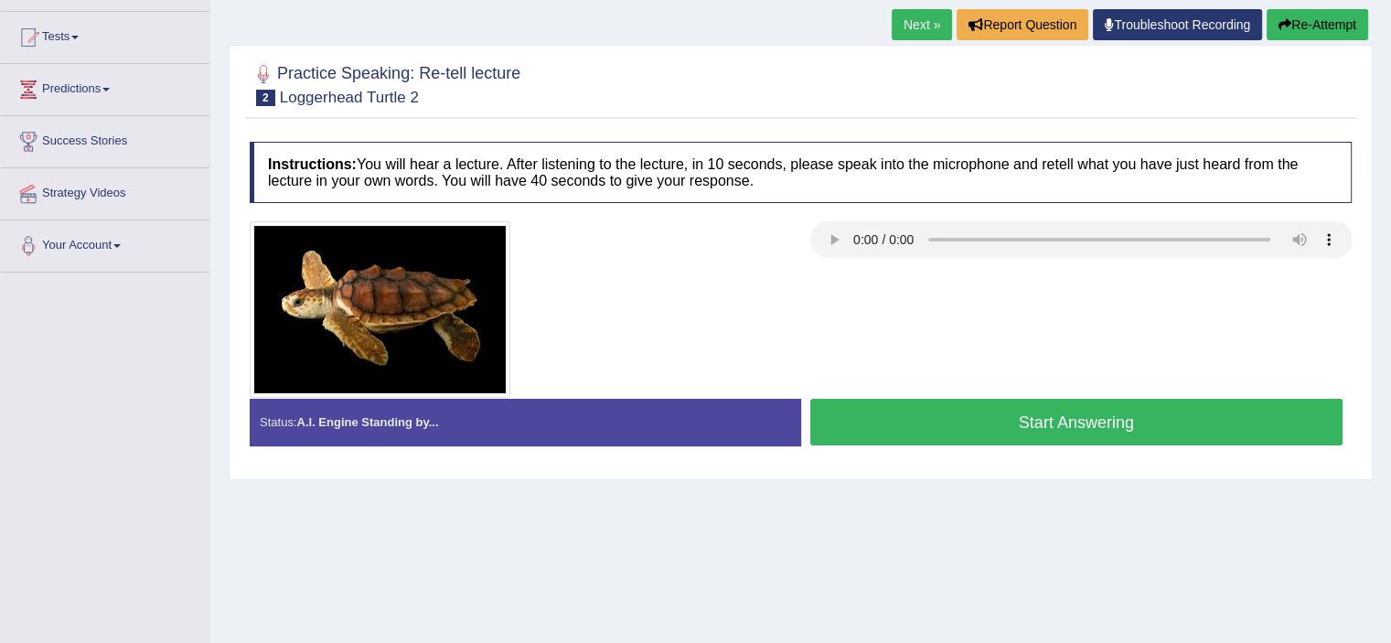
scroll to position [183, 0]
click at [995, 433] on button "Start Answering" at bounding box center [1076, 422] width 533 height 47
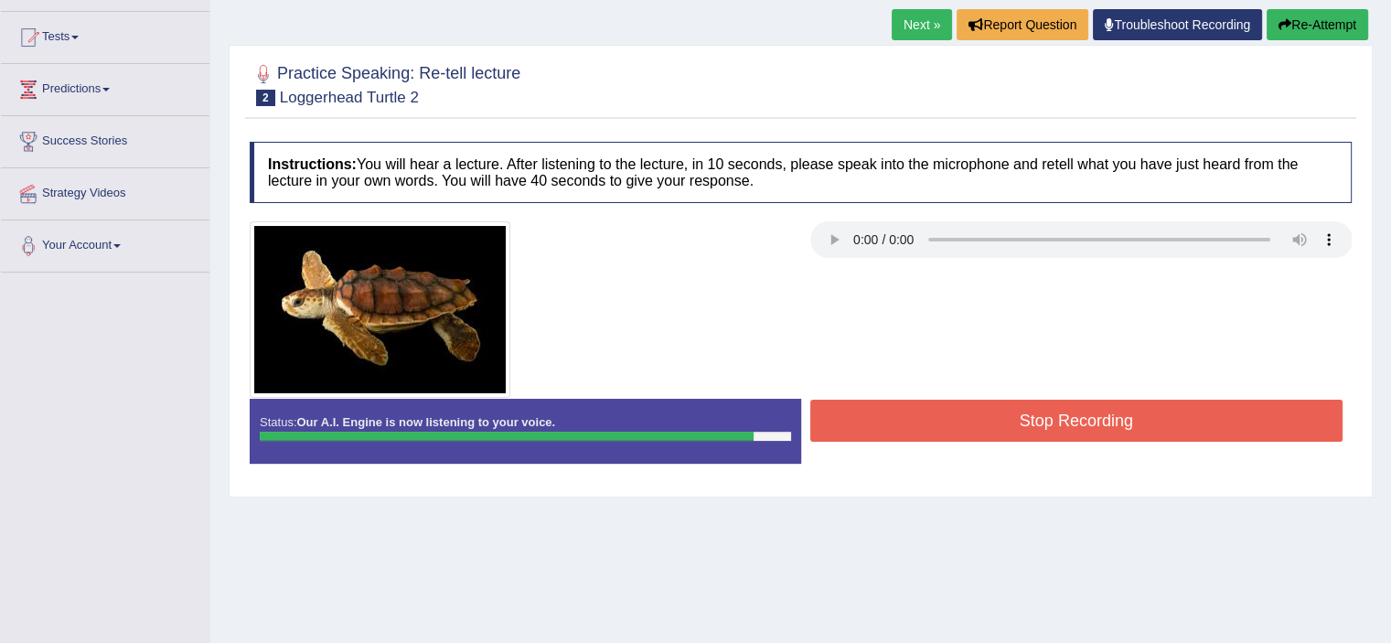
click at [997, 419] on button "Stop Recording" at bounding box center [1076, 421] width 533 height 42
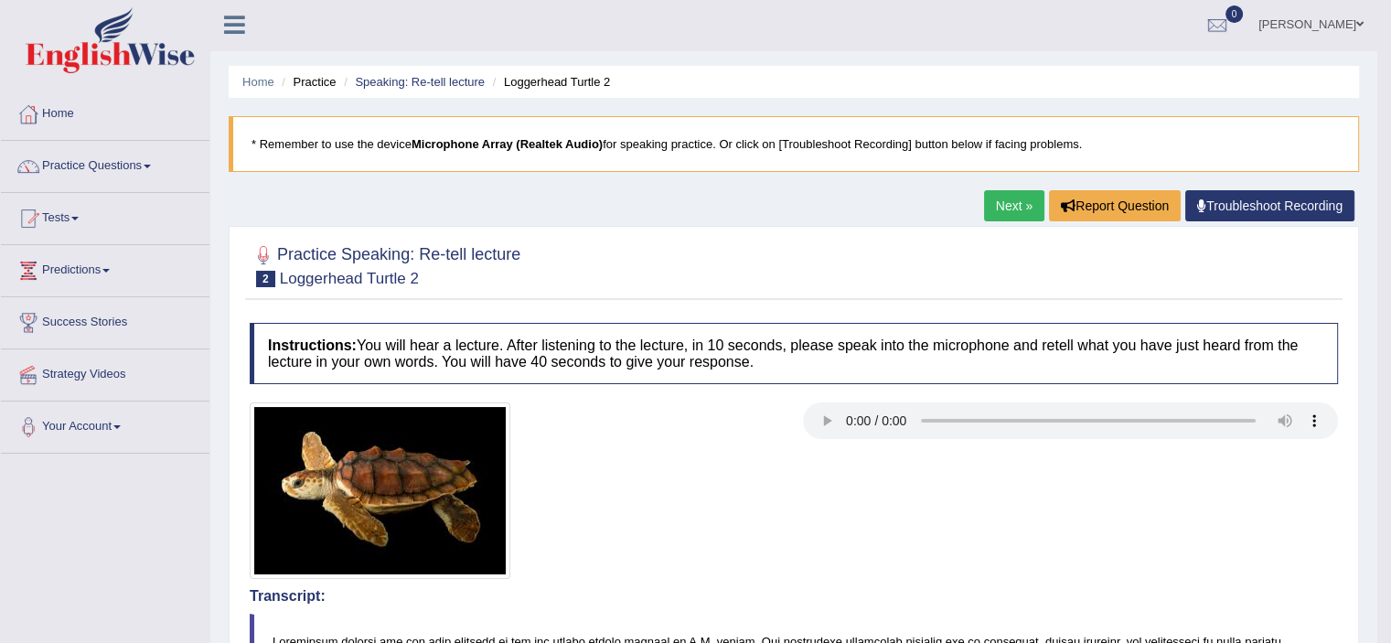
scroll to position [0, 0]
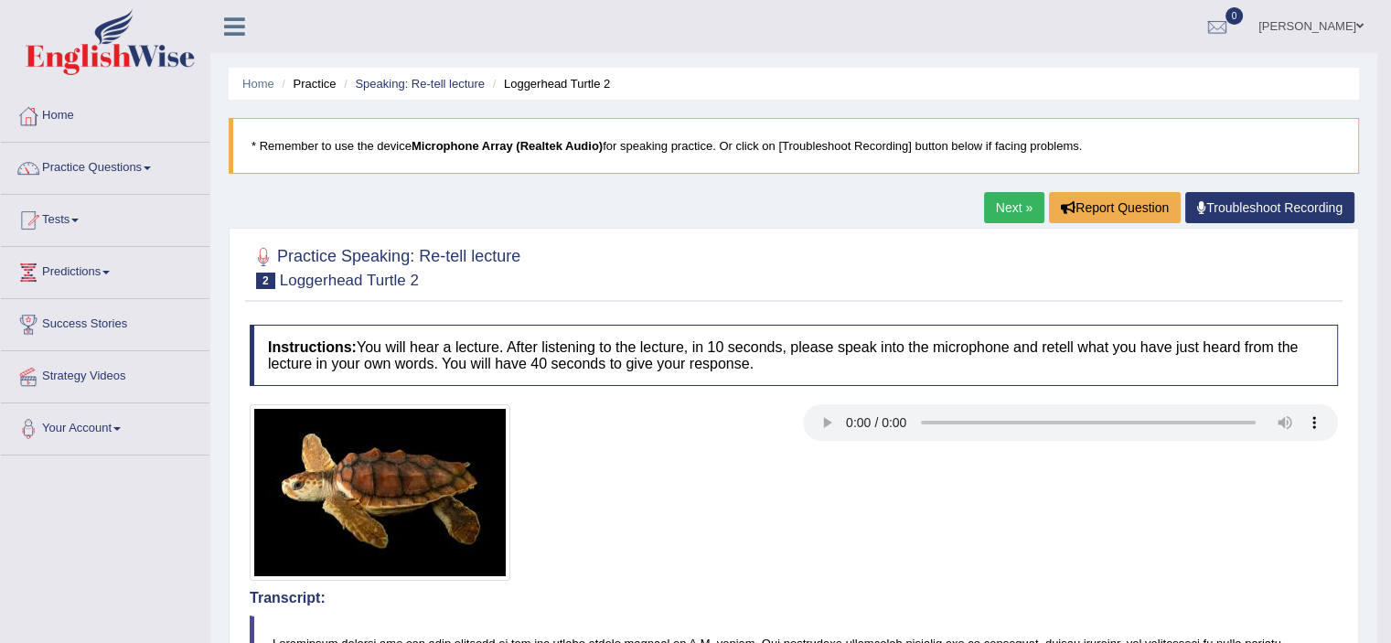
click link "Next »"
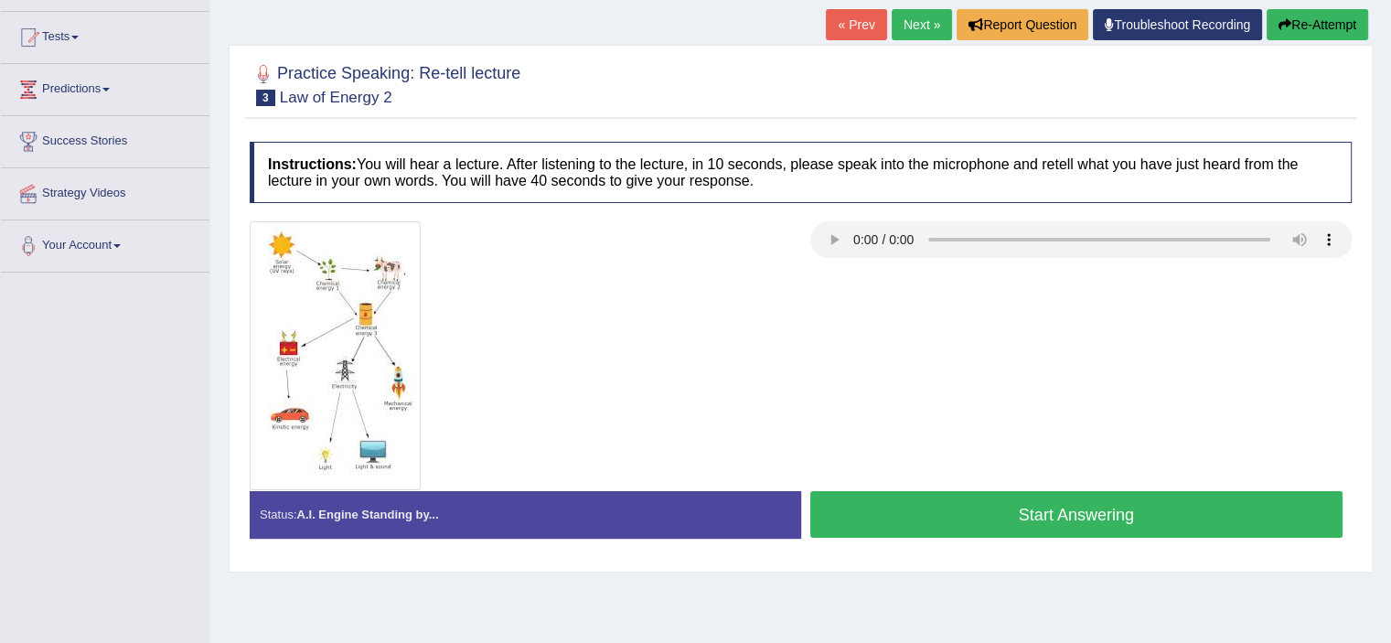
click at [911, 27] on link "Next »" at bounding box center [921, 24] width 60 height 31
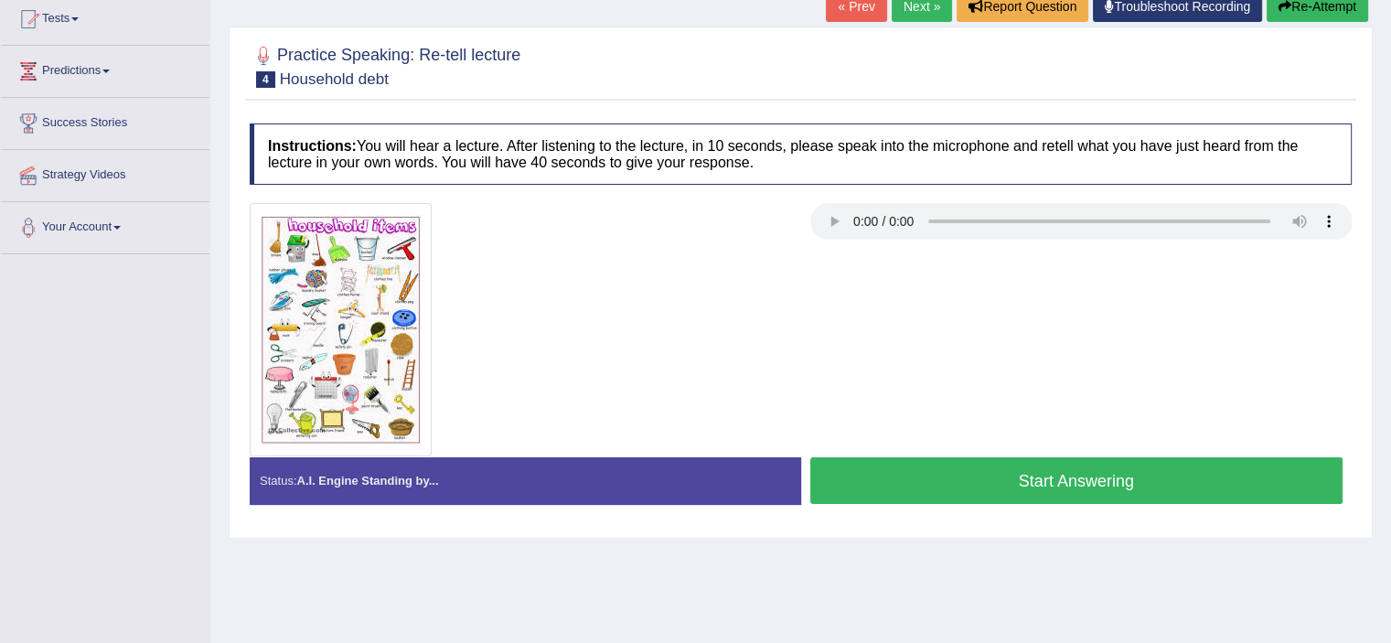
scroll to position [91, 0]
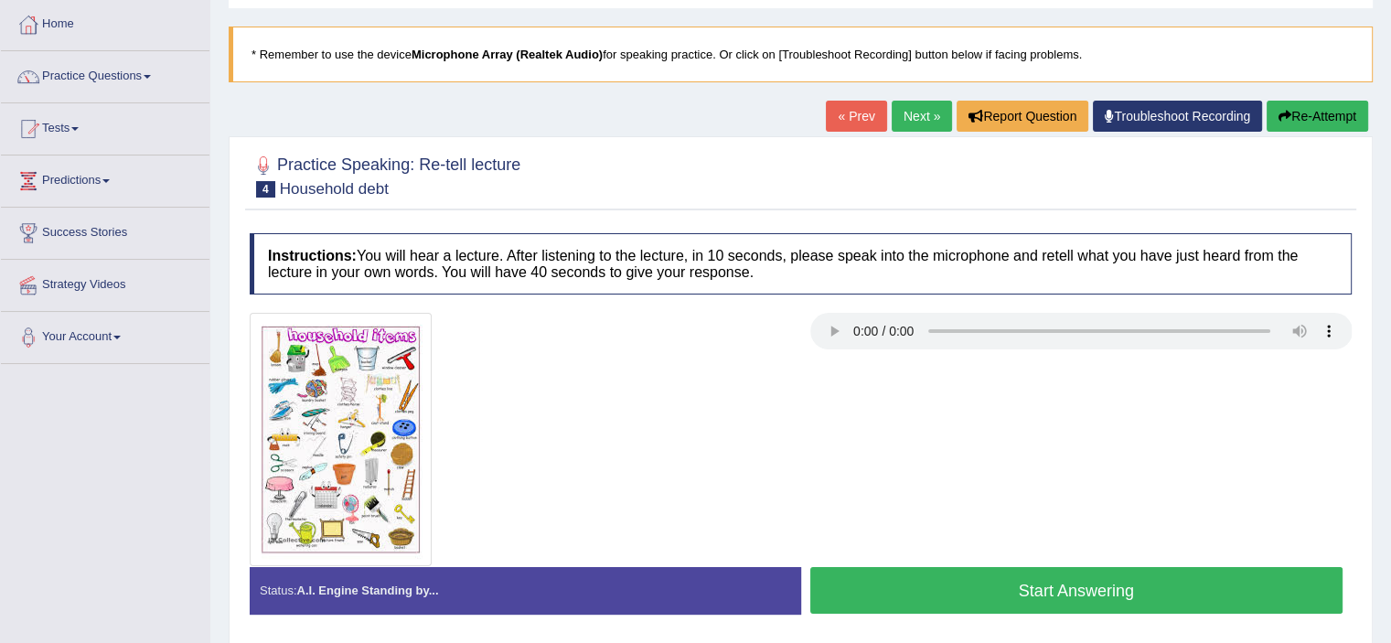
click at [892, 115] on link "Next »" at bounding box center [921, 116] width 60 height 31
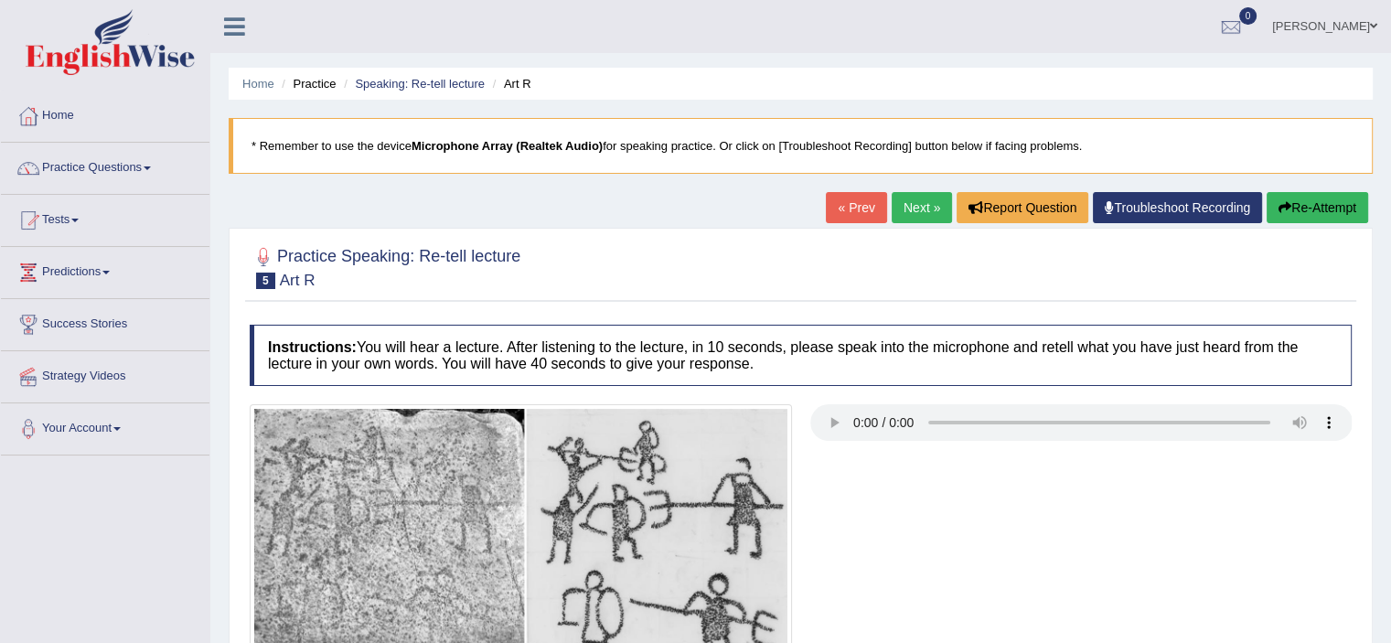
click at [910, 211] on link "Next »" at bounding box center [921, 207] width 60 height 31
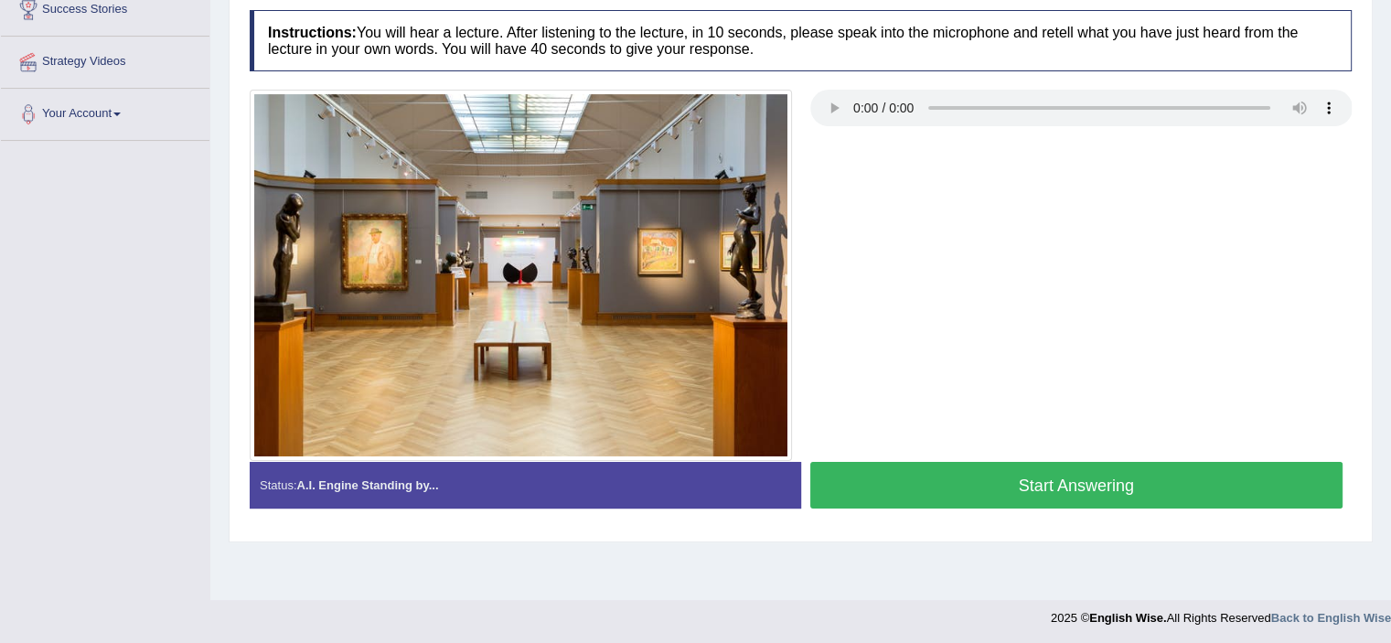
scroll to position [317, 0]
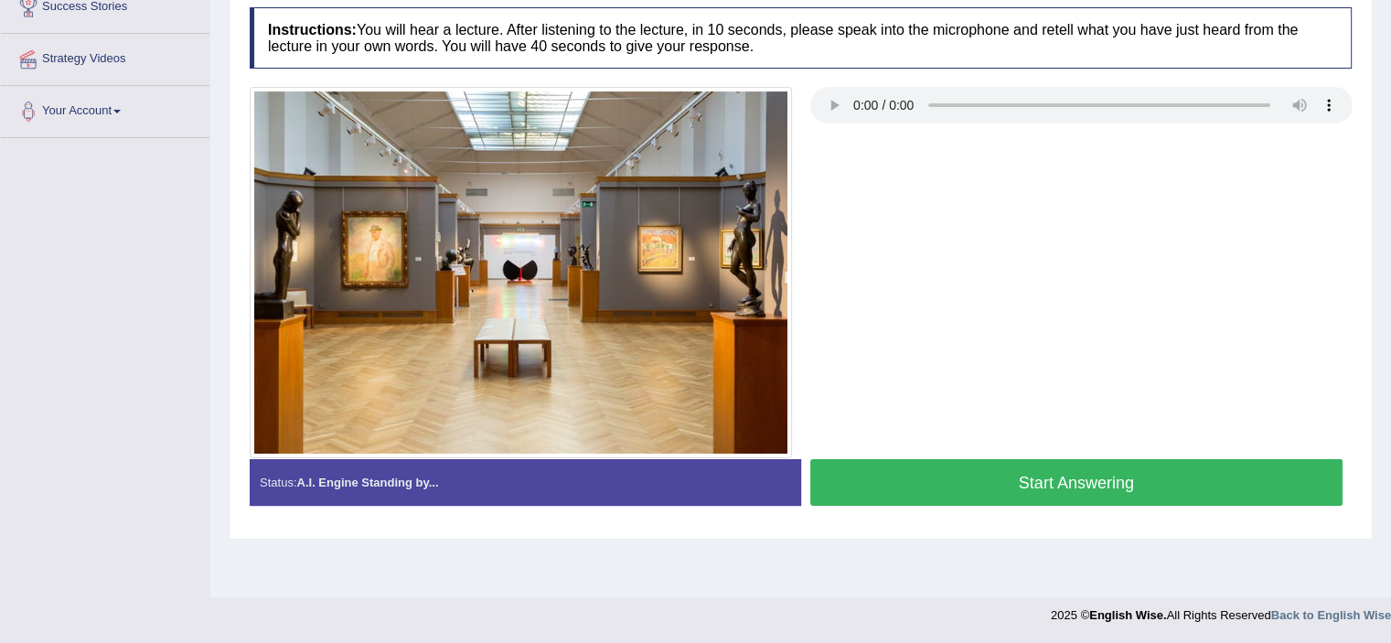
click at [1117, 467] on button "Start Answering" at bounding box center [1076, 482] width 533 height 47
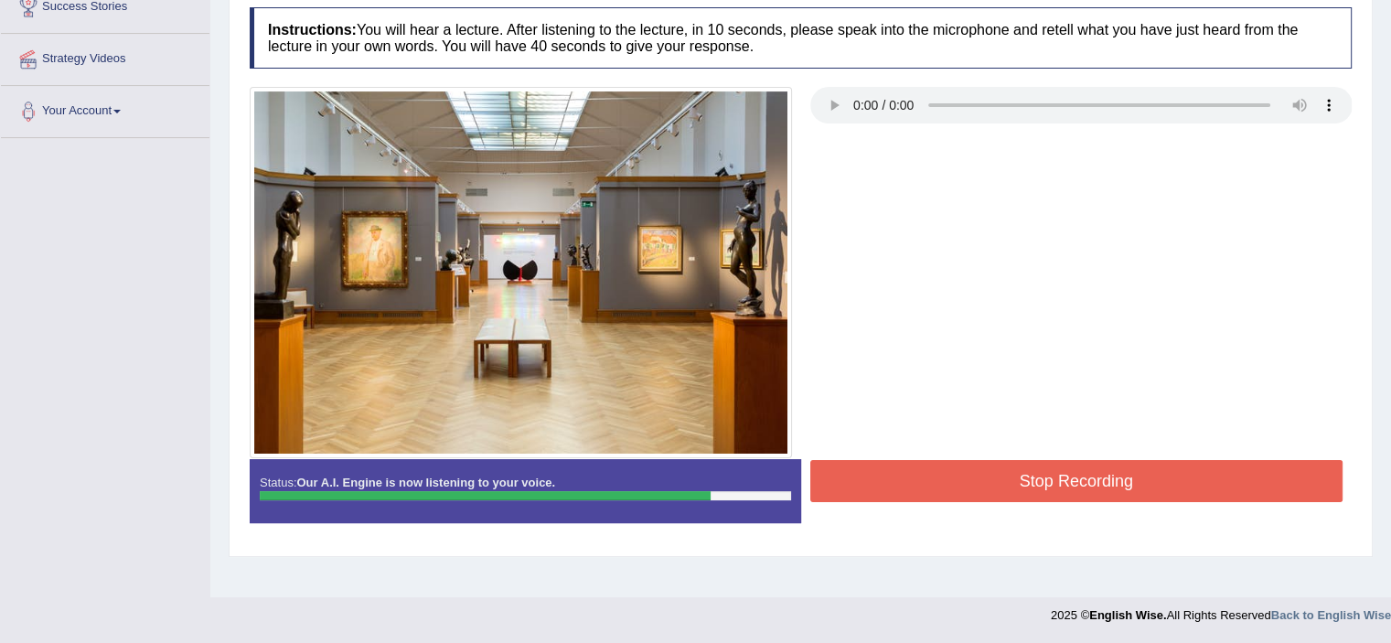
click at [860, 474] on button "Stop Recording" at bounding box center [1076, 481] width 533 height 42
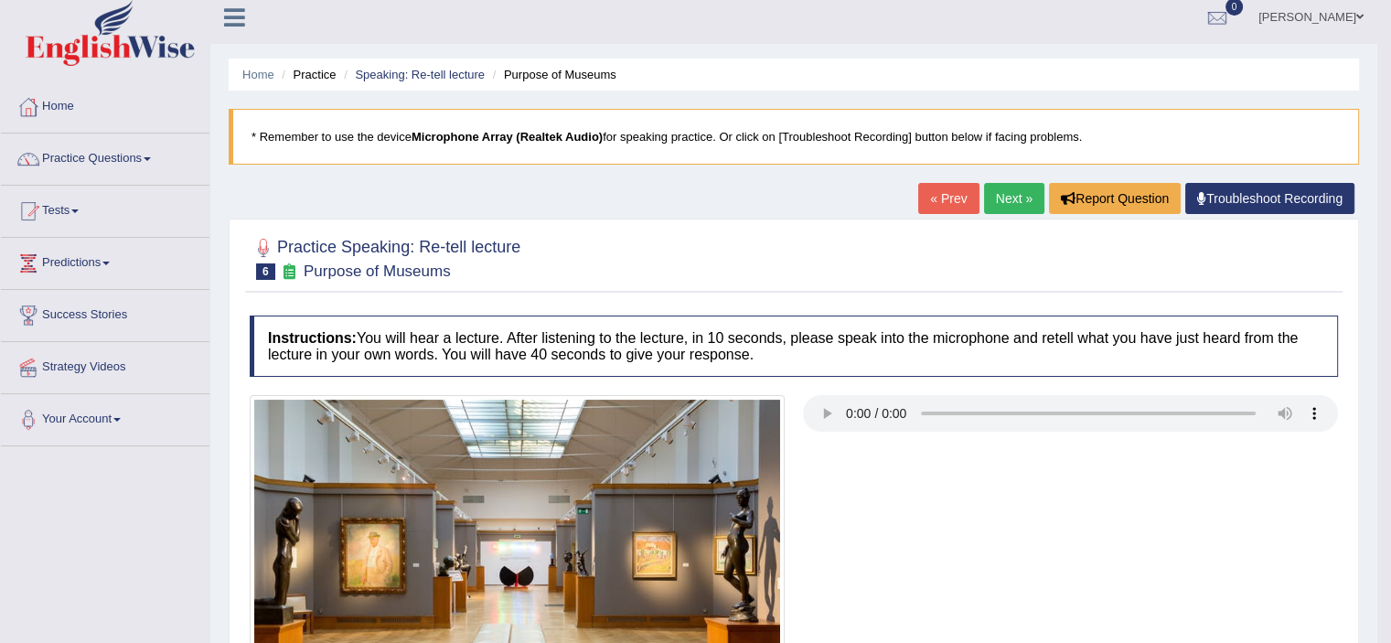
scroll to position [0, 0]
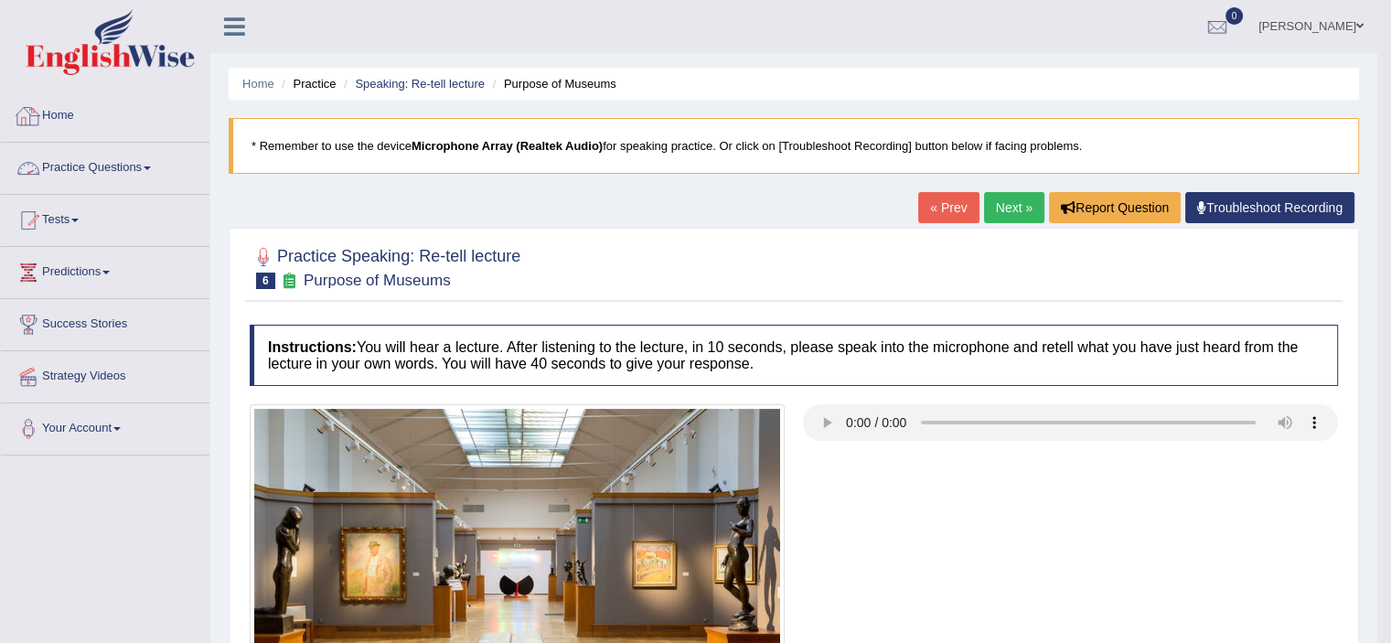
click at [151, 168] on span at bounding box center [147, 168] width 7 height 4
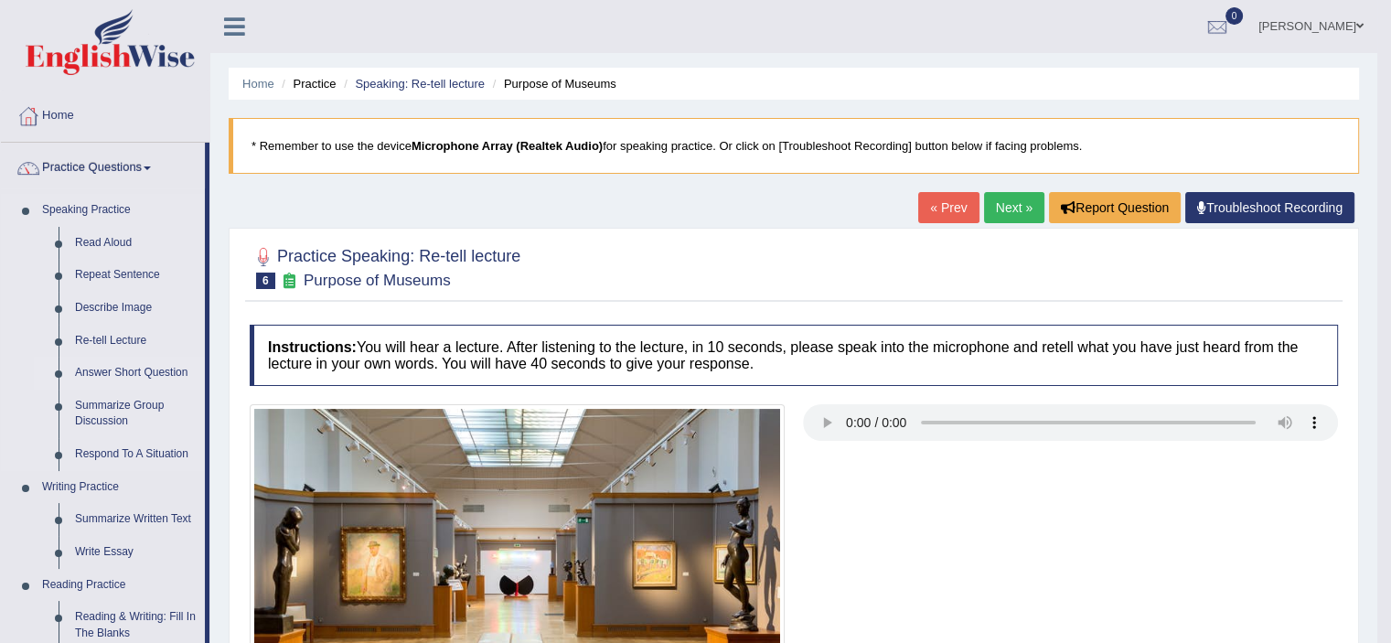
scroll to position [91, 0]
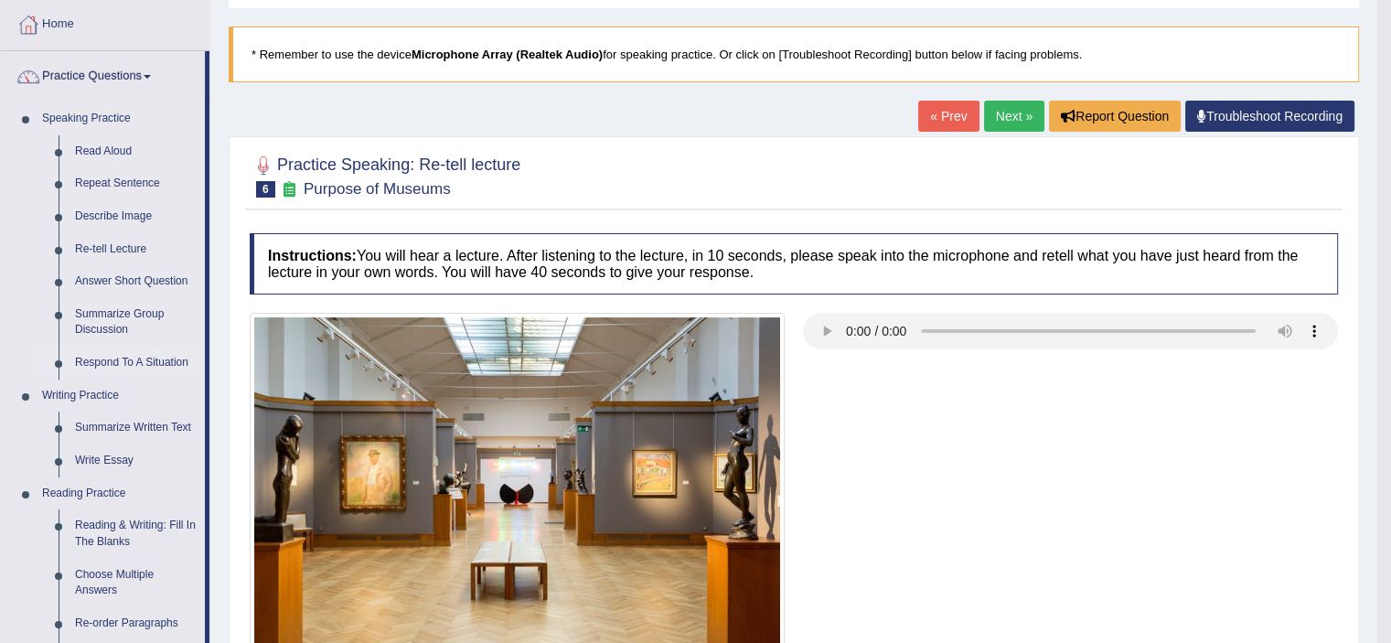
click at [149, 363] on link "Respond To A Situation" at bounding box center [136, 362] width 138 height 33
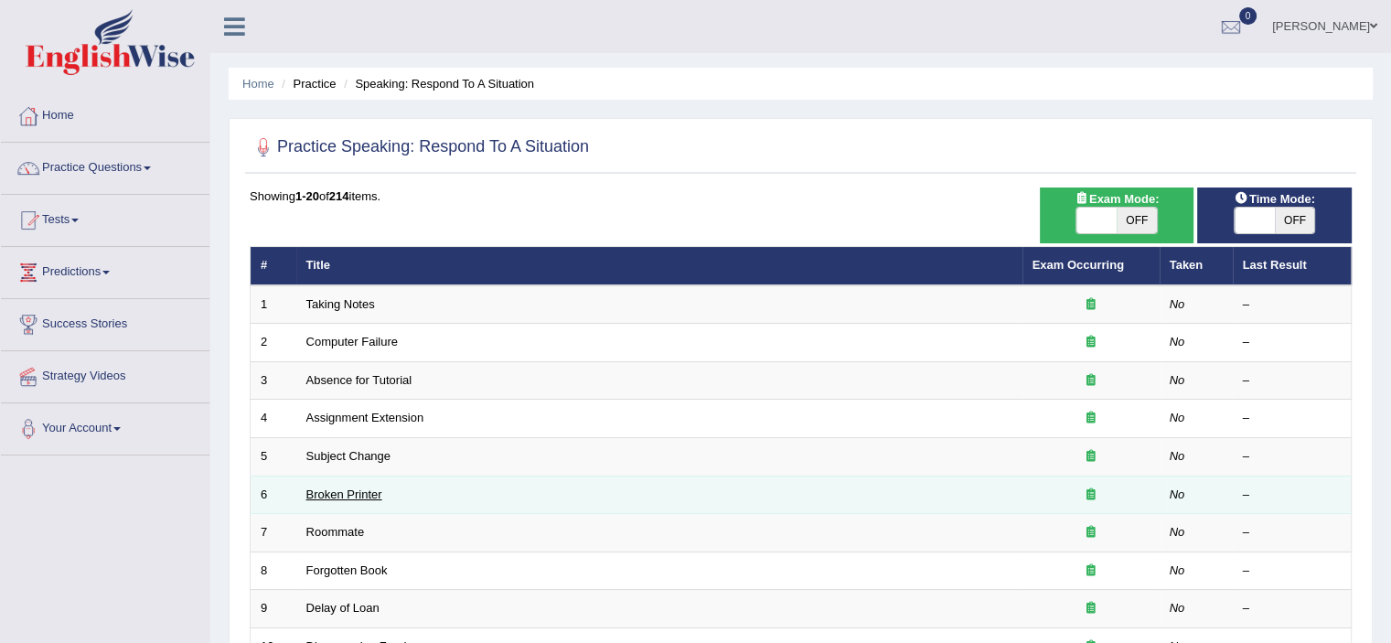
click at [333, 487] on link "Broken Printer" at bounding box center [344, 494] width 76 height 14
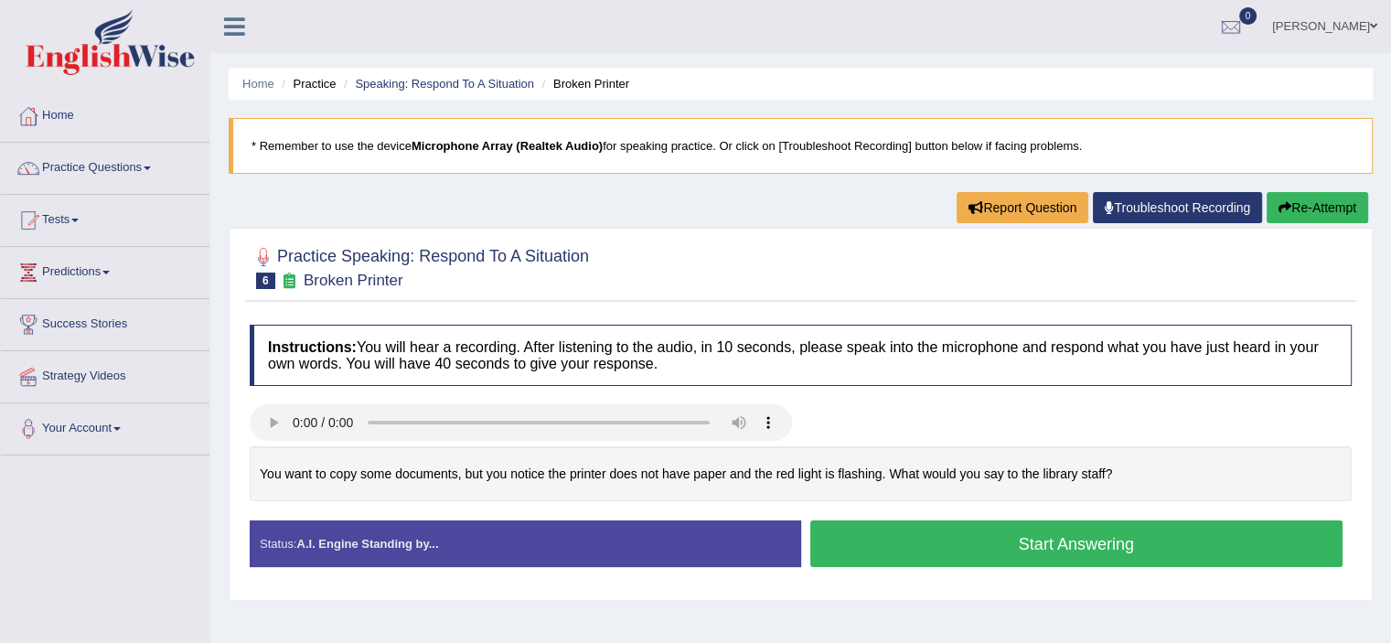
click at [912, 544] on button "Start Answering" at bounding box center [1076, 543] width 533 height 47
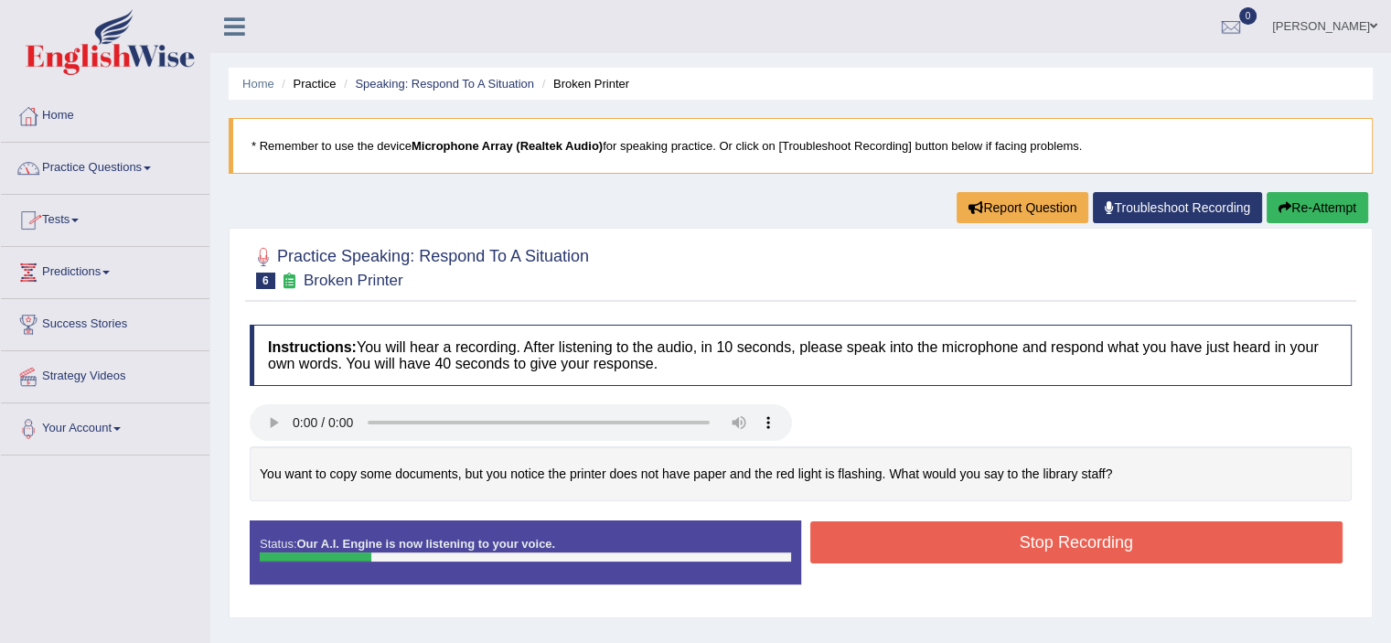
click at [1308, 195] on button "Re-Attempt" at bounding box center [1316, 207] width 101 height 31
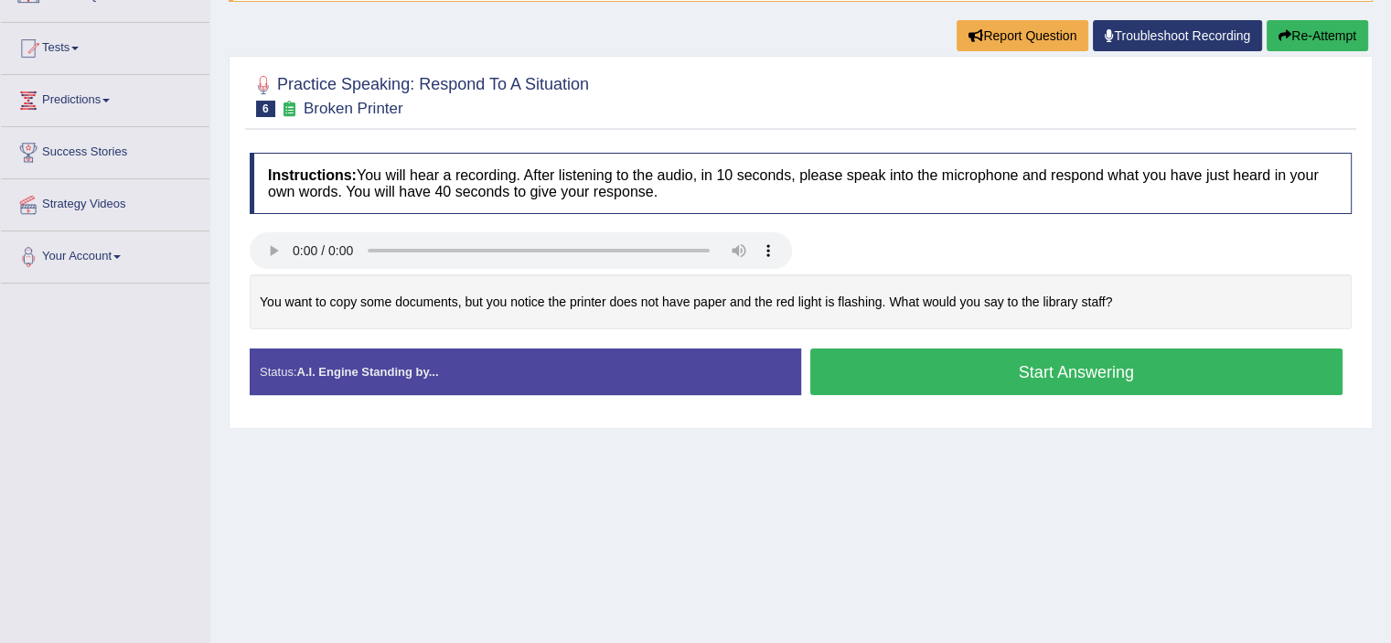
scroll to position [317, 0]
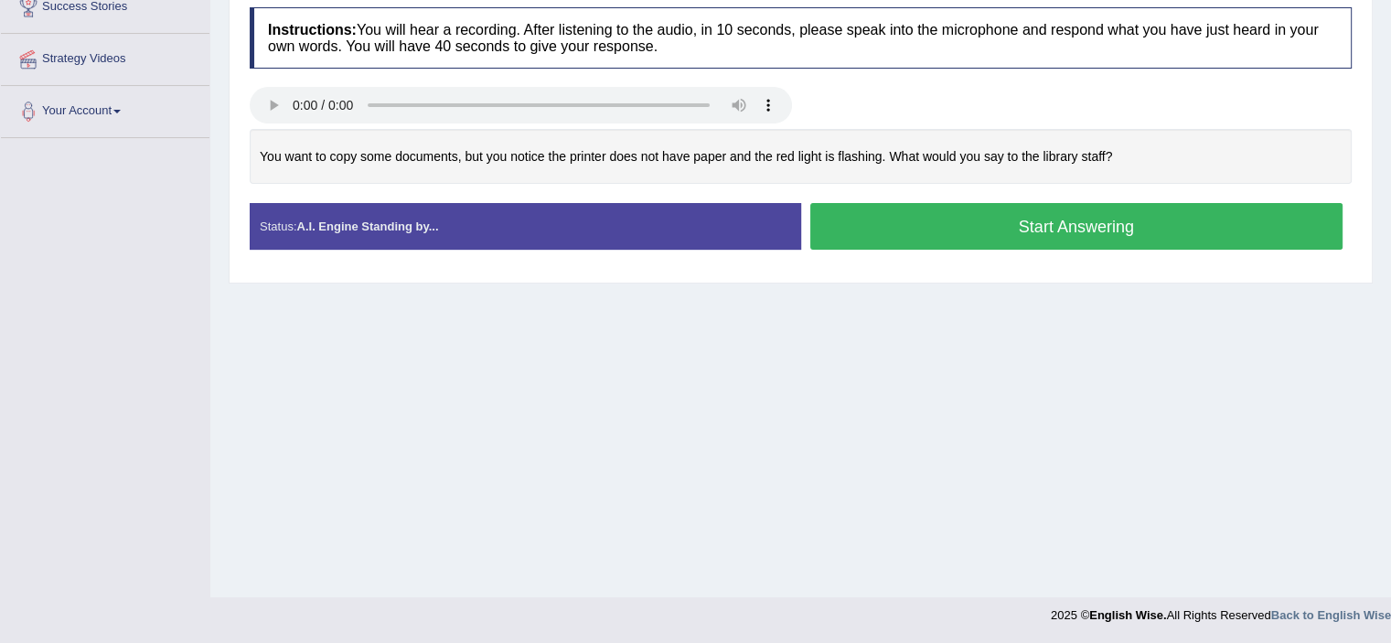
click at [1005, 231] on button "Start Answering" at bounding box center [1076, 226] width 533 height 47
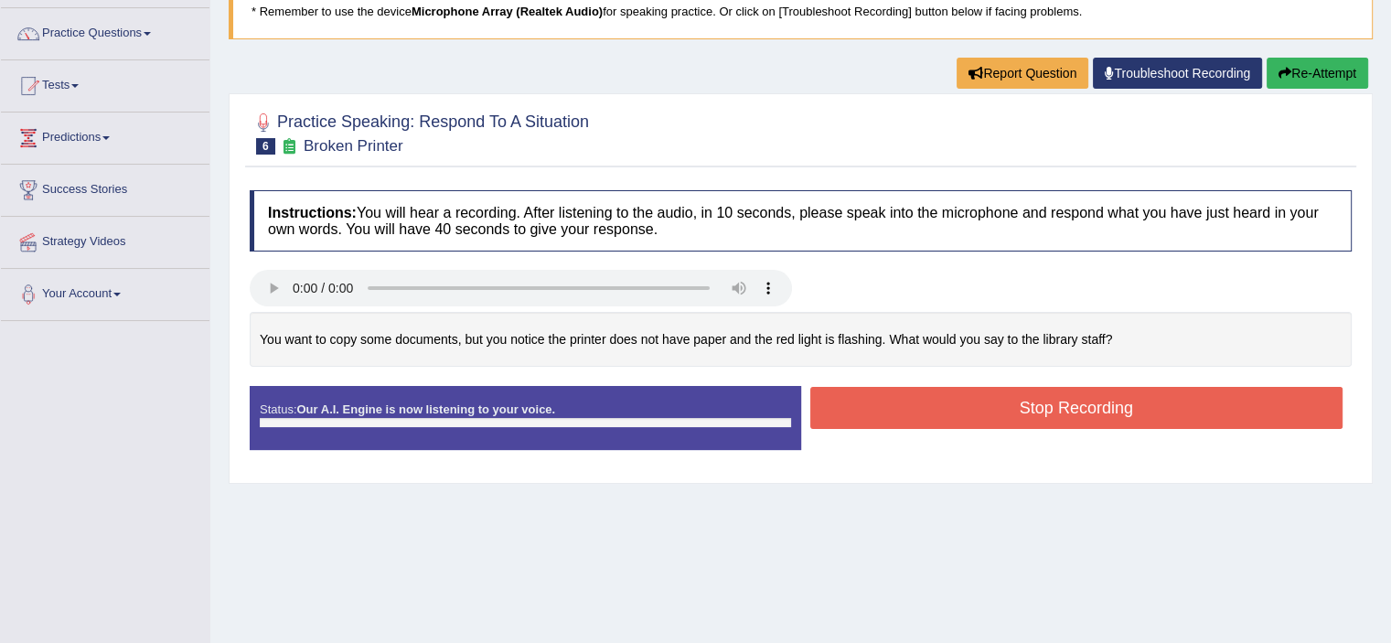
scroll to position [43, 0]
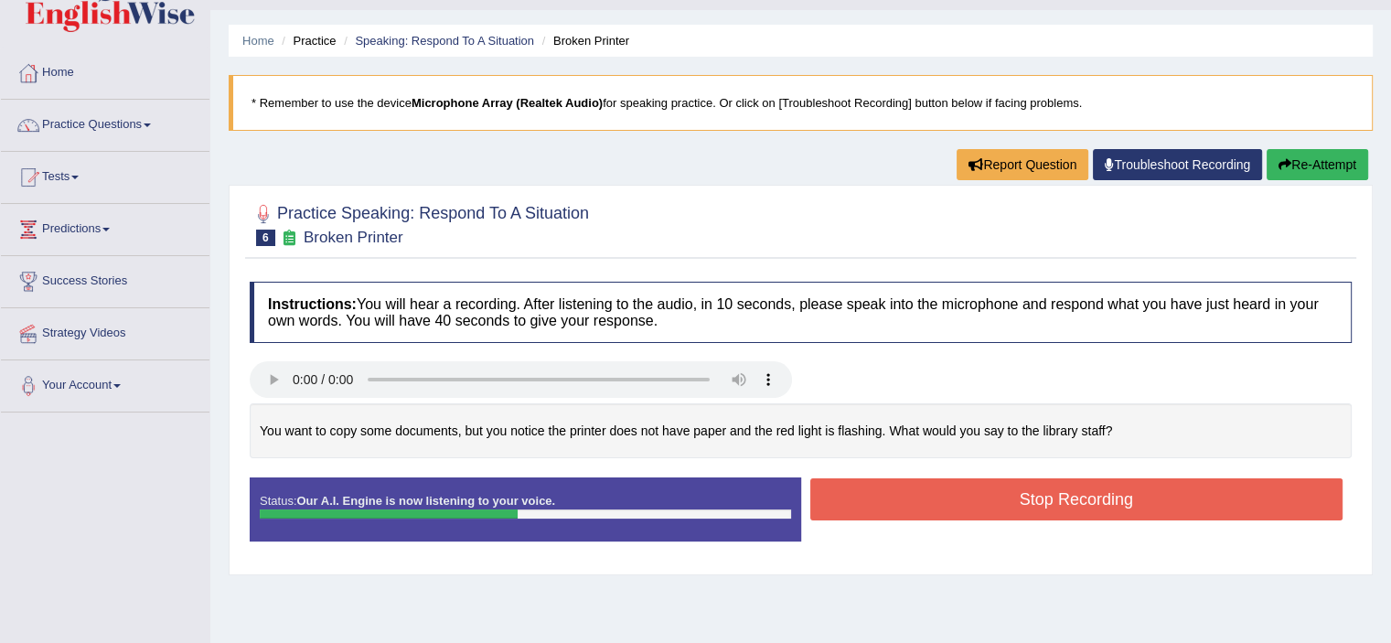
click at [1311, 165] on button "Re-Attempt" at bounding box center [1316, 164] width 101 height 31
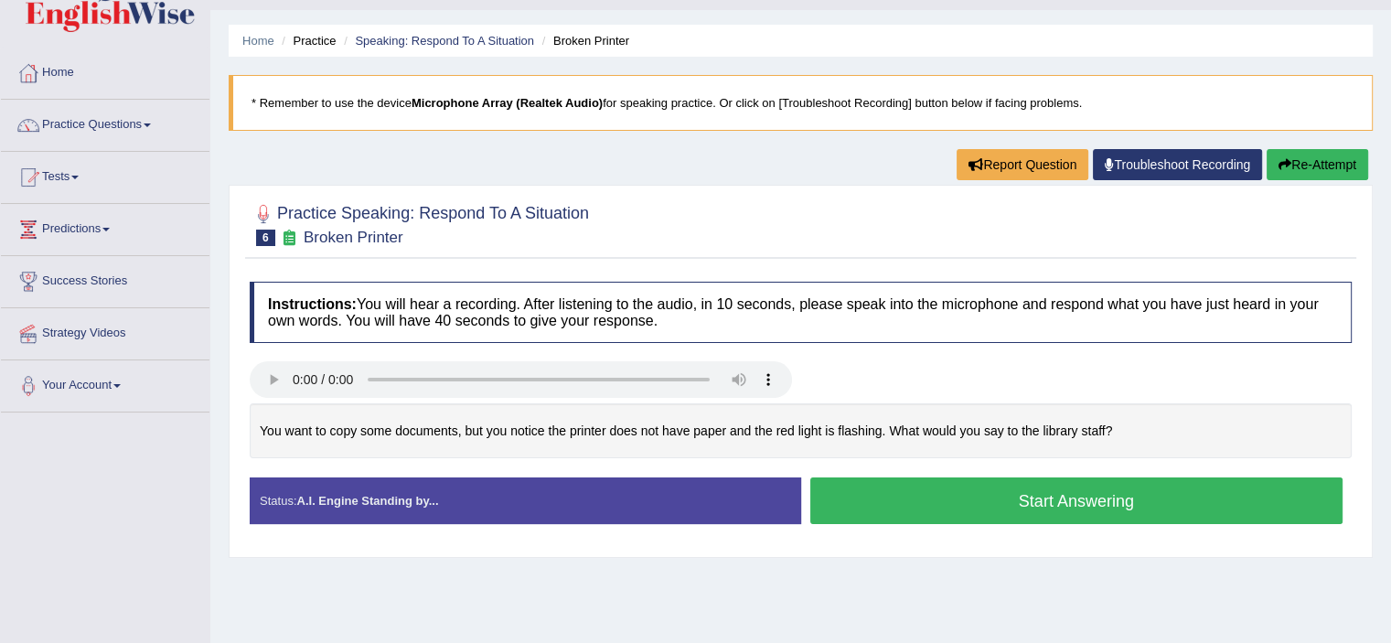
click at [1306, 167] on button "Re-Attempt" at bounding box center [1316, 164] width 101 height 31
click at [1313, 168] on button "Re-Attempt" at bounding box center [1316, 164] width 101 height 31
click at [1058, 499] on button "Start Answering" at bounding box center [1076, 500] width 533 height 47
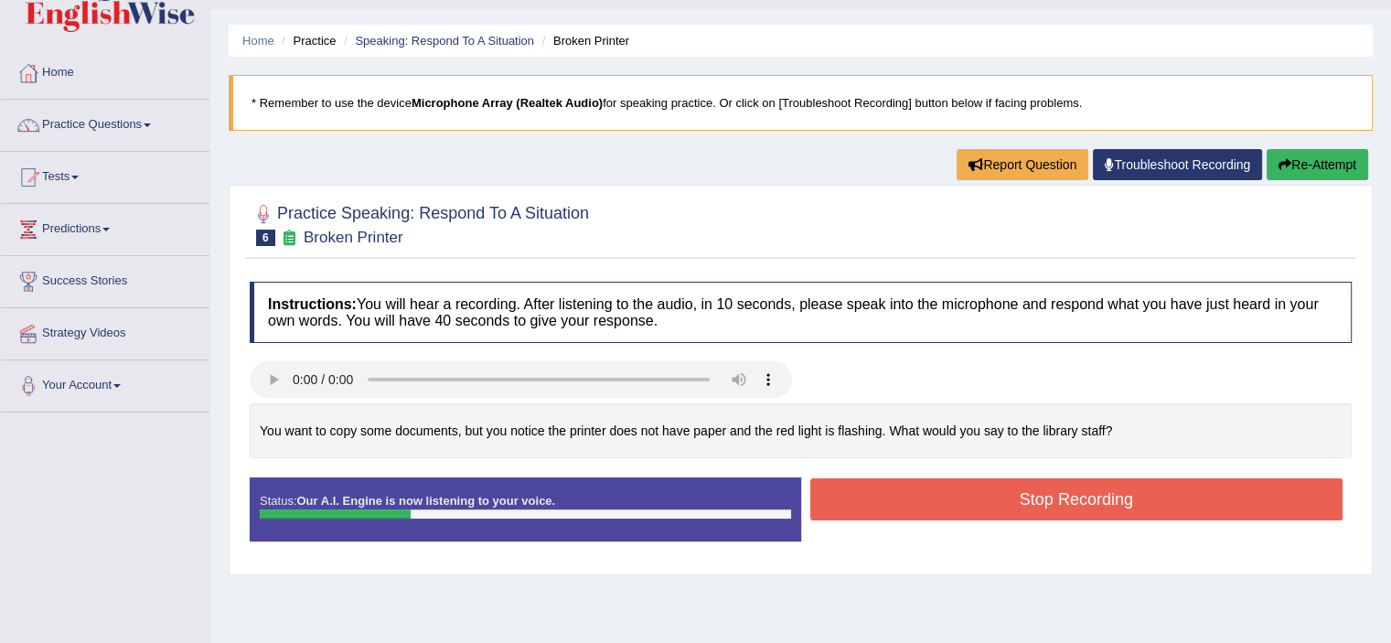
click at [1324, 161] on button "Re-Attempt" at bounding box center [1316, 164] width 101 height 31
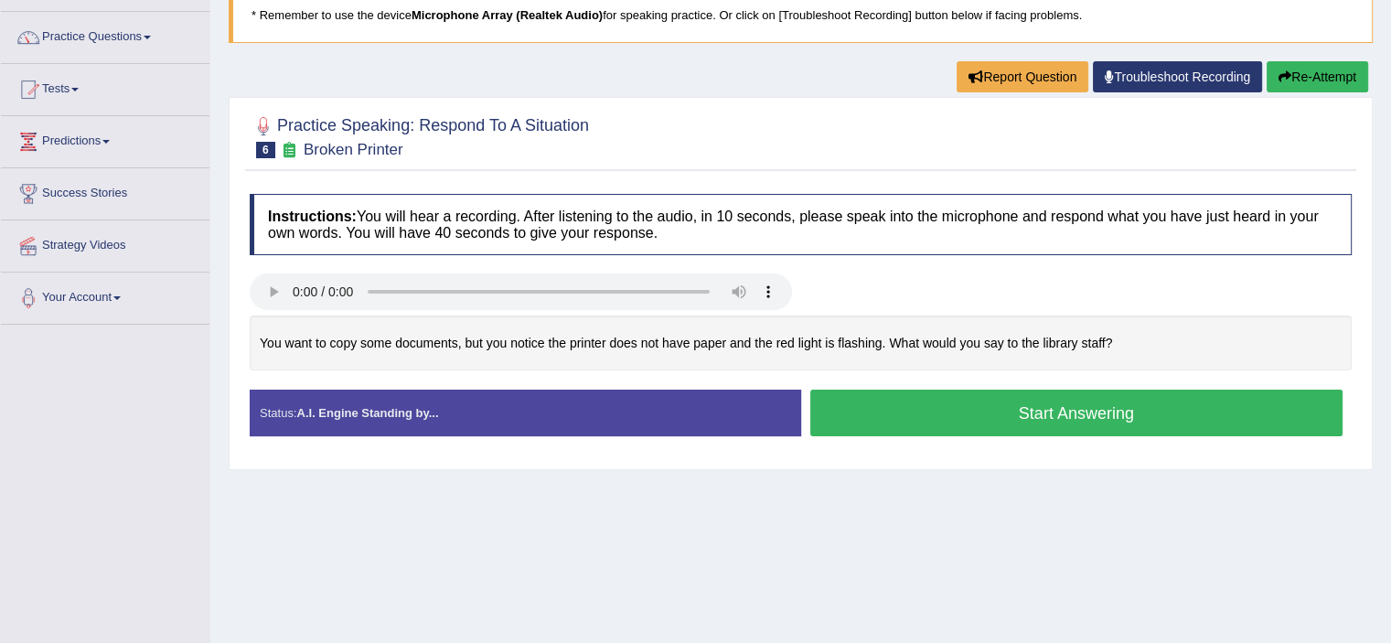
scroll to position [226, 0]
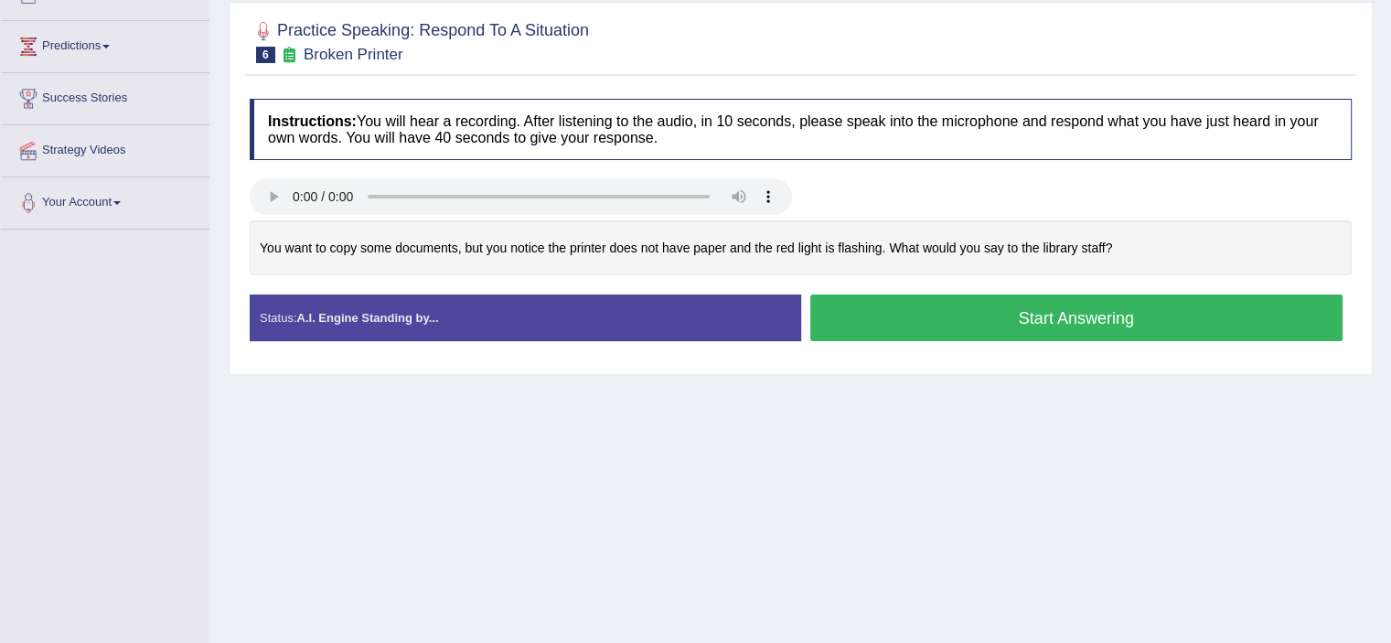
click at [952, 304] on button "Start Answering" at bounding box center [1076, 317] width 533 height 47
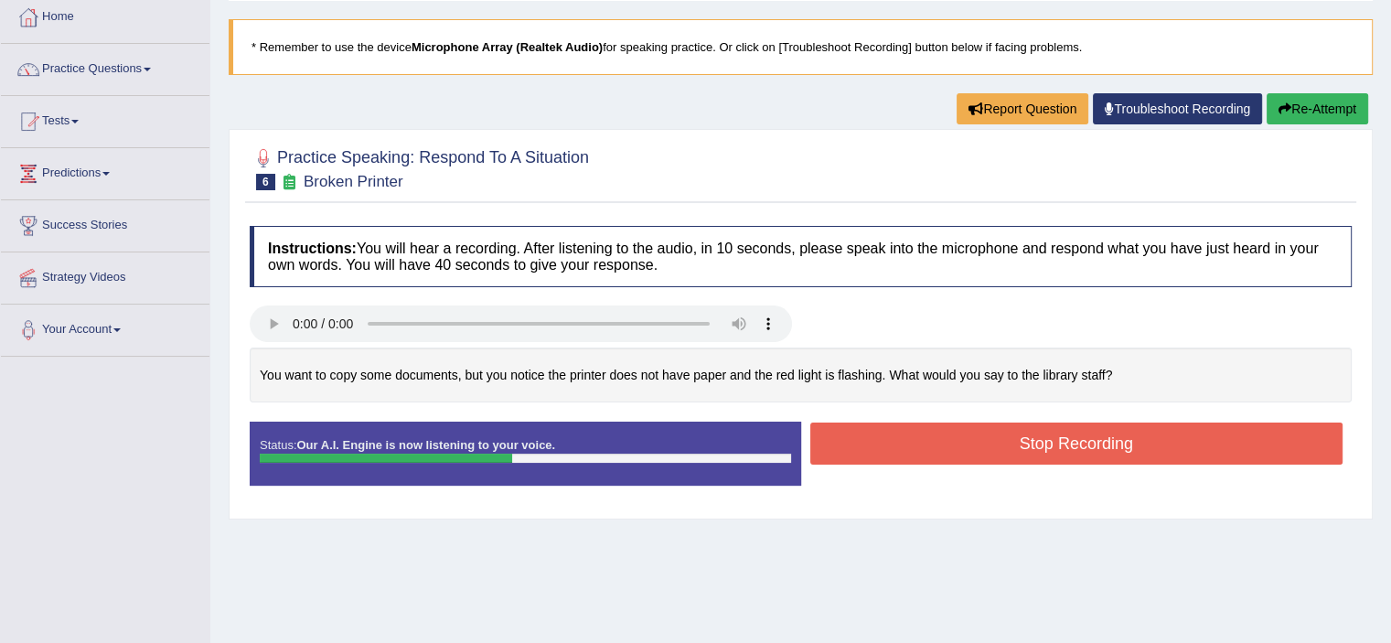
scroll to position [0, 0]
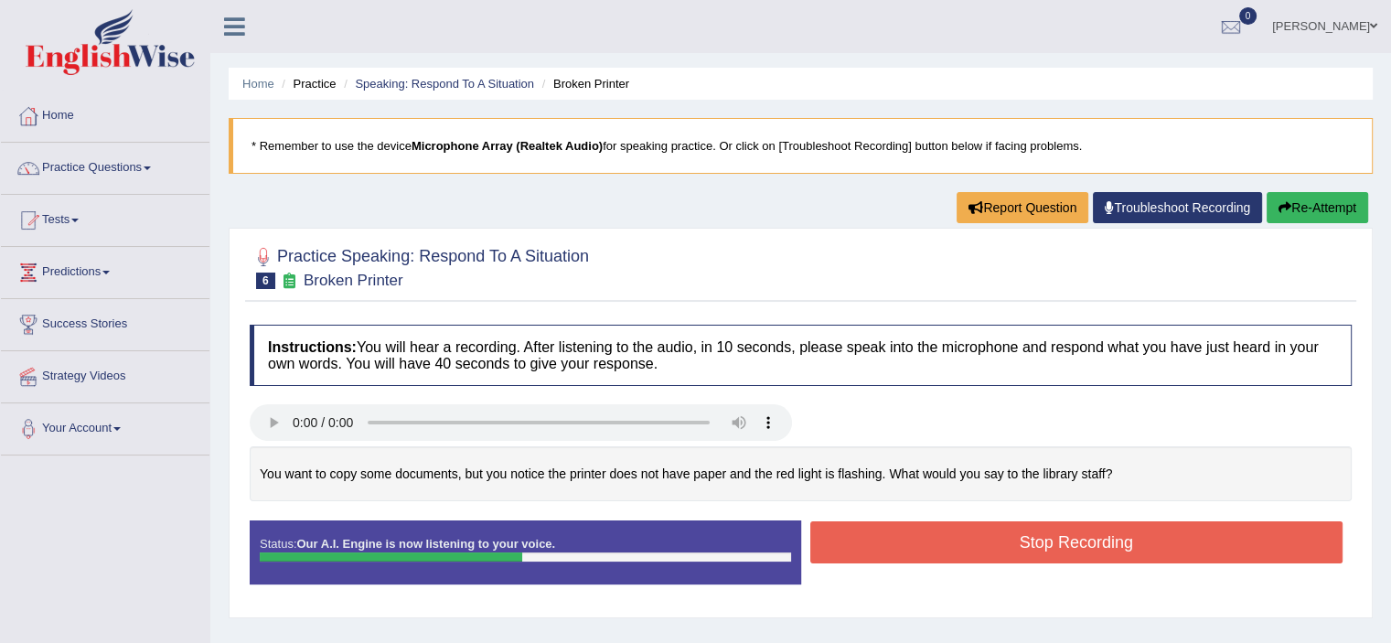
click at [1295, 208] on button "Re-Attempt" at bounding box center [1316, 207] width 101 height 31
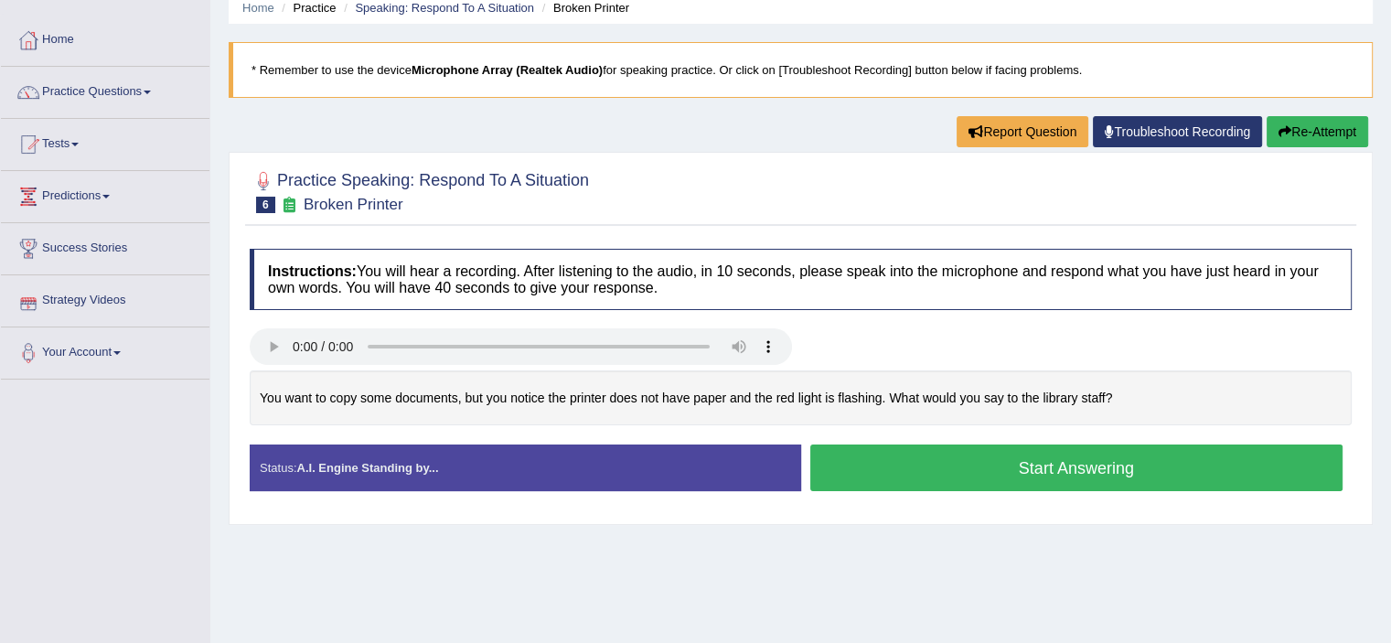
scroll to position [183, 0]
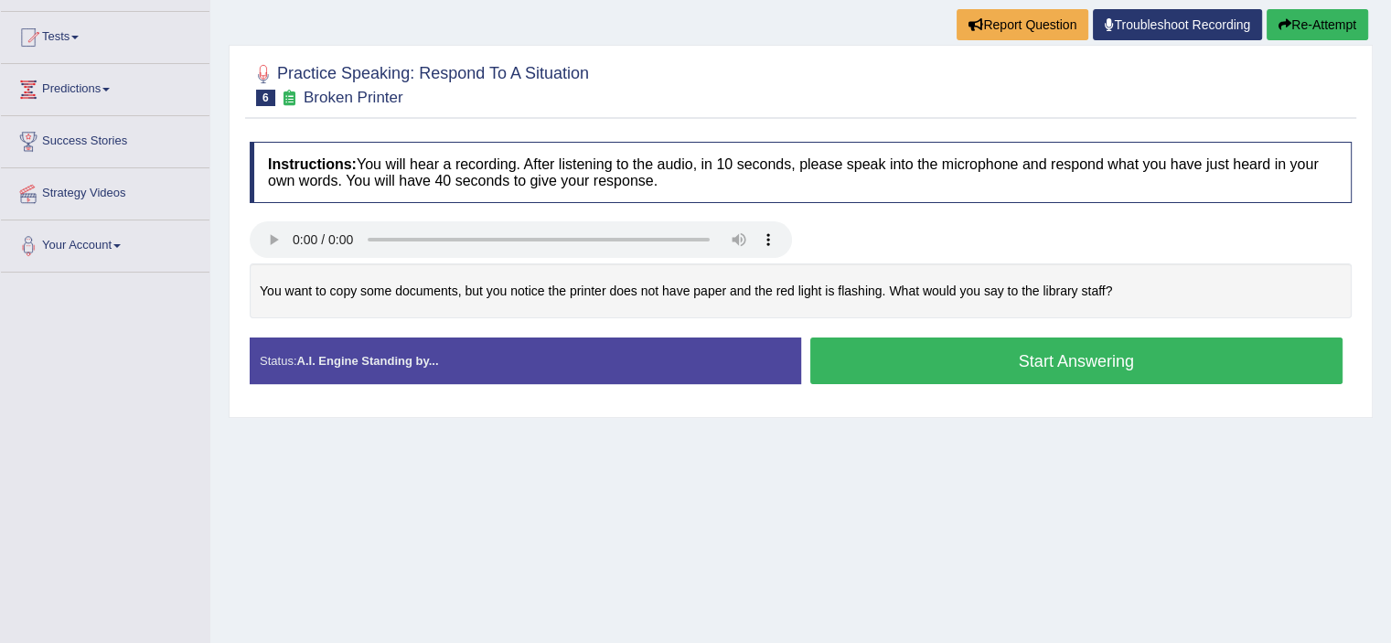
click at [1287, 24] on button "Re-Attempt" at bounding box center [1316, 24] width 101 height 31
click at [1013, 362] on button "Start Answering" at bounding box center [1076, 360] width 533 height 47
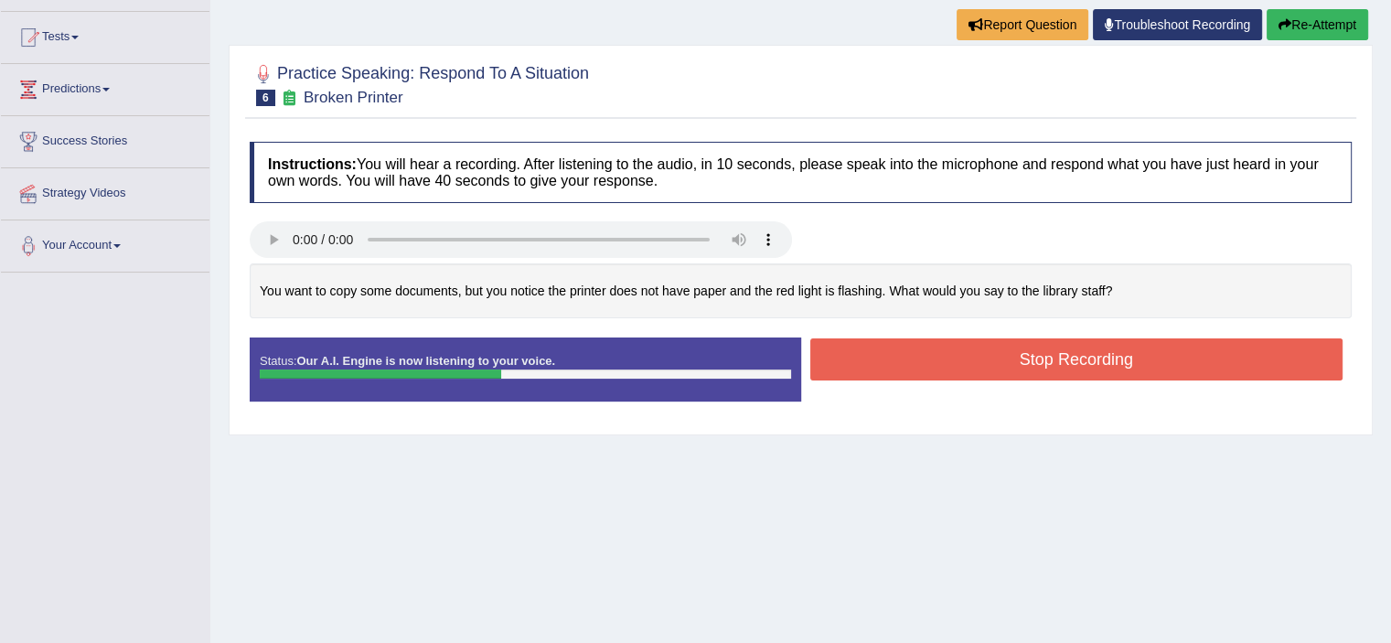
click at [1306, 14] on button "Re-Attempt" at bounding box center [1316, 24] width 101 height 31
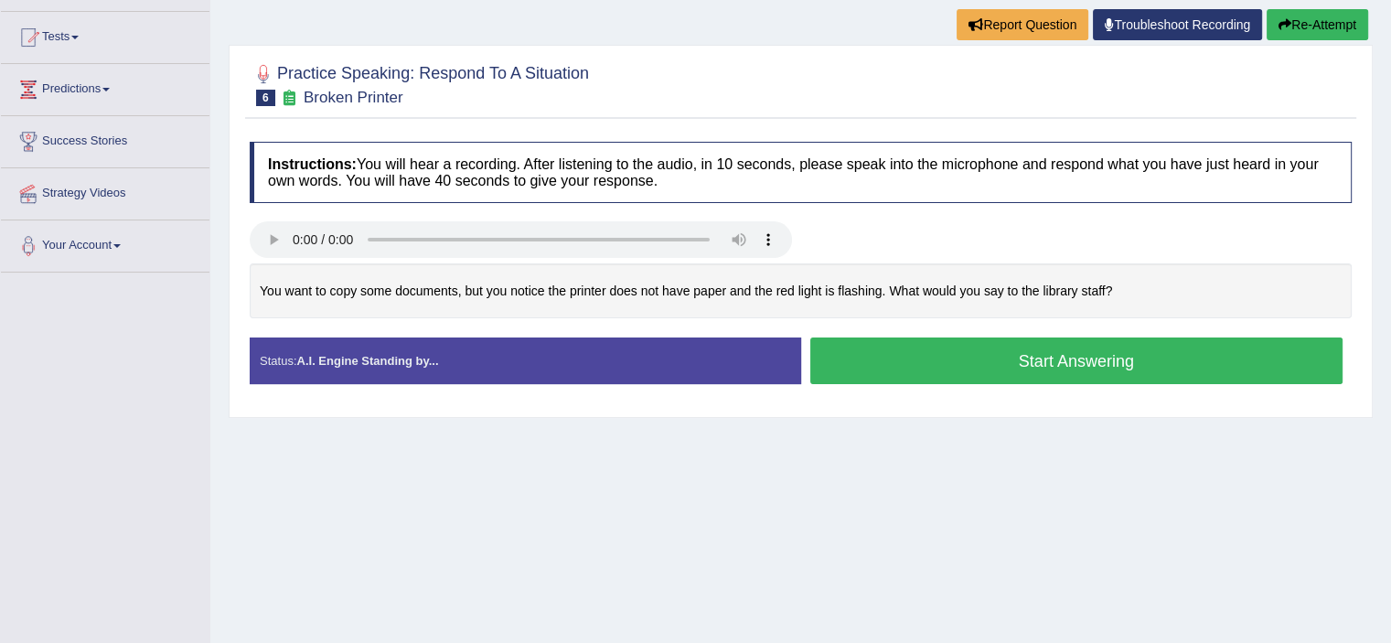
click at [1033, 354] on button "Start Answering" at bounding box center [1076, 360] width 533 height 47
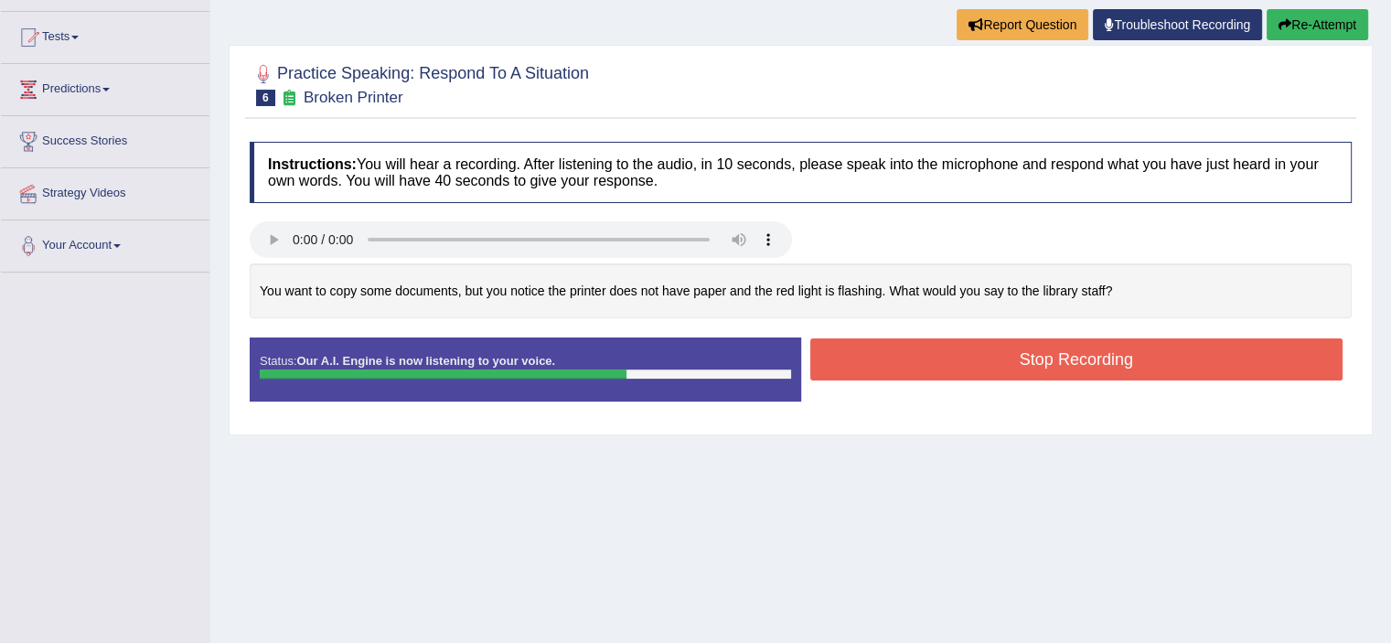
click at [1032, 355] on button "Stop Recording" at bounding box center [1076, 359] width 533 height 42
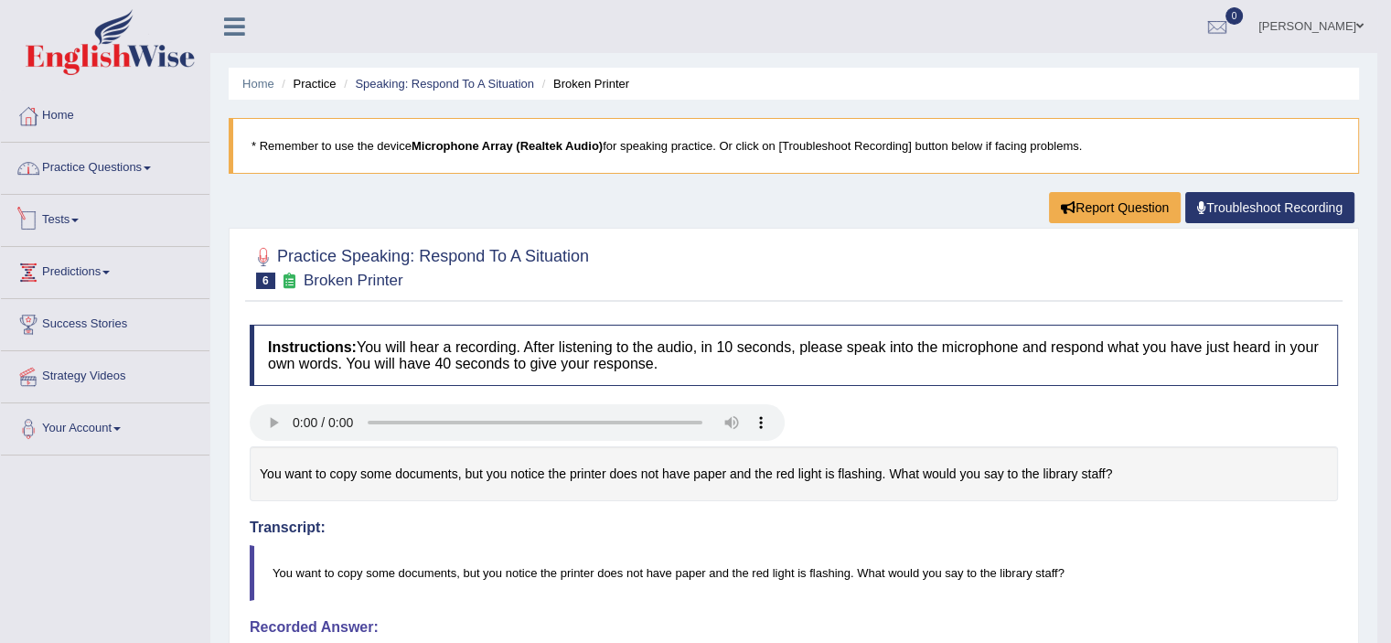
click at [100, 169] on link "Practice Questions" at bounding box center [105, 166] width 208 height 46
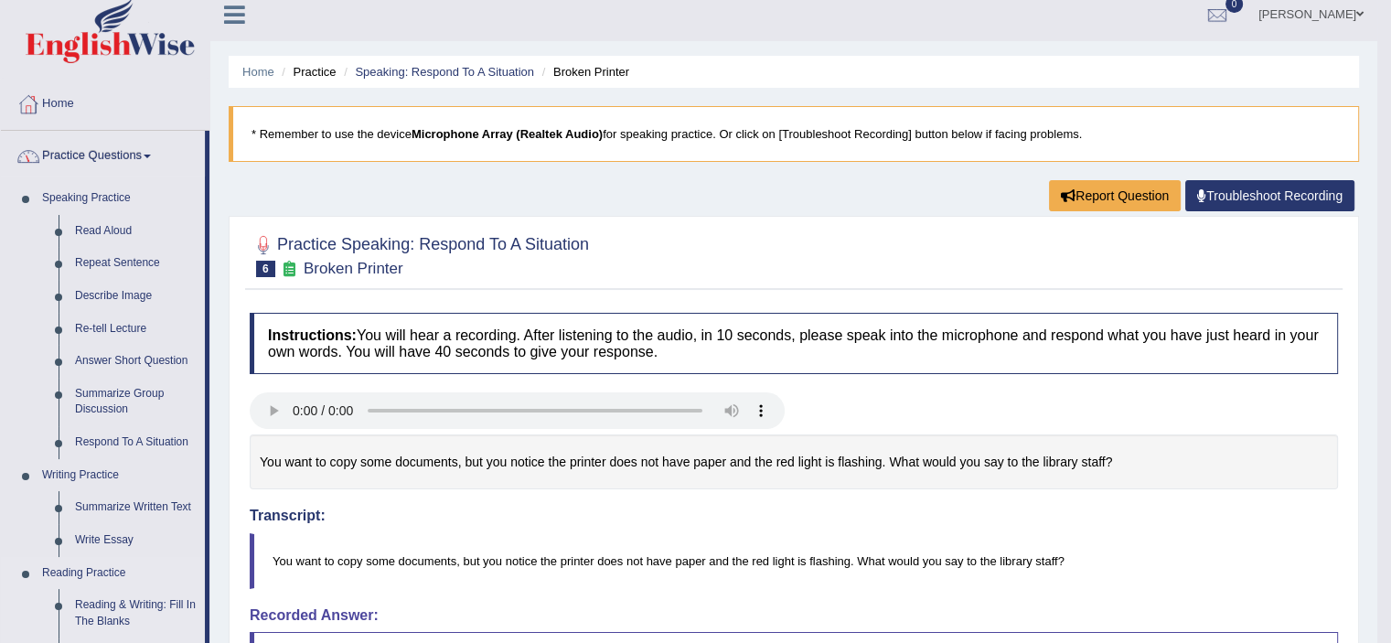
scroll to position [91, 0]
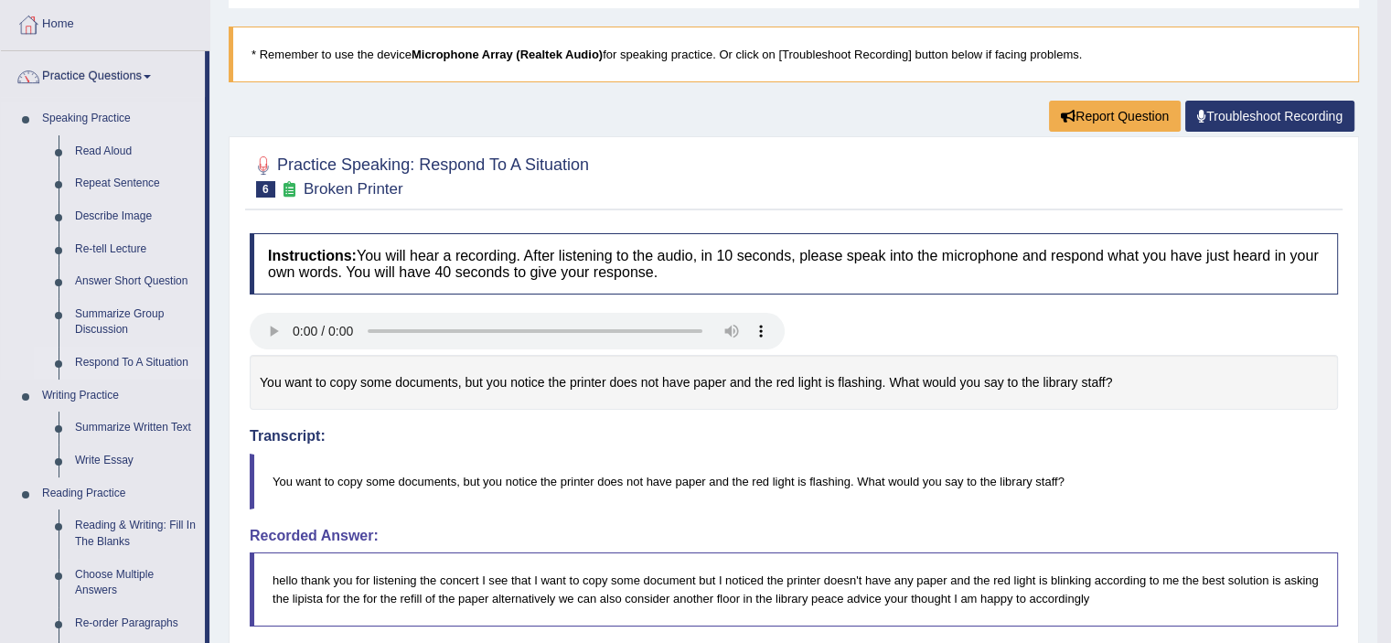
click at [154, 363] on link "Respond To A Situation" at bounding box center [136, 362] width 138 height 33
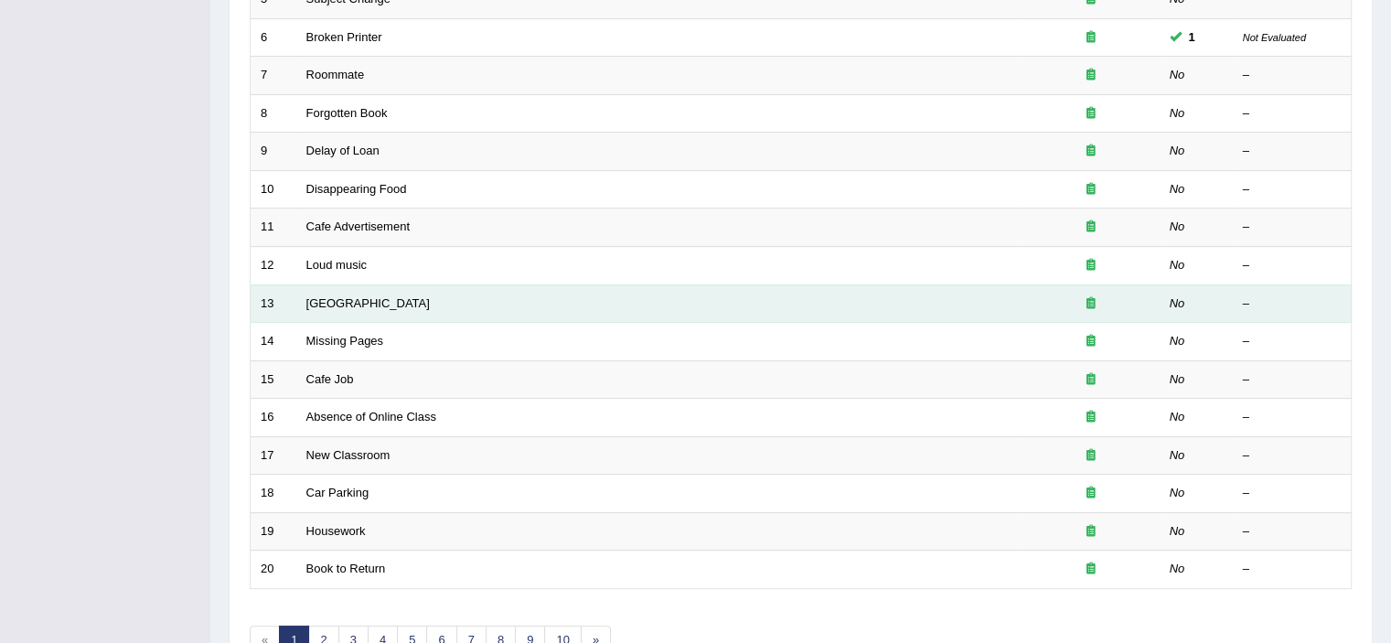
click at [341, 306] on td "[GEOGRAPHIC_DATA]" at bounding box center [659, 303] width 726 height 38
click at [349, 304] on link "Noisy Library" at bounding box center [367, 303] width 123 height 14
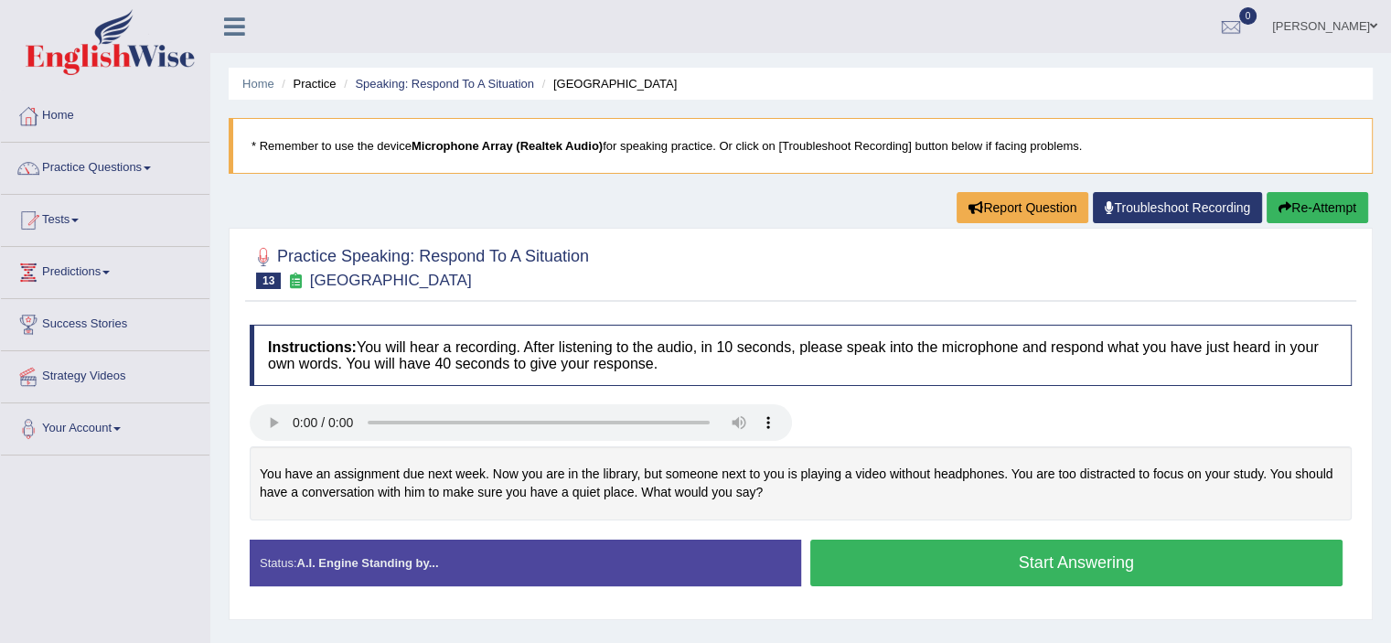
click at [928, 560] on button "Start Answering" at bounding box center [1076, 562] width 533 height 47
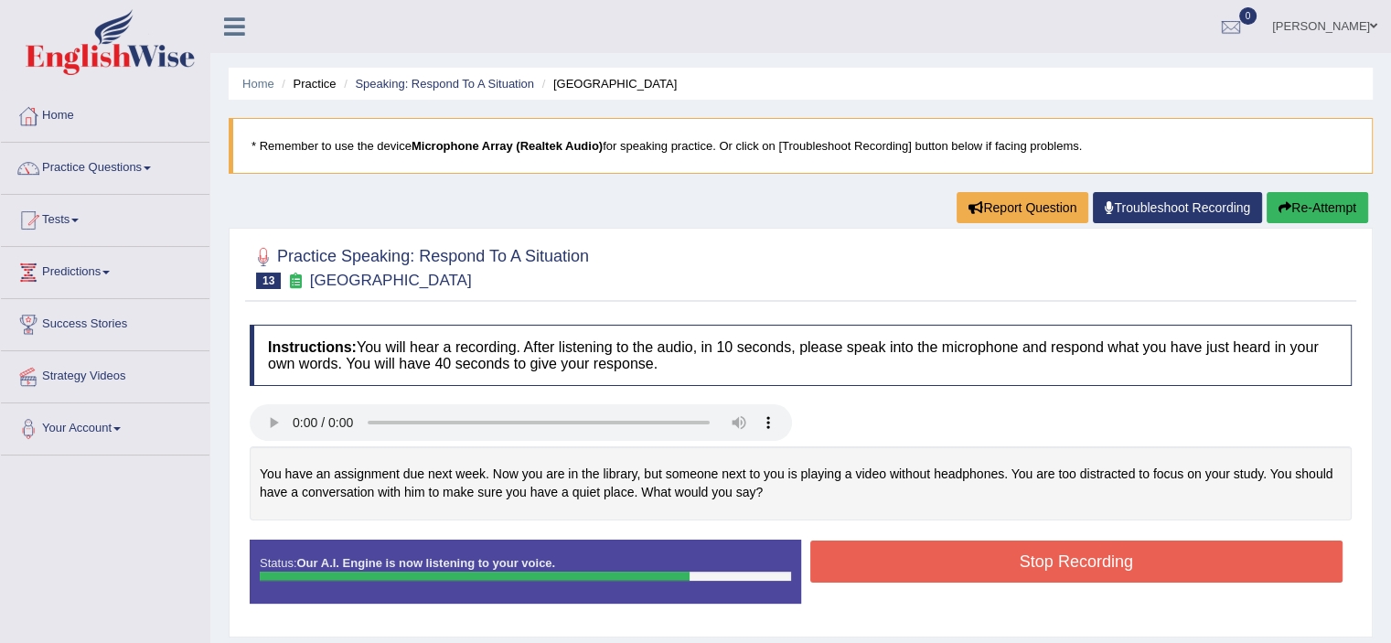
click at [925, 561] on button "Stop Recording" at bounding box center [1076, 561] width 533 height 42
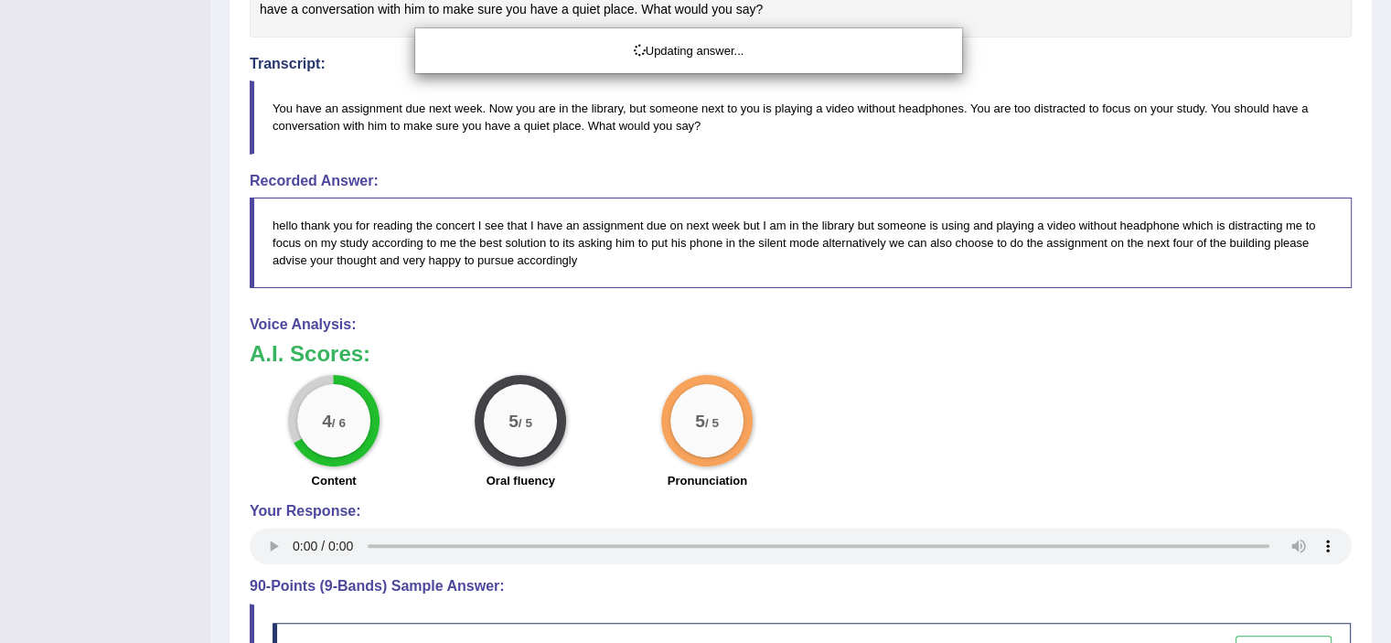
scroll to position [745, 0]
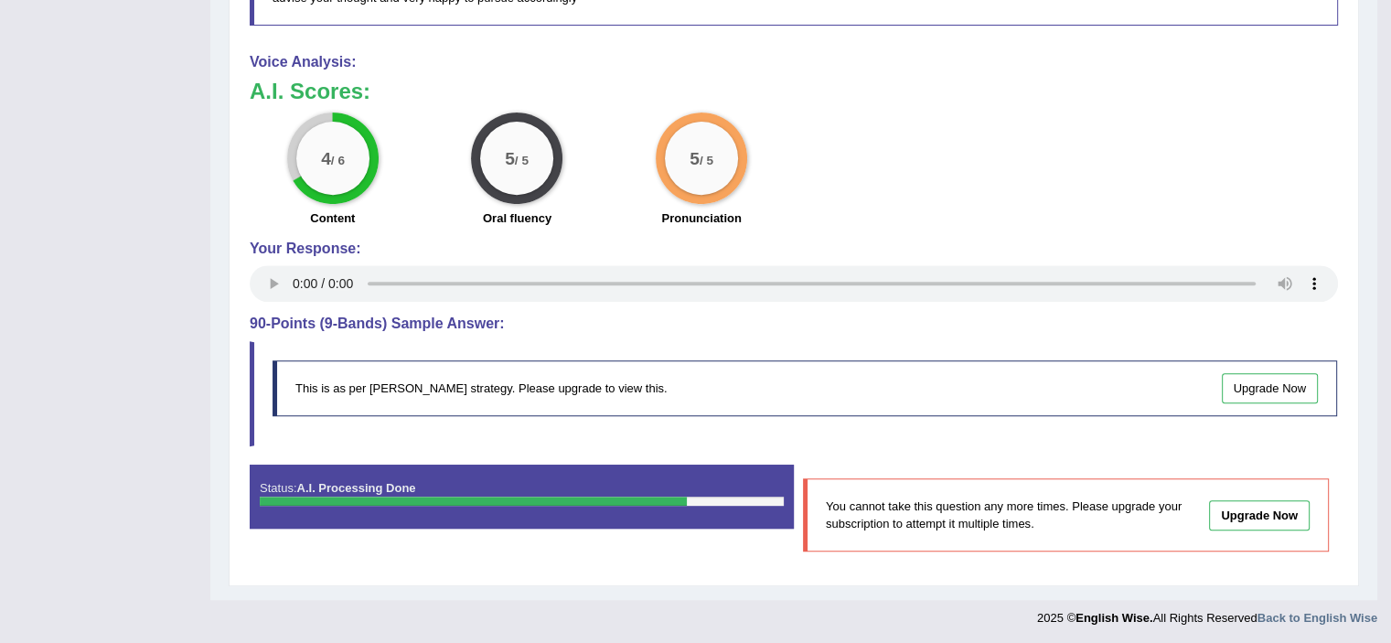
drag, startPoint x: 321, startPoint y: 163, endPoint x: 448, endPoint y: 164, distance: 127.1
click at [448, 164] on div "4 / 6 Content 5 / 5 Oral fluency 5 / 5 Pronunciation" at bounding box center [793, 171] width 1106 height 118
drag, startPoint x: 296, startPoint y: 156, endPoint x: 360, endPoint y: 184, distance: 69.6
click at [367, 188] on div "4 / 6 Content" at bounding box center [332, 171] width 185 height 118
drag, startPoint x: 336, startPoint y: 182, endPoint x: 245, endPoint y: 120, distance: 110.6
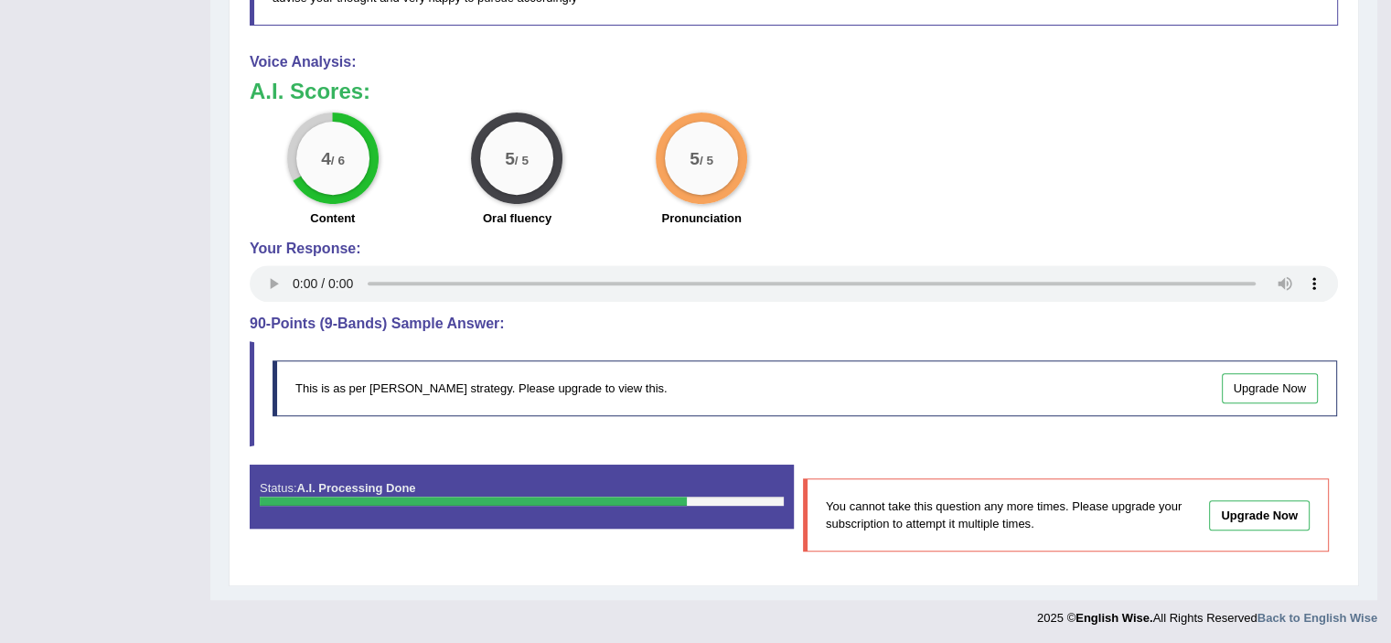
click at [389, 127] on div "4 / 6 Content" at bounding box center [332, 171] width 185 height 118
drag, startPoint x: 293, startPoint y: 146, endPoint x: 410, endPoint y: 132, distance: 117.0
click at [423, 136] on div "4 / 6 Content" at bounding box center [332, 171] width 185 height 118
drag, startPoint x: 327, startPoint y: 192, endPoint x: 384, endPoint y: 138, distance: 78.2
click at [388, 146] on div "4 / 6 Content" at bounding box center [332, 171] width 185 height 118
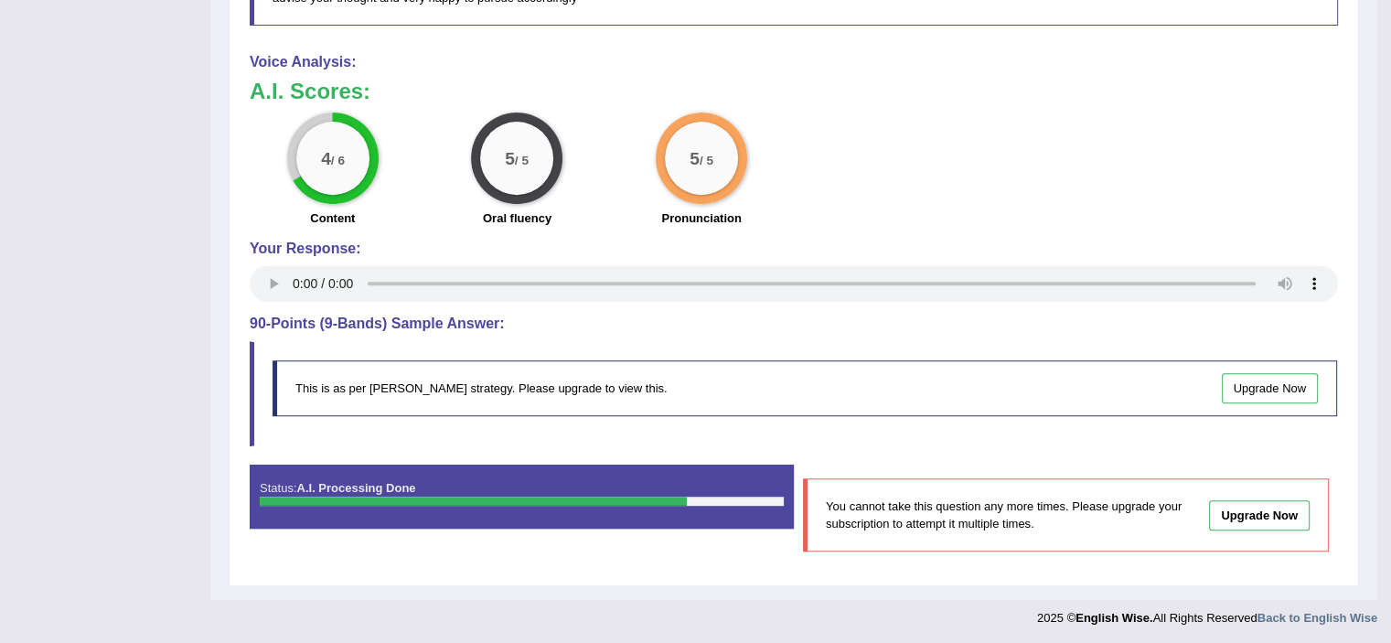
drag, startPoint x: 342, startPoint y: 144, endPoint x: 359, endPoint y: 160, distance: 23.3
click at [359, 160] on div "4 / 6" at bounding box center [332, 158] width 73 height 73
drag, startPoint x: 307, startPoint y: 186, endPoint x: 346, endPoint y: 148, distance: 54.3
click at [346, 148] on div "4 / 6" at bounding box center [332, 158] width 73 height 73
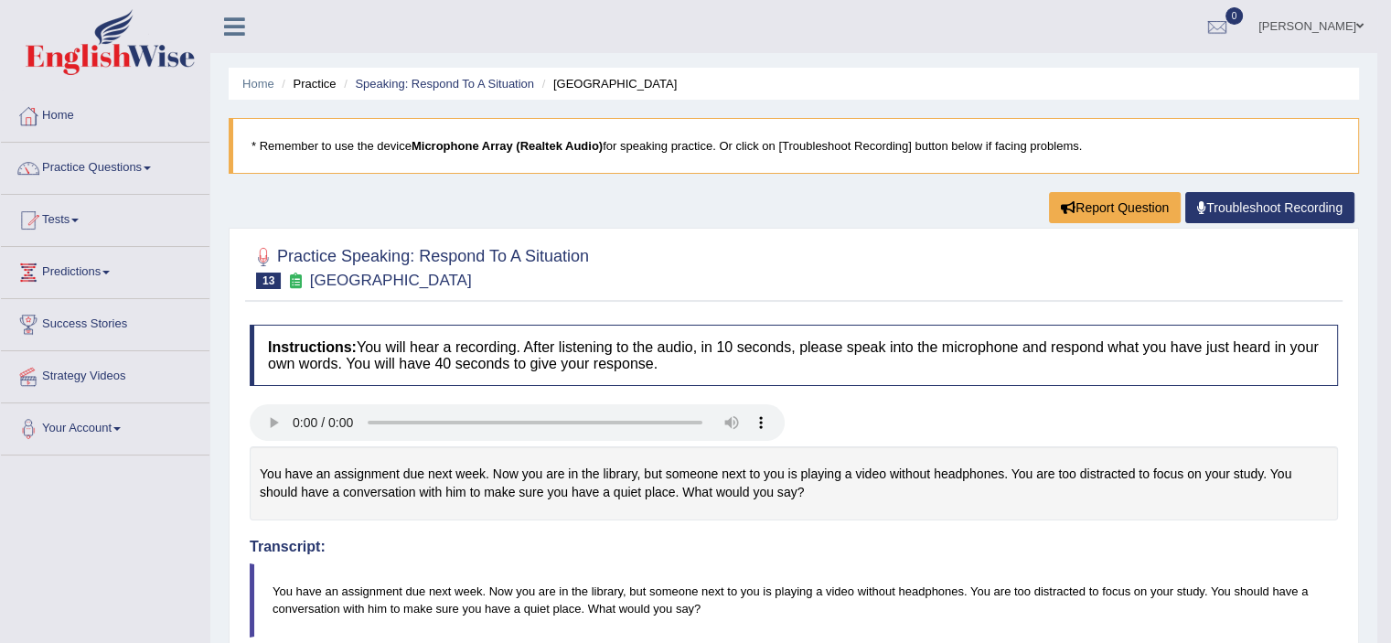
scroll to position [0, 0]
click at [83, 162] on link "Practice Questions" at bounding box center [105, 166] width 208 height 46
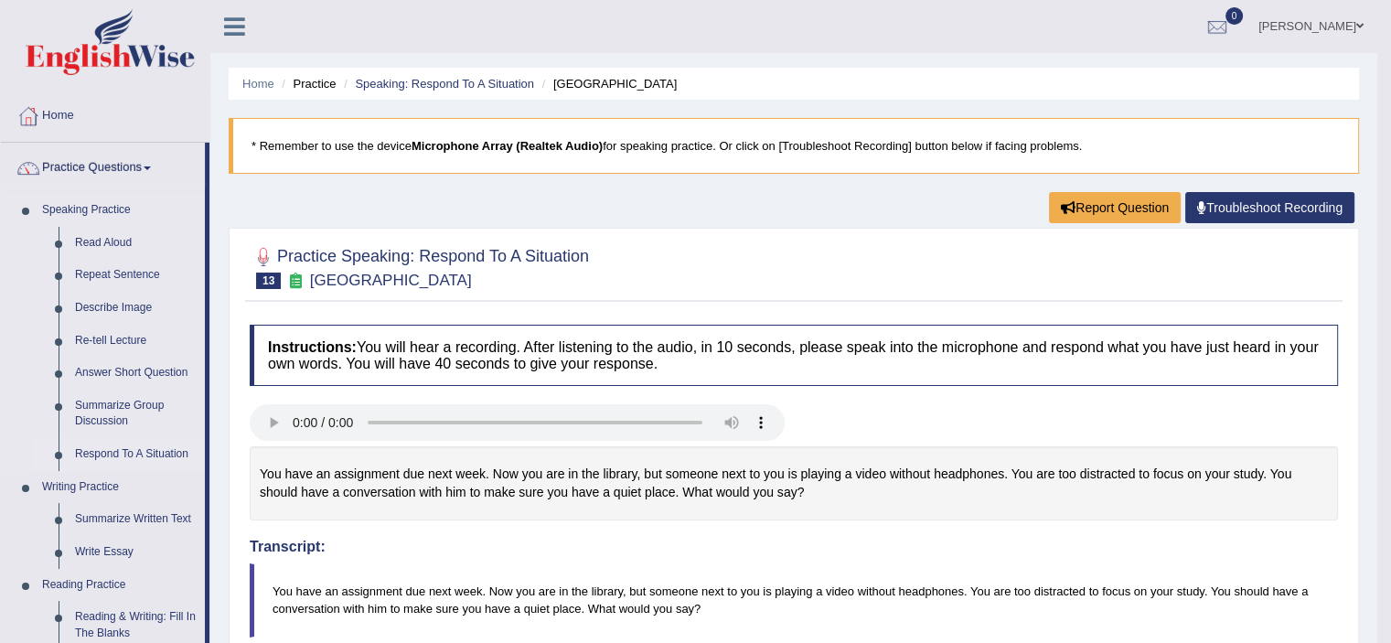
click at [111, 446] on link "Respond To A Situation" at bounding box center [136, 454] width 138 height 33
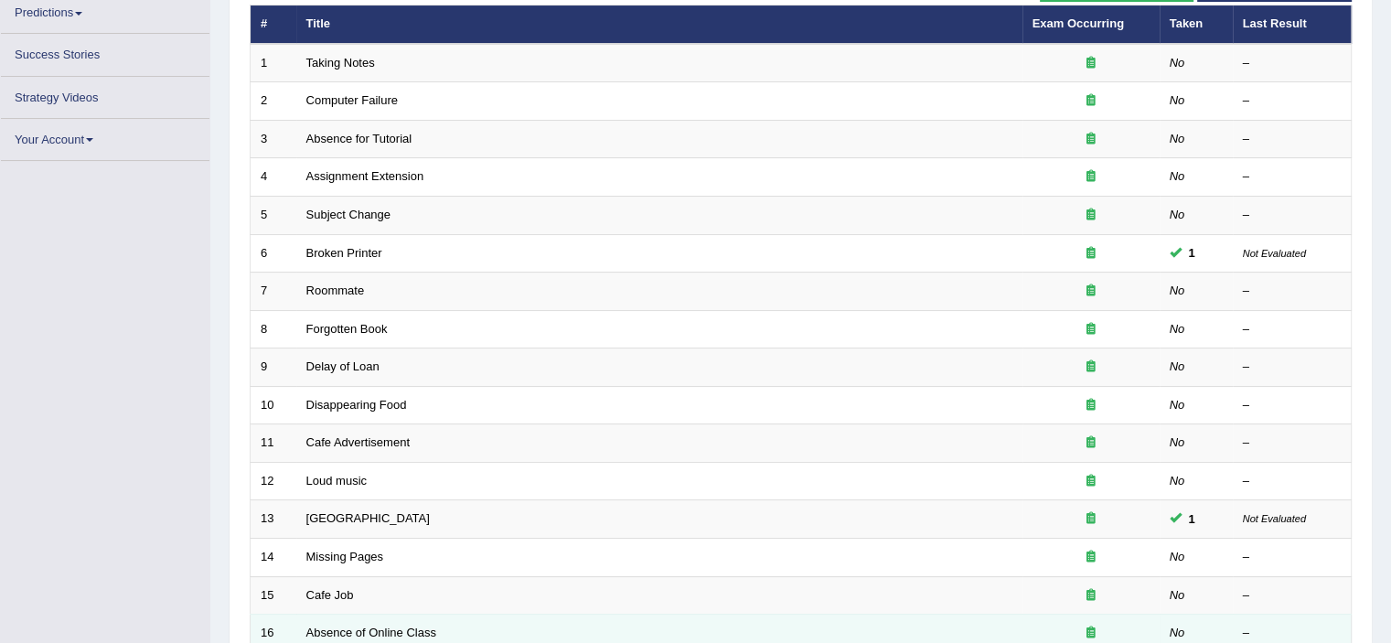
scroll to position [89, 0]
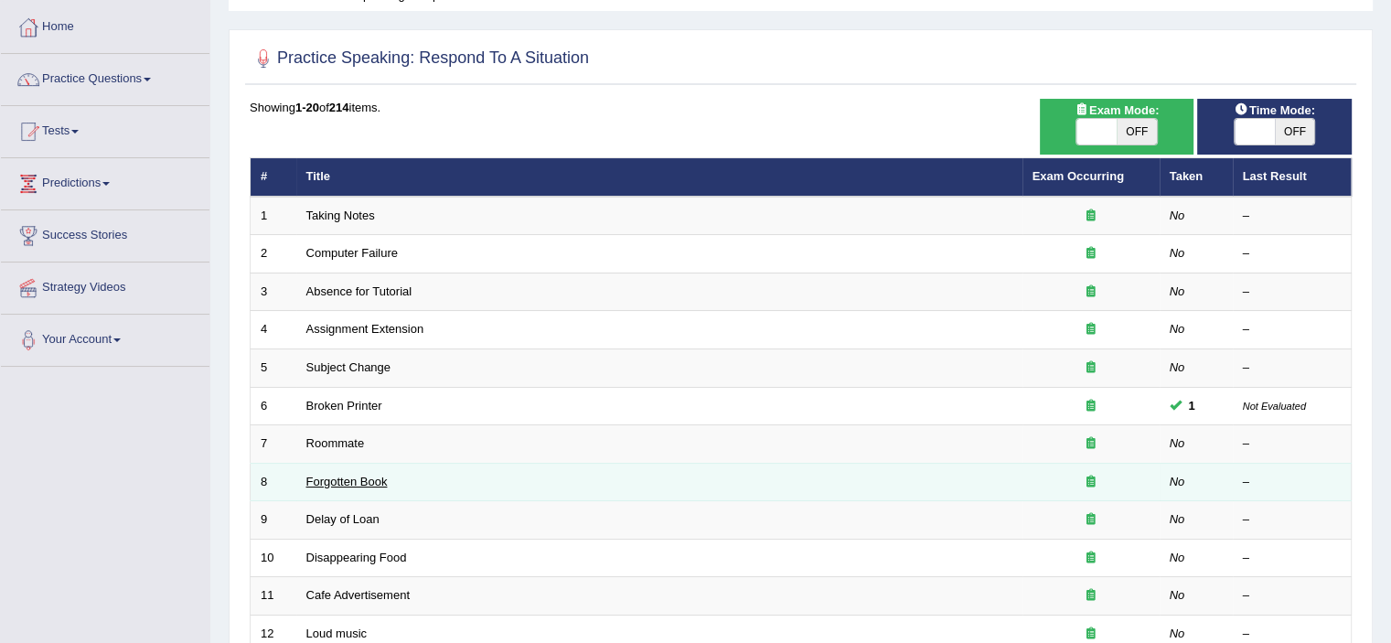
click at [378, 477] on link "Forgotten Book" at bounding box center [346, 481] width 81 height 14
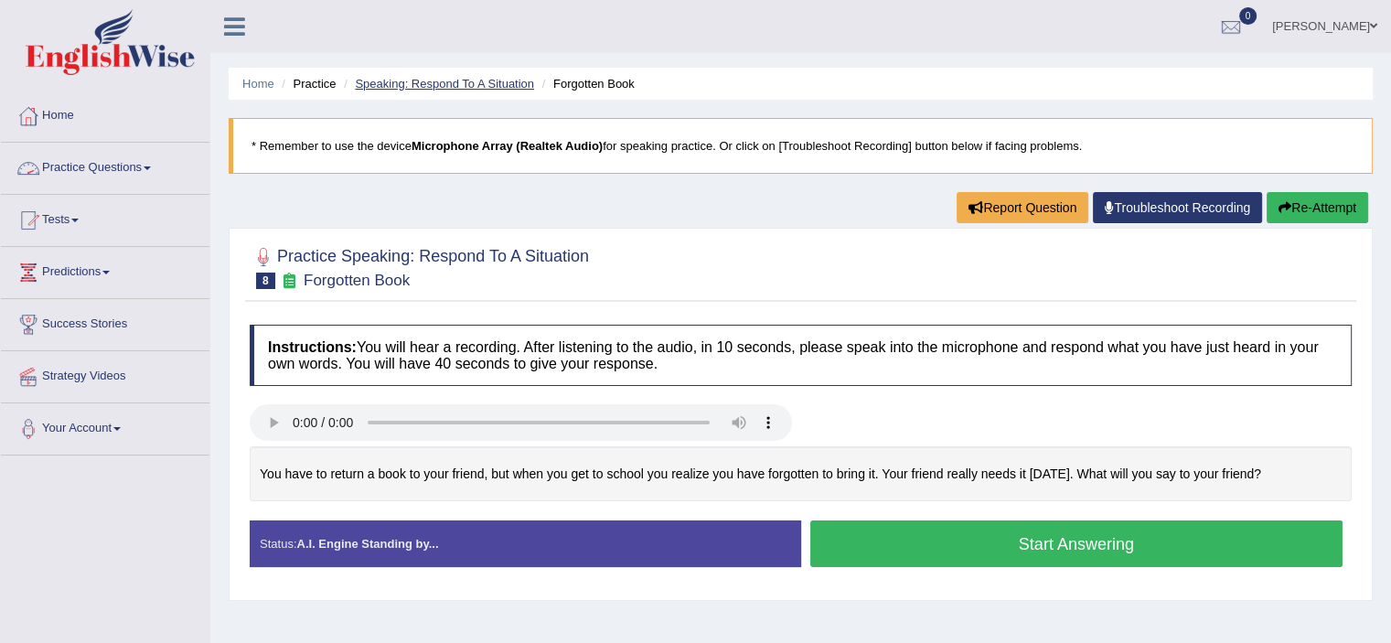
click at [442, 84] on link "Speaking: Respond To A Situation" at bounding box center [444, 84] width 179 height 14
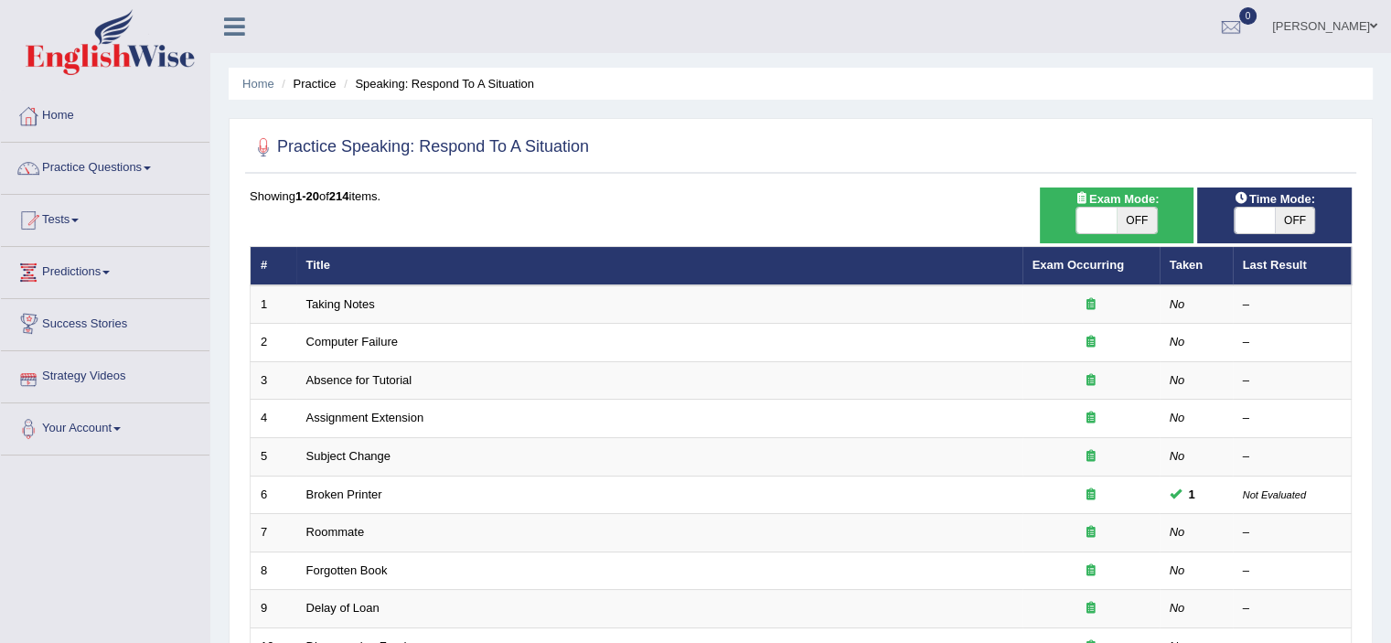
click at [112, 267] on link "Predictions" at bounding box center [105, 270] width 208 height 46
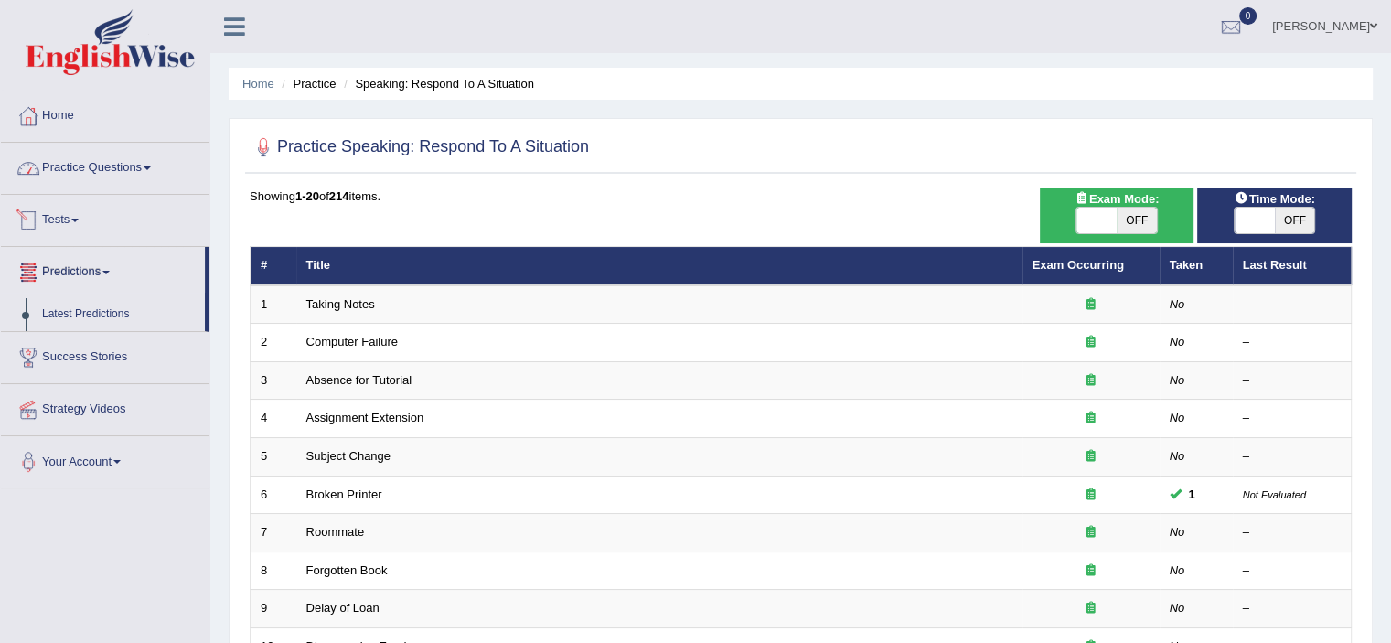
click at [127, 166] on link "Practice Questions" at bounding box center [105, 166] width 208 height 46
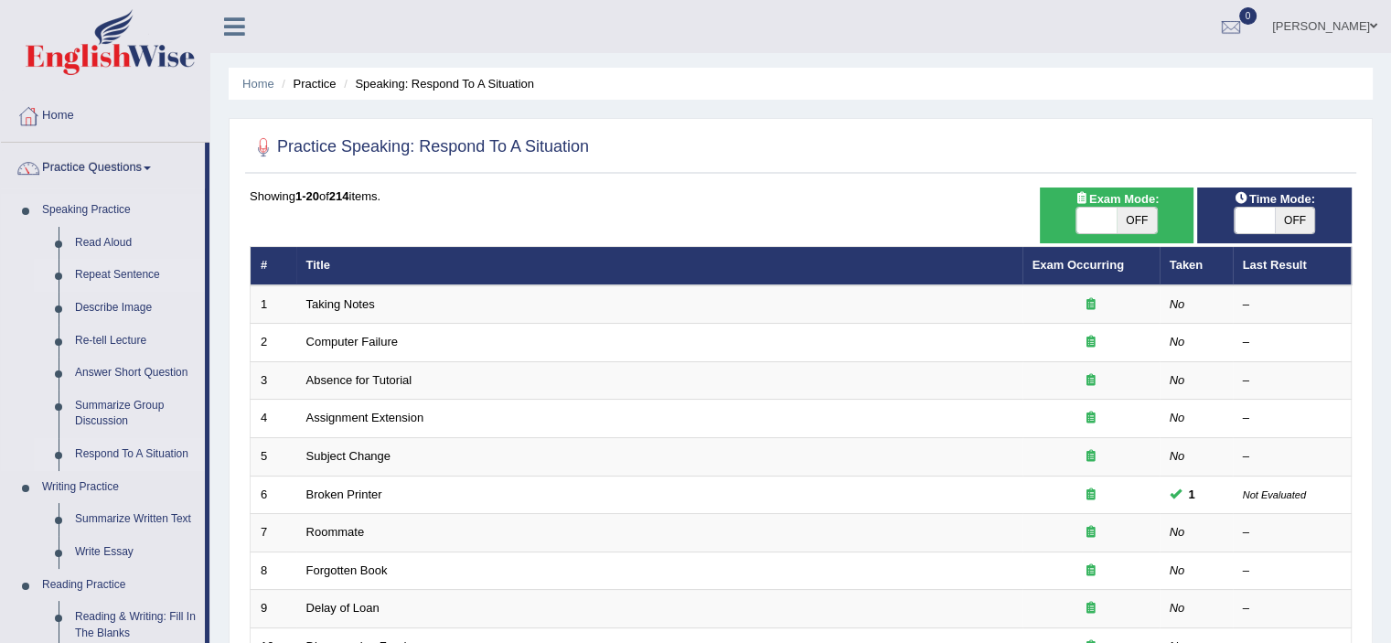
click at [124, 270] on link "Repeat Sentence" at bounding box center [136, 275] width 138 height 33
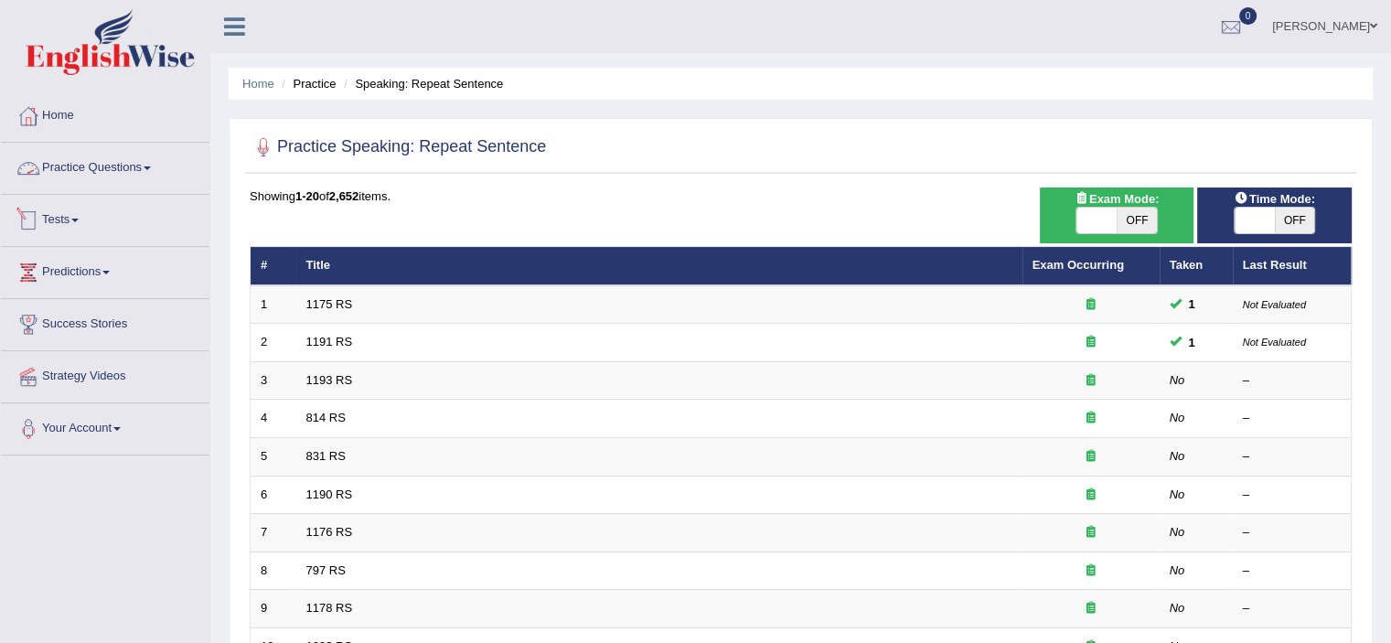
click at [150, 164] on link "Practice Questions" at bounding box center [105, 166] width 208 height 46
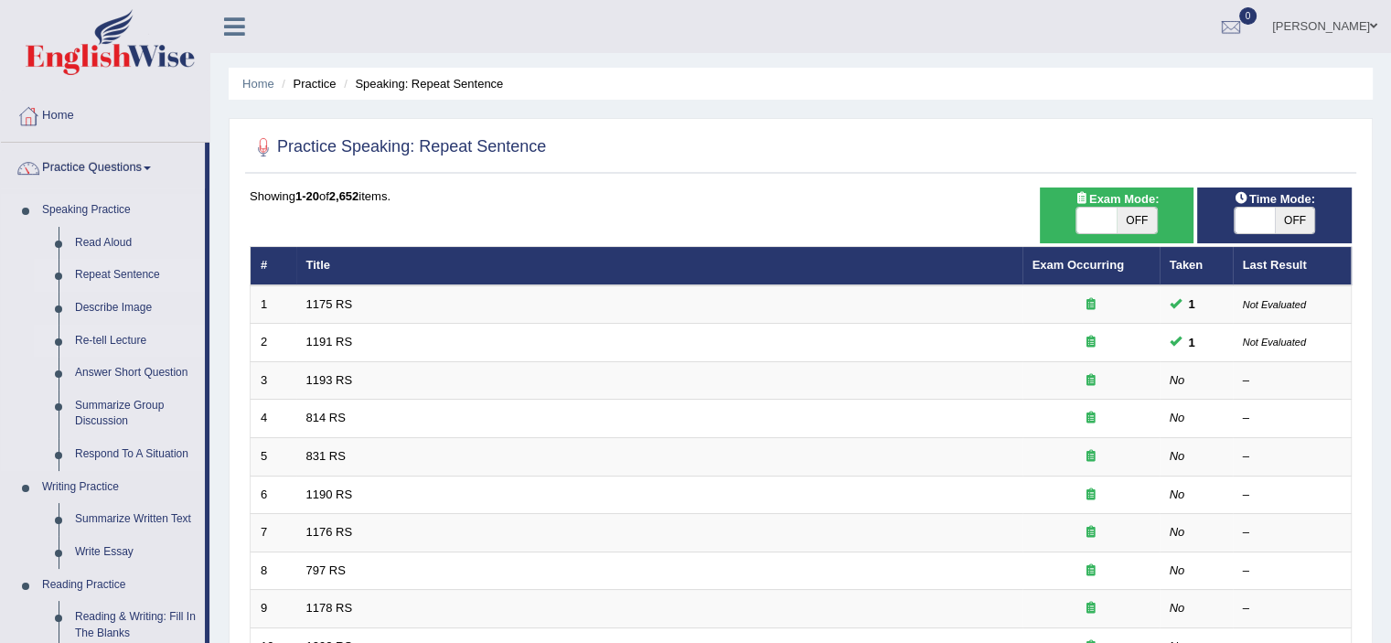
click at [127, 339] on link "Re-tell Lecture" at bounding box center [136, 341] width 138 height 33
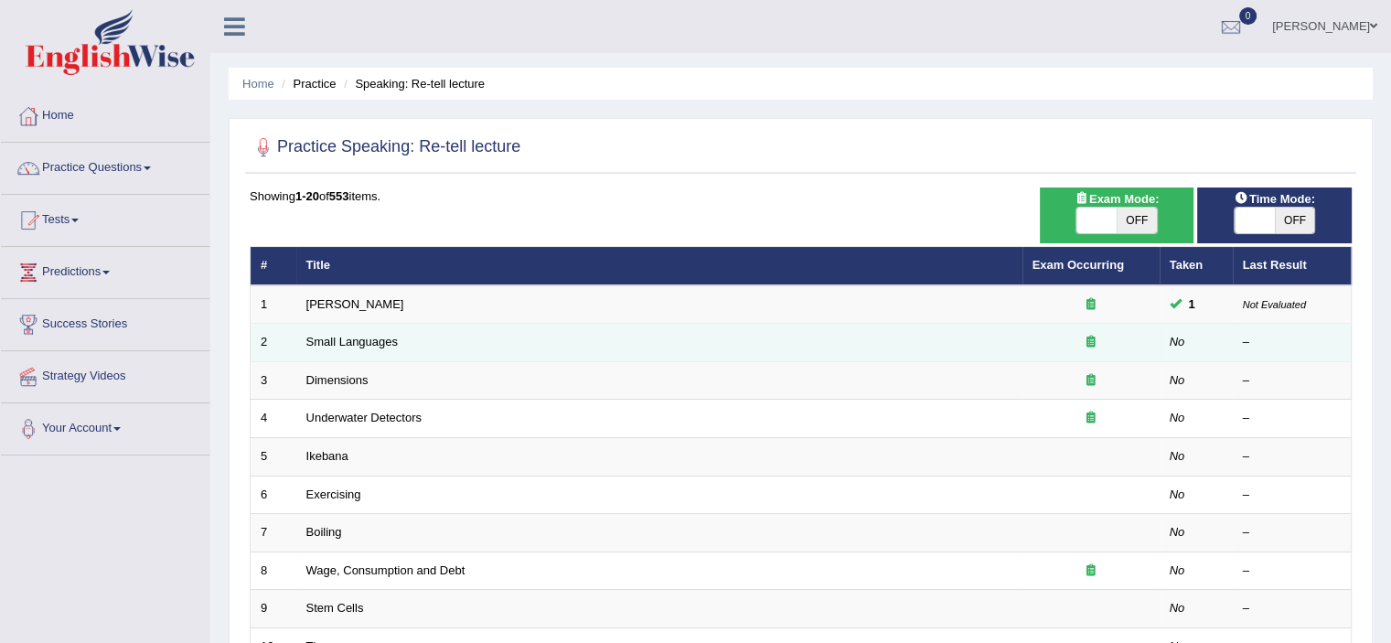
click at [434, 336] on td "Small Languages" at bounding box center [659, 343] width 726 height 38
click at [1167, 341] on td "No" at bounding box center [1195, 343] width 73 height 38
click at [359, 332] on td "Small Languages" at bounding box center [659, 343] width 726 height 38
click at [358, 339] on link "Small Languages" at bounding box center [351, 342] width 91 height 14
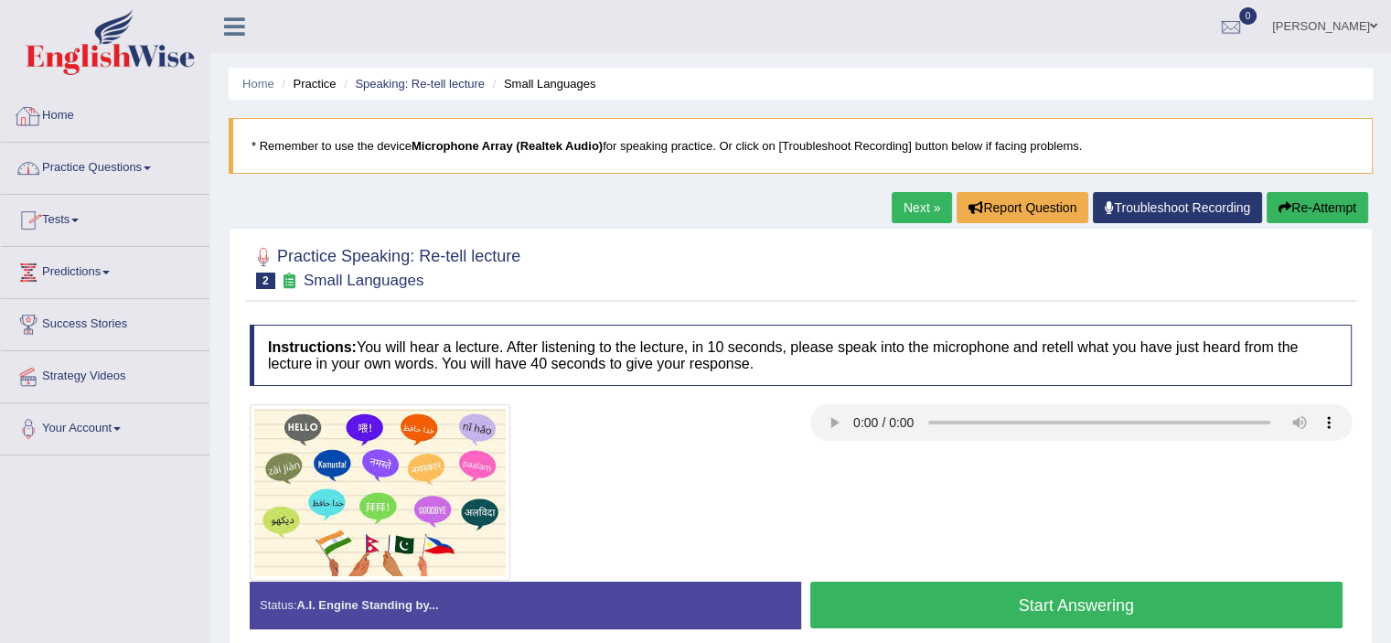
click at [150, 174] on link "Practice Questions" at bounding box center [105, 166] width 208 height 46
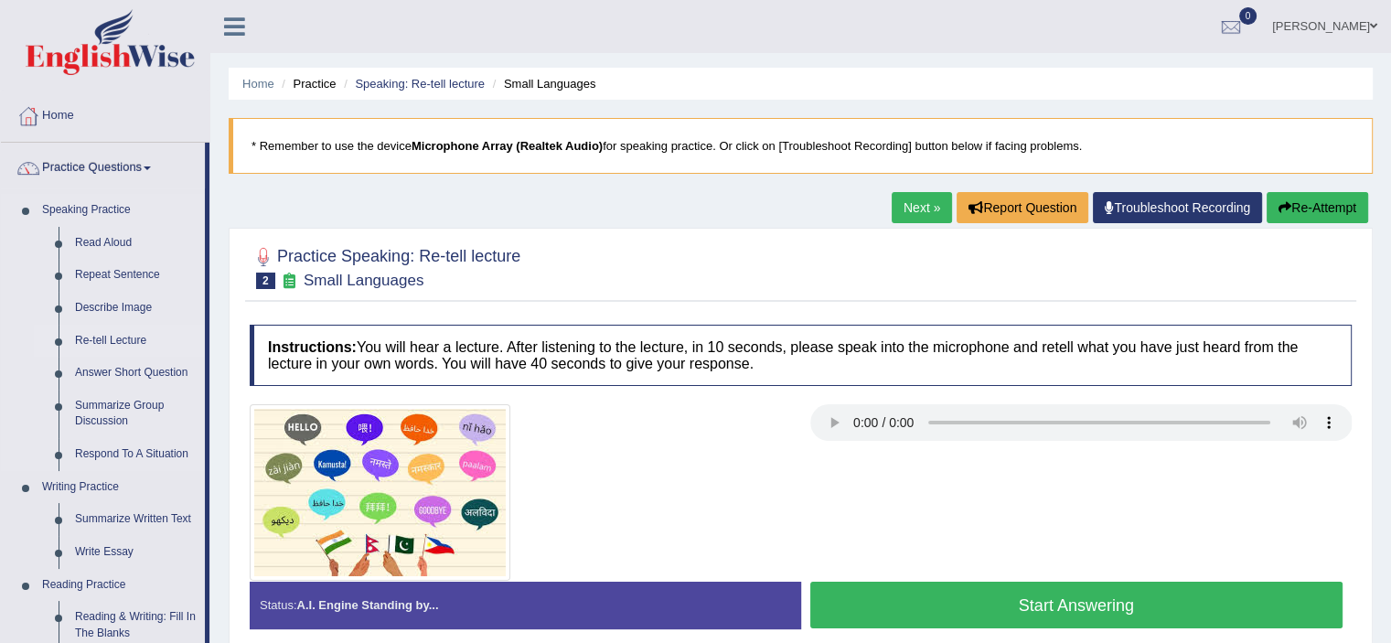
click at [127, 339] on link "Re-tell Lecture" at bounding box center [136, 341] width 138 height 33
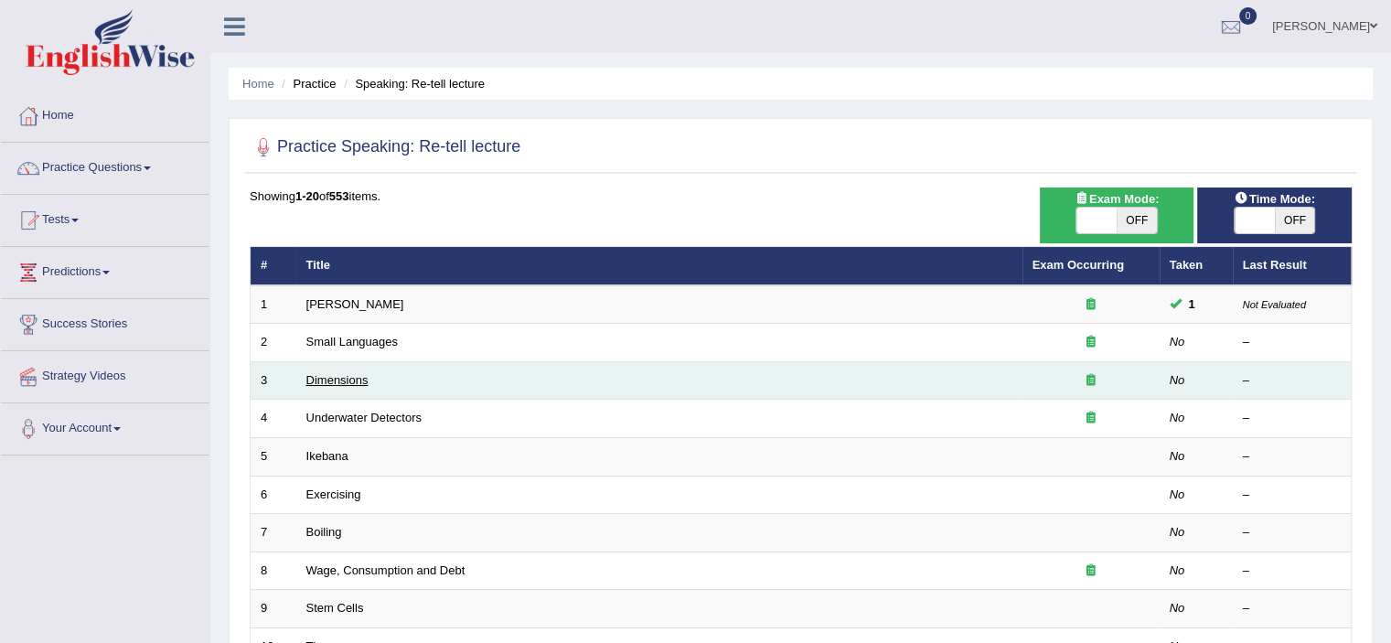
click at [345, 382] on link "Dimensions" at bounding box center [337, 380] width 62 height 14
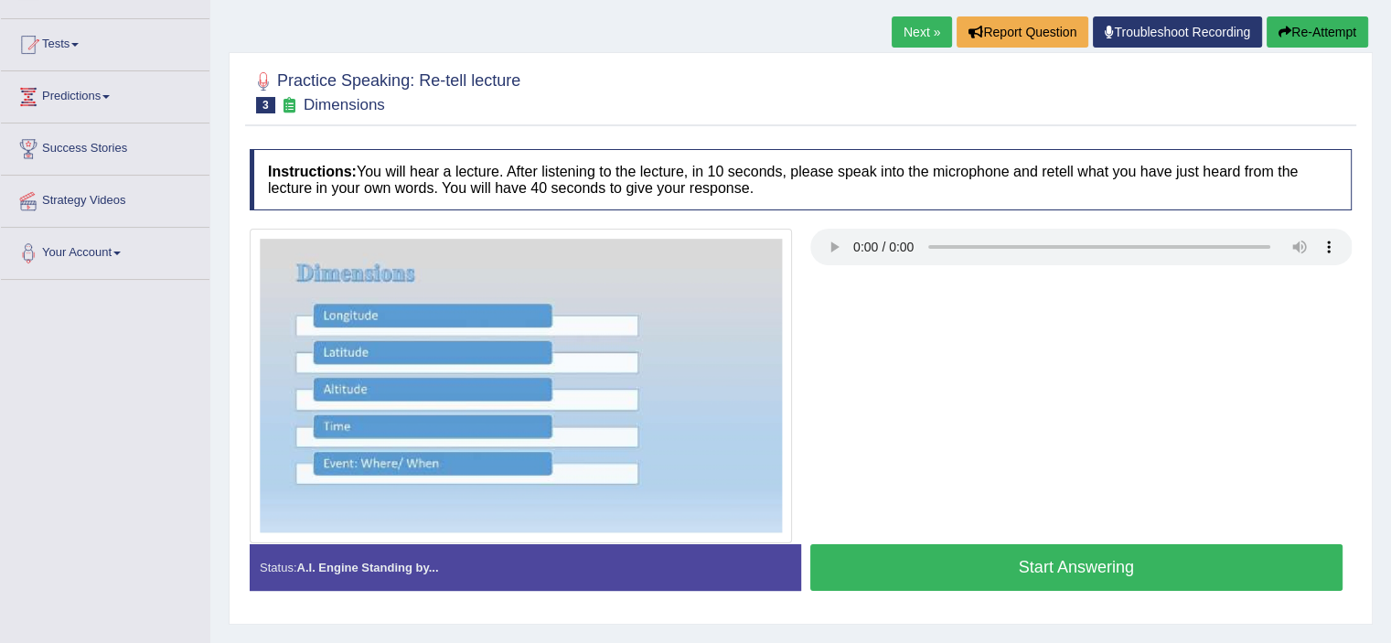
scroll to position [183, 0]
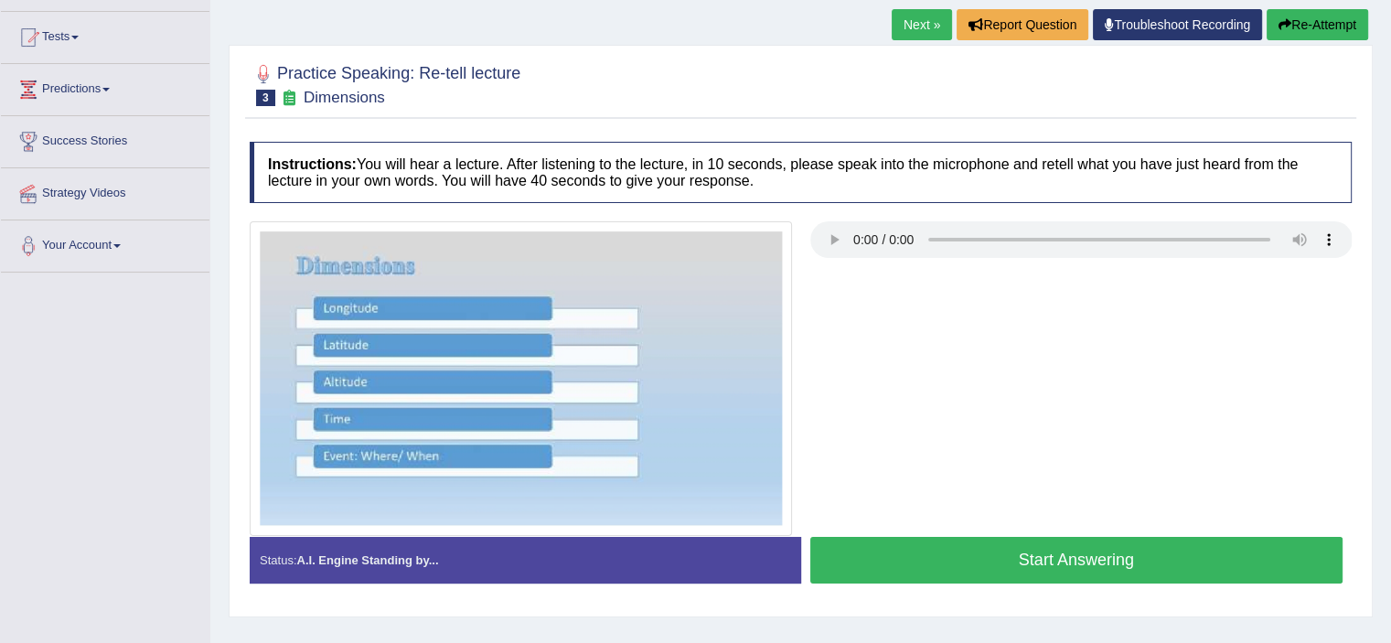
click at [987, 558] on button "Start Answering" at bounding box center [1076, 560] width 533 height 47
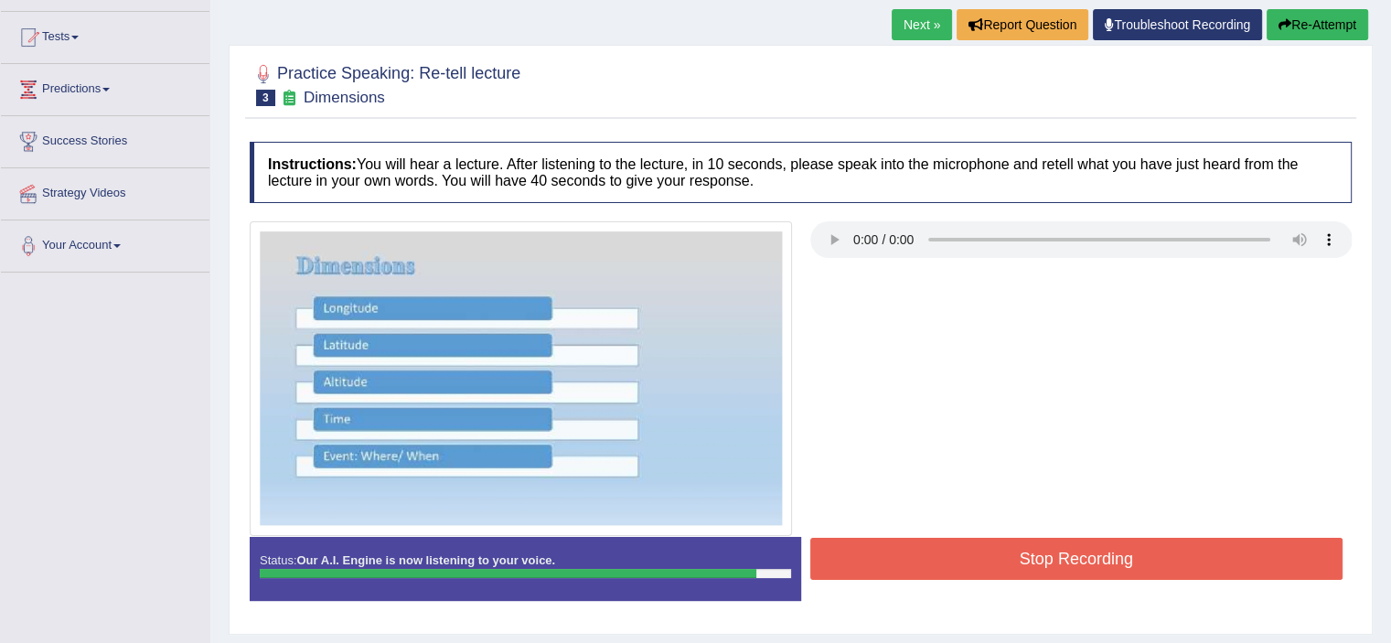
click at [987, 558] on button "Stop Recording" at bounding box center [1076, 559] width 533 height 42
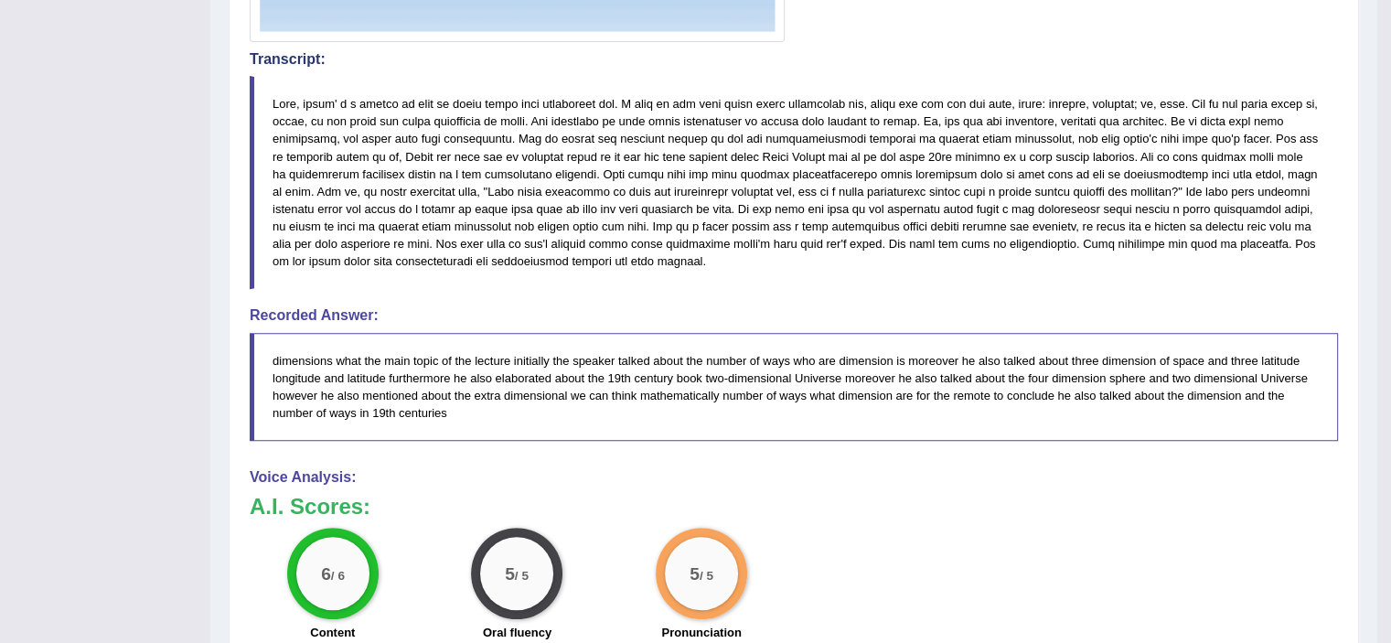
scroll to position [631, 0]
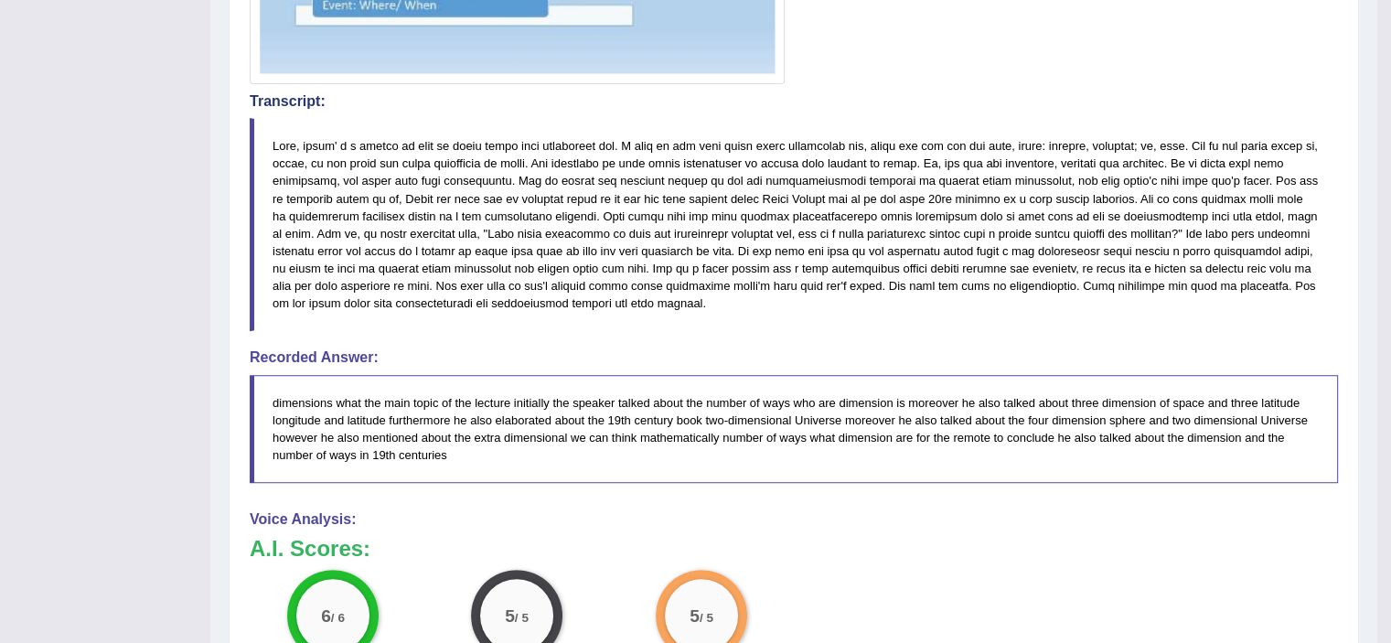
drag, startPoint x: 703, startPoint y: 418, endPoint x: 872, endPoint y: 409, distance: 169.4
click at [870, 411] on blockquote "dimensions what the main topic of the lecture initially the speaker talked abou…" at bounding box center [794, 429] width 1088 height 108
drag, startPoint x: 600, startPoint y: 422, endPoint x: 879, endPoint y: 408, distance: 279.2
click at [879, 408] on blockquote "dimensions what the main topic of the lecture initially the speaker talked abou…" at bounding box center [794, 429] width 1088 height 108
drag, startPoint x: 1182, startPoint y: 432, endPoint x: 1282, endPoint y: 434, distance: 99.7
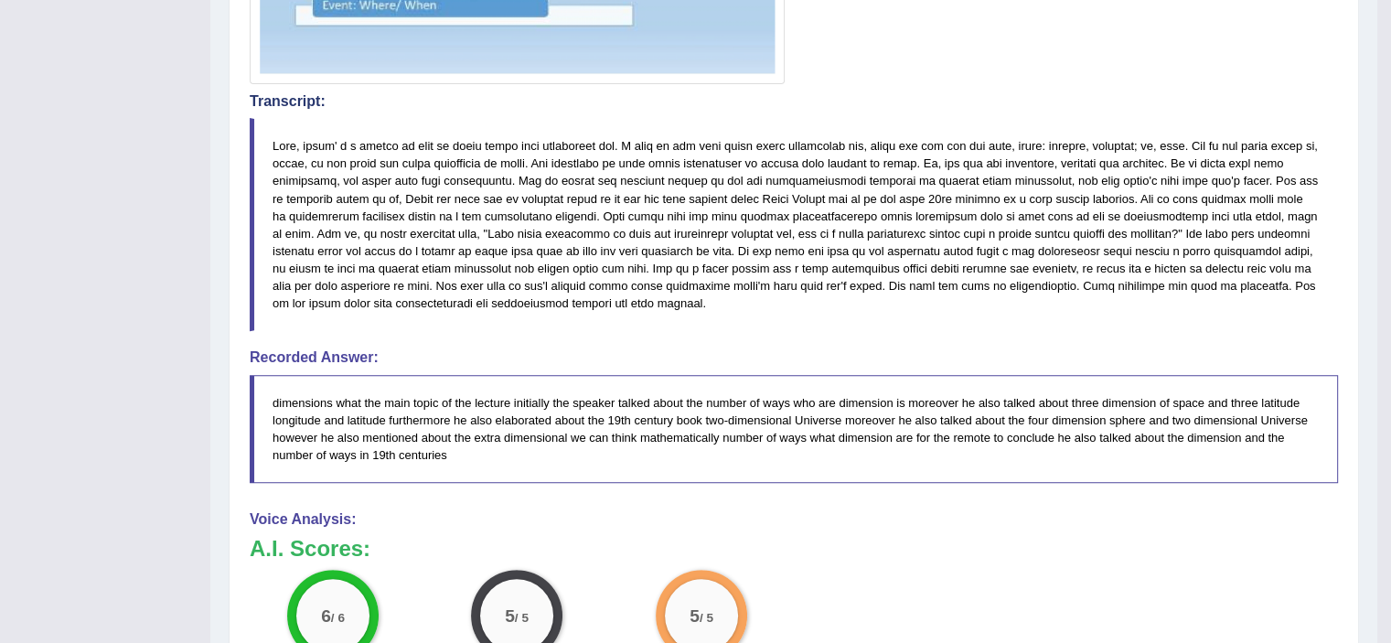
click at [1282, 434] on blockquote "dimensions what the main topic of the lecture initially the speaker talked abou…" at bounding box center [794, 429] width 1088 height 108
drag, startPoint x: 280, startPoint y: 465, endPoint x: 586, endPoint y: 469, distance: 306.3
click at [586, 469] on blockquote "dimensions what the main topic of the lecture initially the speaker talked abou…" at bounding box center [794, 429] width 1088 height 108
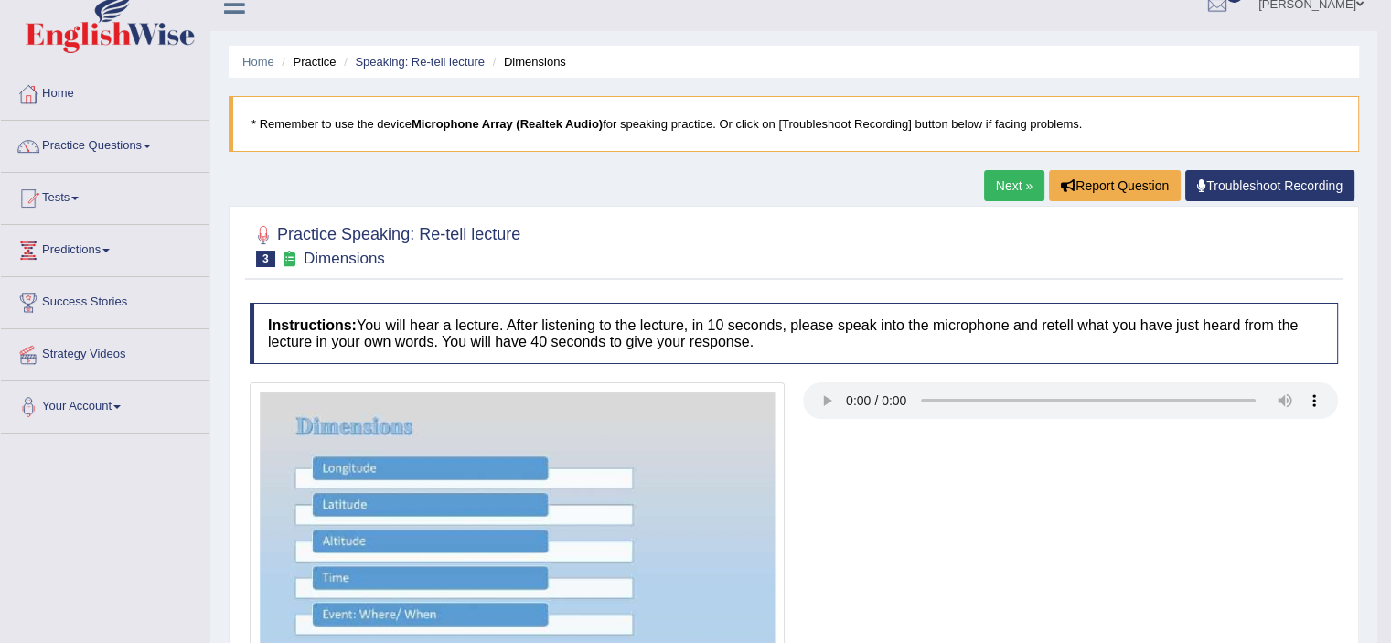
scroll to position [15, 0]
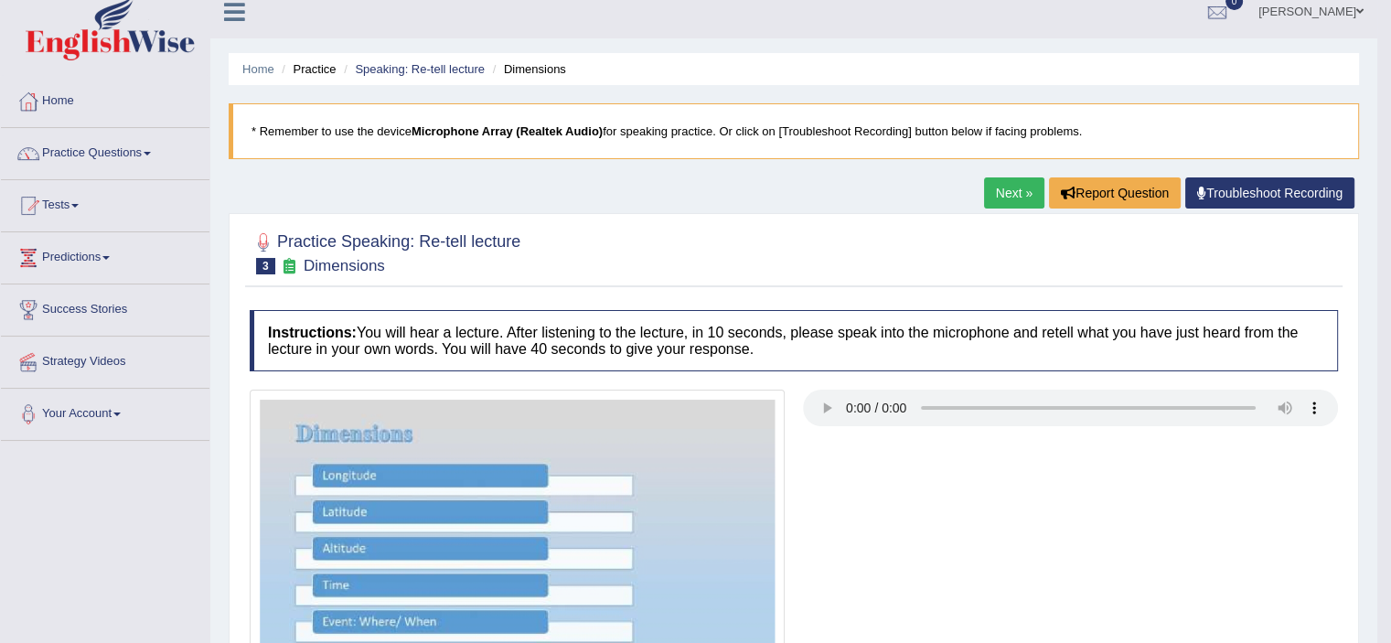
click at [995, 184] on link "Next »" at bounding box center [1014, 192] width 60 height 31
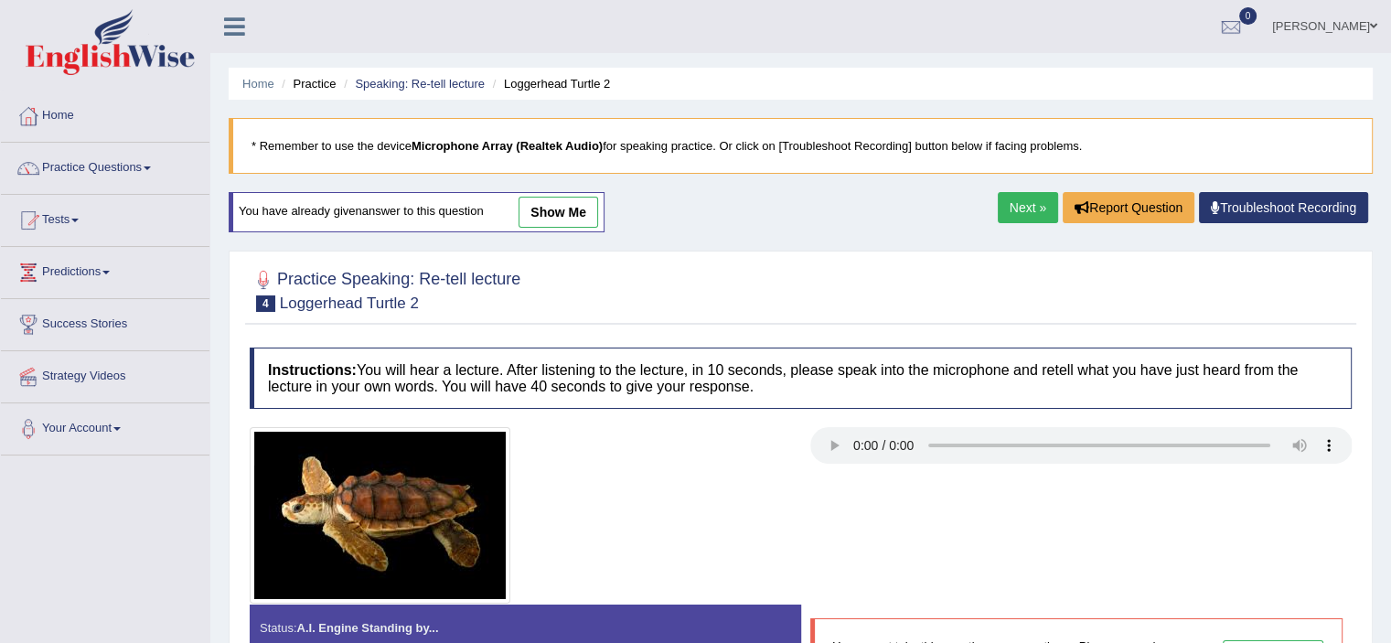
click at [1014, 201] on link "Next »" at bounding box center [1027, 207] width 60 height 31
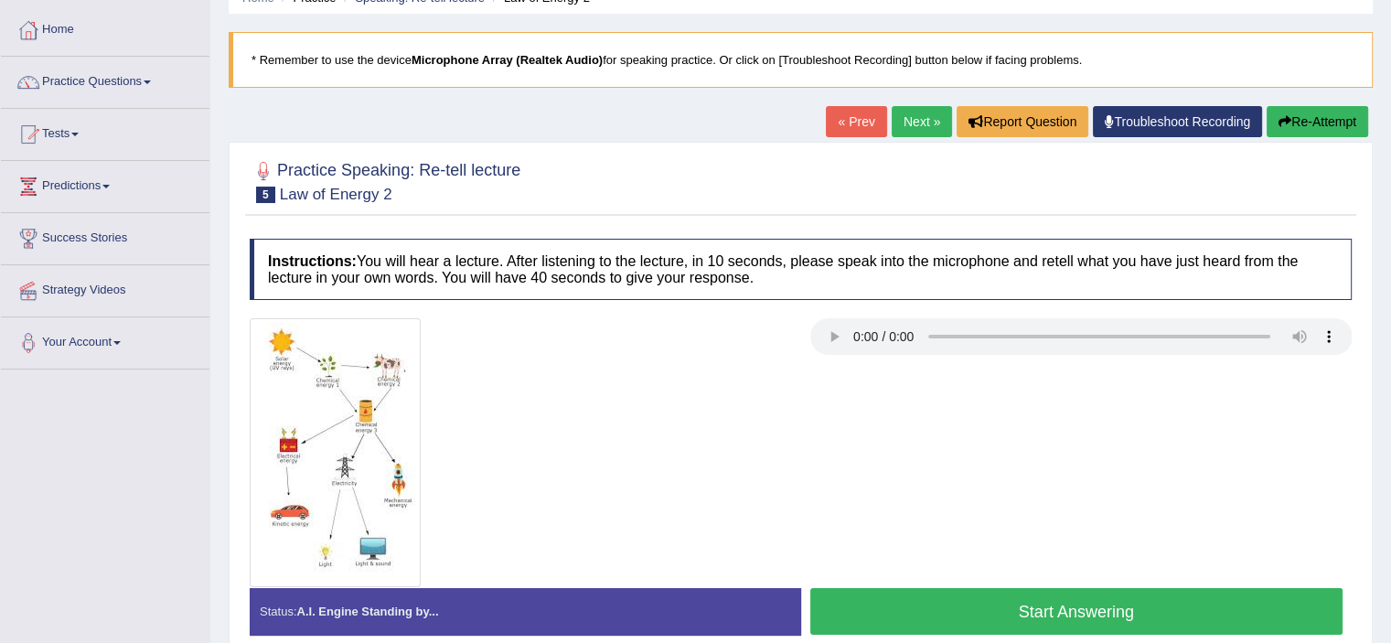
scroll to position [274, 0]
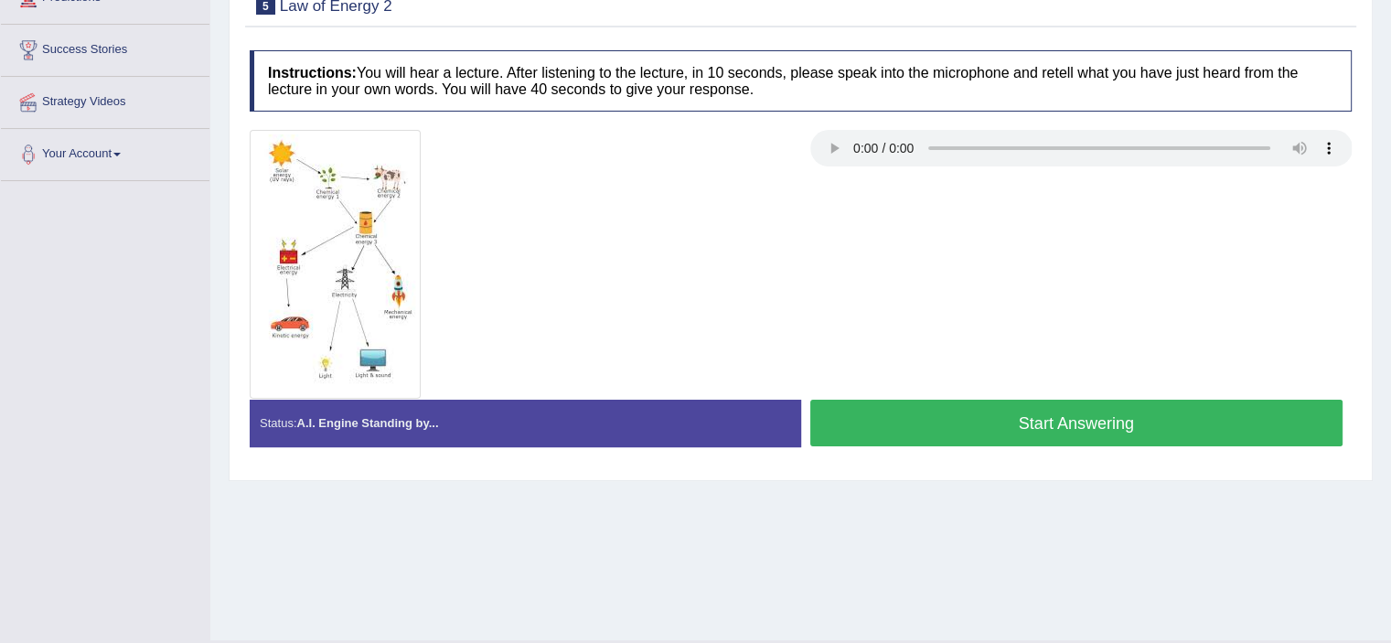
click at [1044, 412] on button "Start Answering" at bounding box center [1076, 423] width 533 height 47
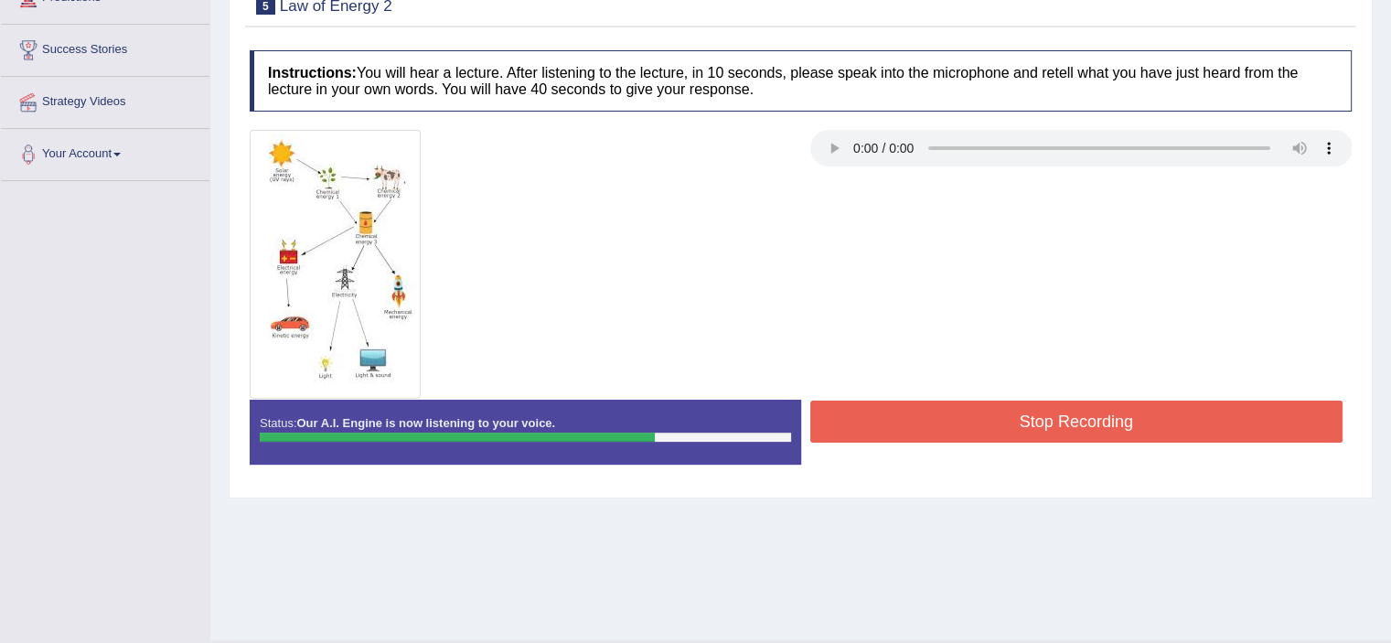
click at [1044, 412] on button "Stop Recording" at bounding box center [1076, 421] width 533 height 42
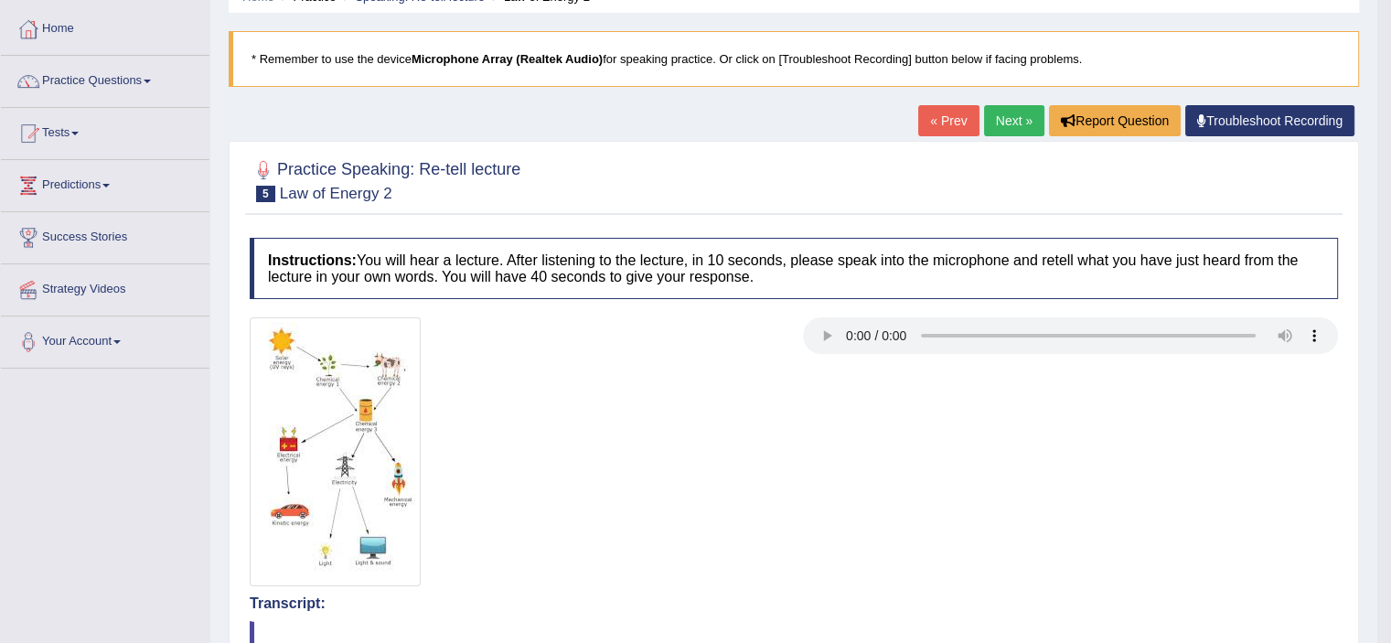
scroll to position [0, 0]
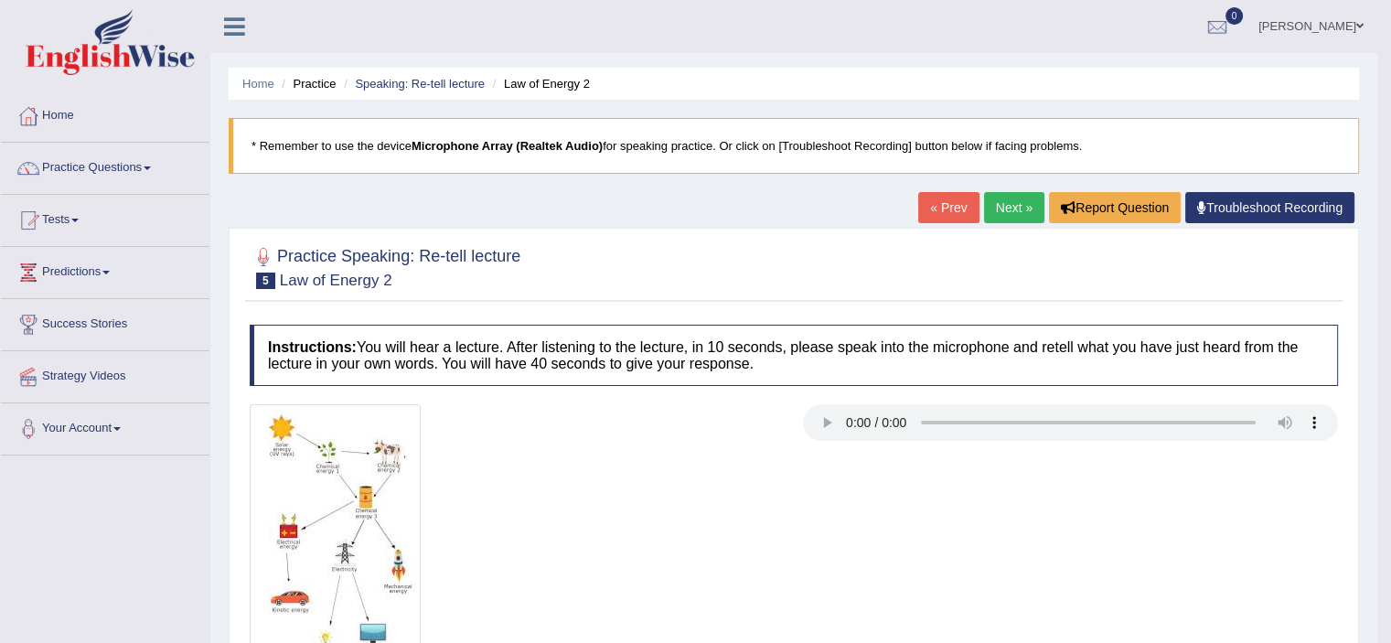
click at [1000, 212] on link "Next »" at bounding box center [1014, 207] width 60 height 31
